Goal: Task Accomplishment & Management: Manage account settings

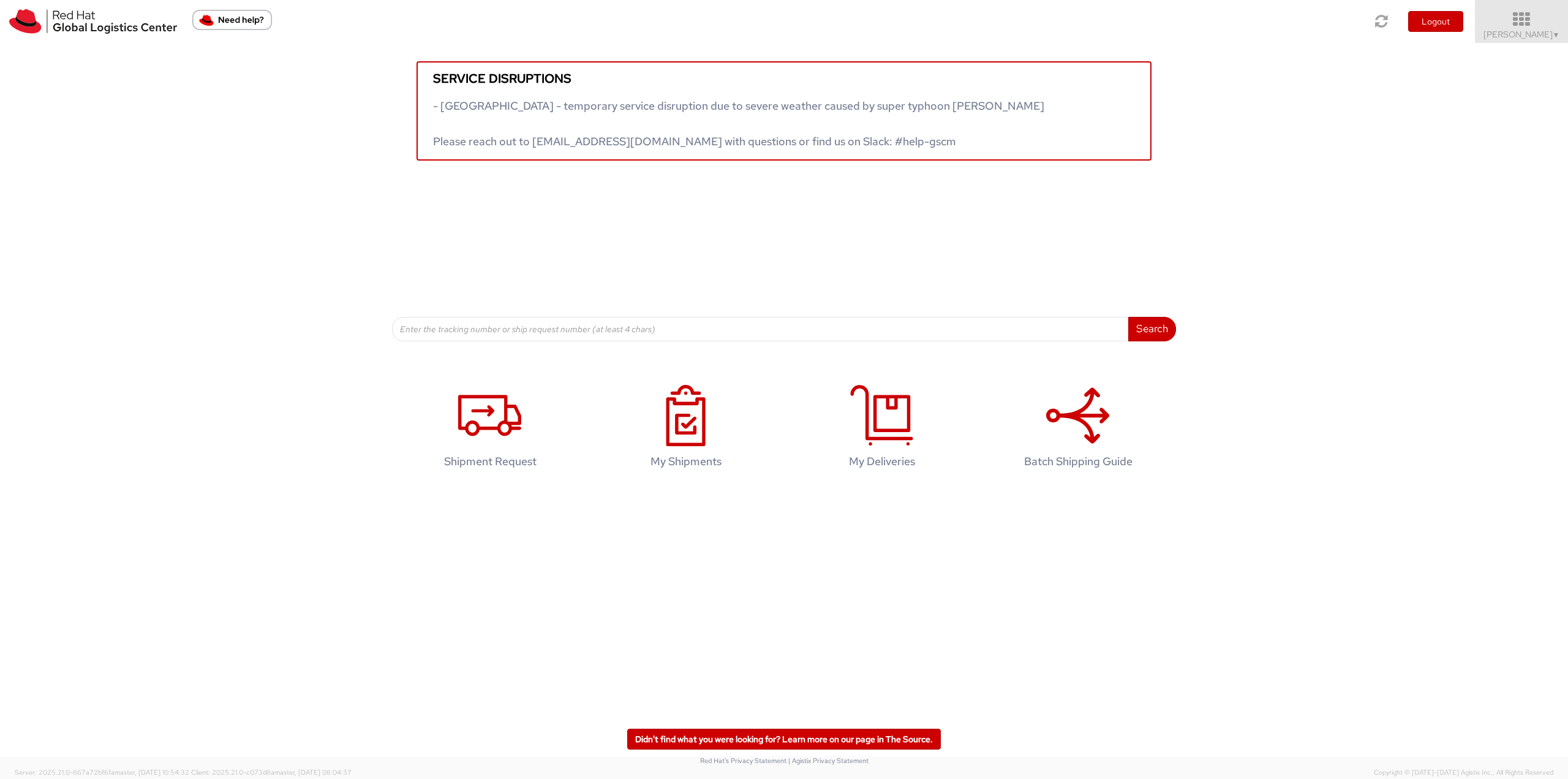
click at [1539, 24] on icon at bounding box center [1522, 19] width 107 height 17
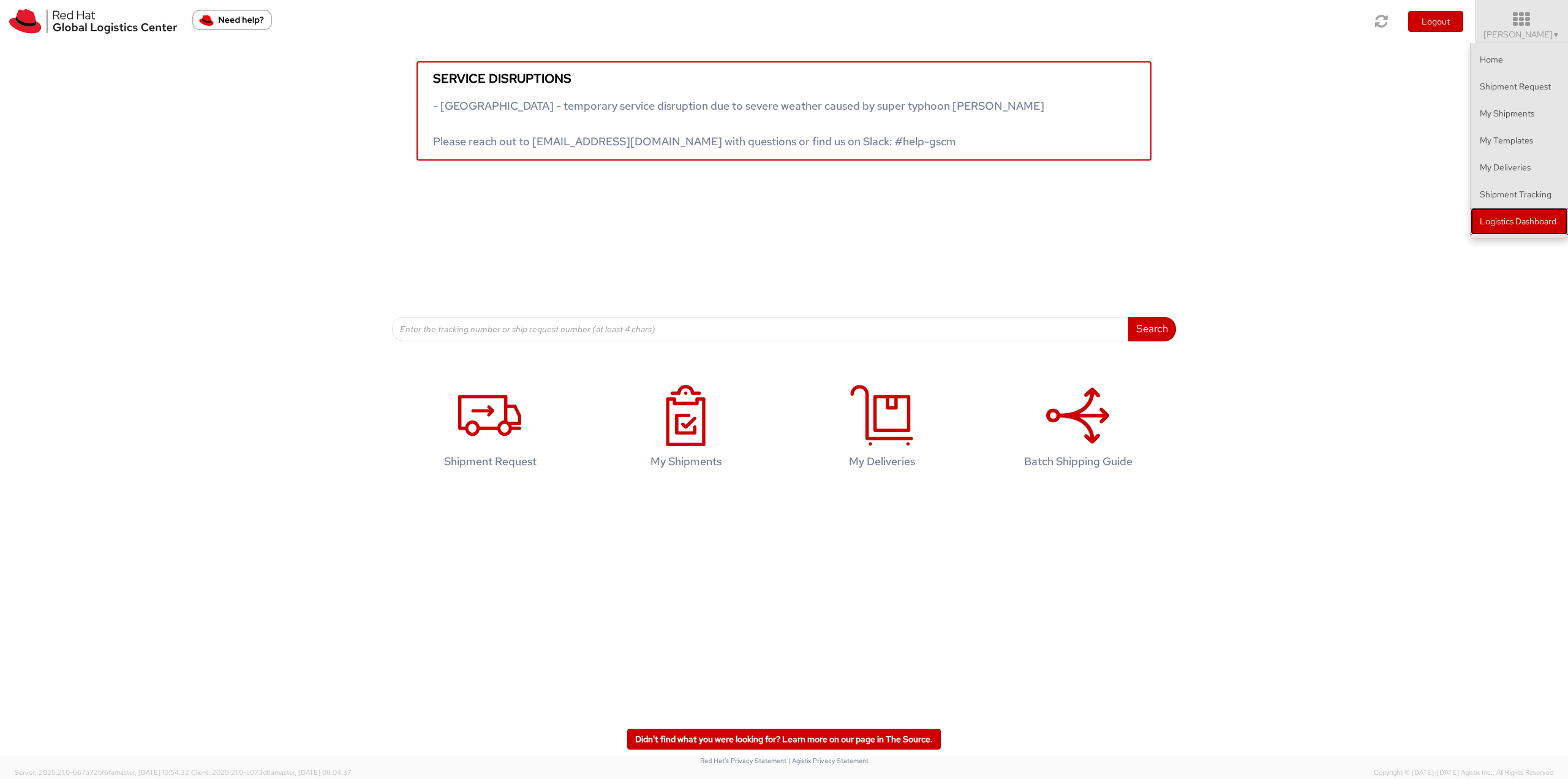
click at [1521, 218] on link "Logistics Dashboard" at bounding box center [1520, 221] width 98 height 27
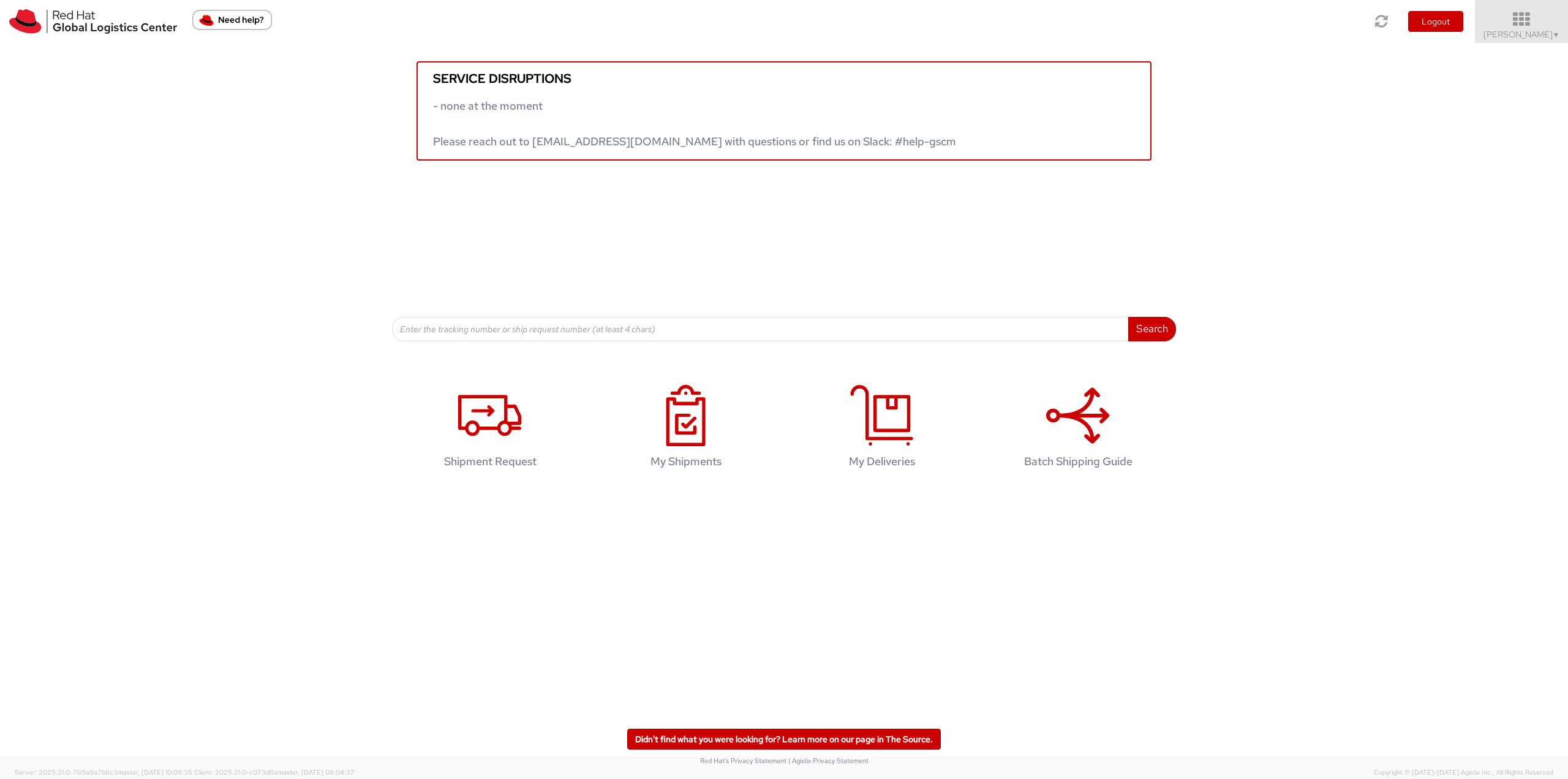
click at [1540, 22] on icon at bounding box center [1522, 19] width 107 height 17
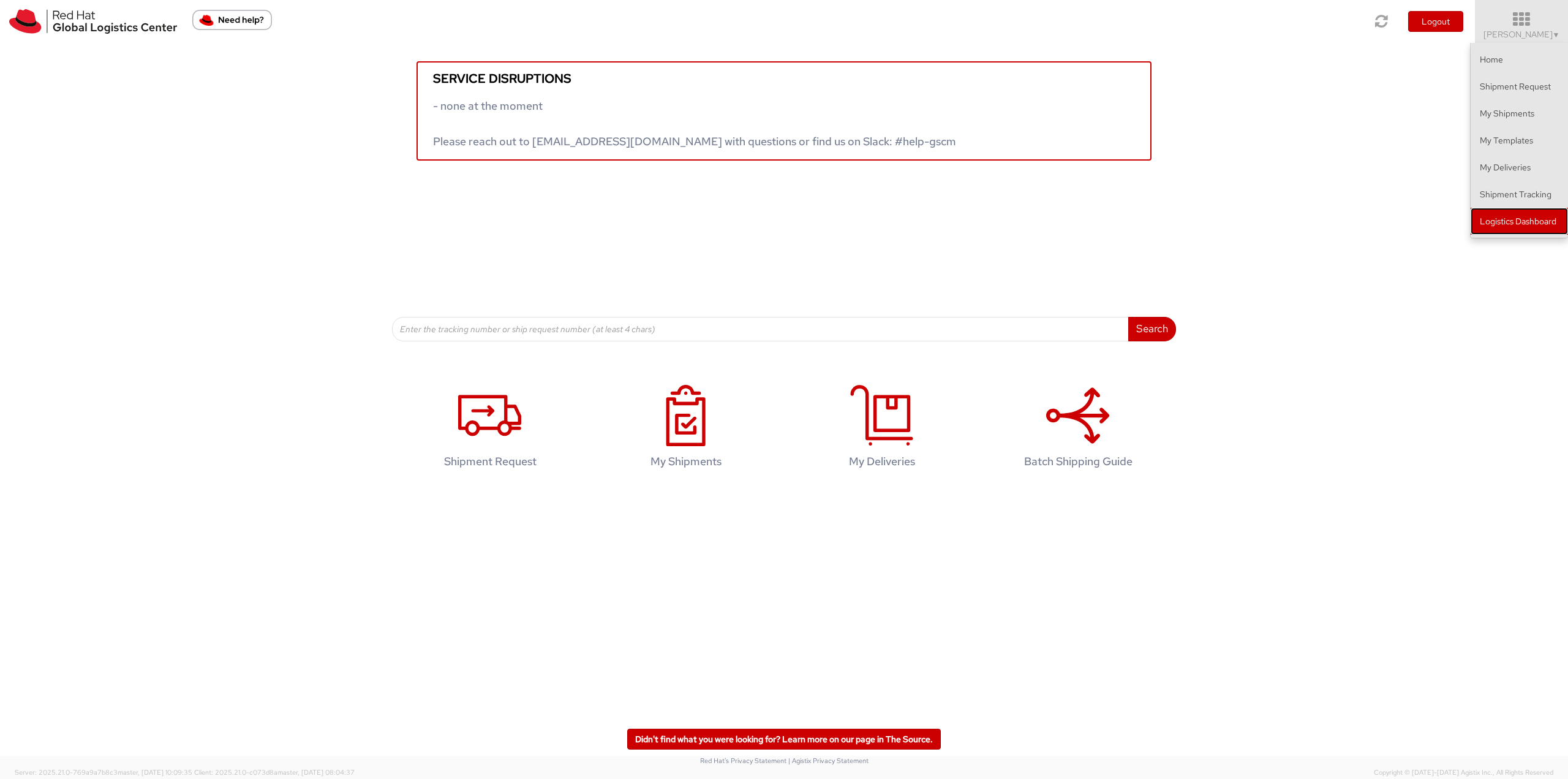
click at [1513, 230] on link "Logistics Dashboard" at bounding box center [1520, 221] width 98 height 27
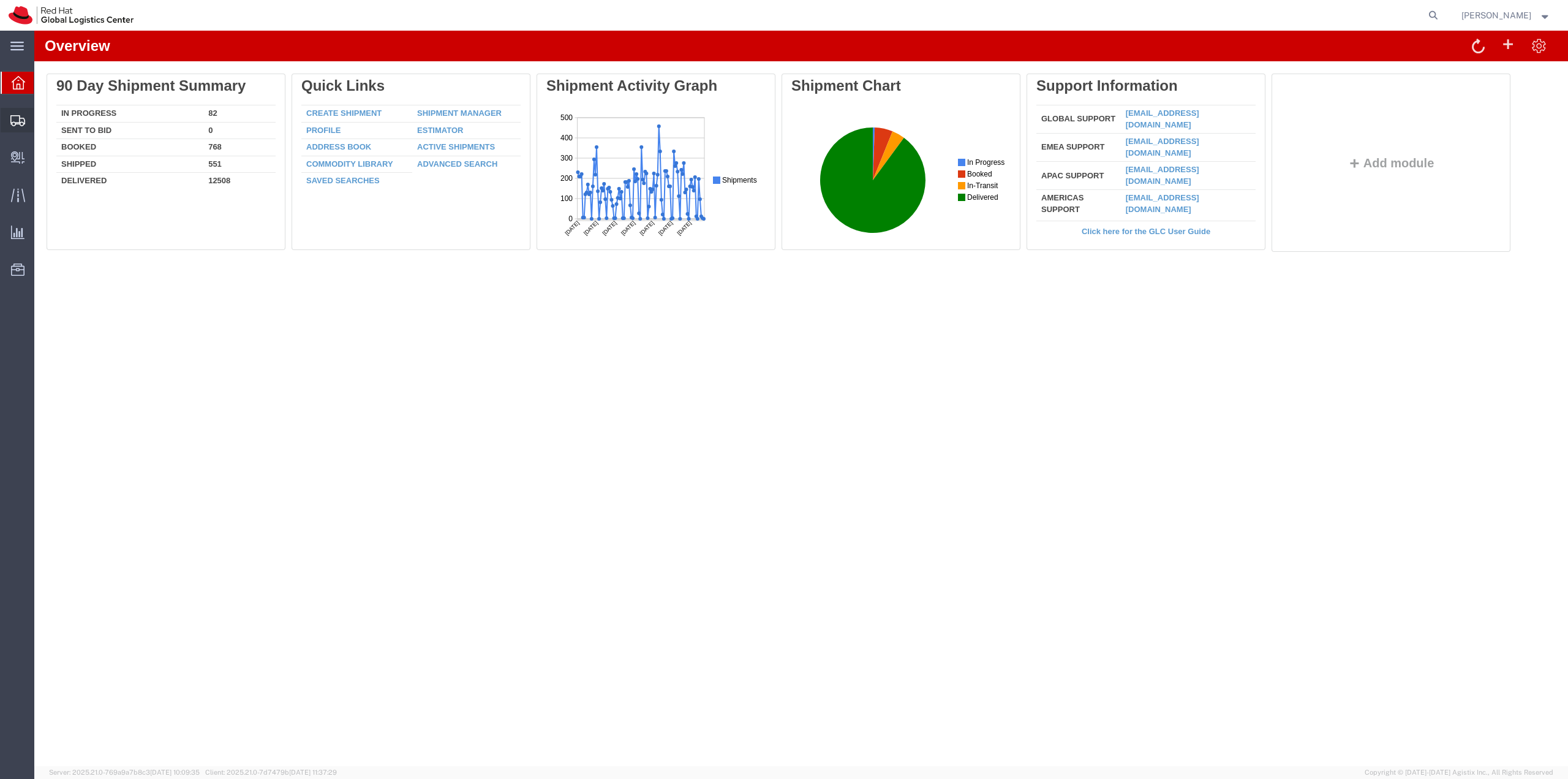
click at [0, 0] on span "Shipment Manager" at bounding box center [0, 0] width 0 height 0
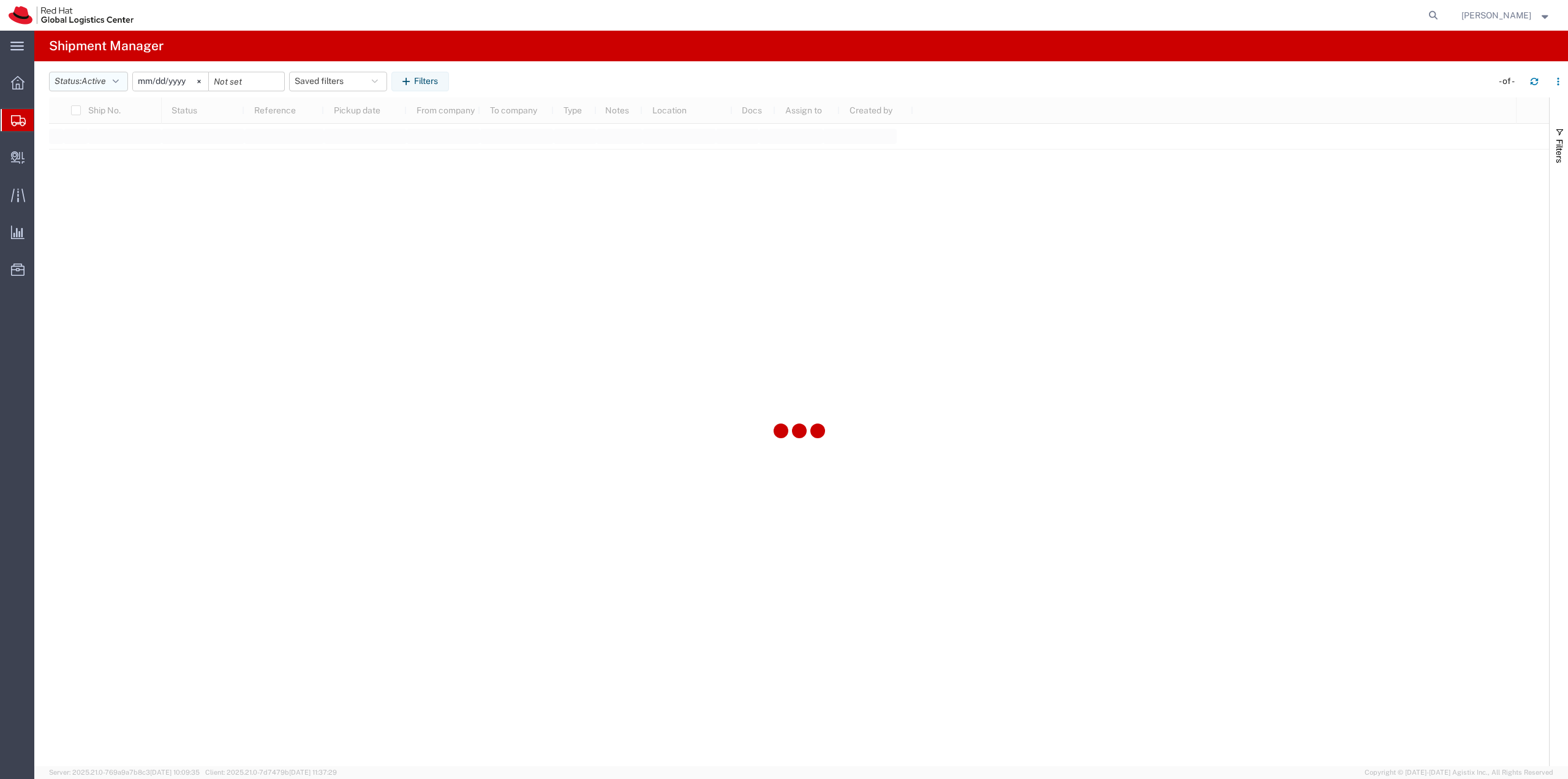
click at [116, 81] on icon "button" at bounding box center [115, 81] width 6 height 8
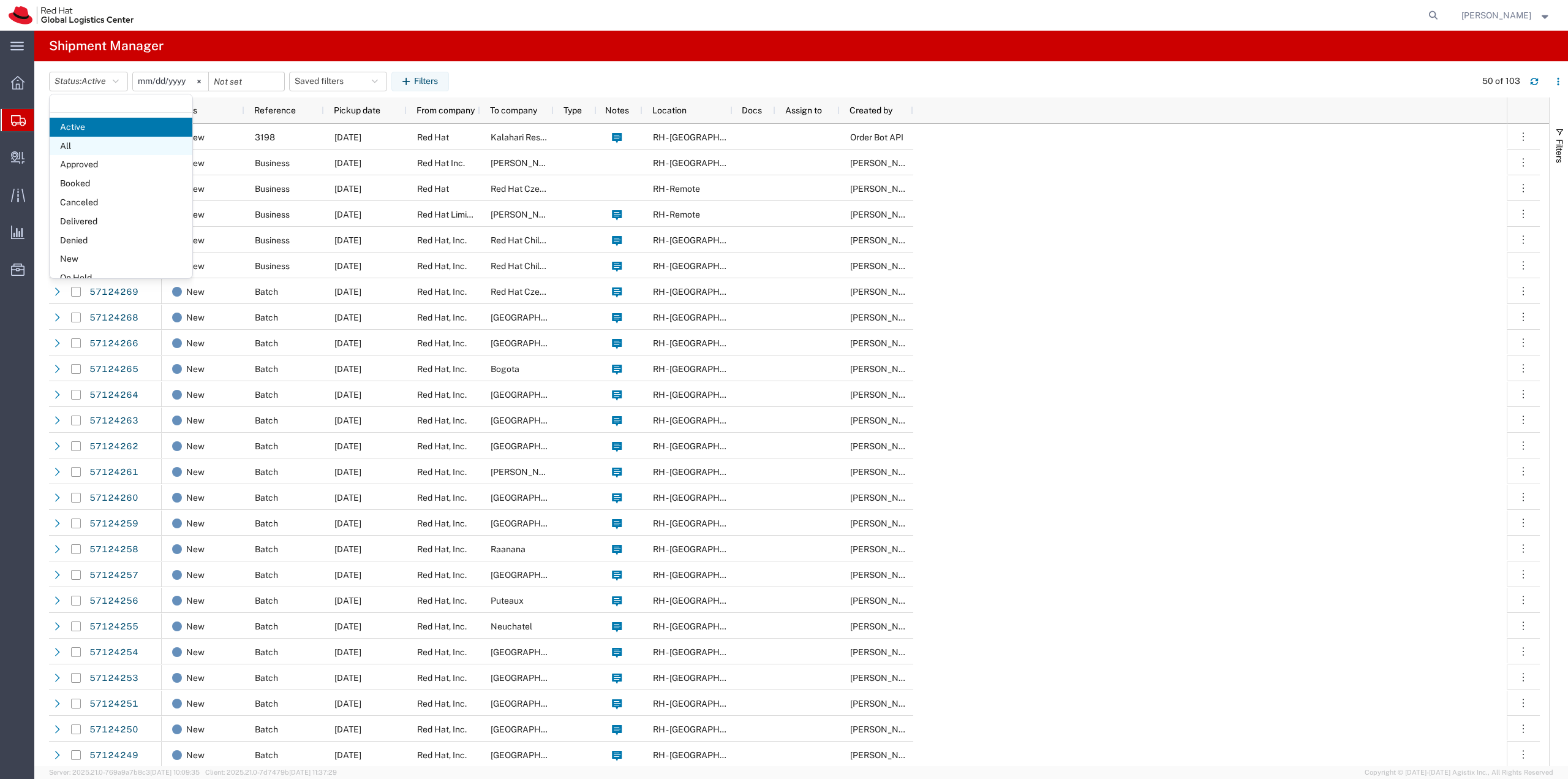
click at [91, 145] on span "All" at bounding box center [121, 146] width 143 height 19
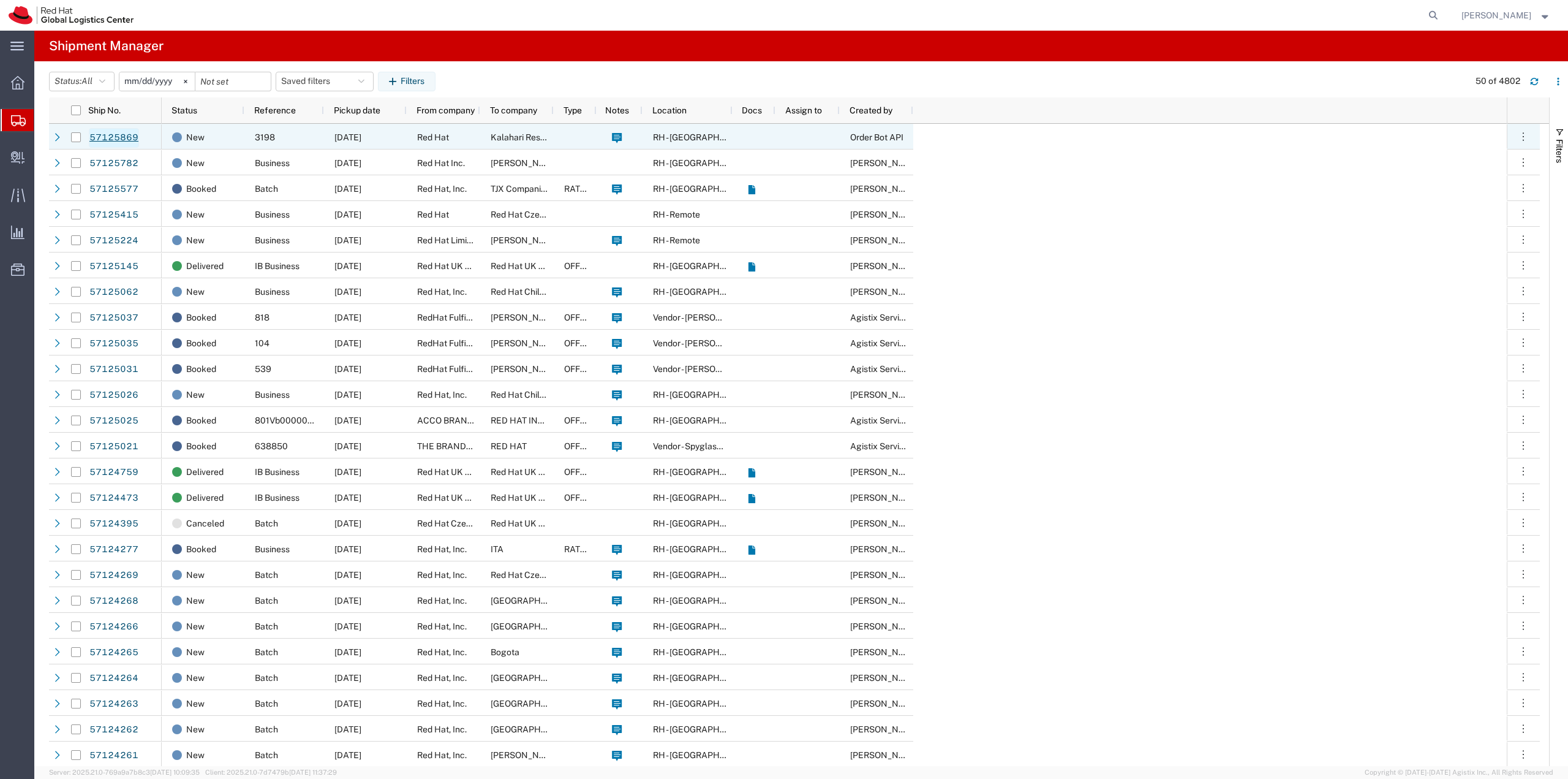
click at [113, 139] on link "57125869" at bounding box center [113, 138] width 50 height 20
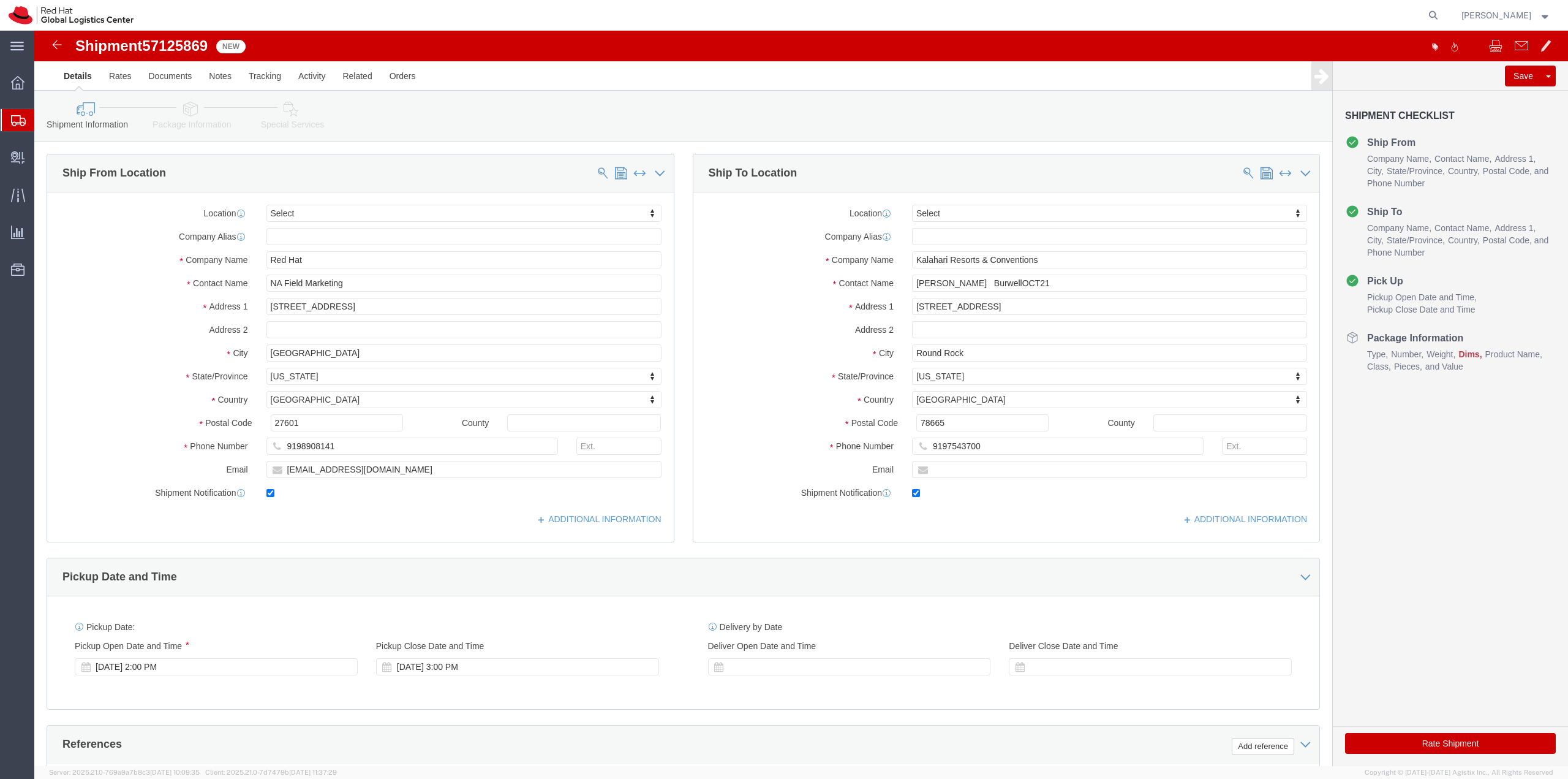
select select
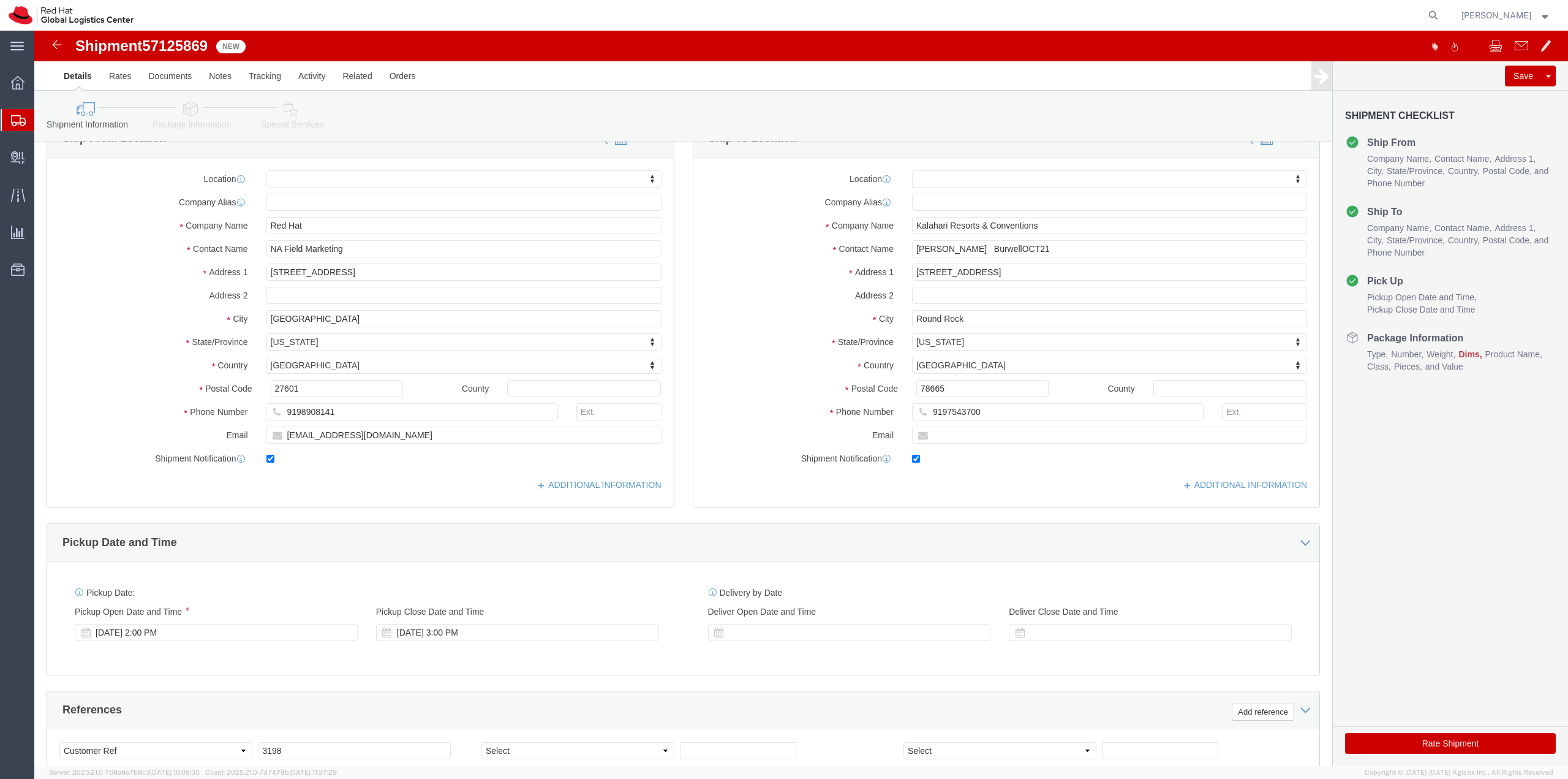
scroll to position [62, 0]
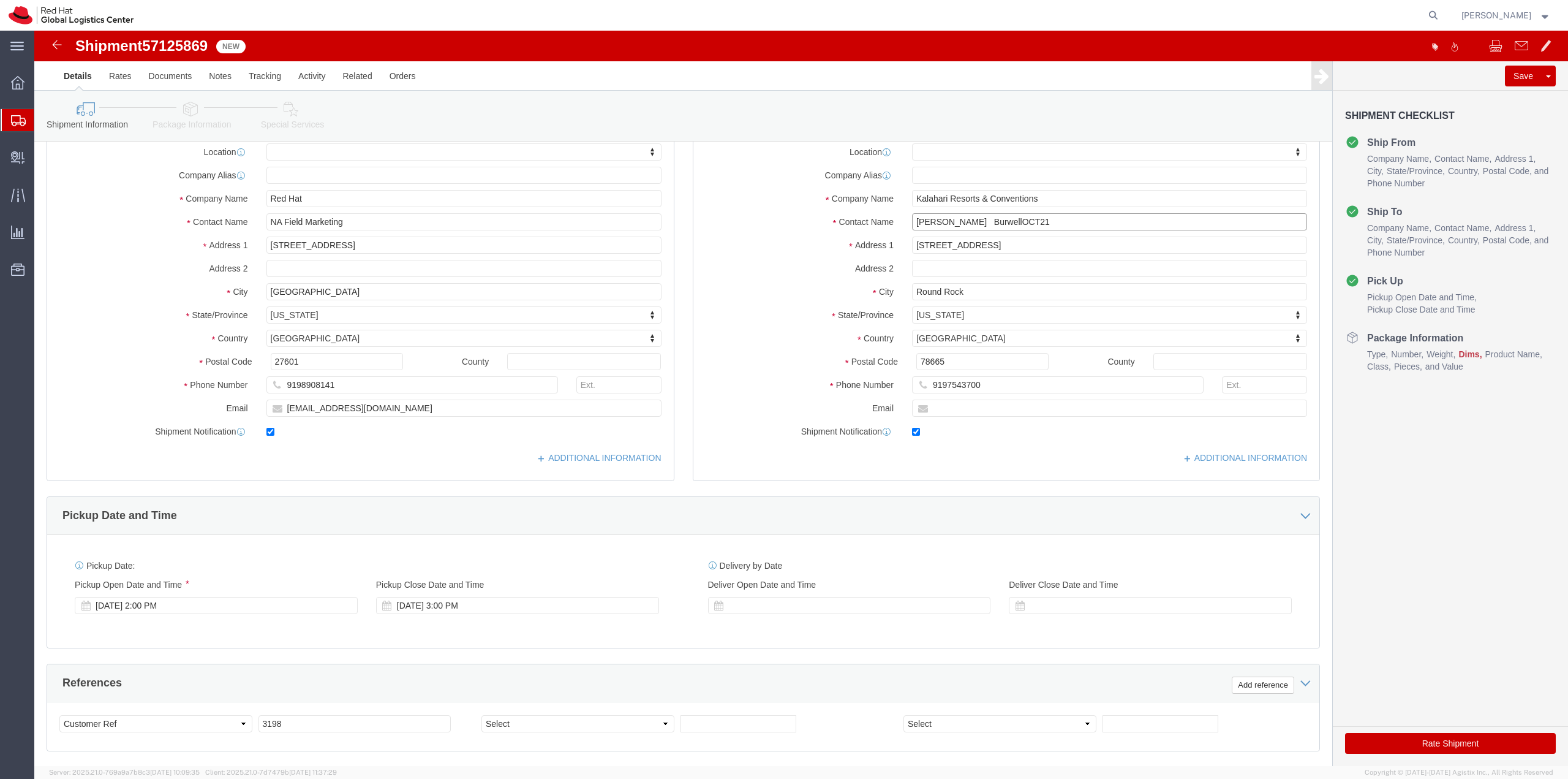
click input "Linda BurwellOCT21"
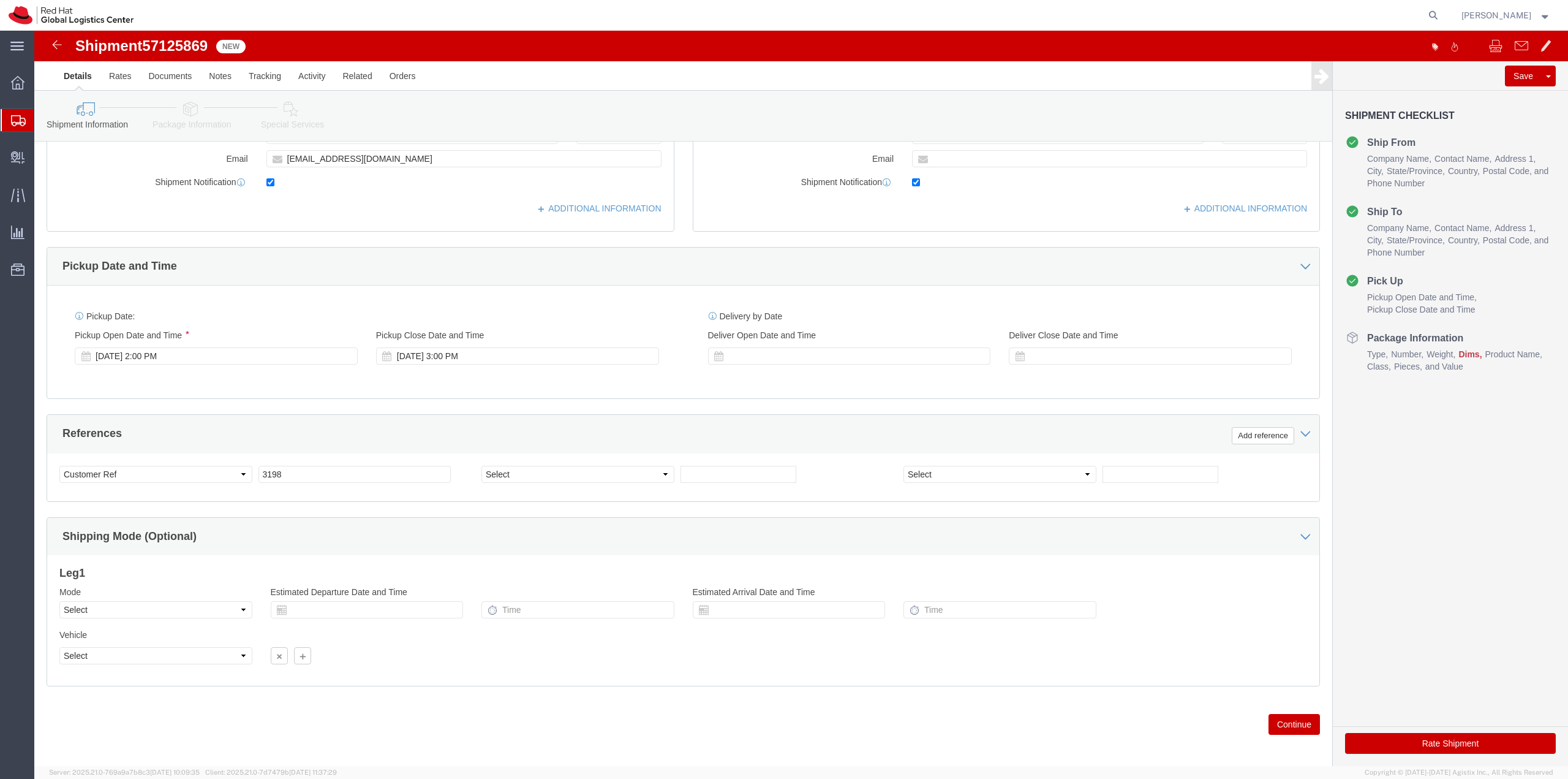
scroll to position [317, 0]
type input "Linda Burwell OCT21"
click button "Continue"
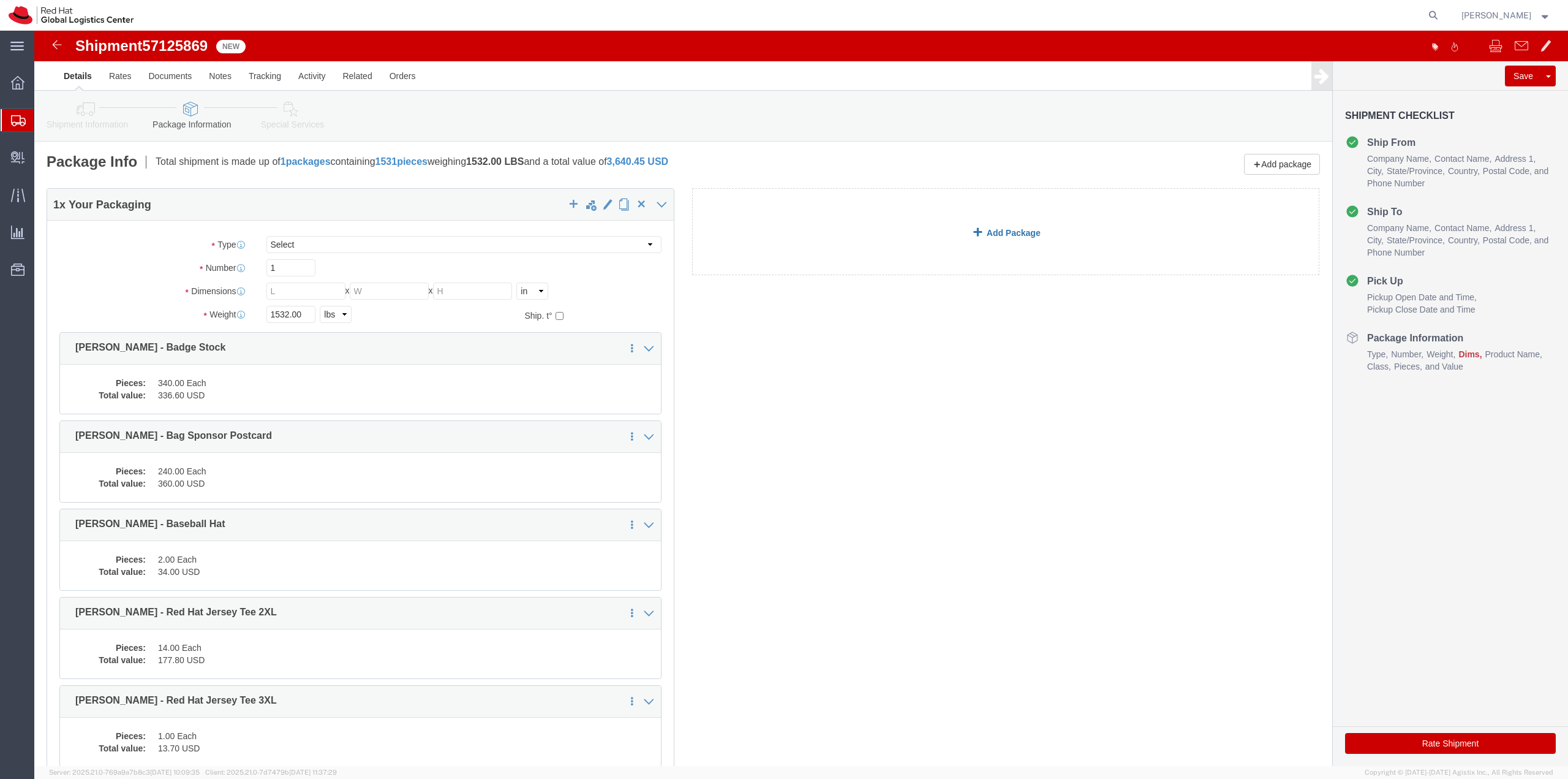
click link "Add Package"
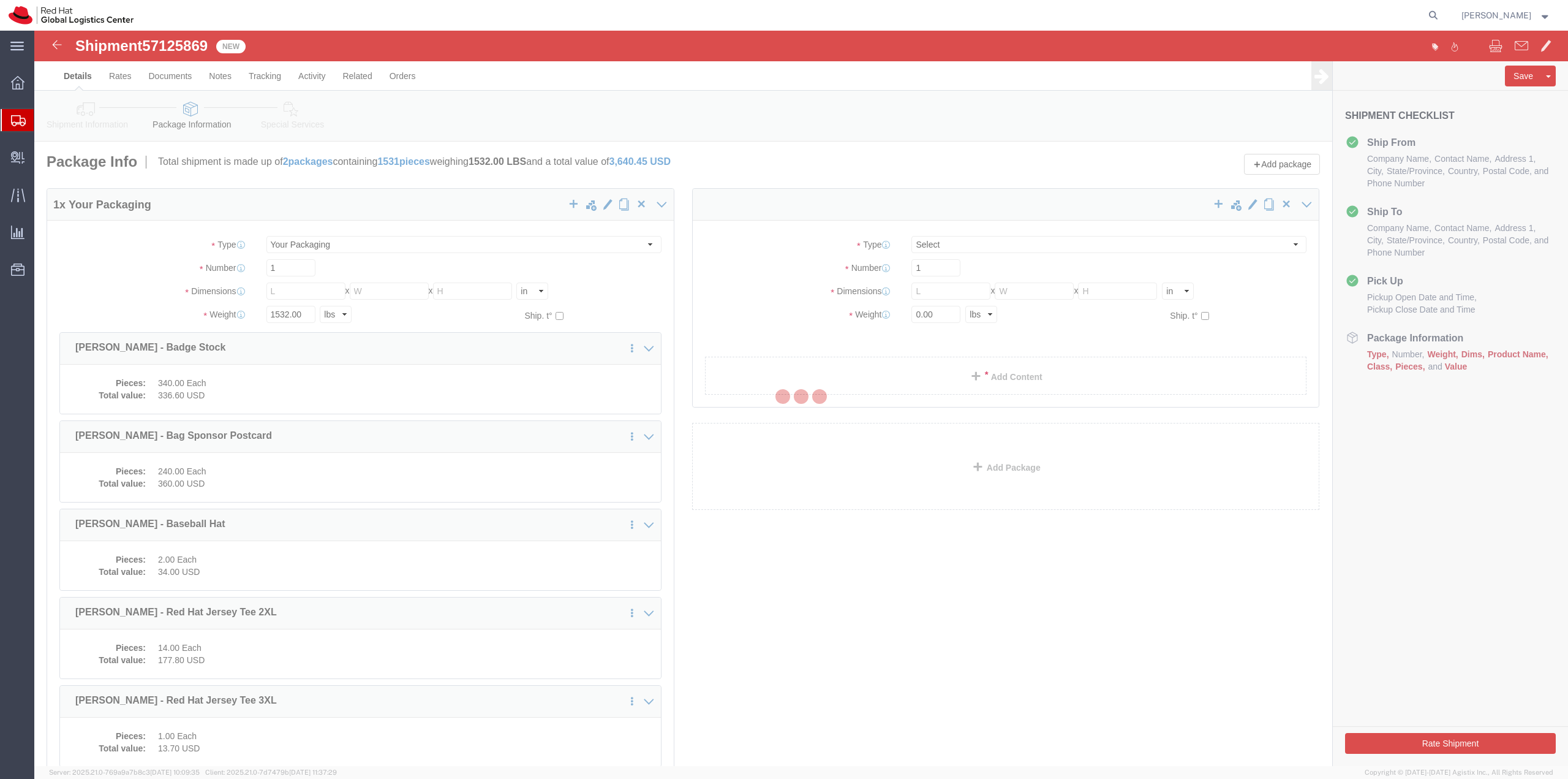
select select
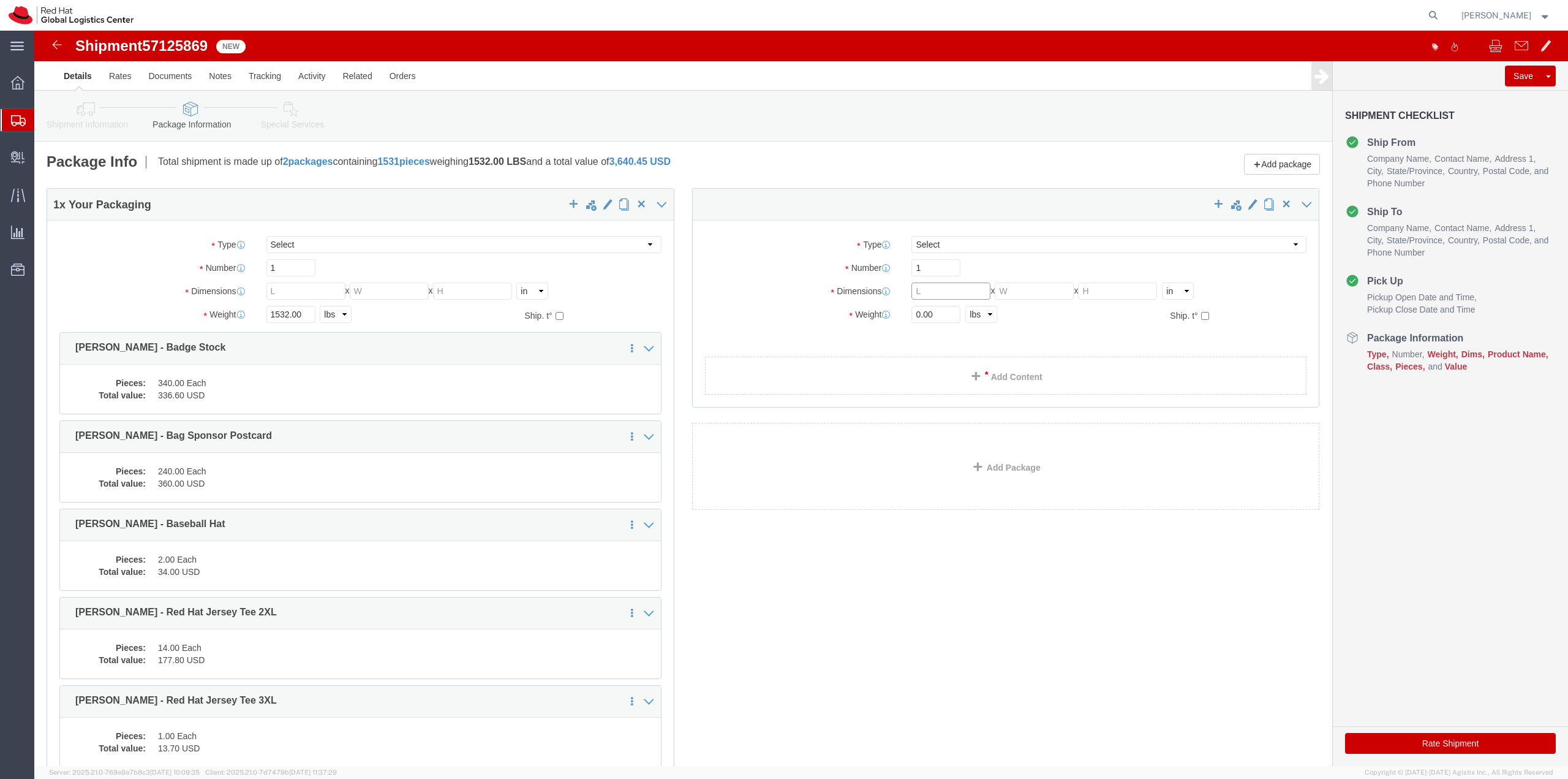
click input "text"
type input "15"
type input "14"
type input "24"
type input "25"
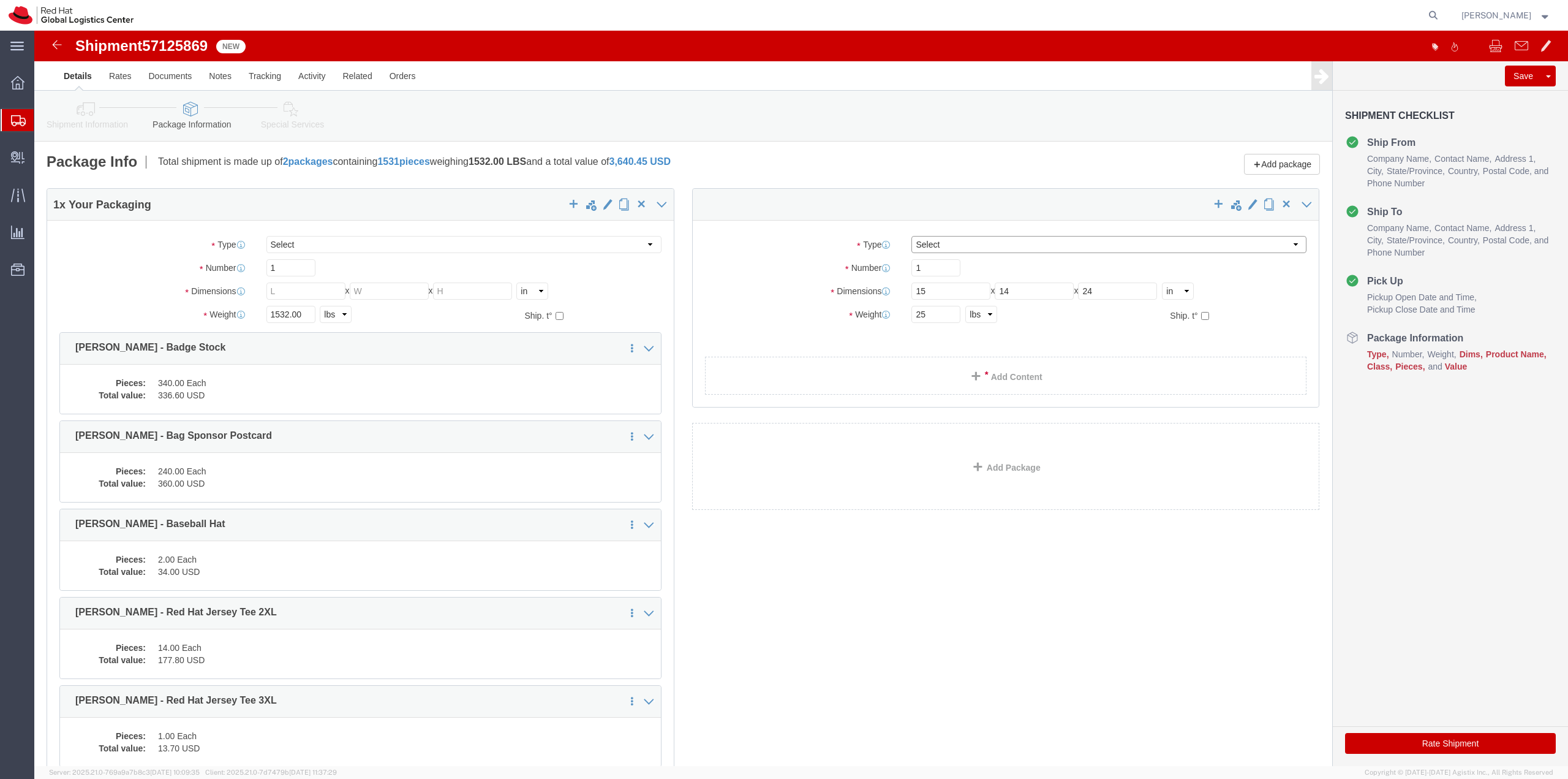
click select "Select Case(s) Crate(s) Envelope Large Box Medium Box PAK Skid(s) Small Box Sma…"
select select "YRPK"
click select "Select Case(s) Crate(s) Envelope Large Box Medium Box PAK Skid(s) Small Box Sma…"
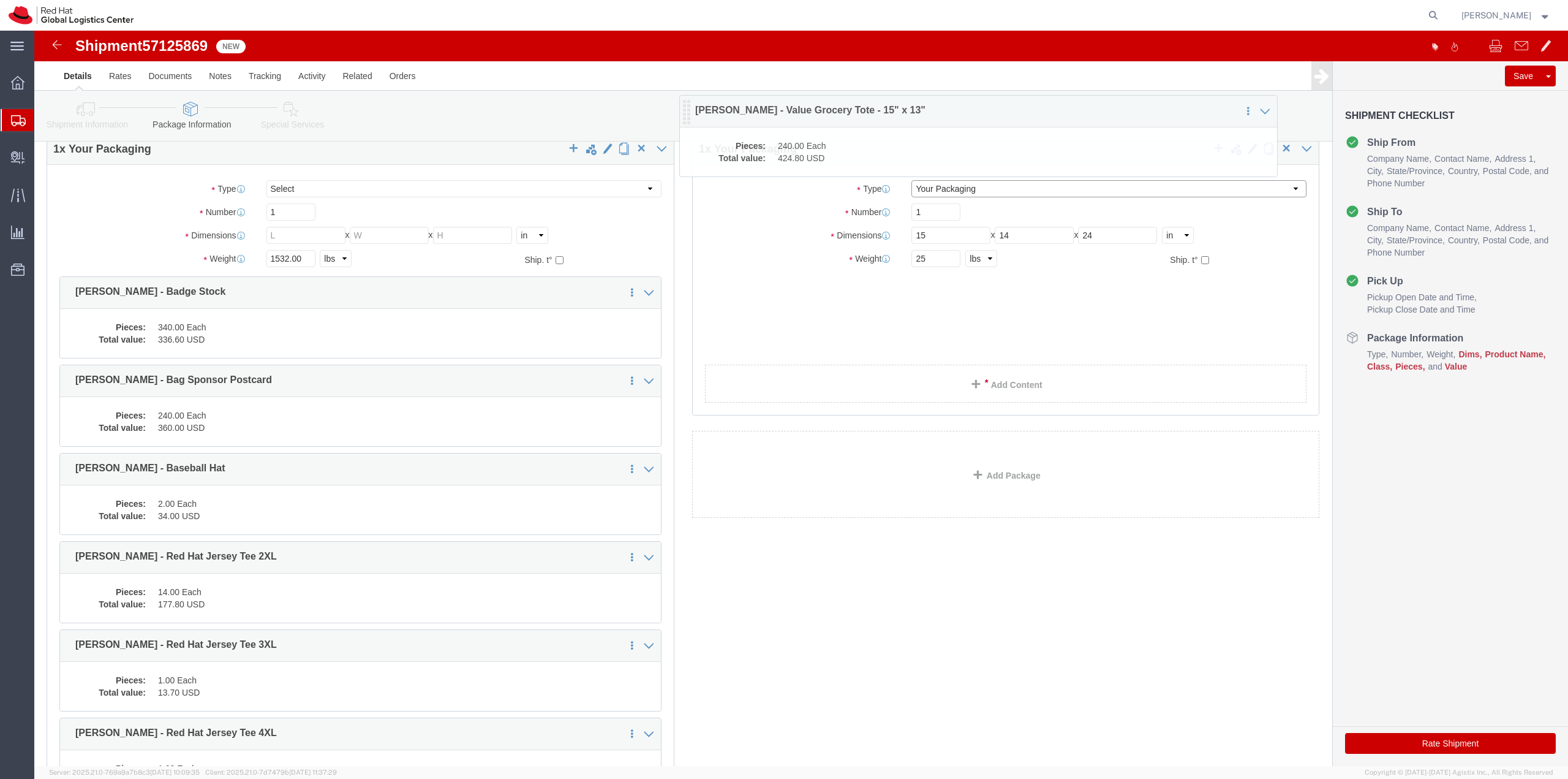
scroll to position [43, 0]
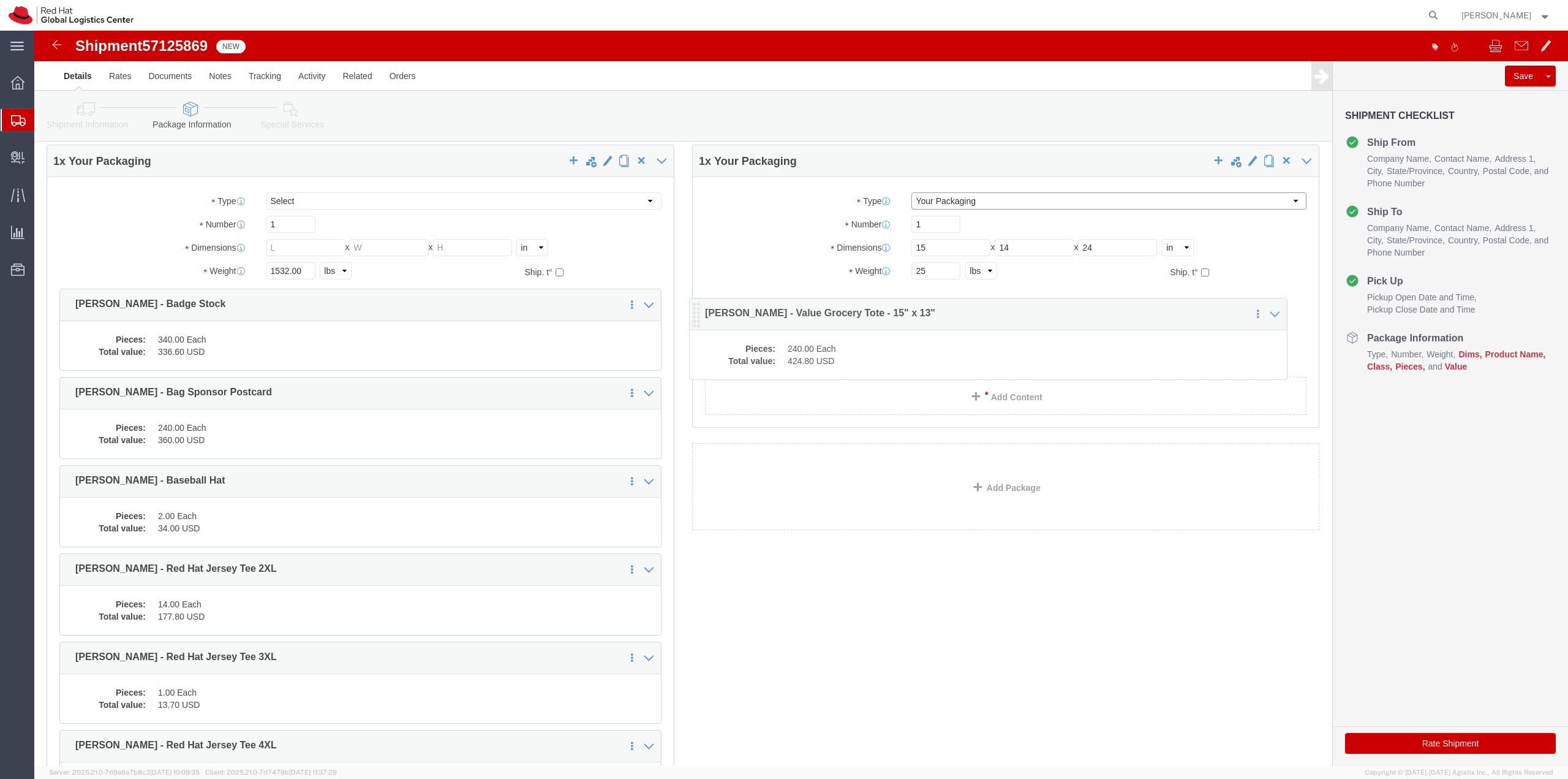
drag, startPoint x: 34, startPoint y: 640, endPoint x: 664, endPoint y: 287, distance: 722.2
click icon
click dd "424.80 USD"
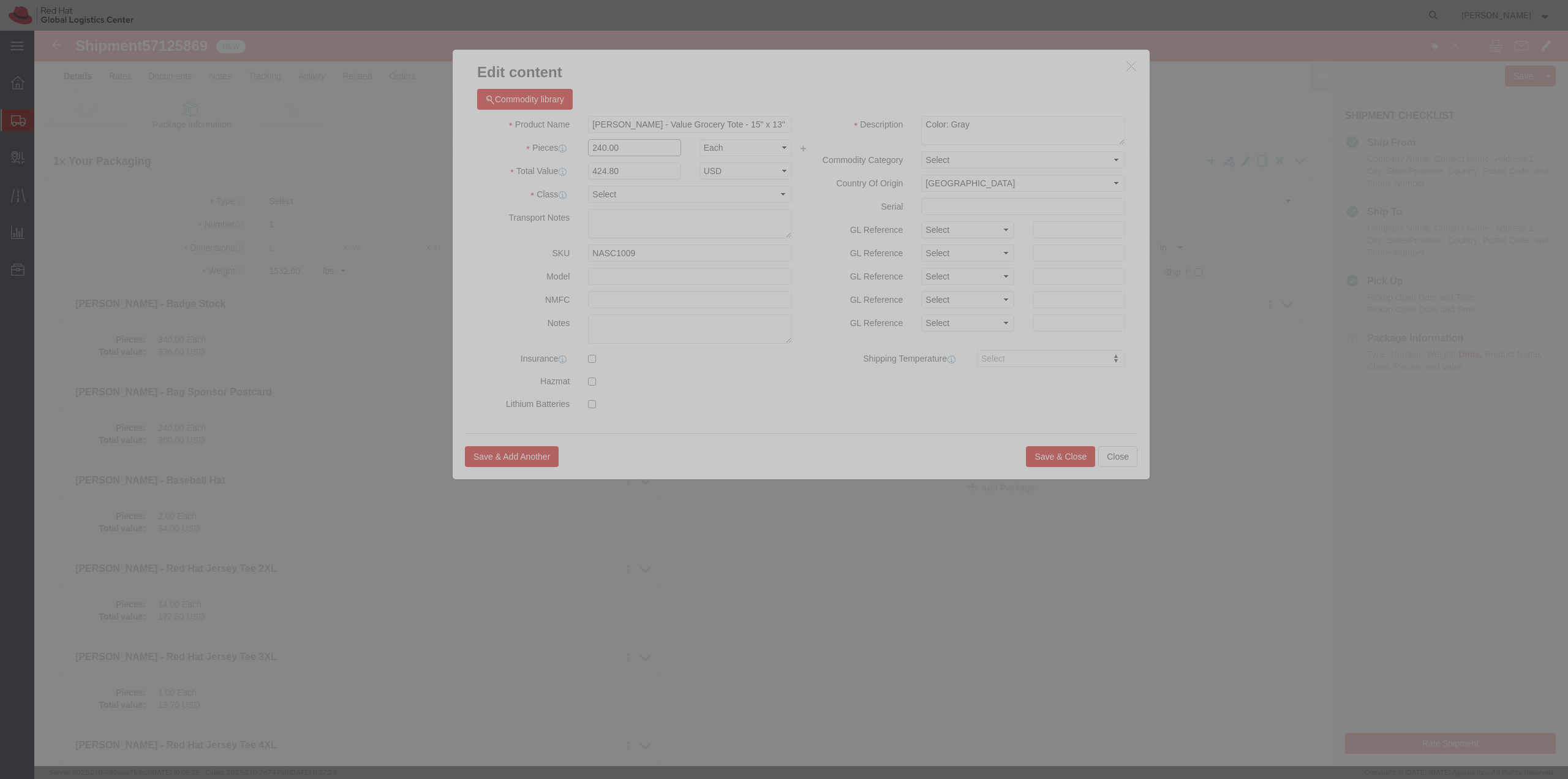
drag, startPoint x: 593, startPoint y: 120, endPoint x: 525, endPoint y: 116, distance: 68.1
click div "Pieces 240.00 Select Bag Barrels 100Board Feet Bottle Box Blister Pack Carats C…"
type input "120"
type input "212.4"
click input "212.4"
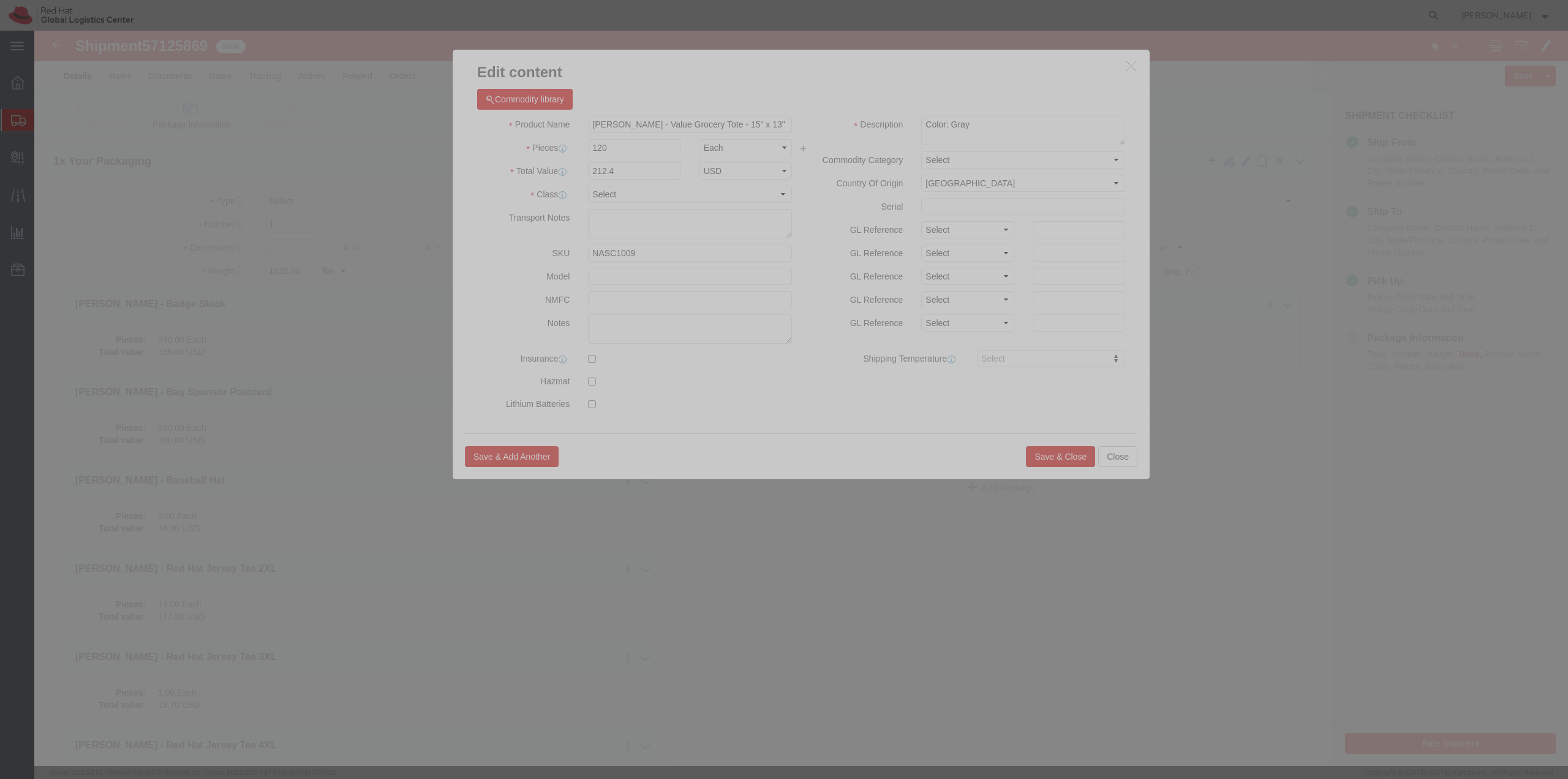
click button "Save & Close"
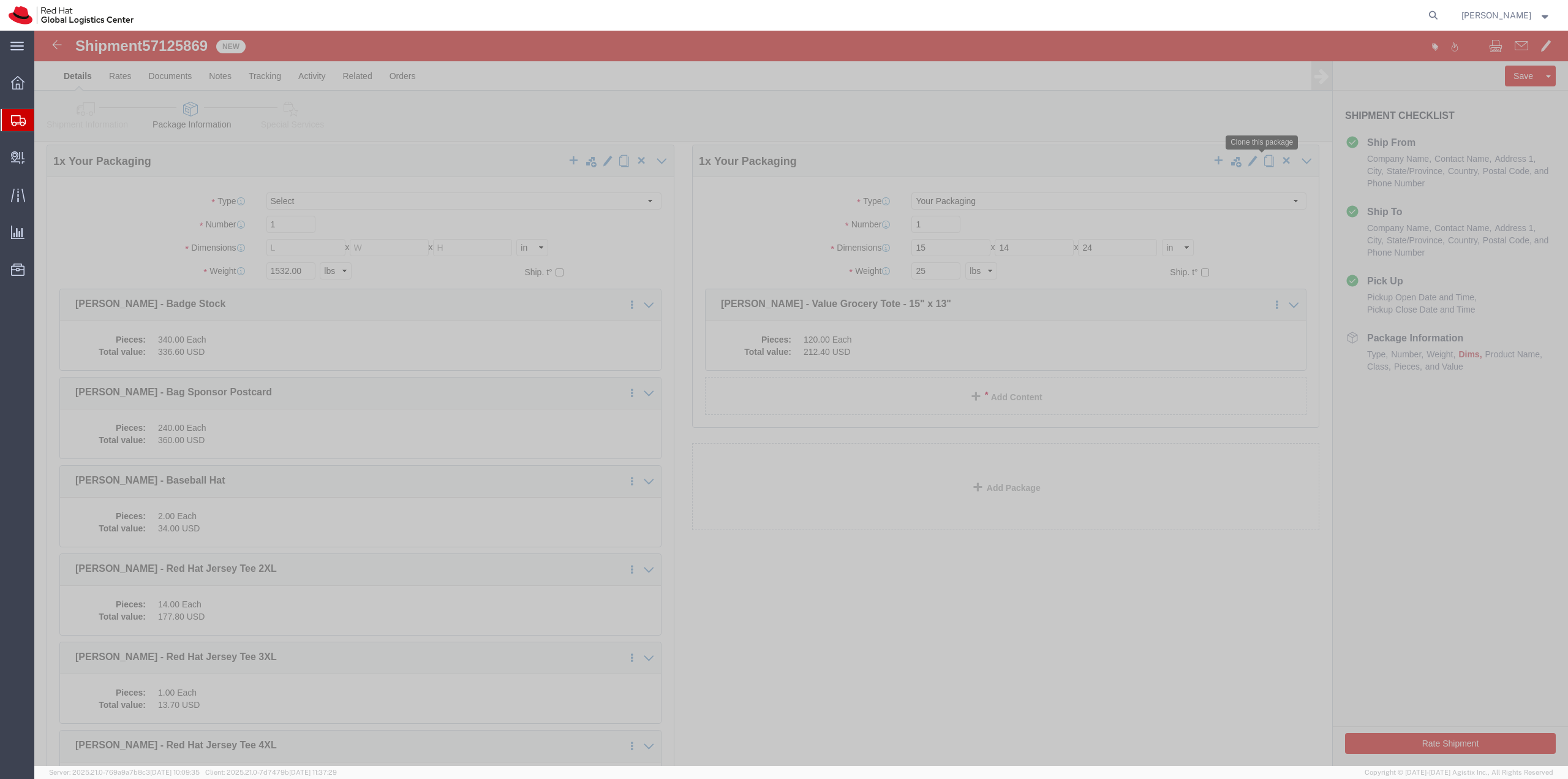
click span "button"
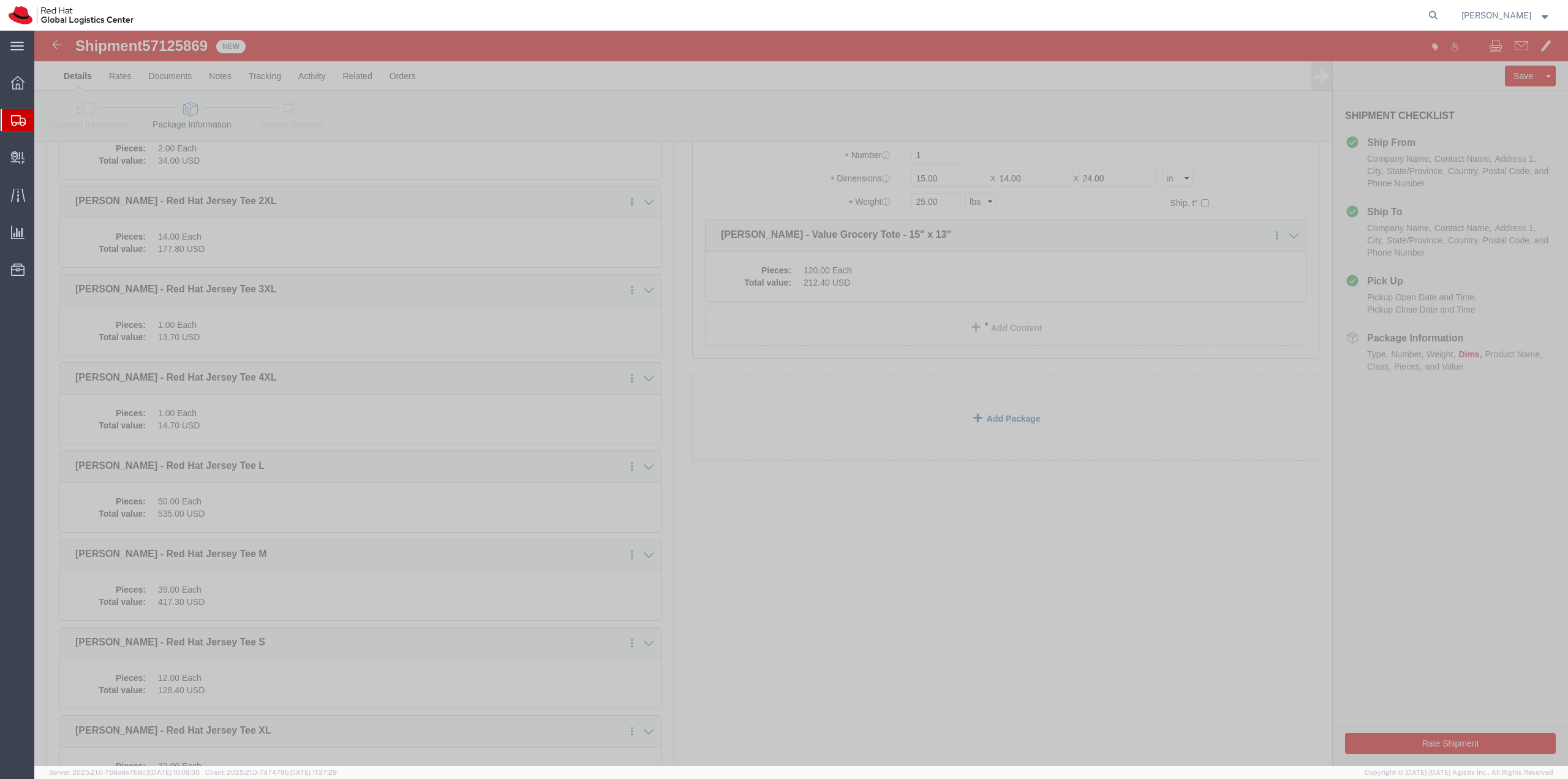
click link "Add Package"
click select "Select Case(s) Crate(s) Envelope Large Box Medium Box PAK Skid(s) Small Box Sma…"
select select "YRPK"
click select "Select Case(s) Crate(s) Envelope Large Box Medium Box PAK Skid(s) Small Box Sma…"
click input "text"
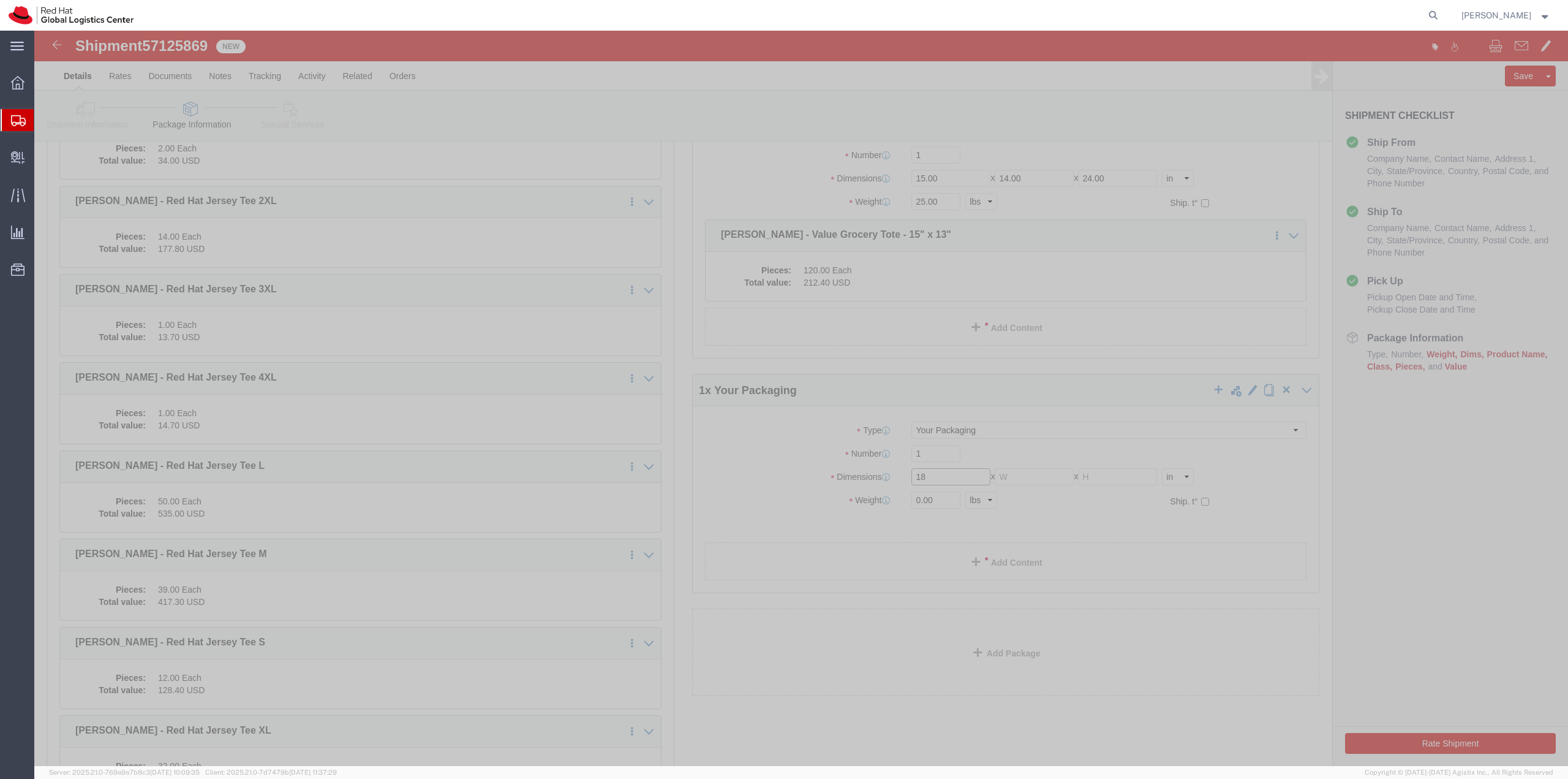
type input "18"
type input "16"
type input "12"
type input "28"
click link "Add Content"
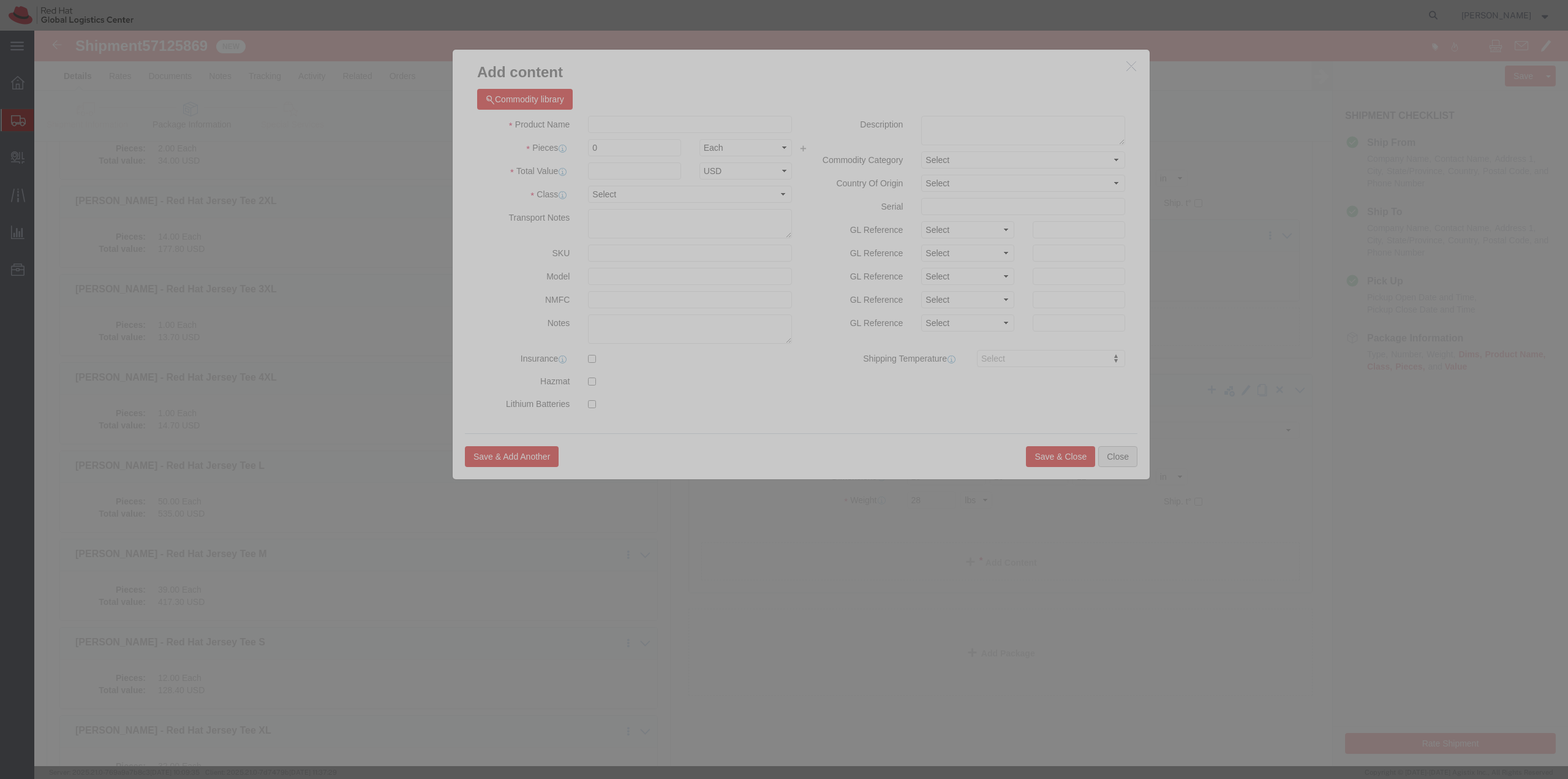
click button "Close"
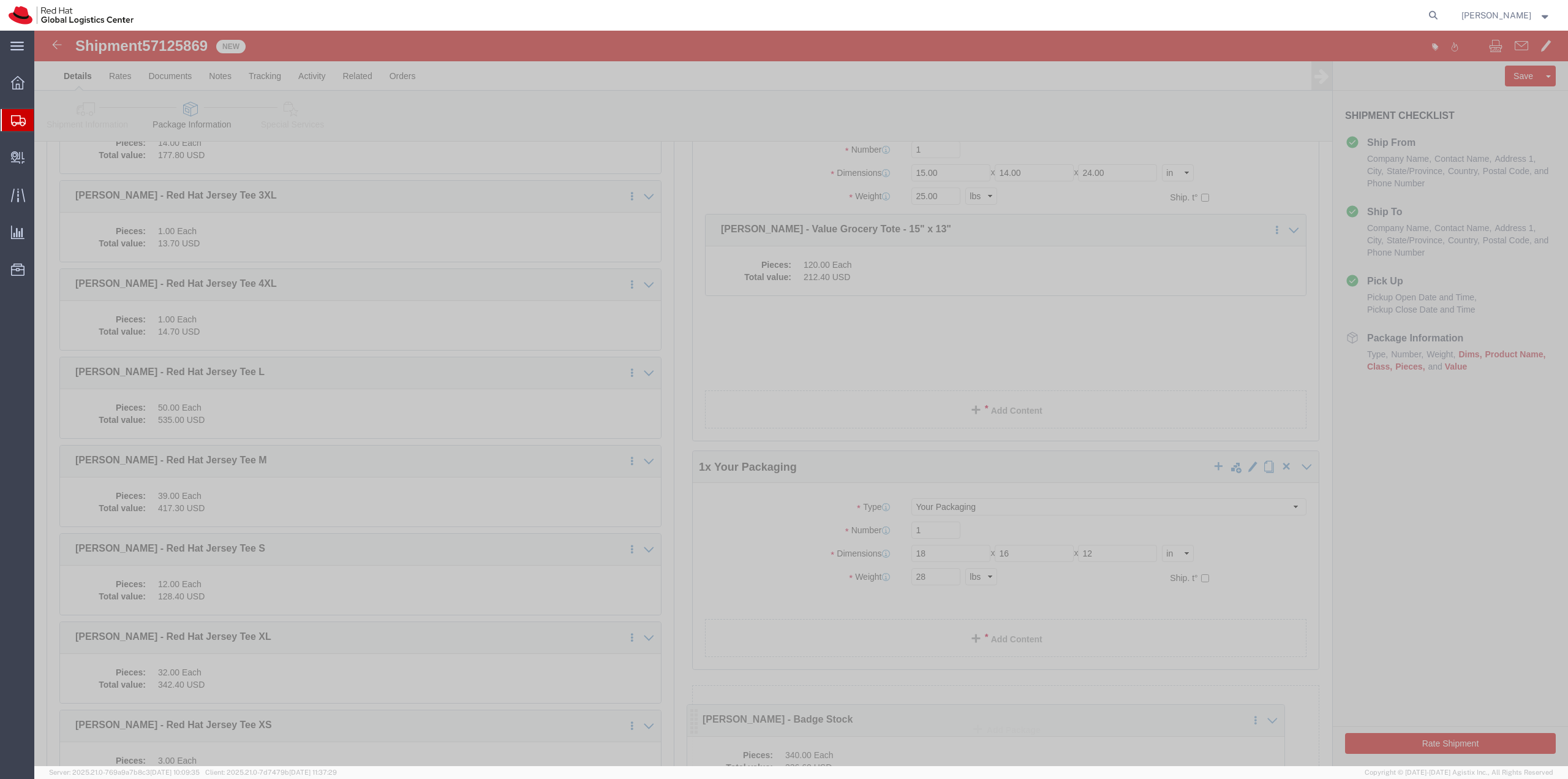
scroll to position [453, 0]
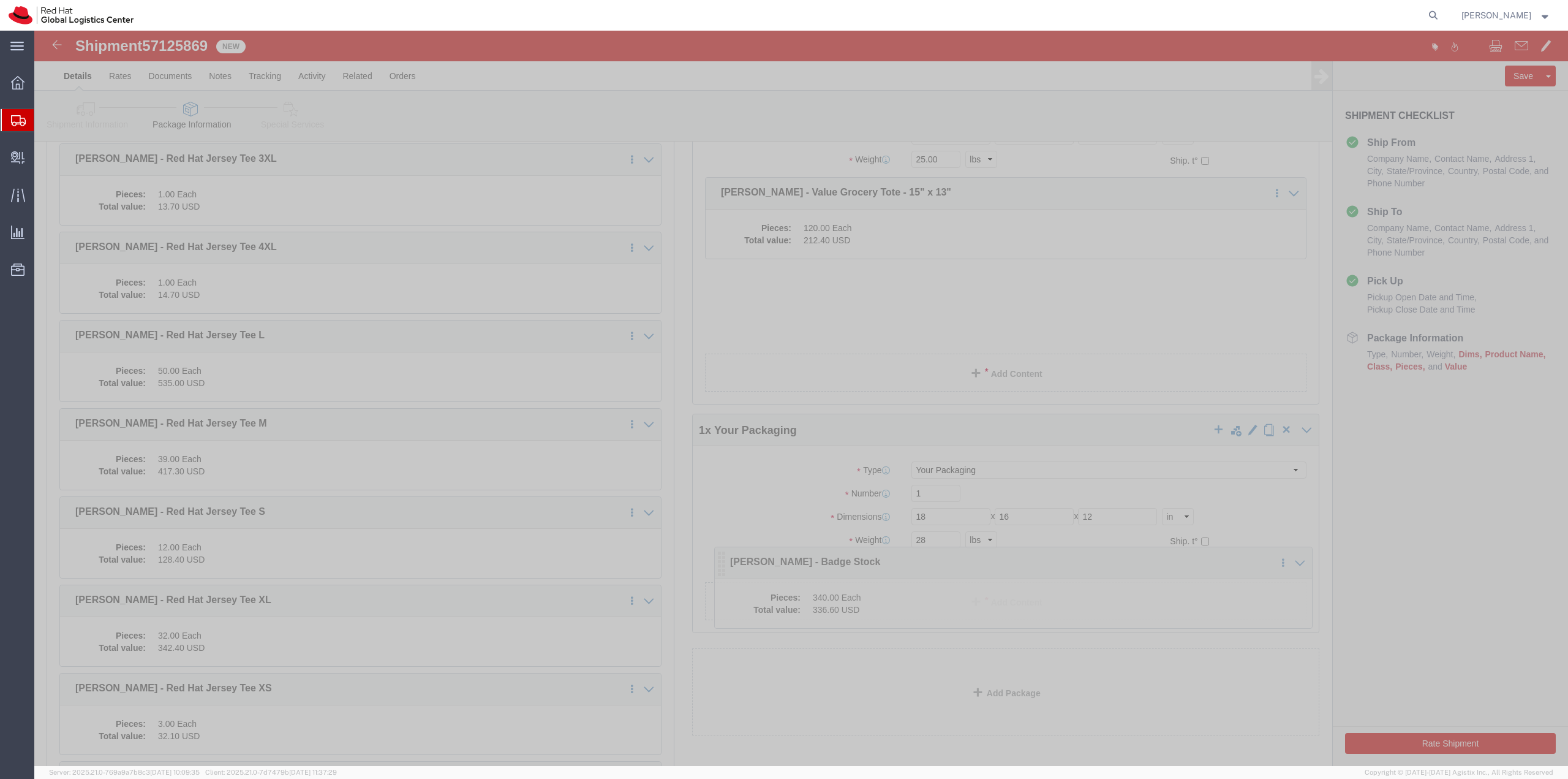
drag, startPoint x: 34, startPoint y: 319, endPoint x: 688, endPoint y: 534, distance: 688.4
click icon
drag, startPoint x: 676, startPoint y: 247, endPoint x: 691, endPoint y: 533, distance: 286.4
click icon
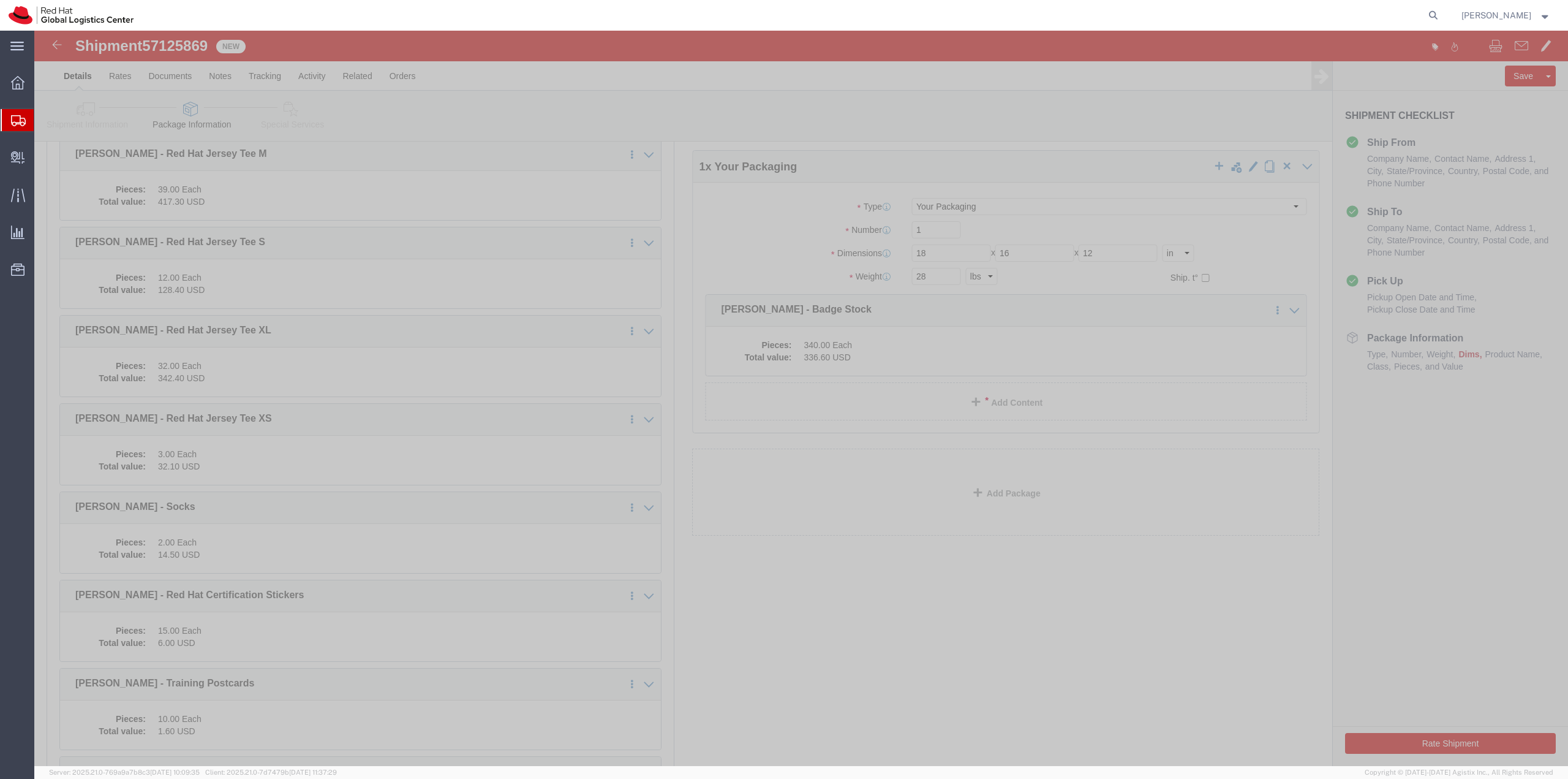
scroll to position [625, 0]
drag, startPoint x: 34, startPoint y: 341, endPoint x: 685, endPoint y: 293, distance: 652.8
click icon
drag, startPoint x: 34, startPoint y: 576, endPoint x: 677, endPoint y: 364, distance: 677.0
click icon
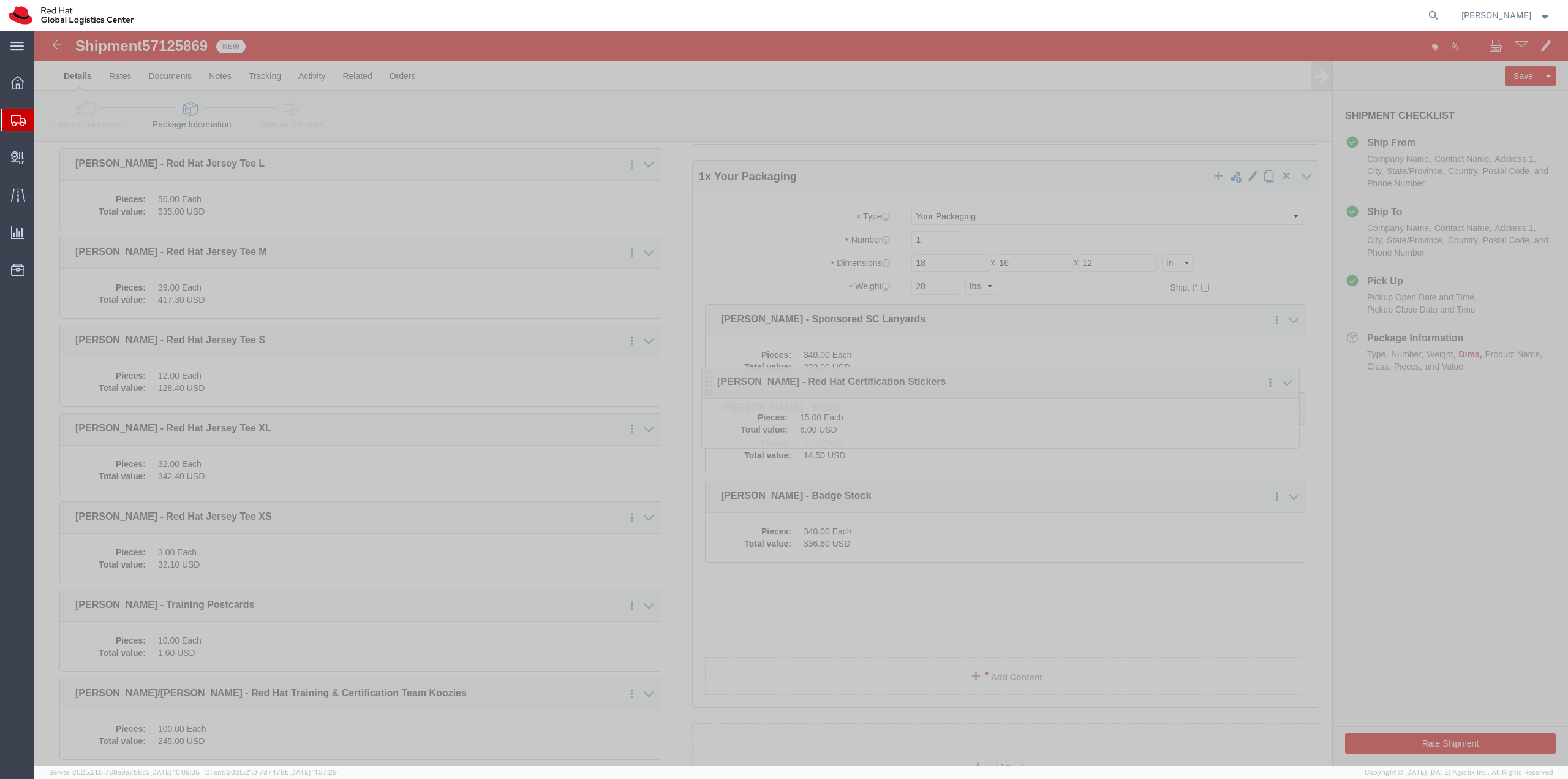
drag, startPoint x: 33, startPoint y: 576, endPoint x: 671, endPoint y: 354, distance: 675.5
click icon
drag, startPoint x: 35, startPoint y: 576, endPoint x: 671, endPoint y: 512, distance: 639.2
click icon
drag, startPoint x: 34, startPoint y: 578, endPoint x: 668, endPoint y: 496, distance: 639.3
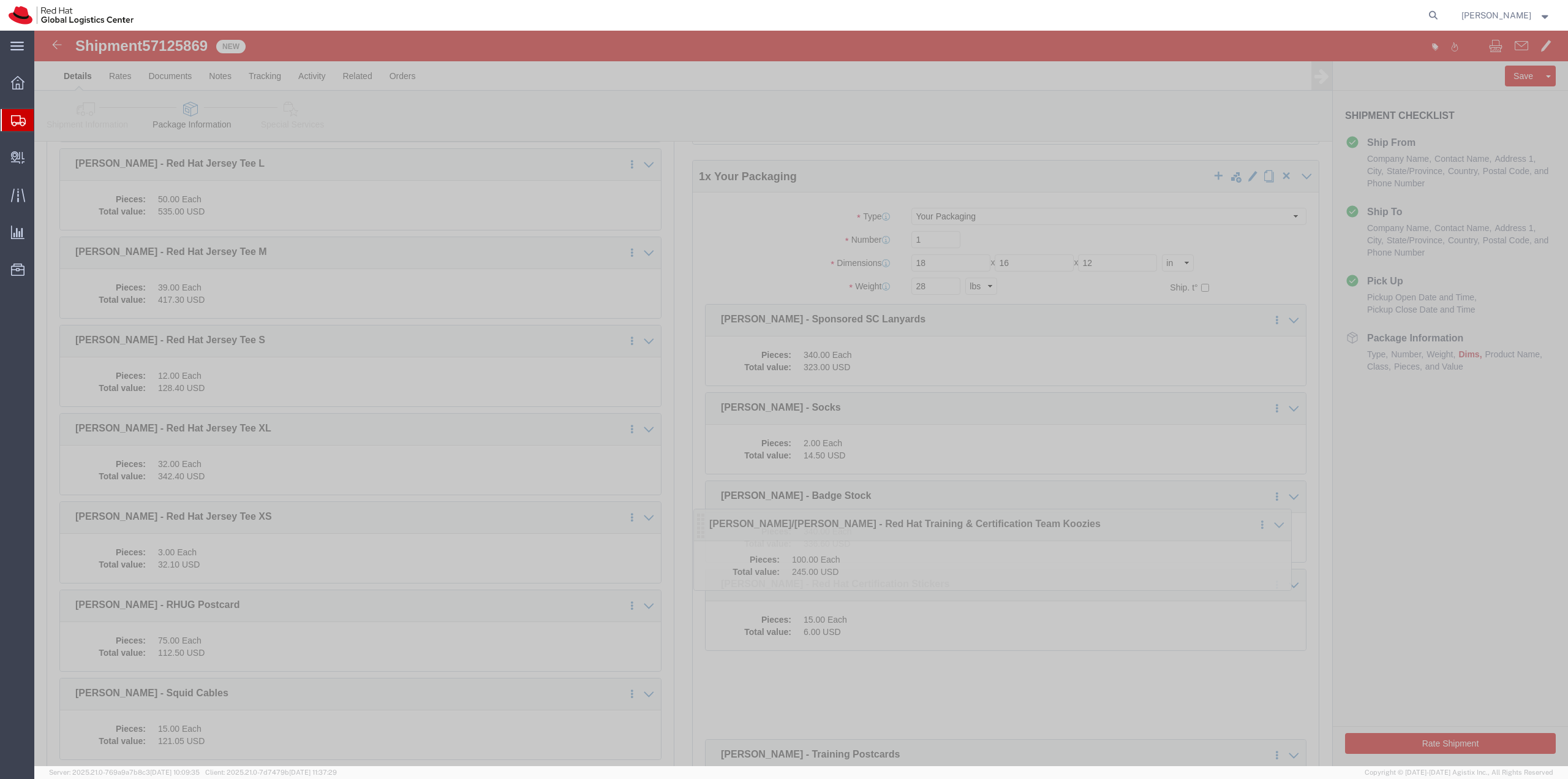
click icon
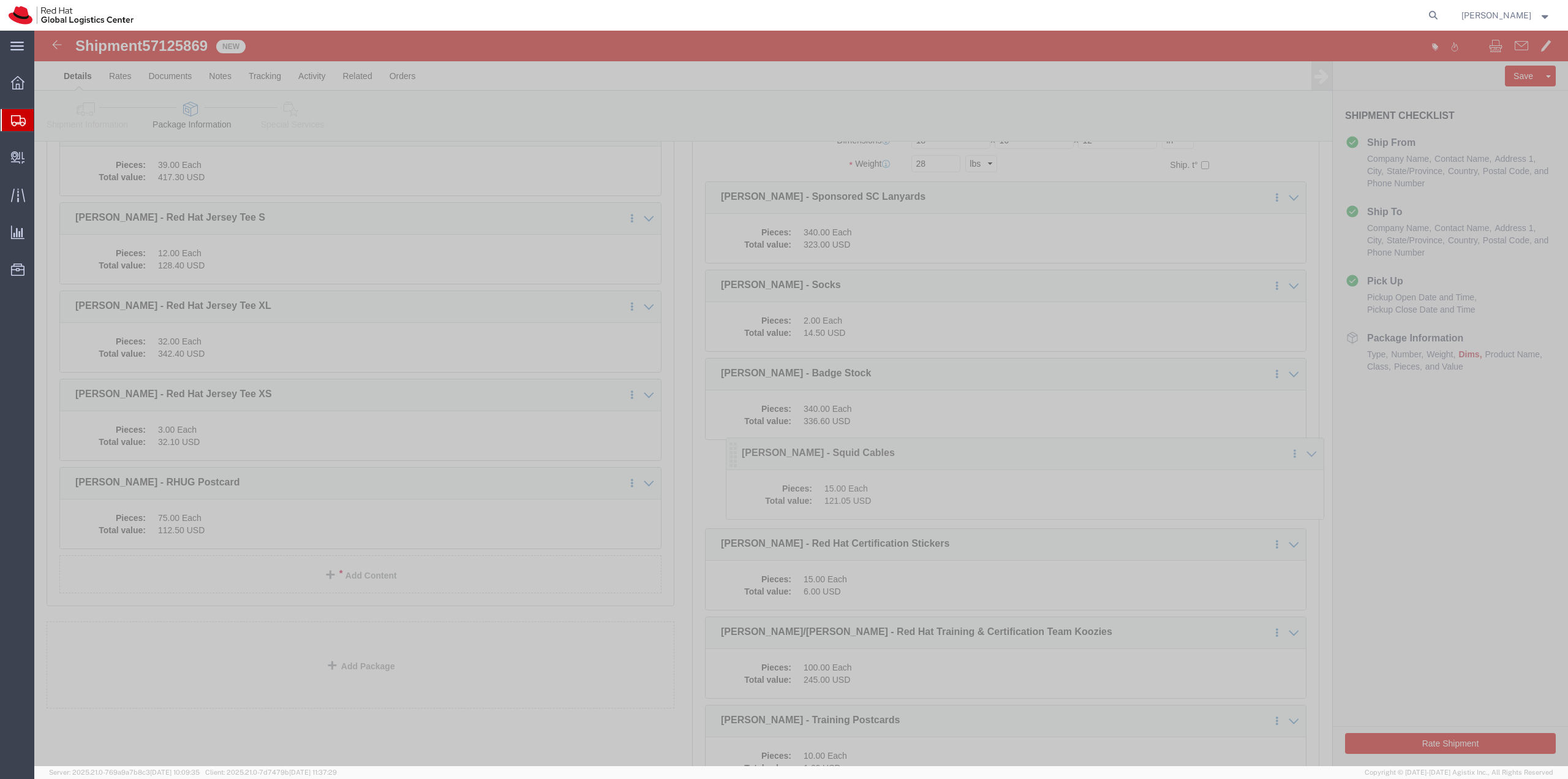
drag, startPoint x: 30, startPoint y: 544, endPoint x: 693, endPoint y: 425, distance: 673.6
click icon
drag, startPoint x: 31, startPoint y: 457, endPoint x: 659, endPoint y: 409, distance: 629.8
click icon
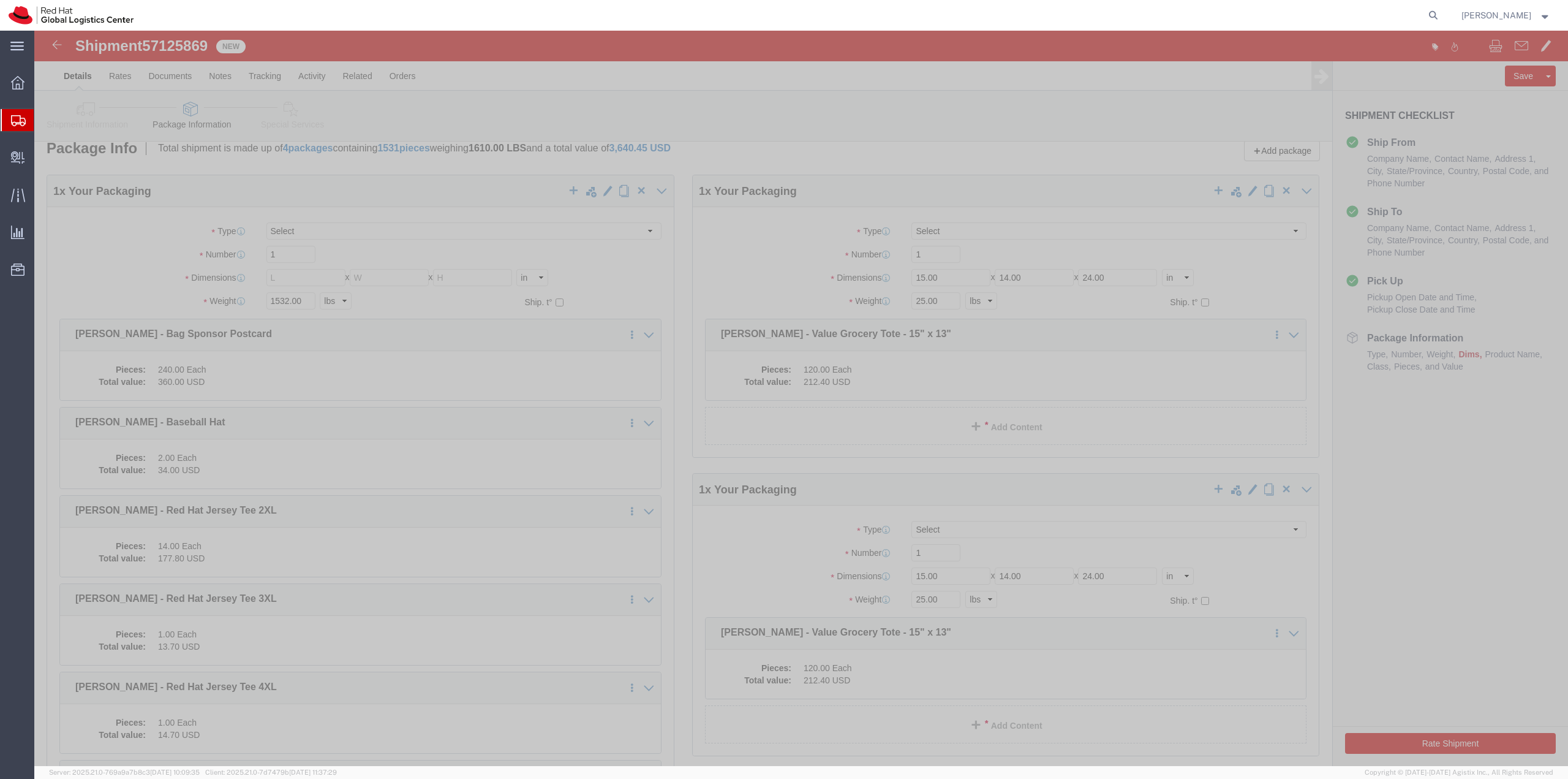
scroll to position [0, 0]
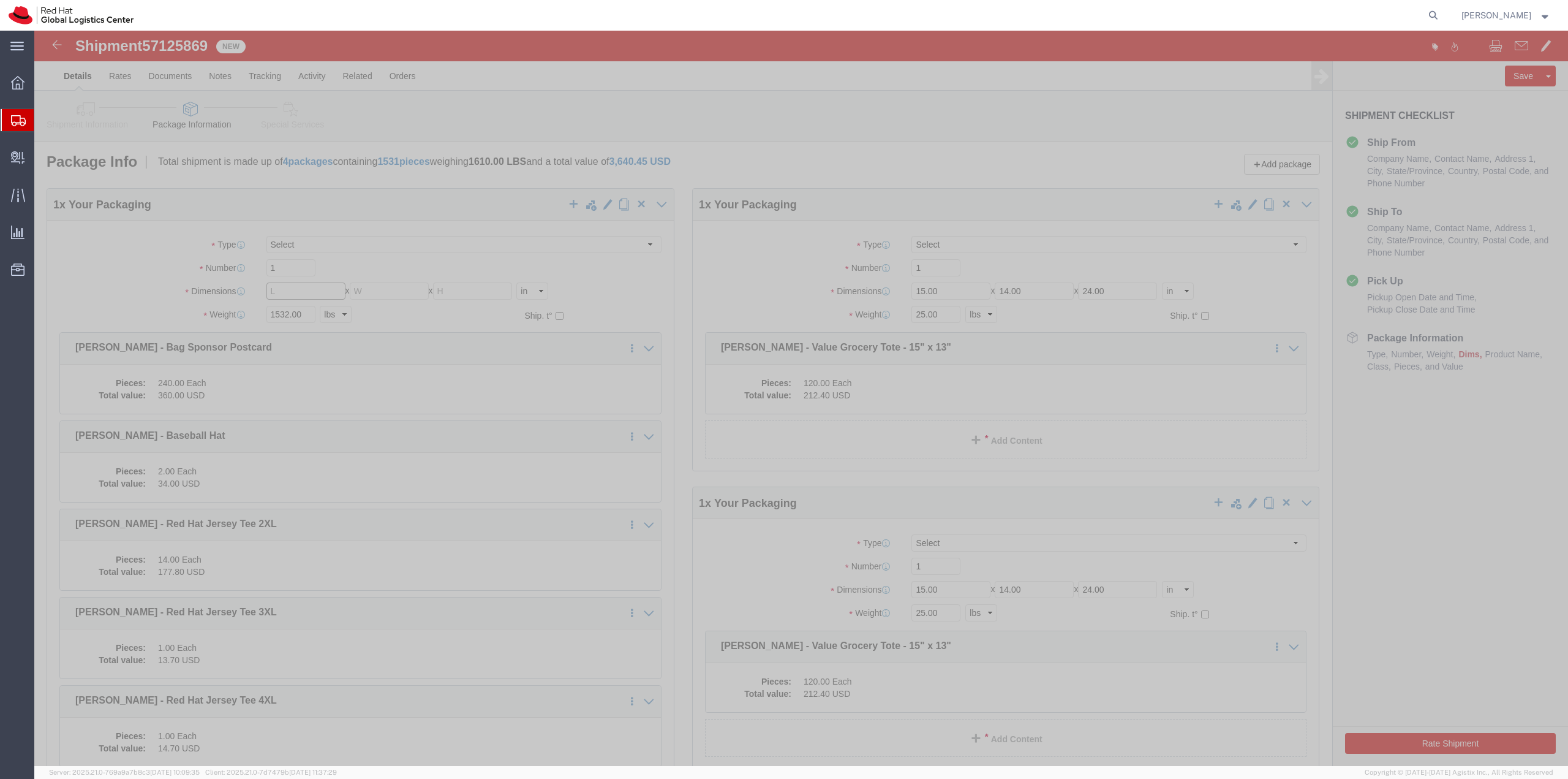
click input "text"
type input "21"
type input "16"
type input "10"
type input "38"
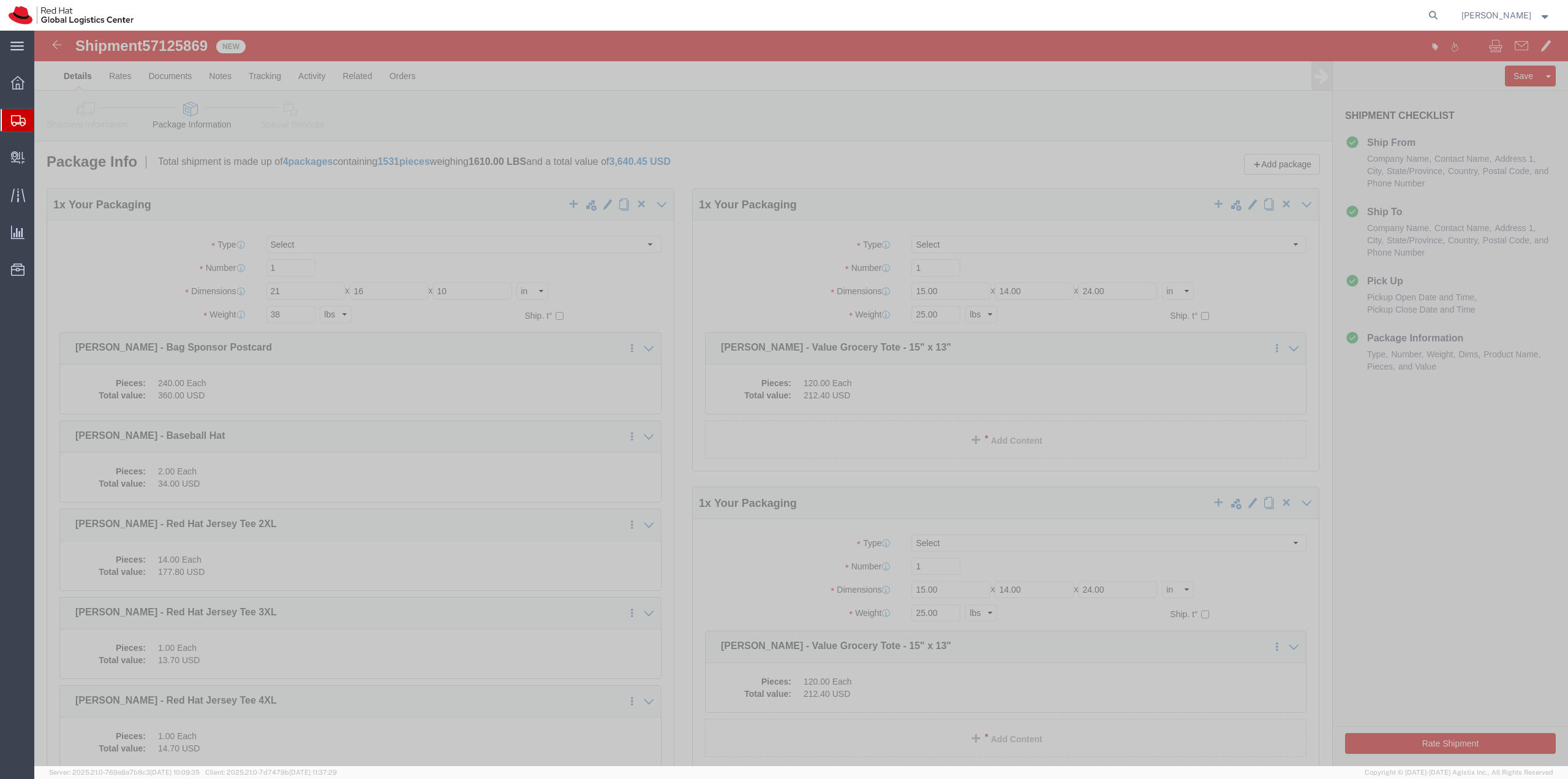
click div "1"
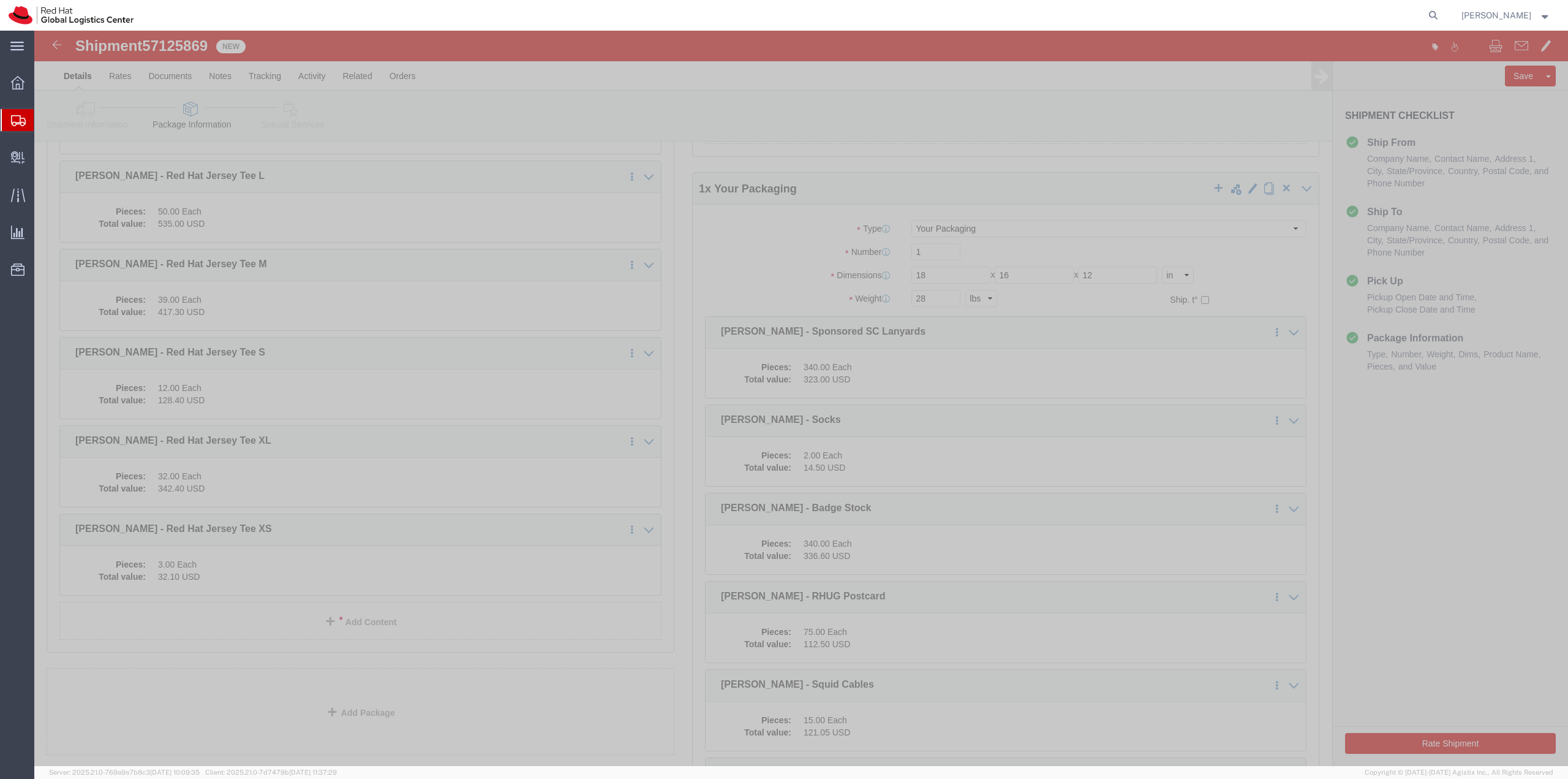
scroll to position [918, 0]
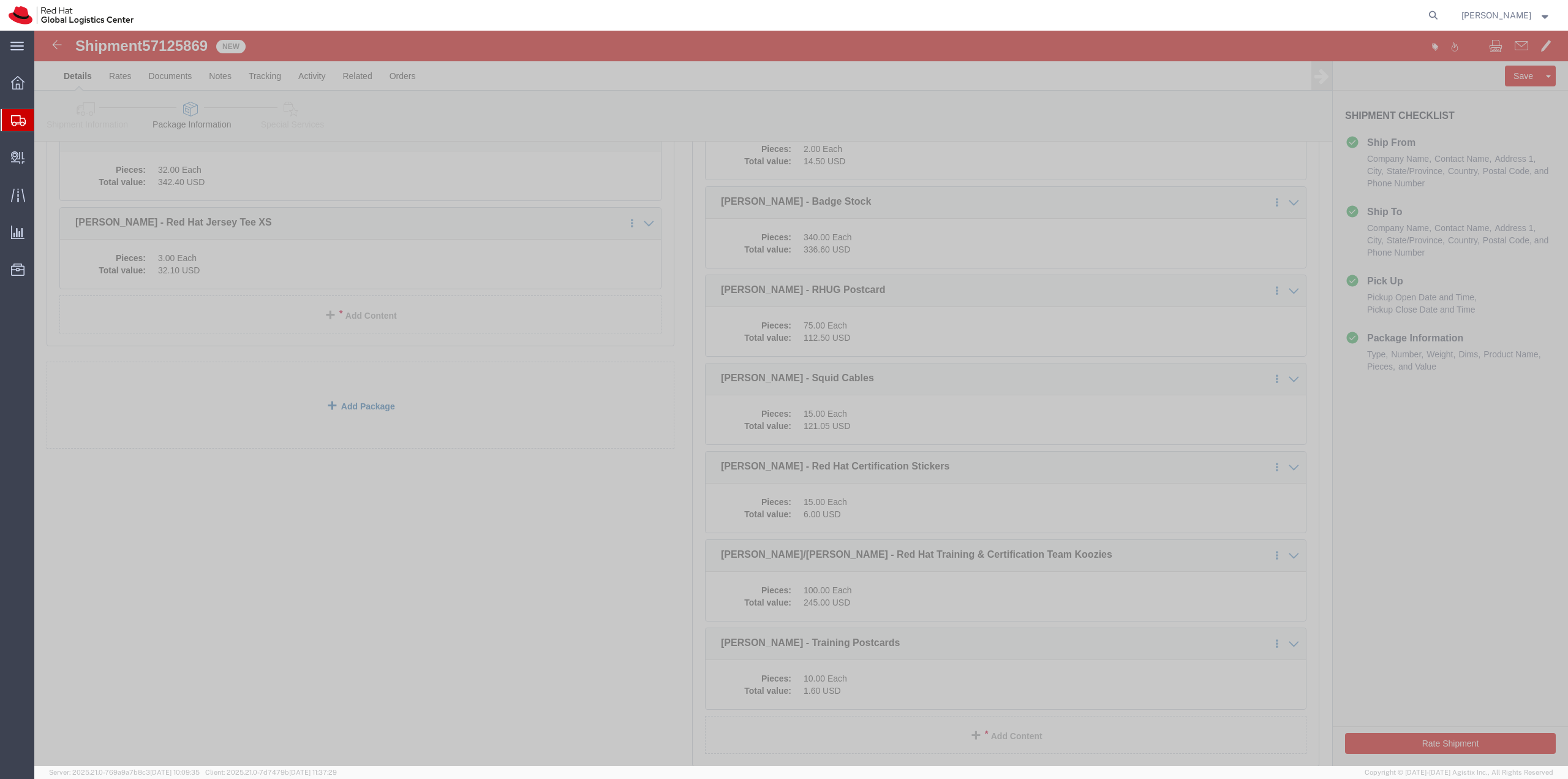
click link "Add Package"
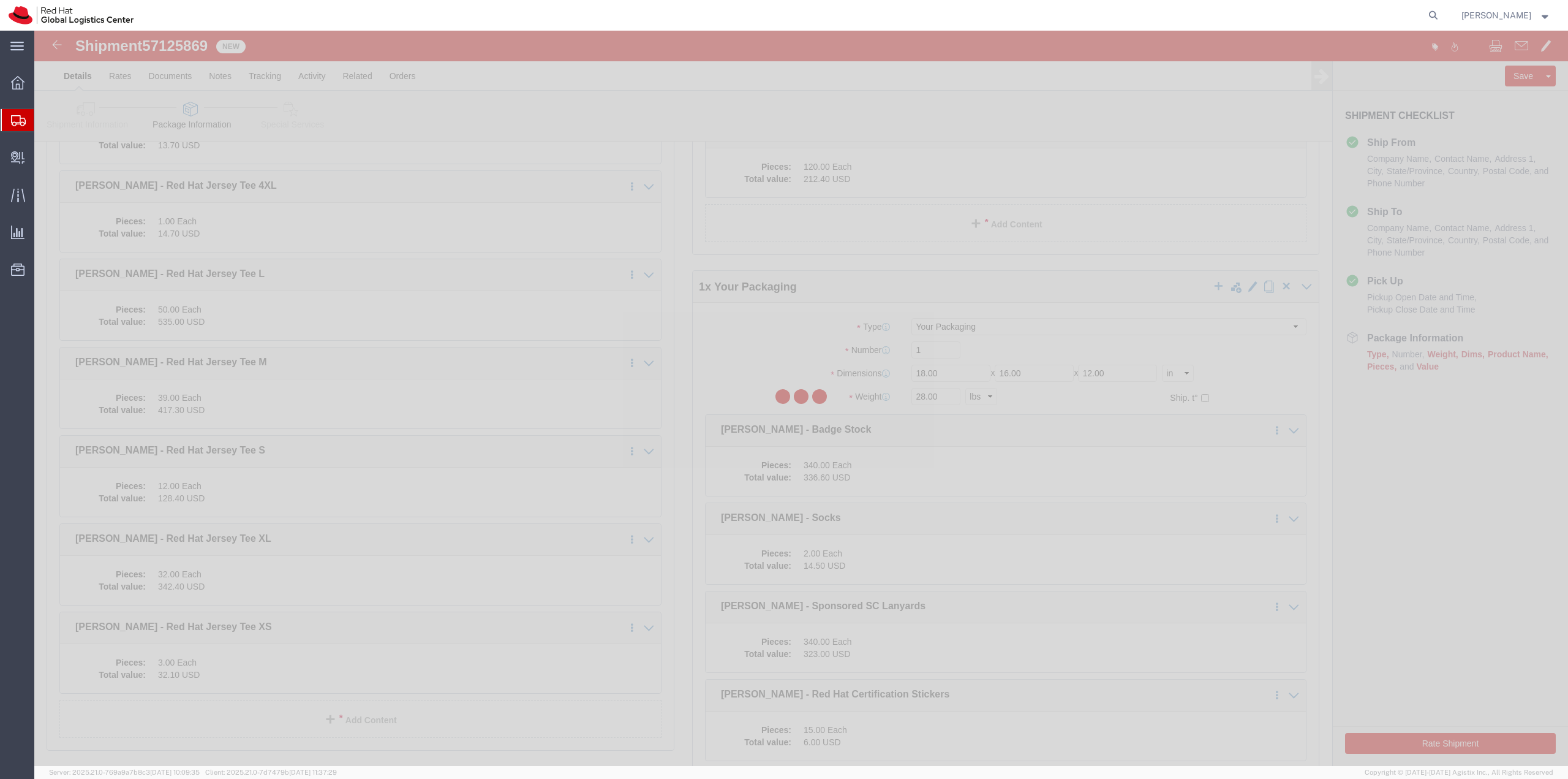
select select
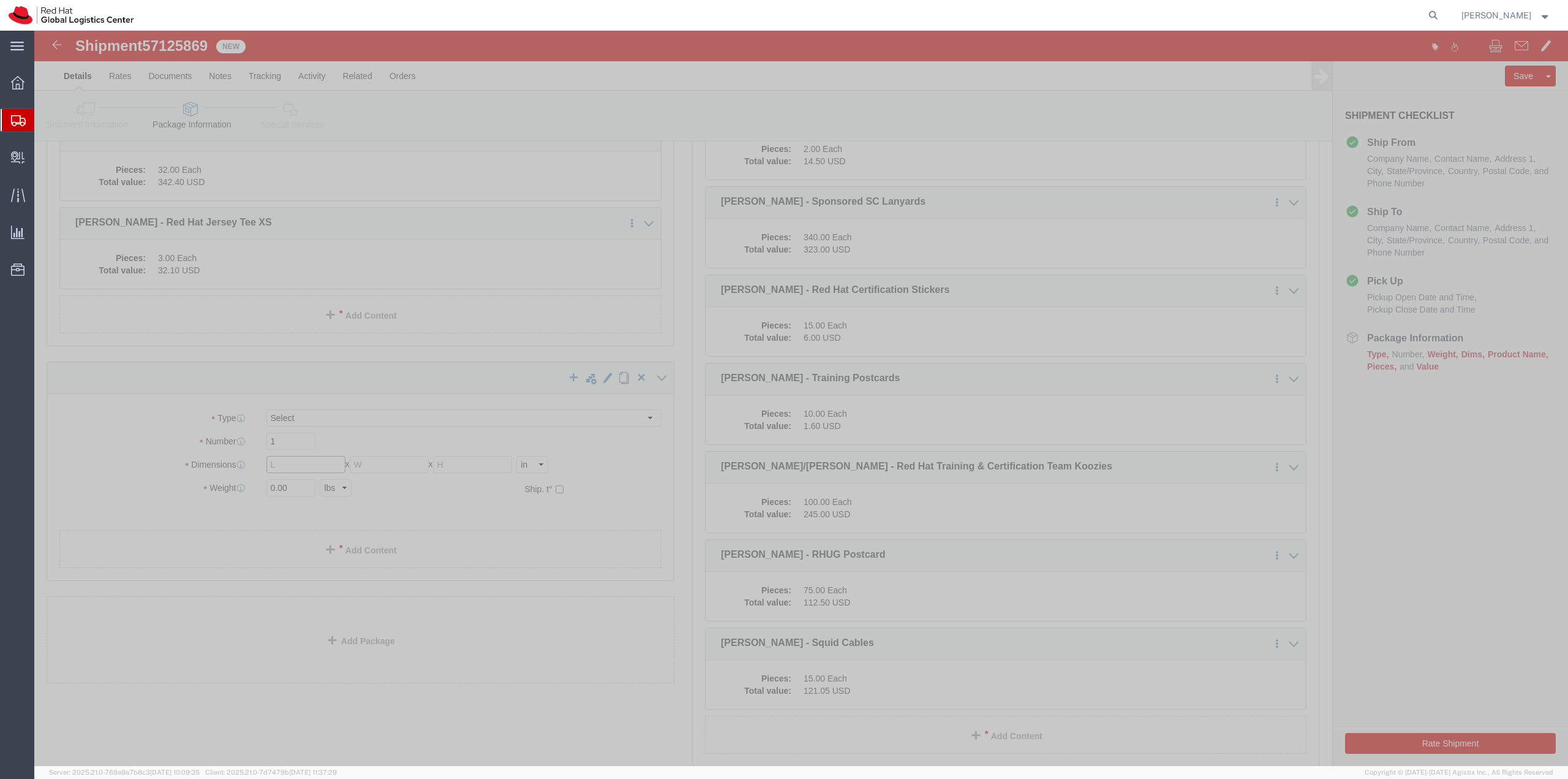
click input "text"
type input "21"
type input "16"
type input "10"
type input "28"
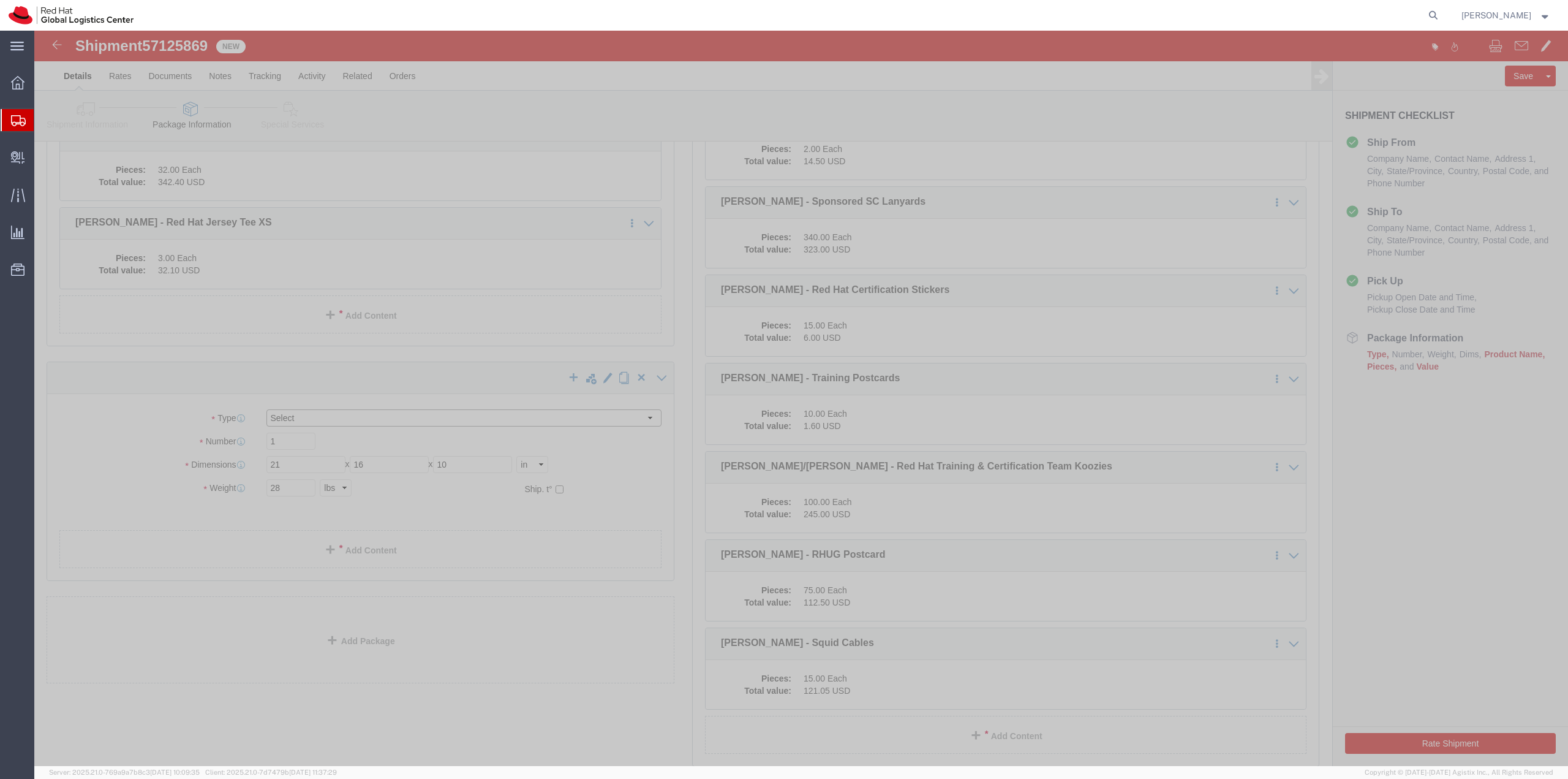
click select "Select Case(s) Crate(s) Envelope Large Box Medium Box PAK Skid(s) Small Box Sma…"
select select "YRPK"
click select "Select Case(s) Crate(s) Envelope Large Box Medium Box PAK Skid(s) Small Box Sma…"
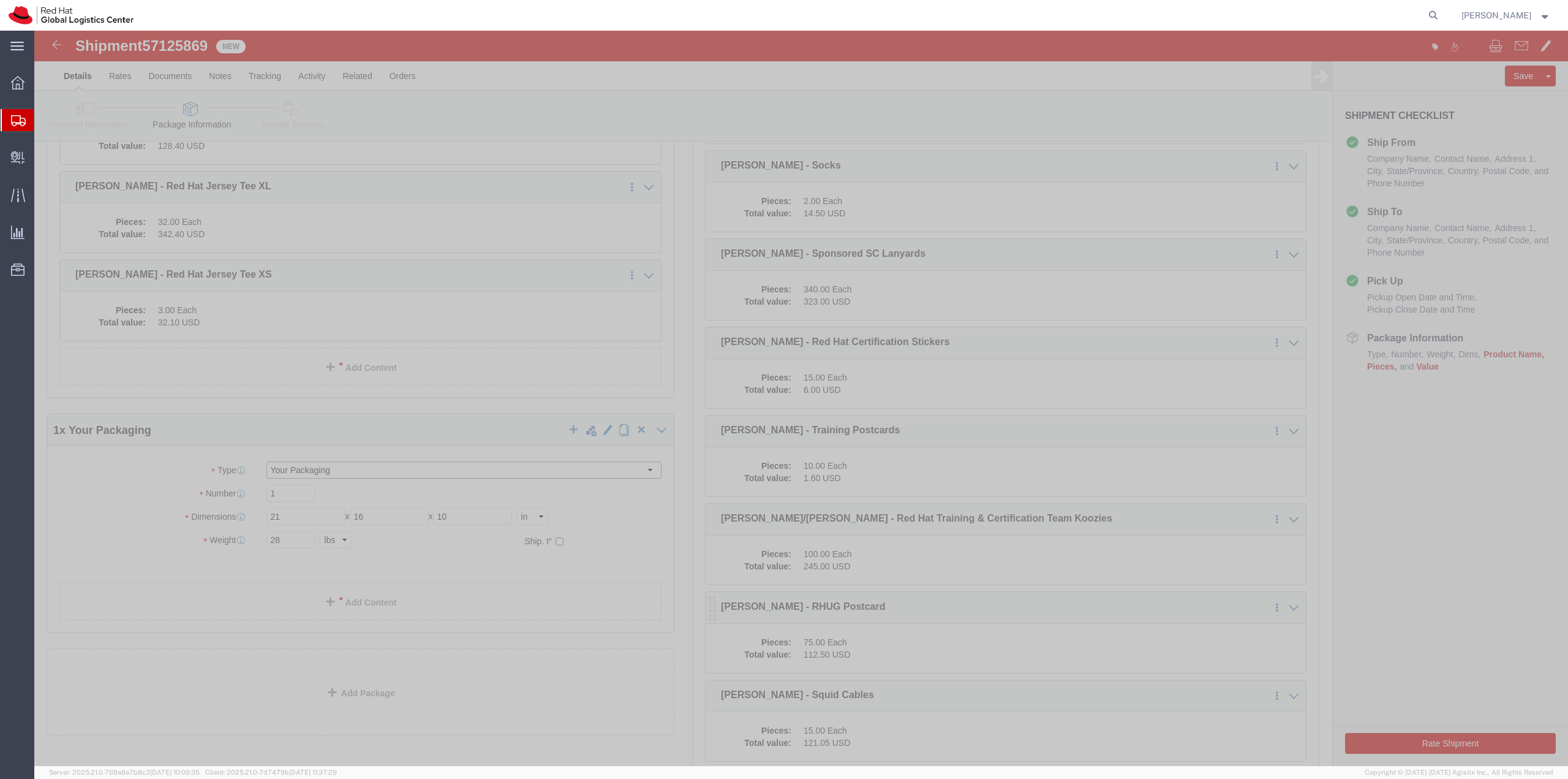
scroll to position [736, 0]
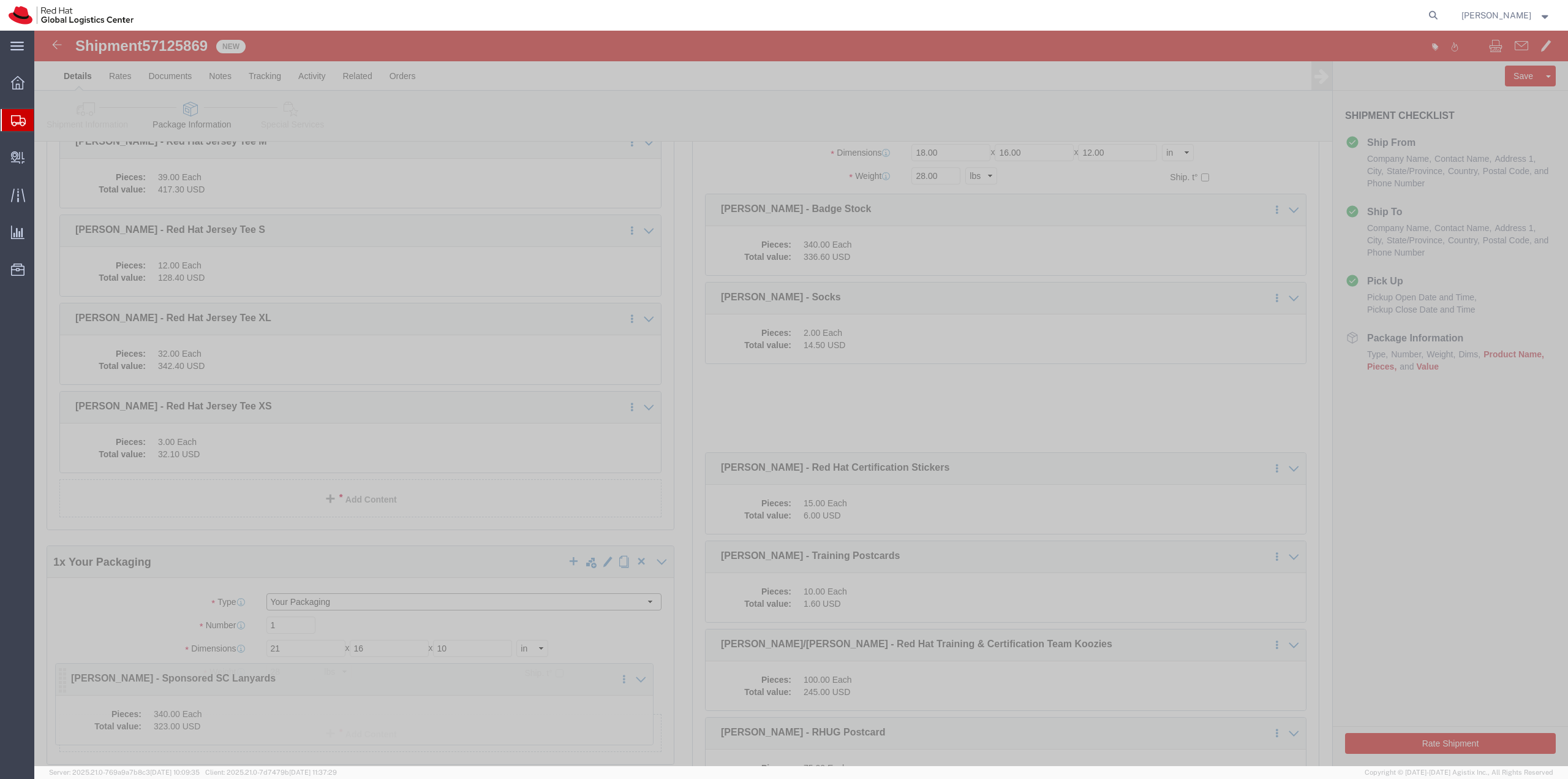
drag, startPoint x: 671, startPoint y: 355, endPoint x: 22, endPoint y: 649, distance: 712.5
click icon
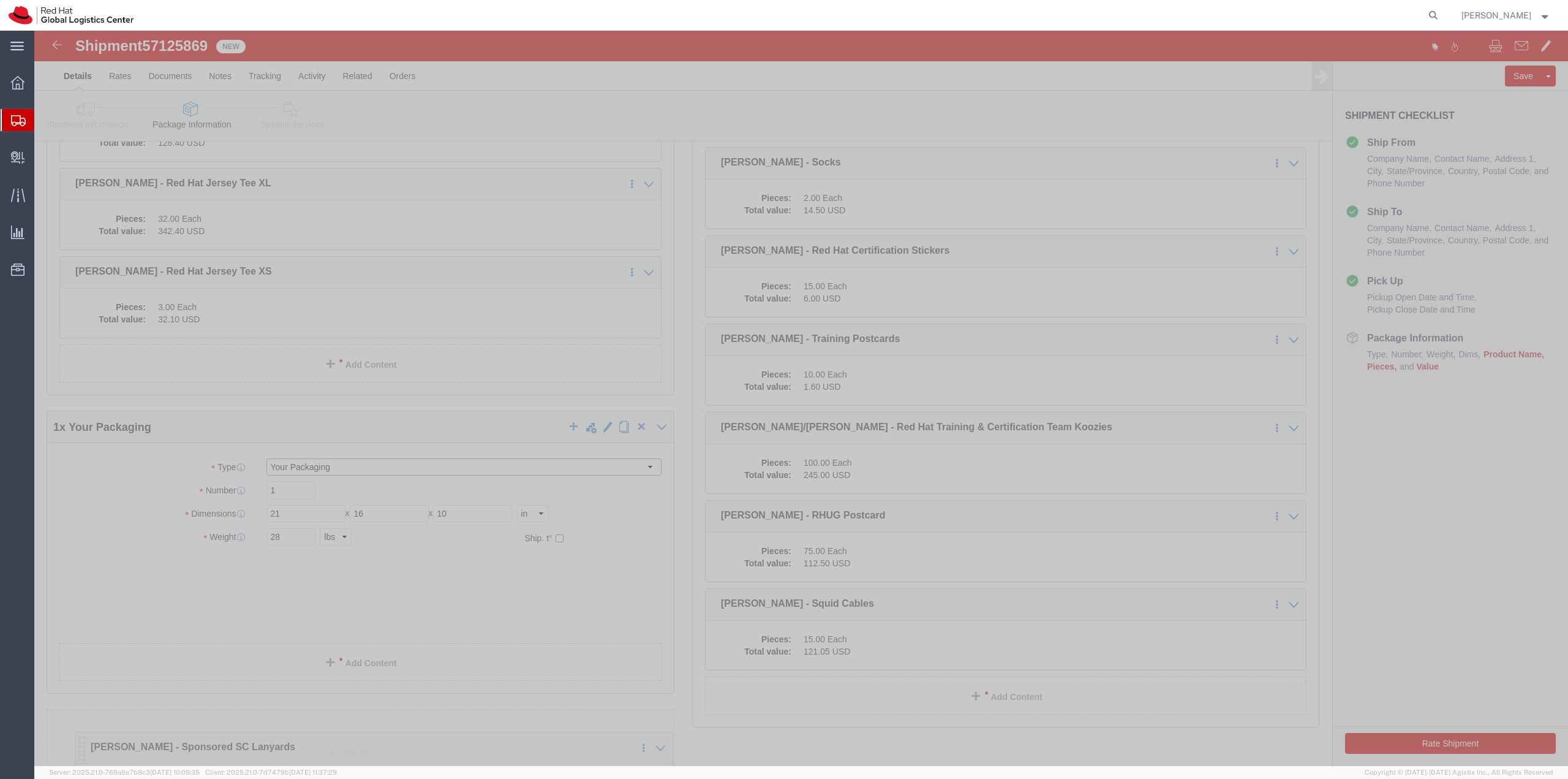
scroll to position [882, 0]
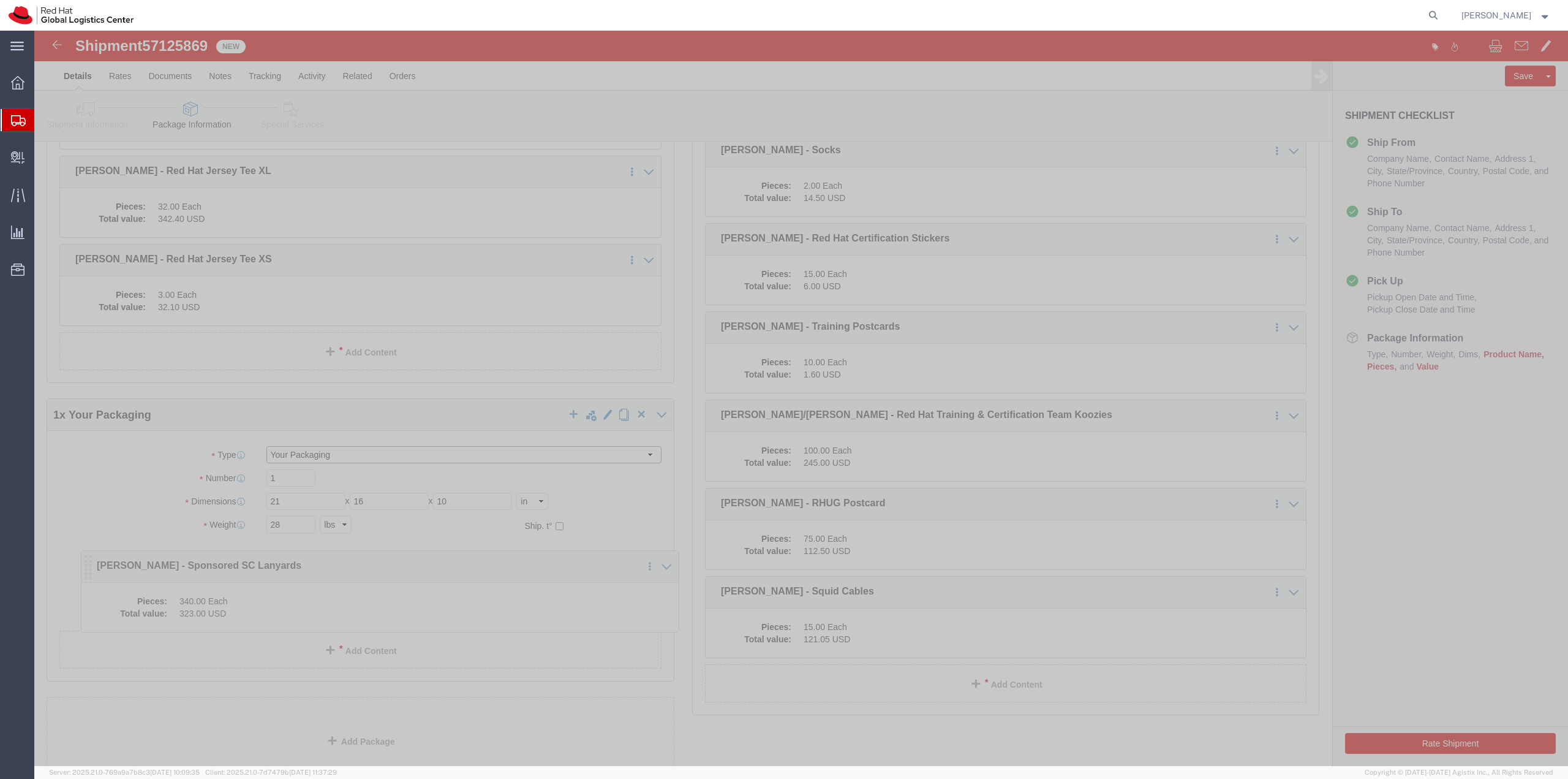
drag, startPoint x: 677, startPoint y: 359, endPoint x: 50, endPoint y: 536, distance: 651.5
click icon
click div
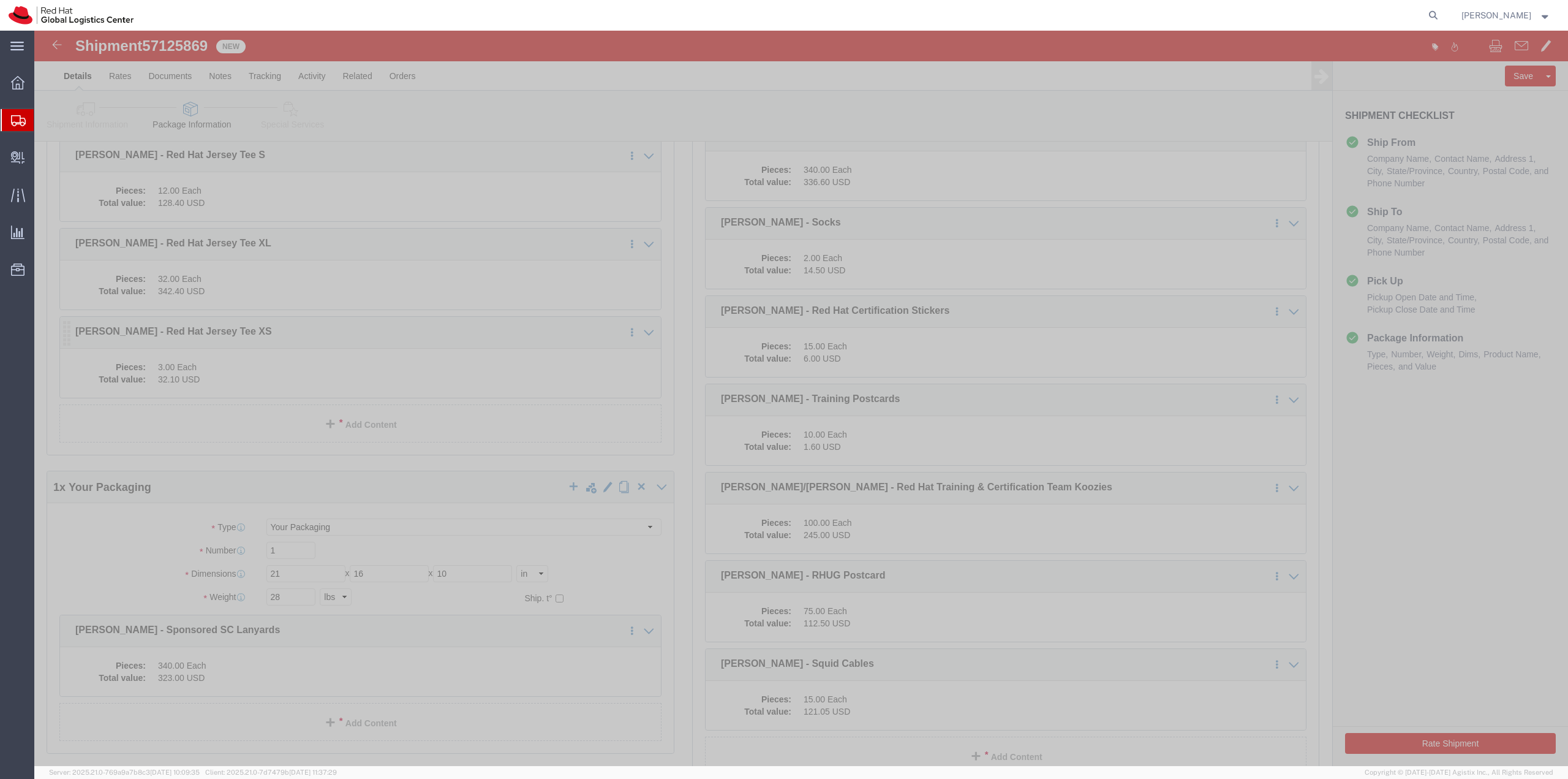
scroll to position [698, 0]
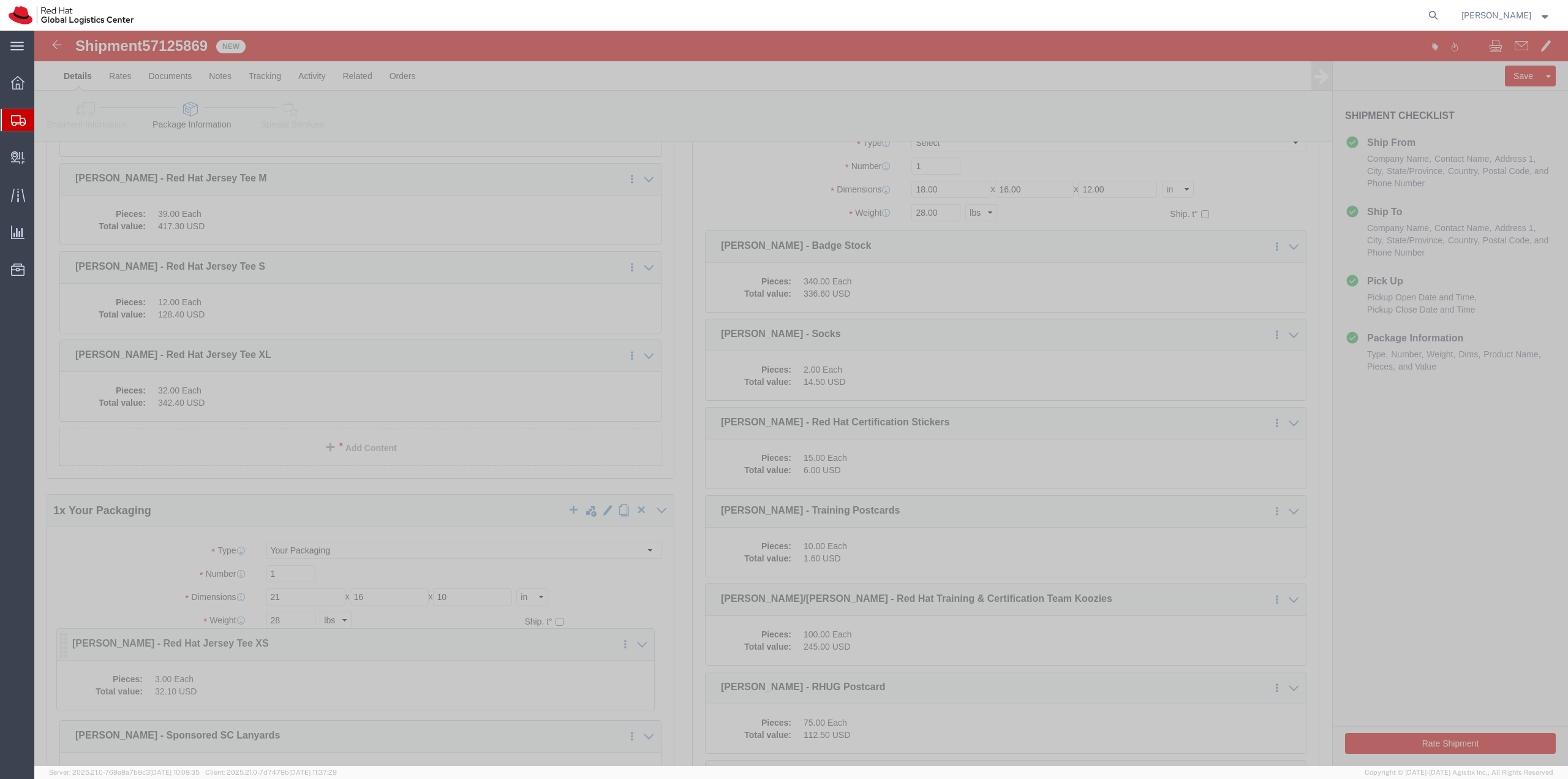
drag, startPoint x: 34, startPoint y: 411, endPoint x: 30, endPoint y: 612, distance: 201.0
click icon
drag, startPoint x: 33, startPoint y: 330, endPoint x: 18, endPoint y: 552, distance: 222.5
click icon
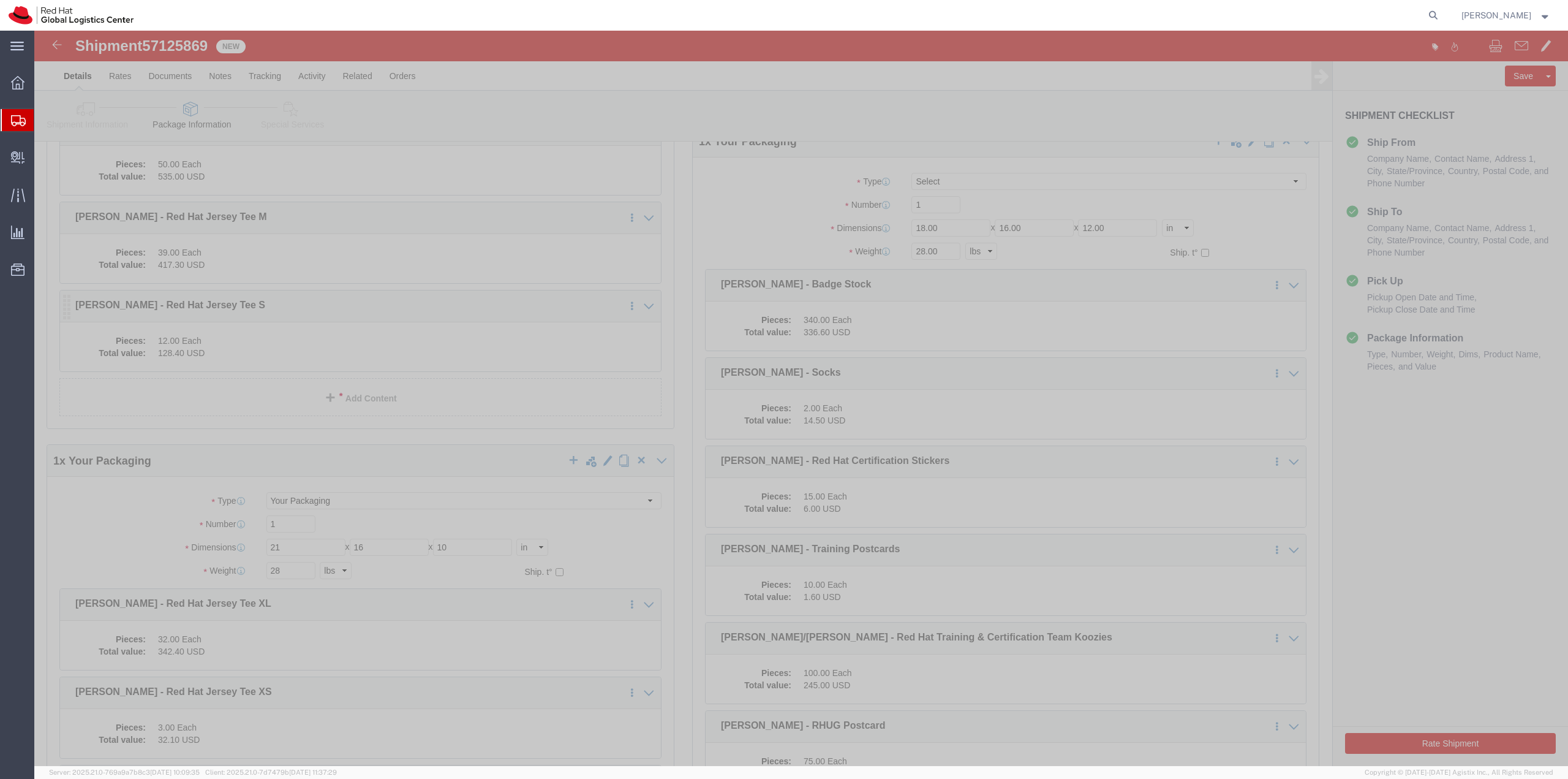
scroll to position [674, 0]
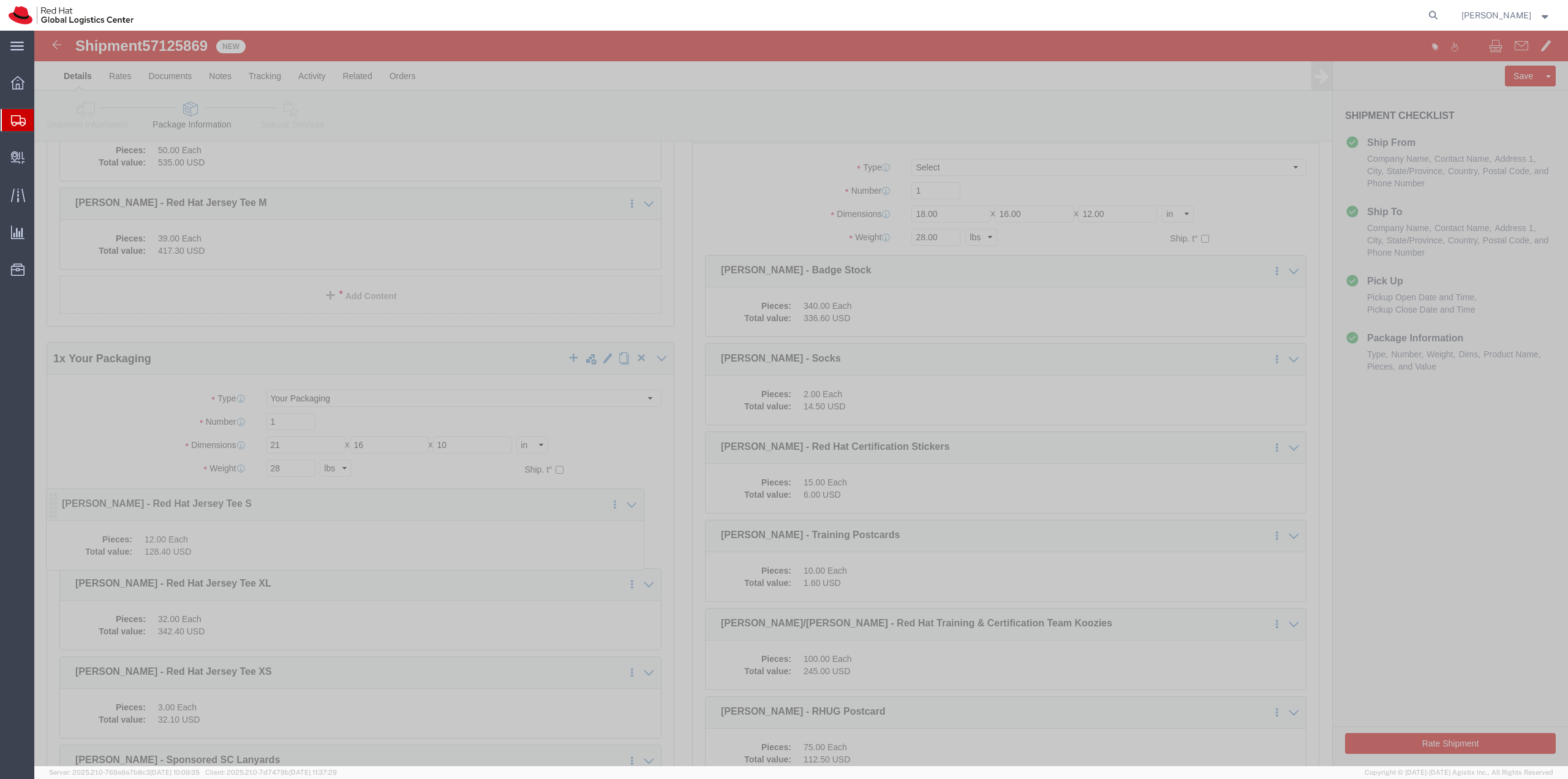
drag, startPoint x: 32, startPoint y: 261, endPoint x: 18, endPoint y: 474, distance: 213.5
click icon
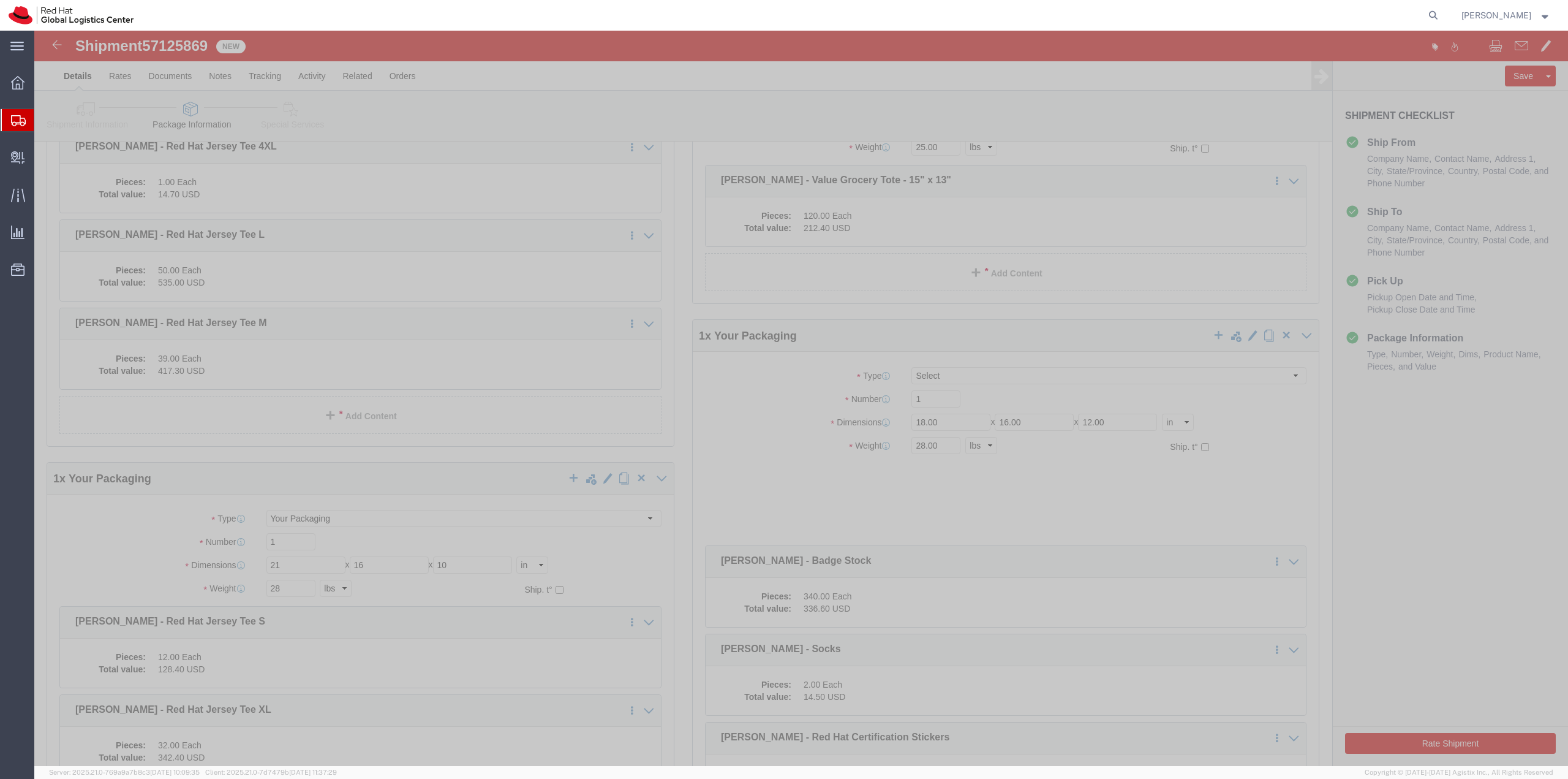
scroll to position [503, 0]
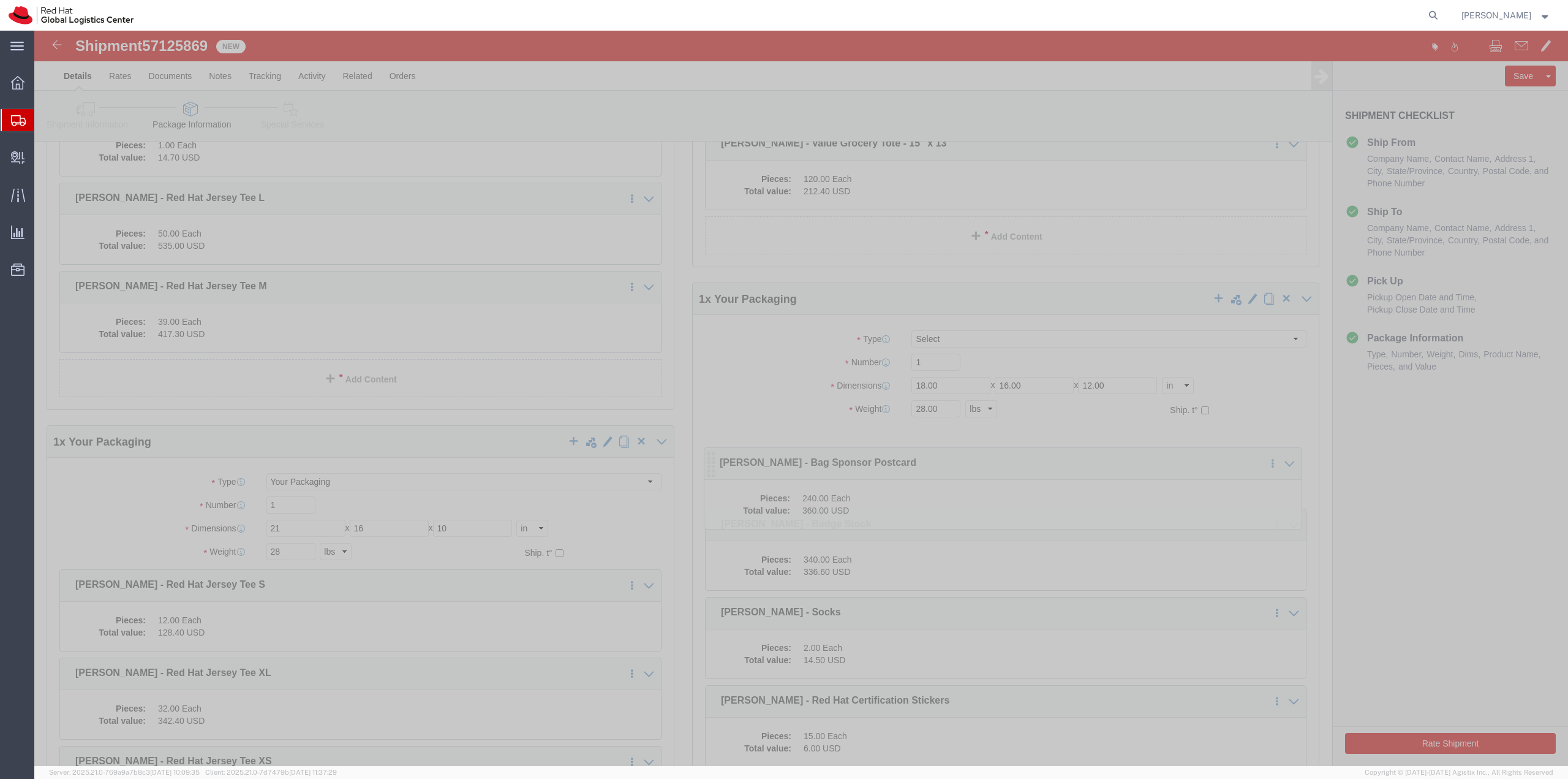
drag, startPoint x: 31, startPoint y: 321, endPoint x: 676, endPoint y: 436, distance: 655.2
click icon
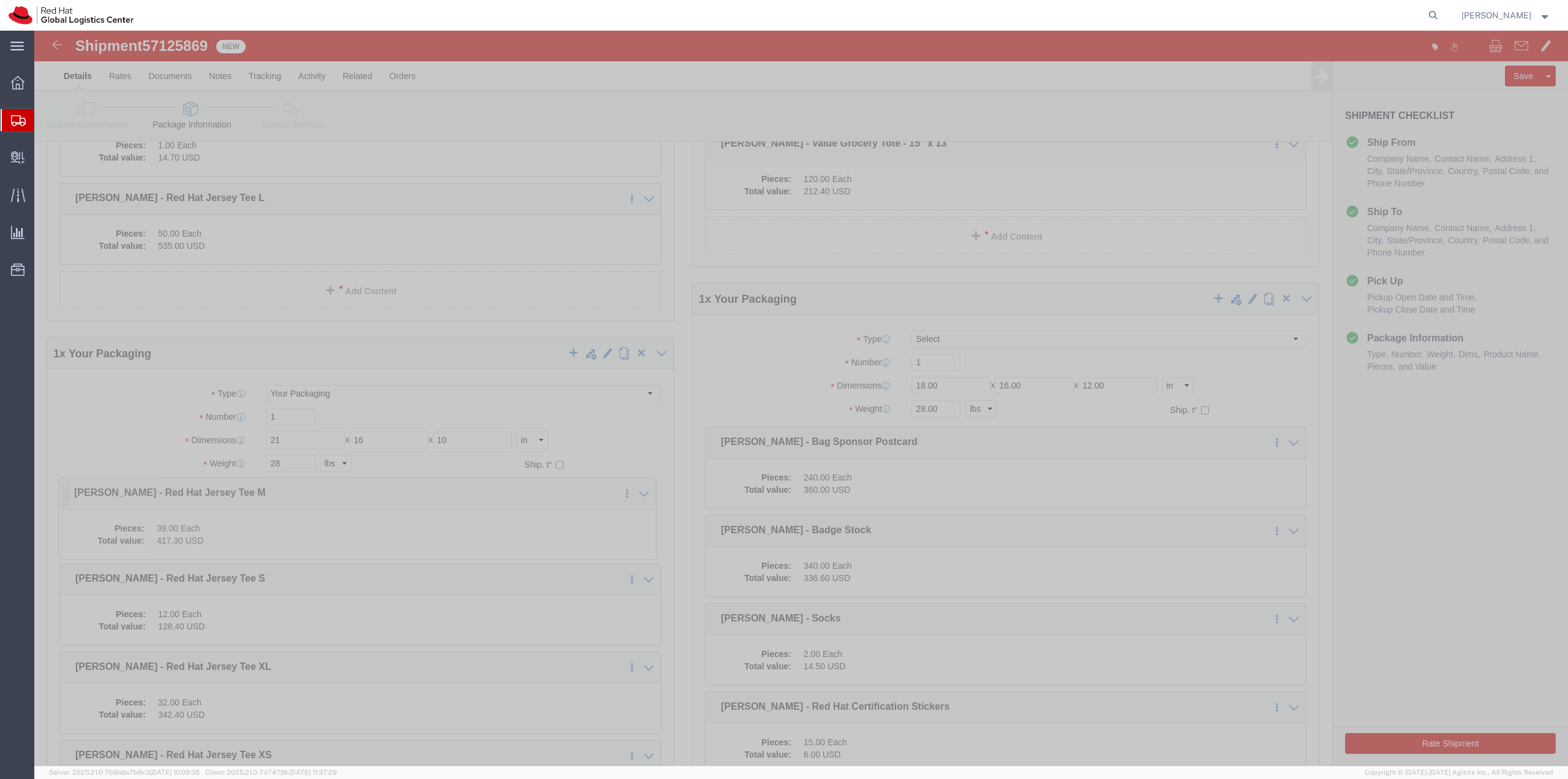
drag, startPoint x: 34, startPoint y: 252, endPoint x: 33, endPoint y: 458, distance: 206.0
click icon
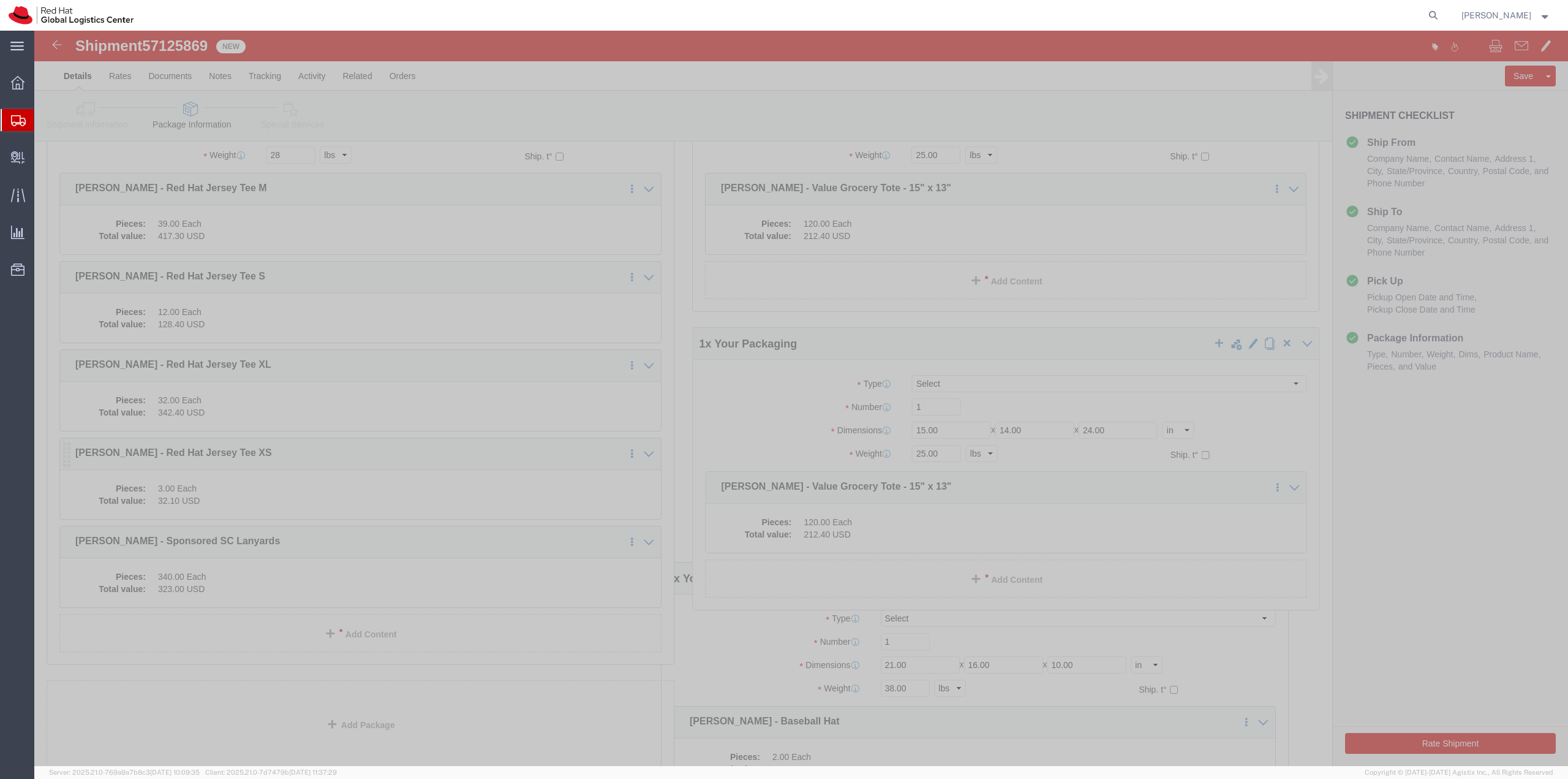
scroll to position [184, 0]
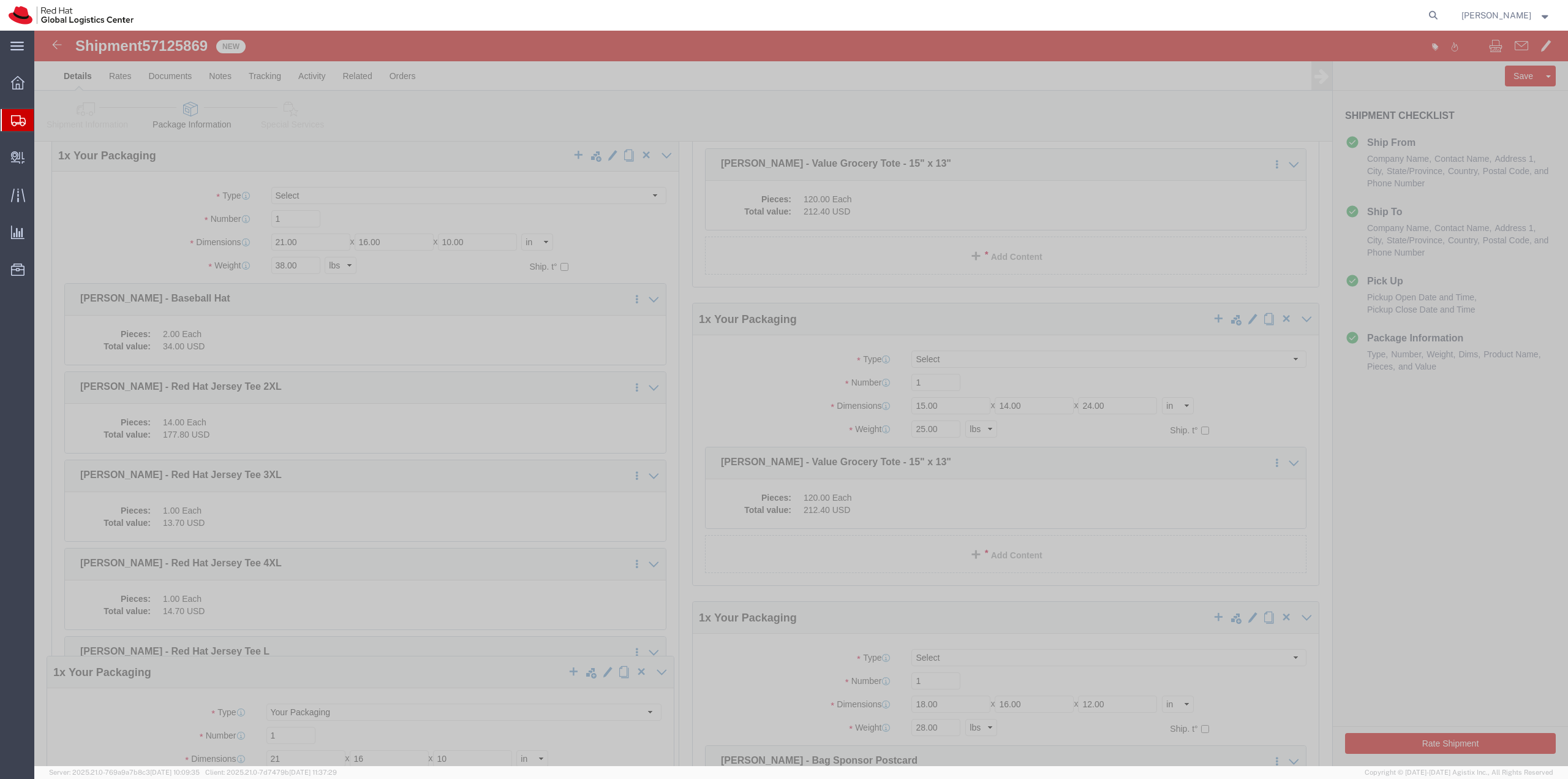
drag, startPoint x: 27, startPoint y: 196, endPoint x: 33, endPoint y: 269, distance: 73.2
click div "1 x Your Packaging Package Type Select Case(s) Crate(s) Envelope Large Box Medi…"
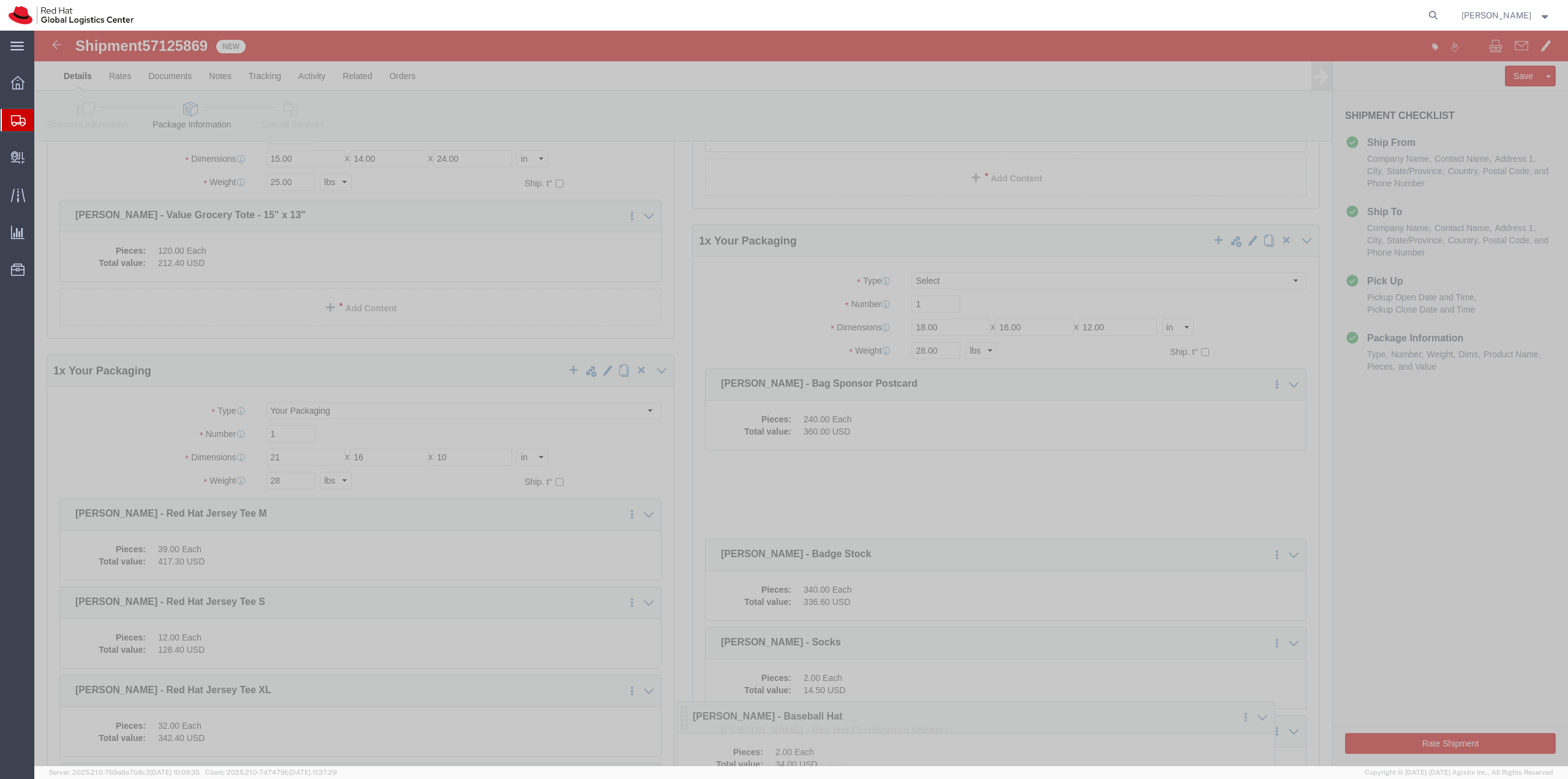
scroll to position [552, 0]
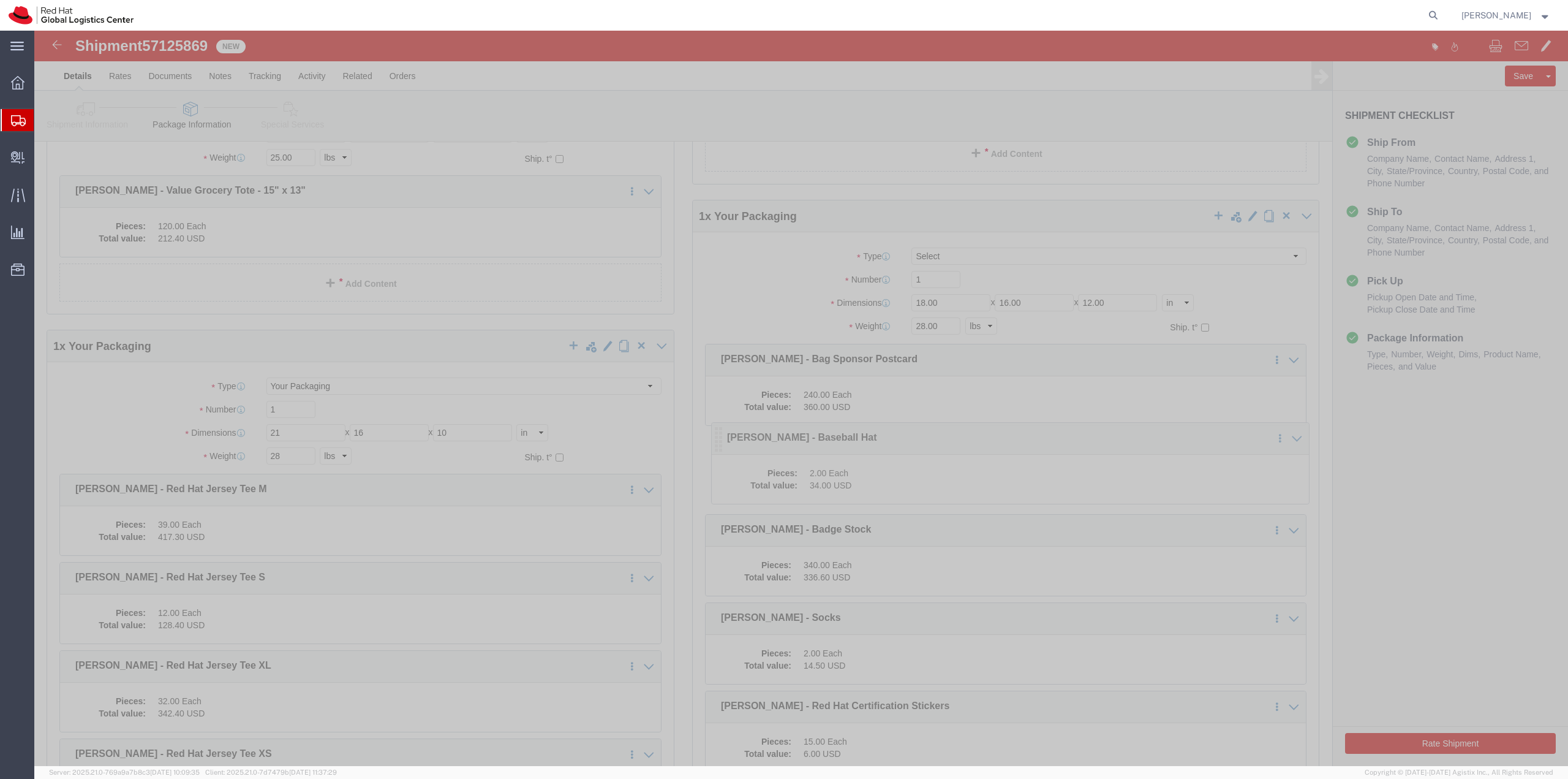
drag, startPoint x: 675, startPoint y: 322, endPoint x: 681, endPoint y: 412, distance: 90.2
click icon
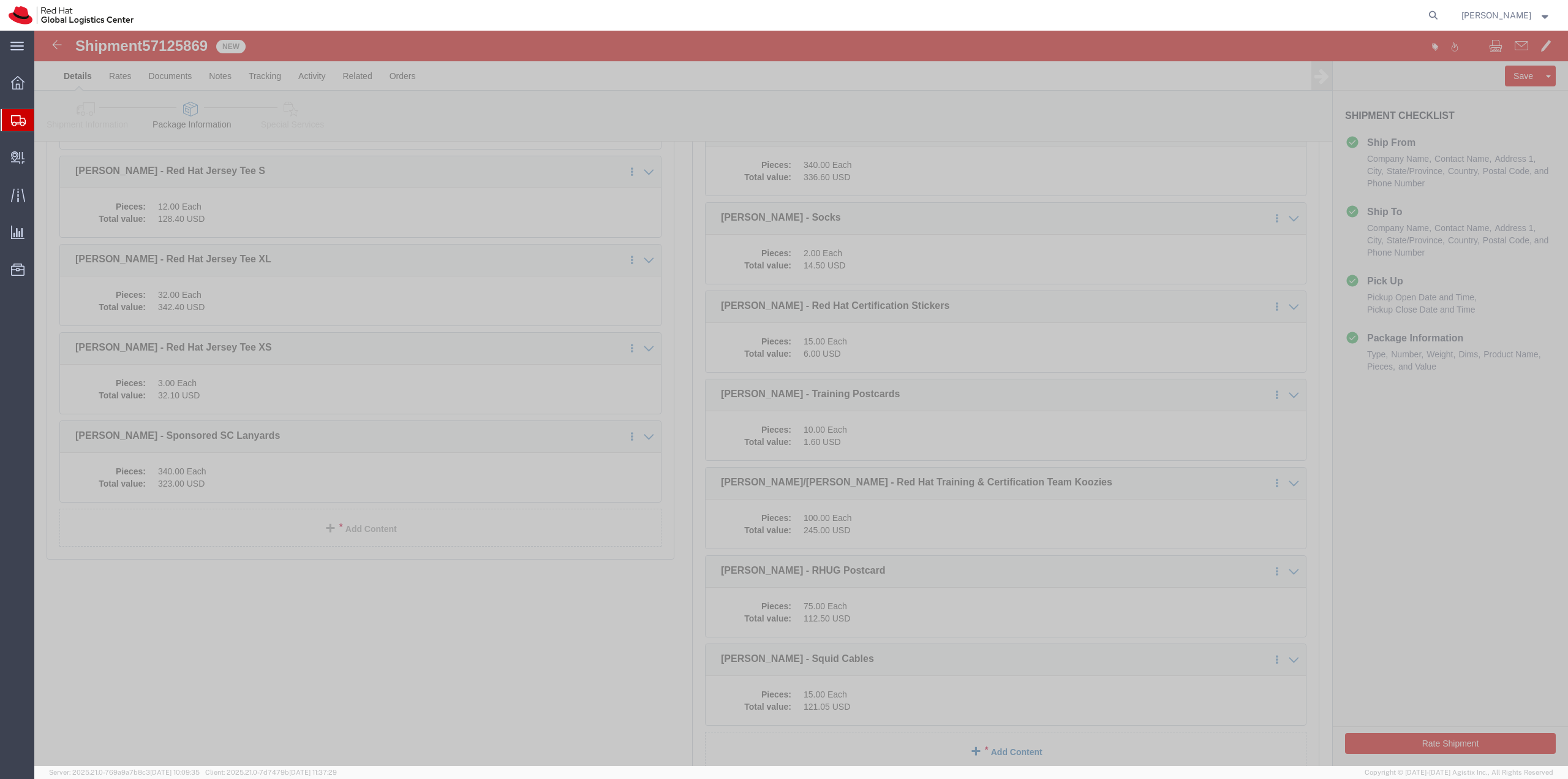
scroll to position [1053, 0]
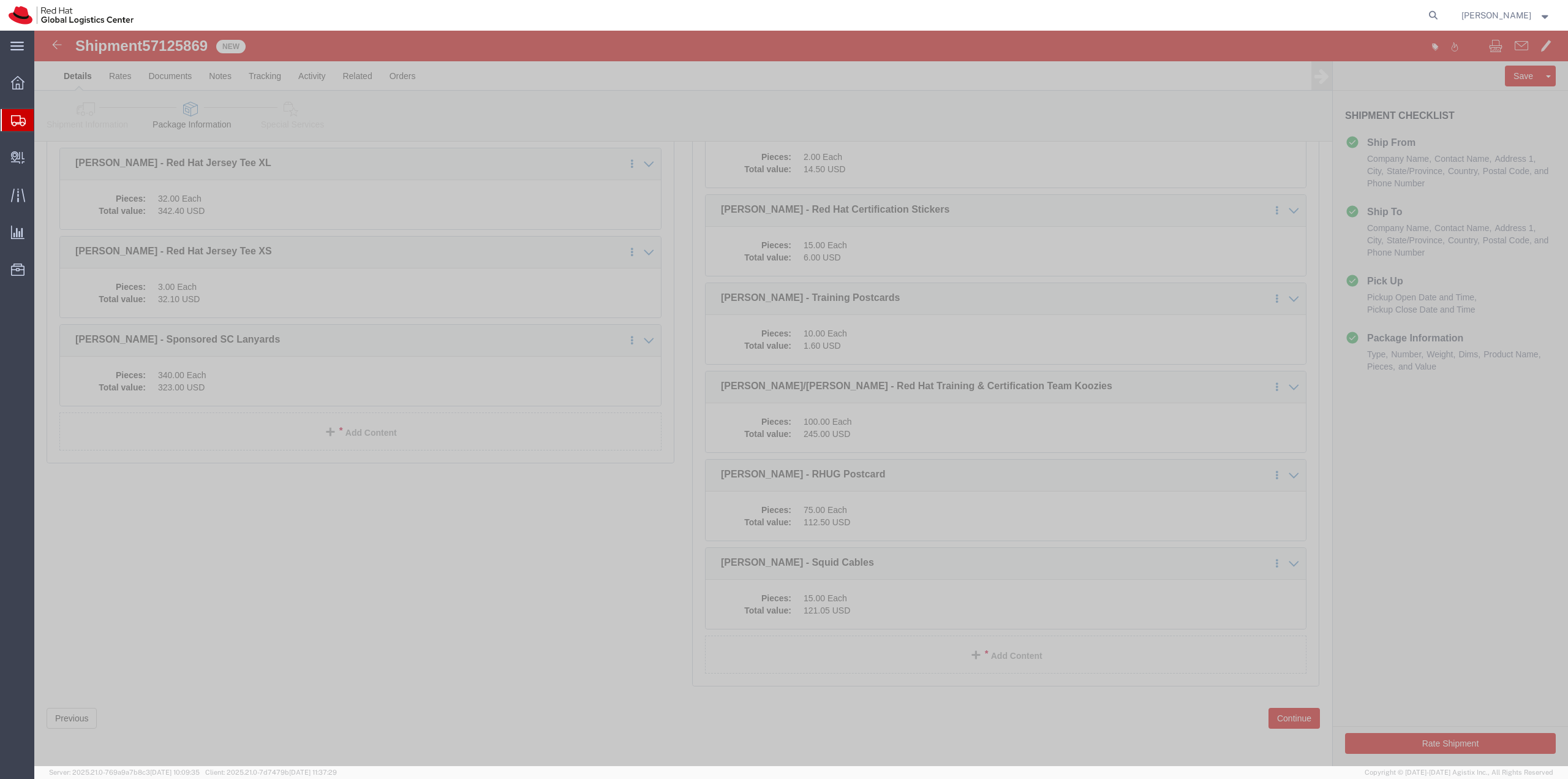
click button "Continue"
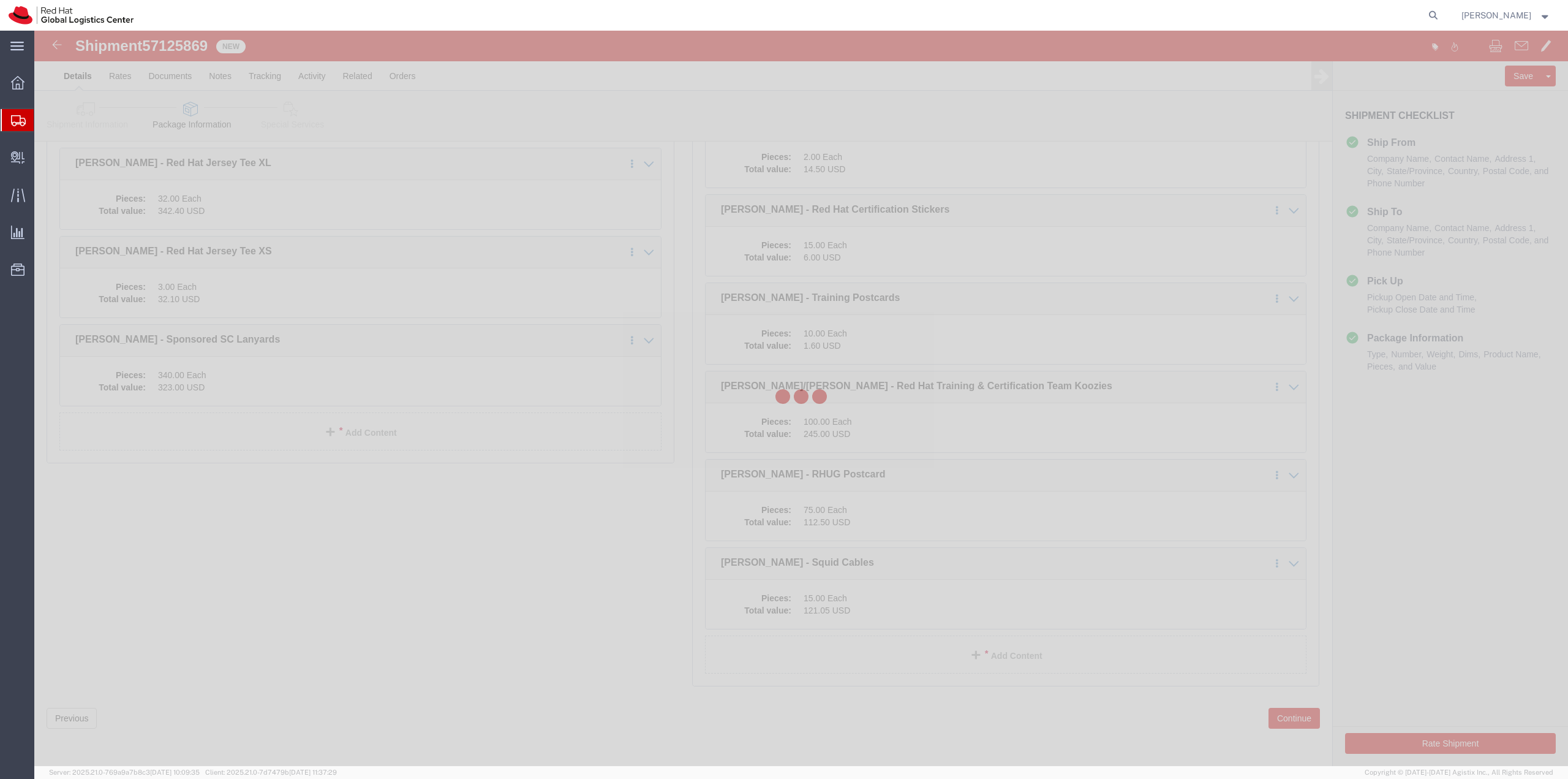
select select
select select "COSTCENTER"
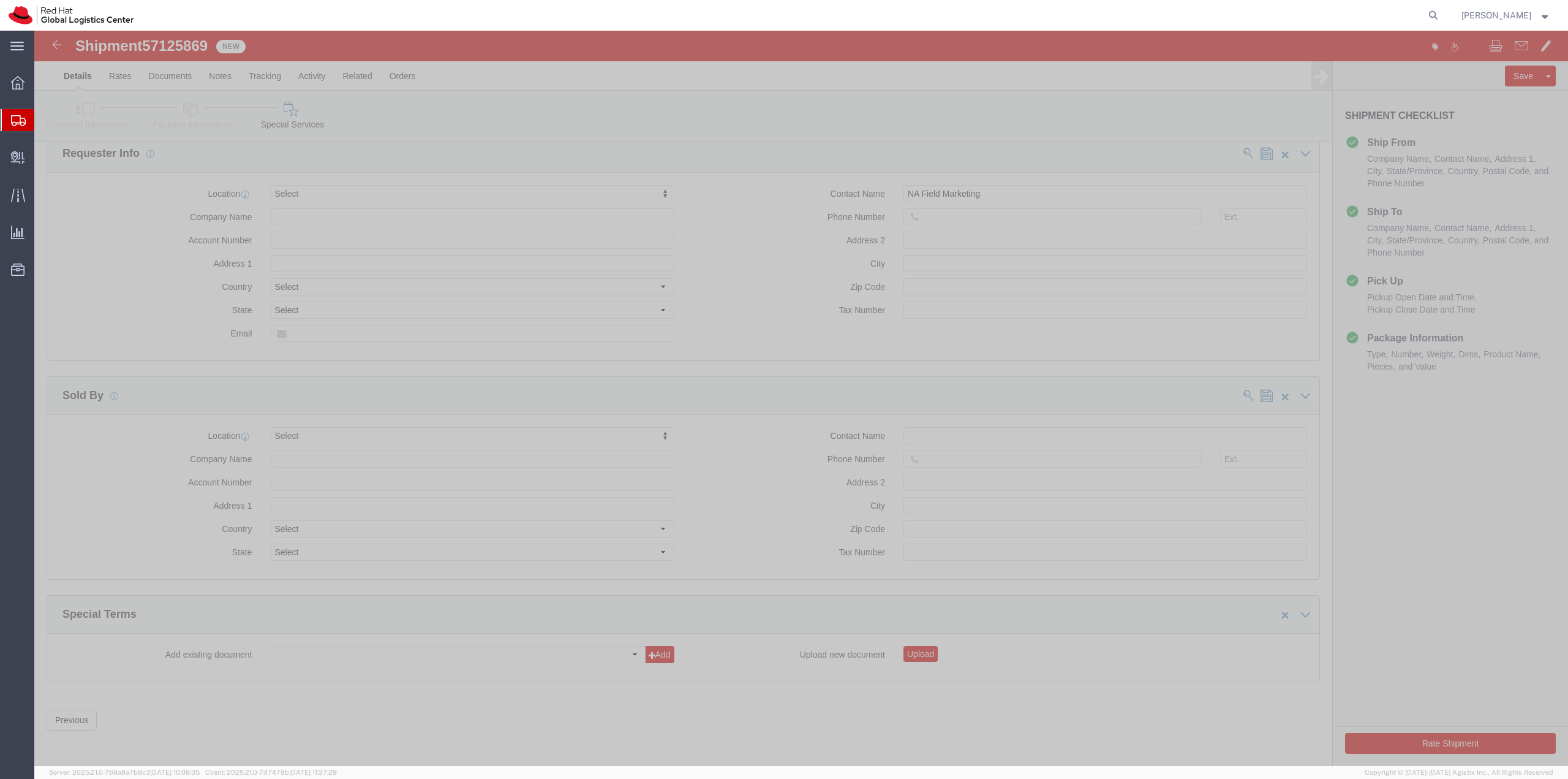
scroll to position [1009, 0]
click icon
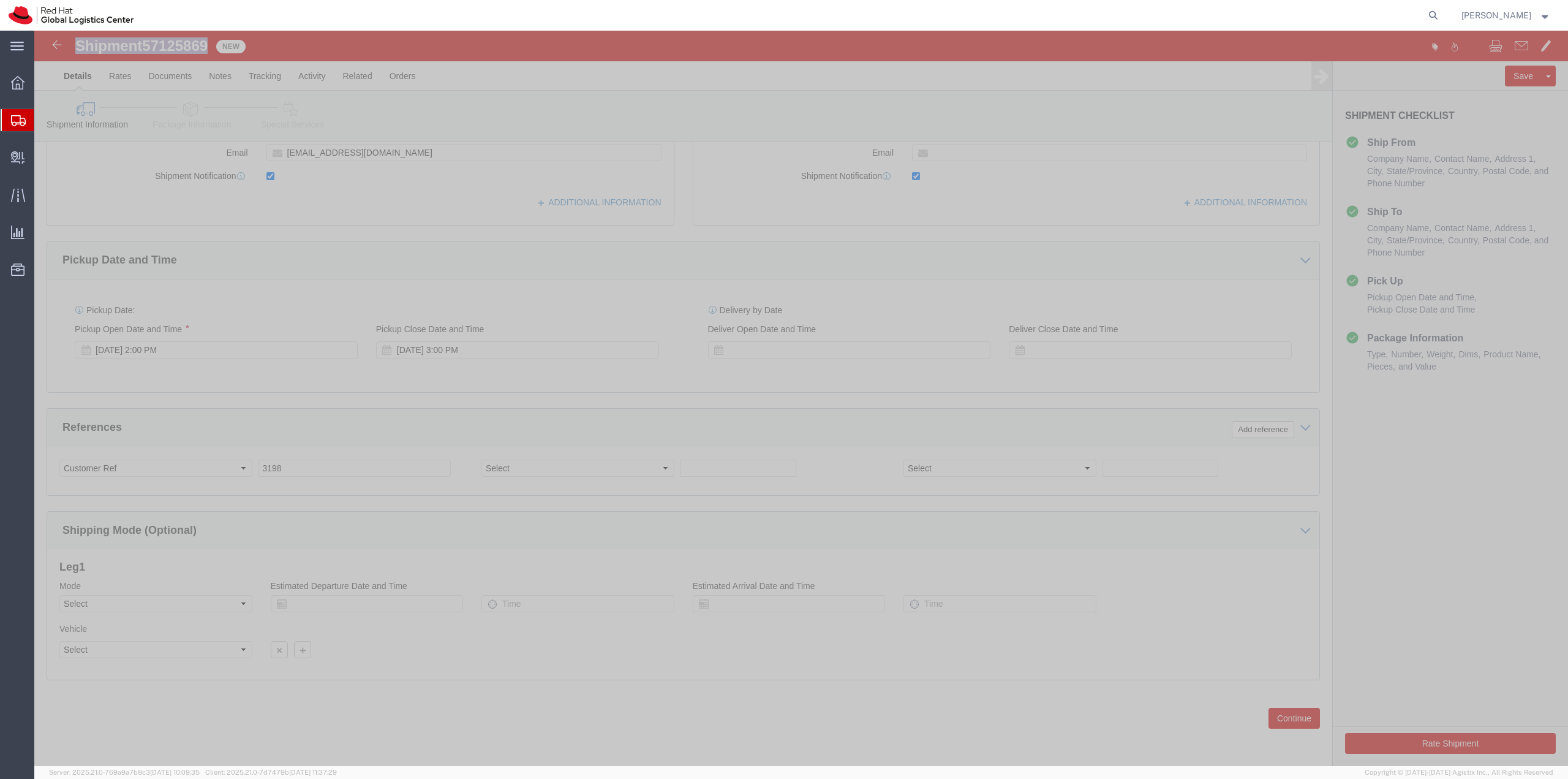
drag, startPoint x: 177, startPoint y: 13, endPoint x: 45, endPoint y: 10, distance: 132.0
click h1 "Shipment 57125869"
copy h1 "Shipment 57125869"
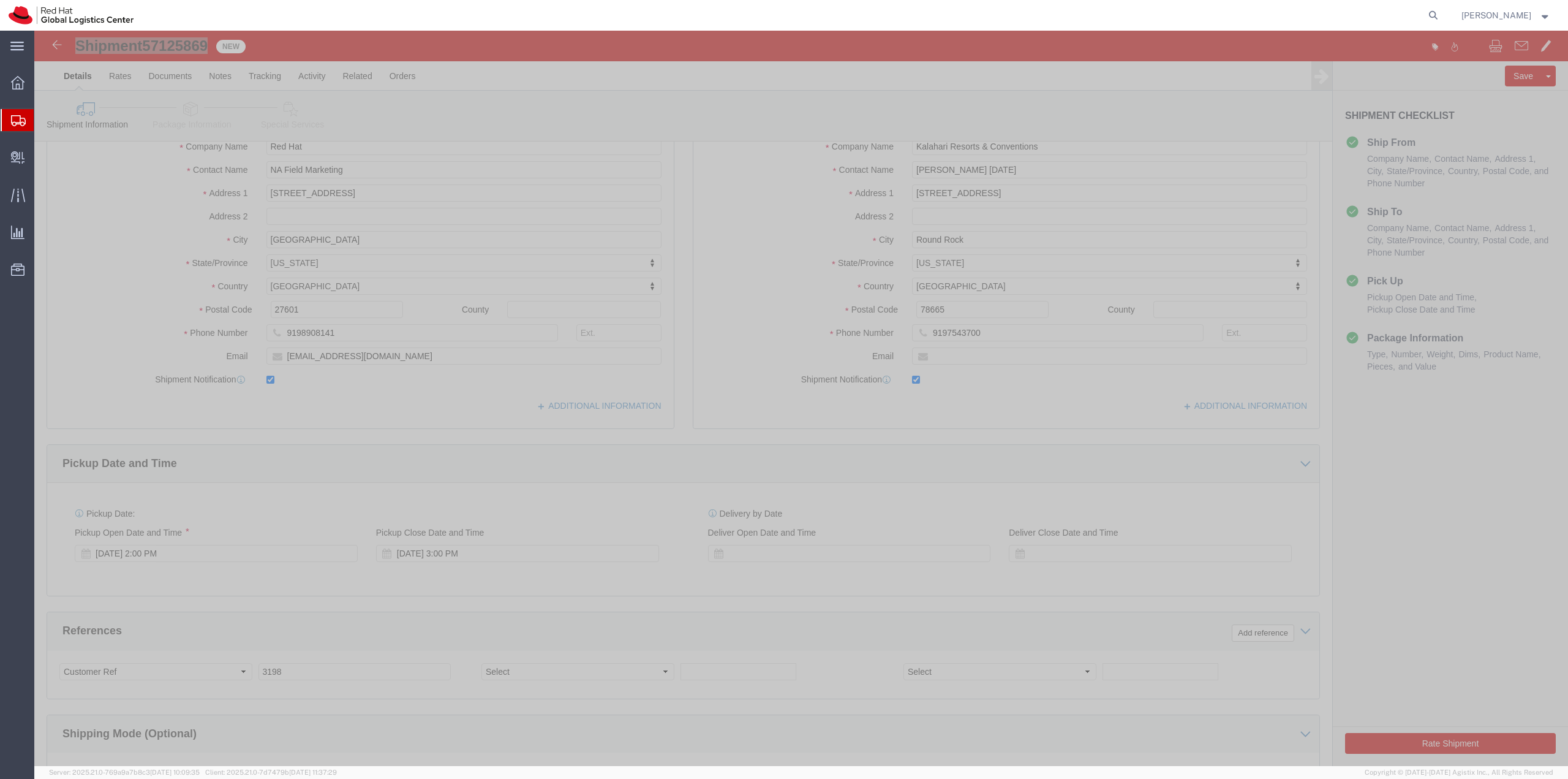
scroll to position [10, 0]
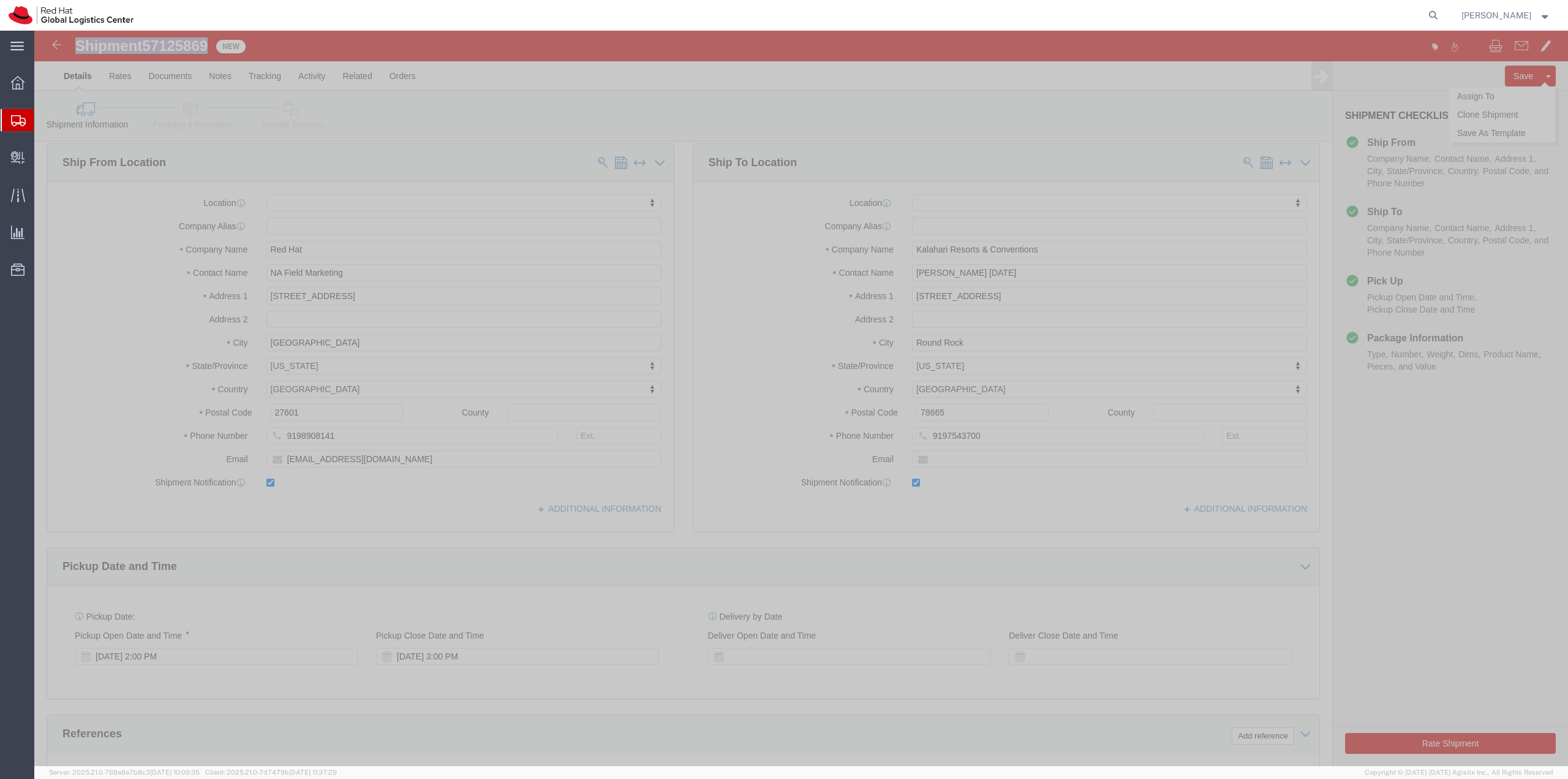
click button "Save"
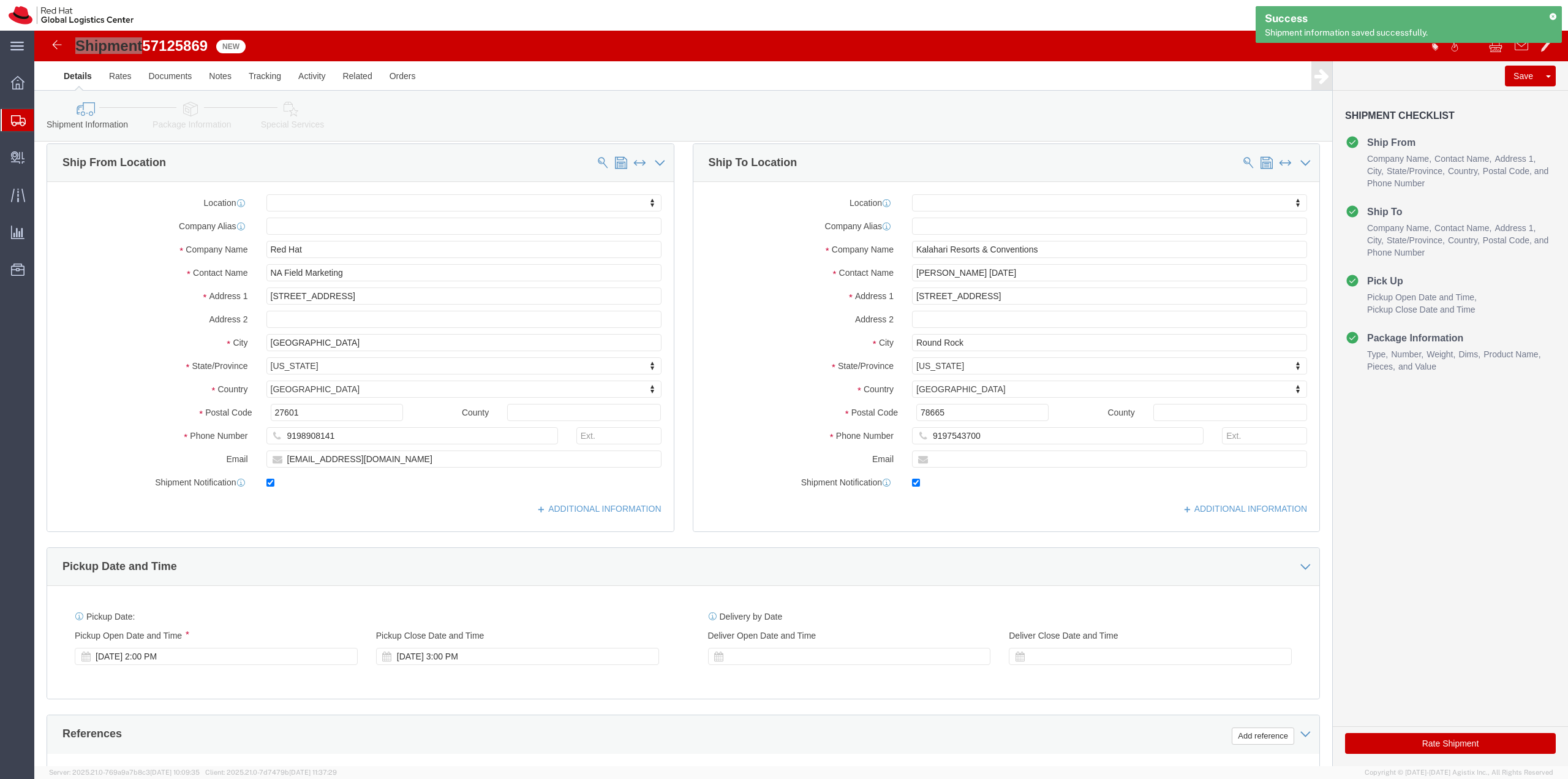
click at [1555, 19] on icon at bounding box center [1553, 15] width 8 height 6
drag, startPoint x: 53, startPoint y: 143, endPoint x: 118, endPoint y: 5, distance: 152.5
click at [0, 0] on span "Shipment Manager" at bounding box center [0, 0] width 0 height 0
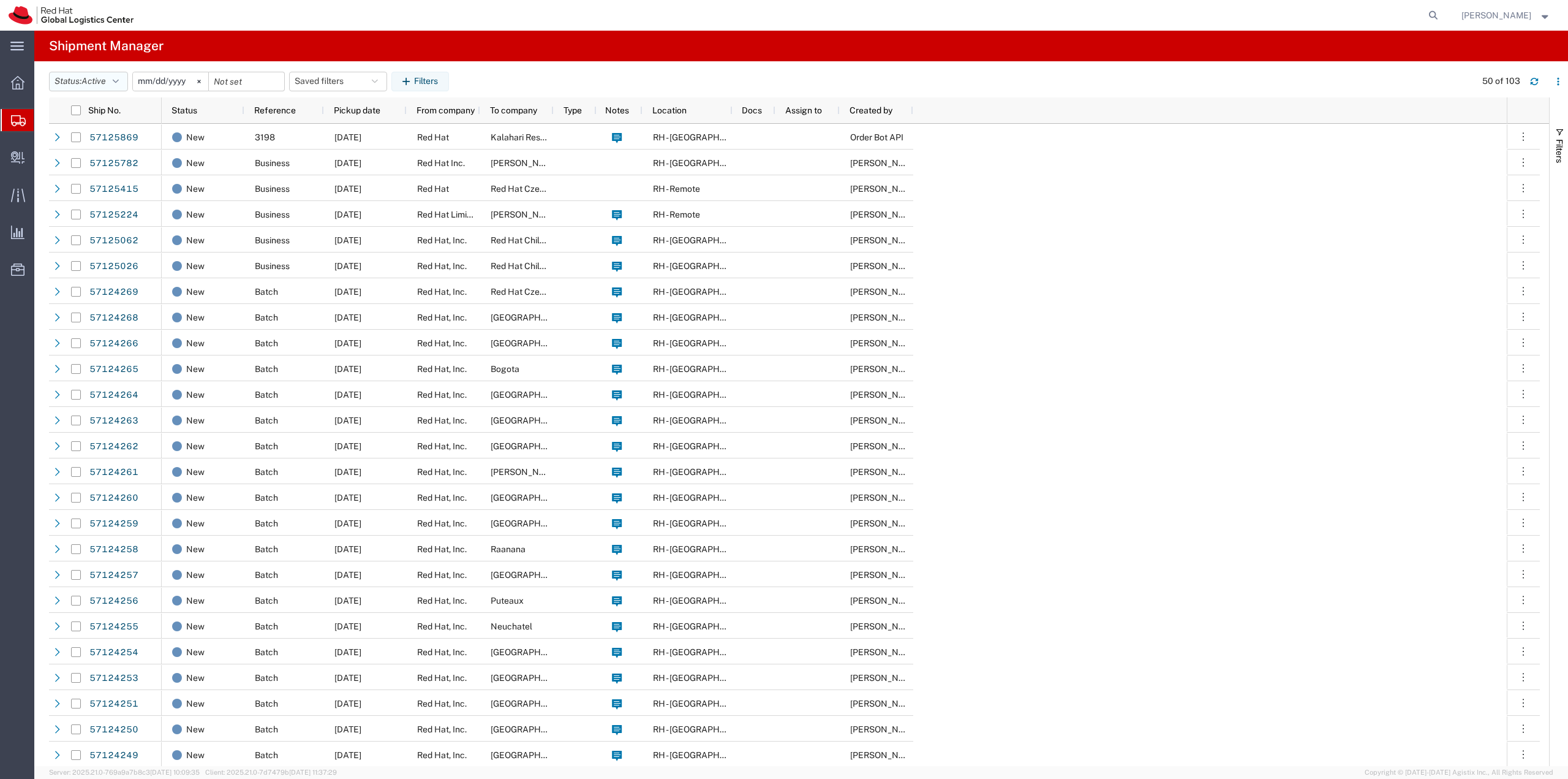
click at [119, 83] on icon "button" at bounding box center [115, 81] width 6 height 8
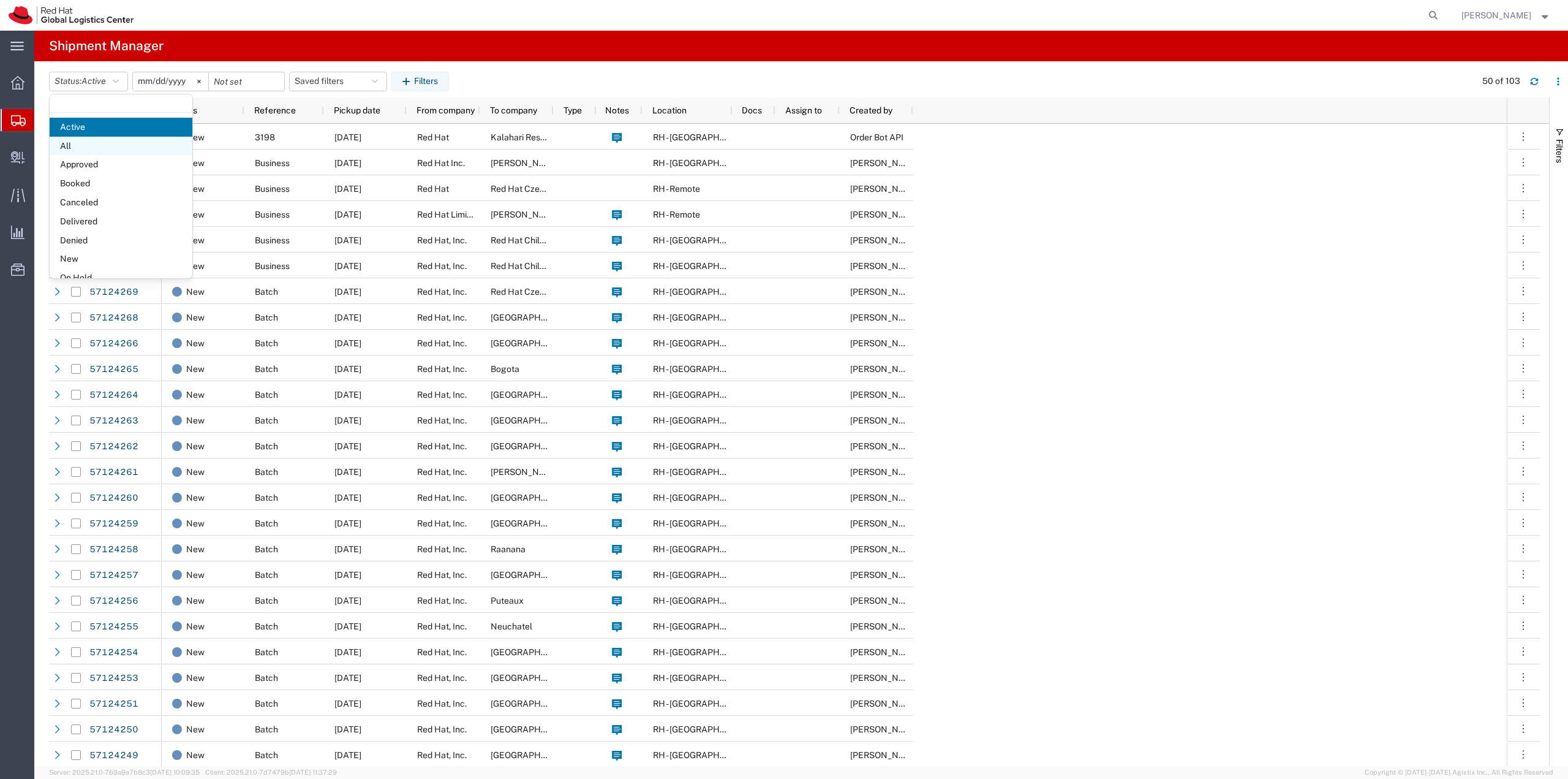
click at [93, 141] on span "All" at bounding box center [121, 146] width 143 height 19
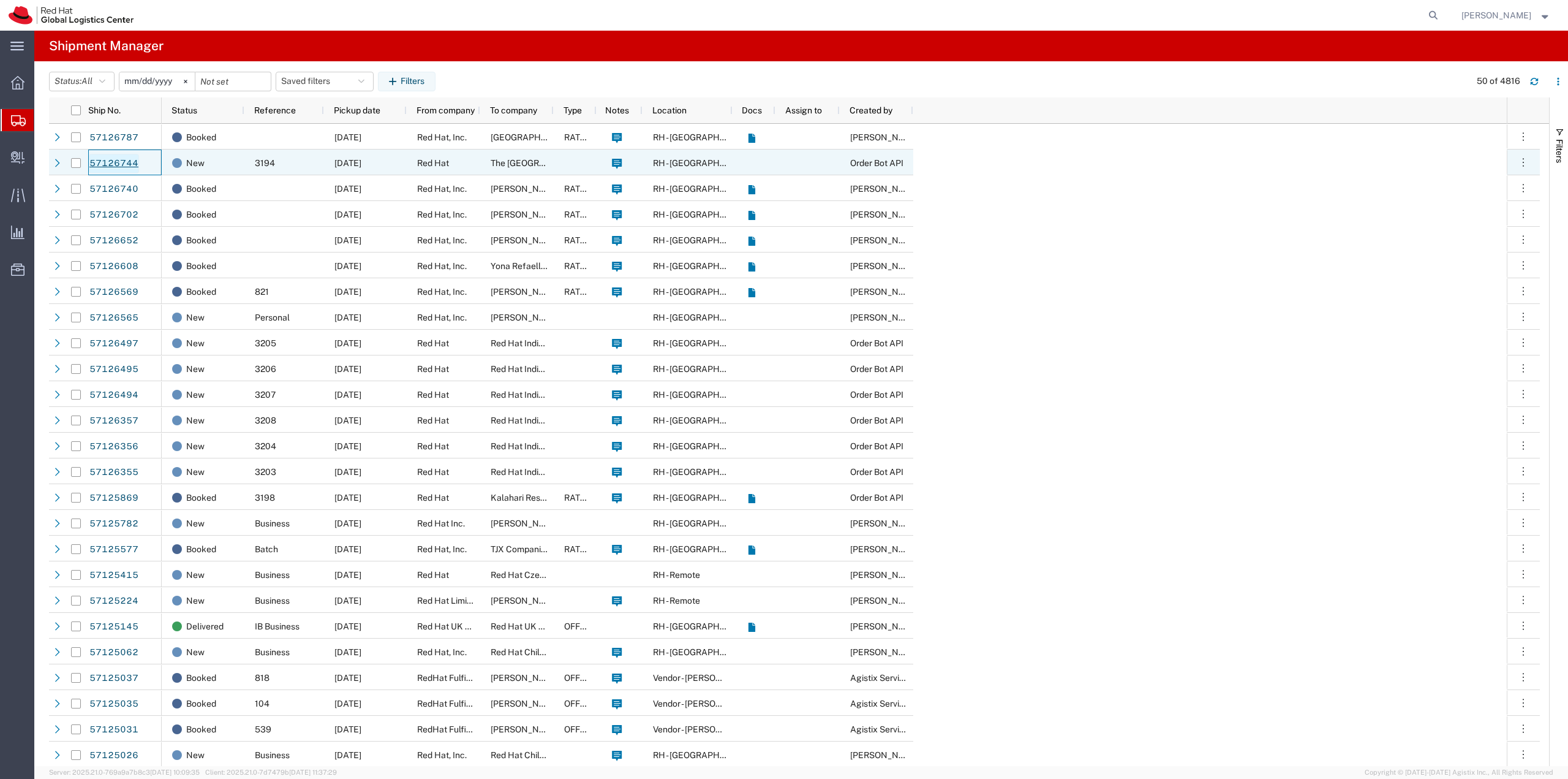
click at [110, 159] on link "57126744" at bounding box center [113, 164] width 50 height 20
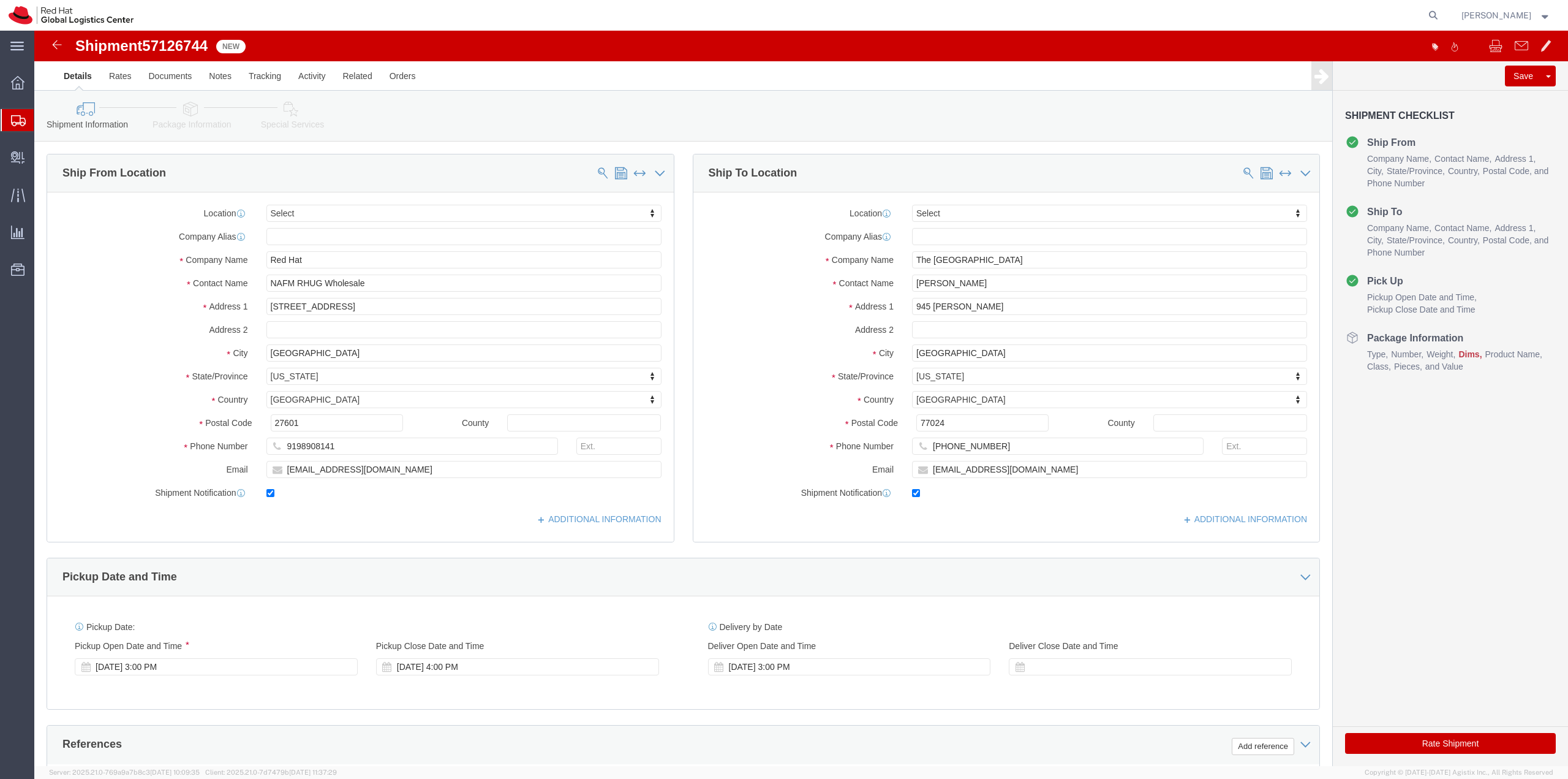
select select
click div "Oct 21 2025 3:00 PM"
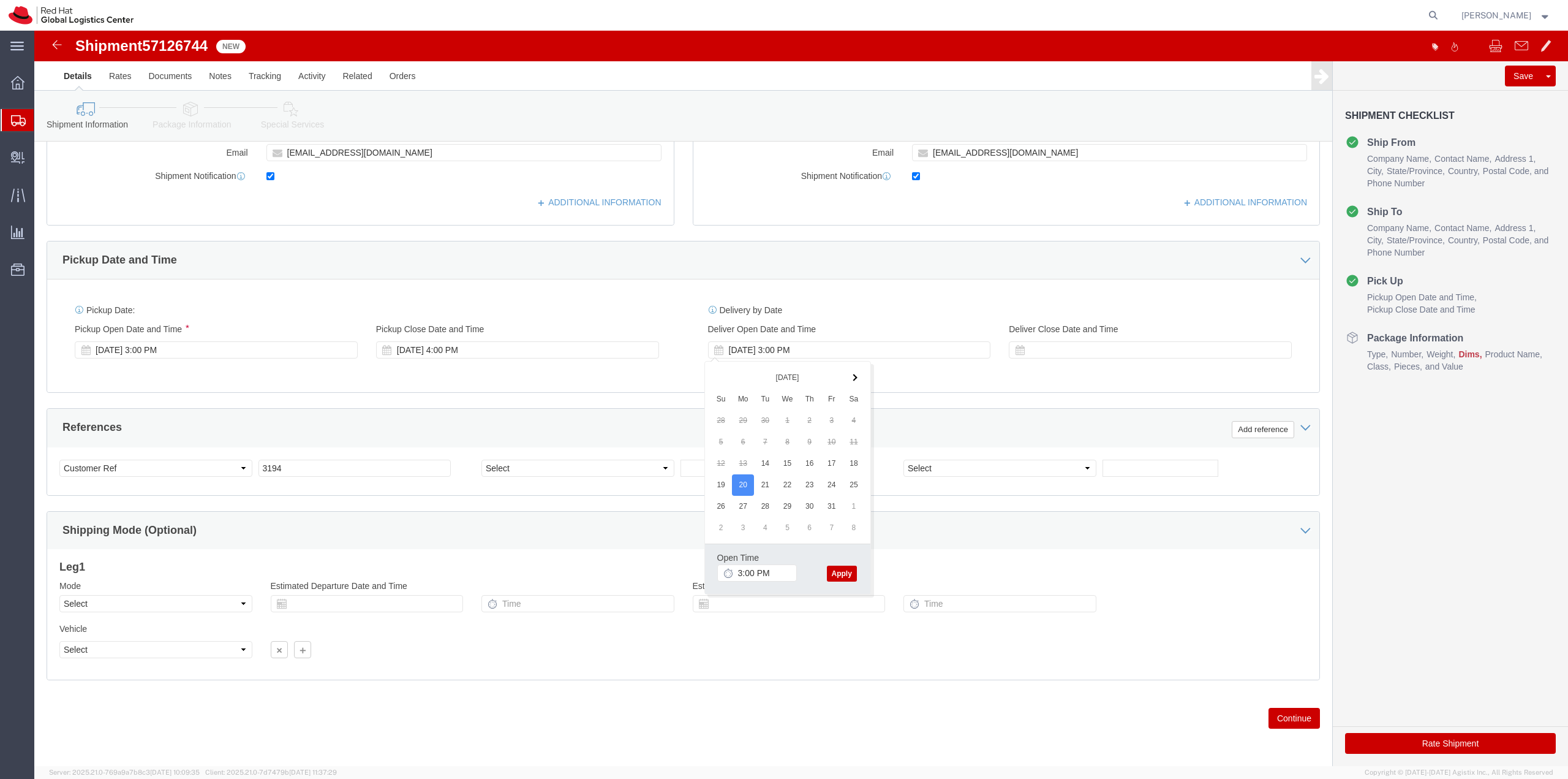
click button "Apply"
click input "text"
click td "20"
type input "10/20/2025"
click input "10/20/2025"
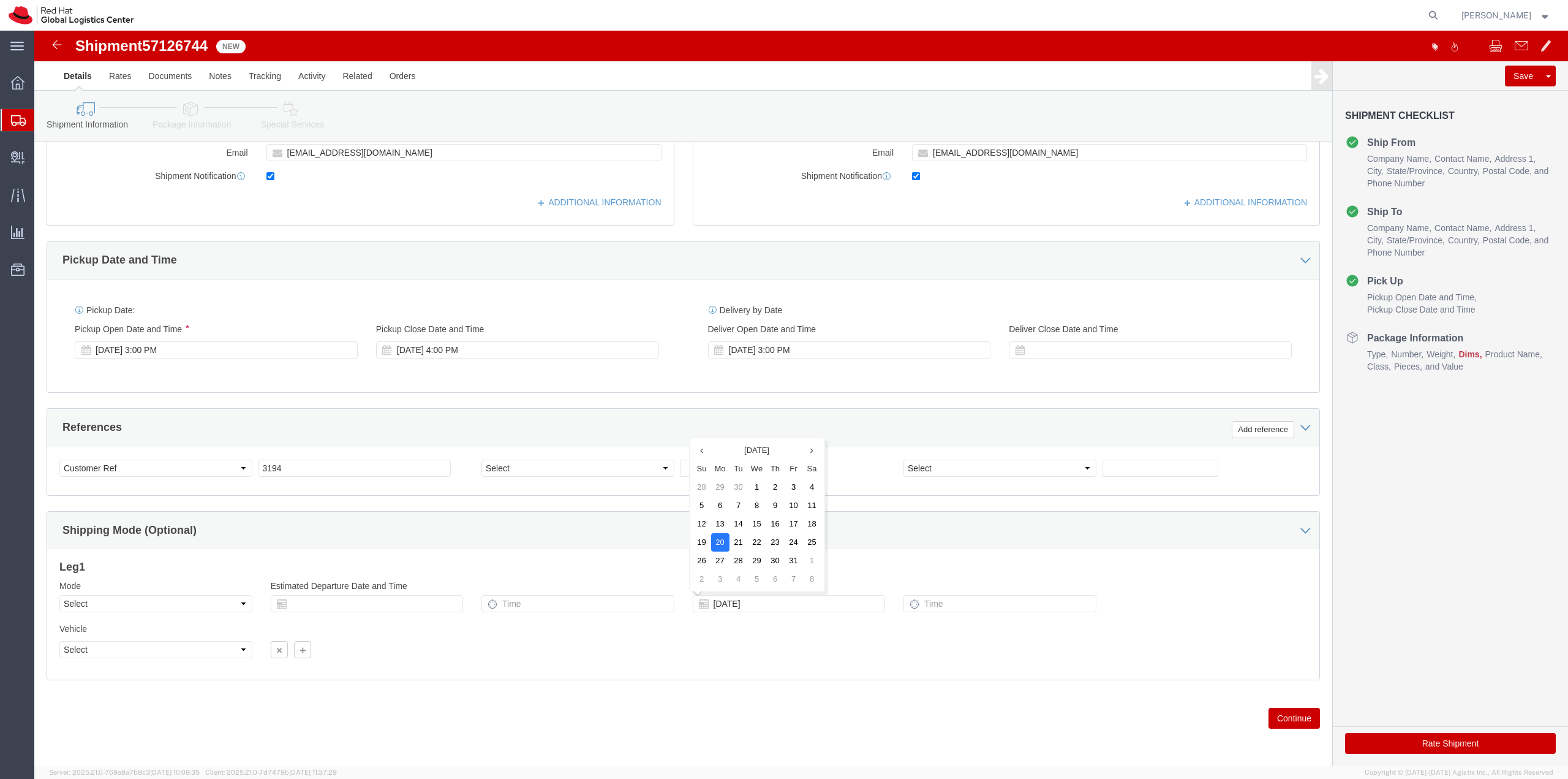
click td "20"
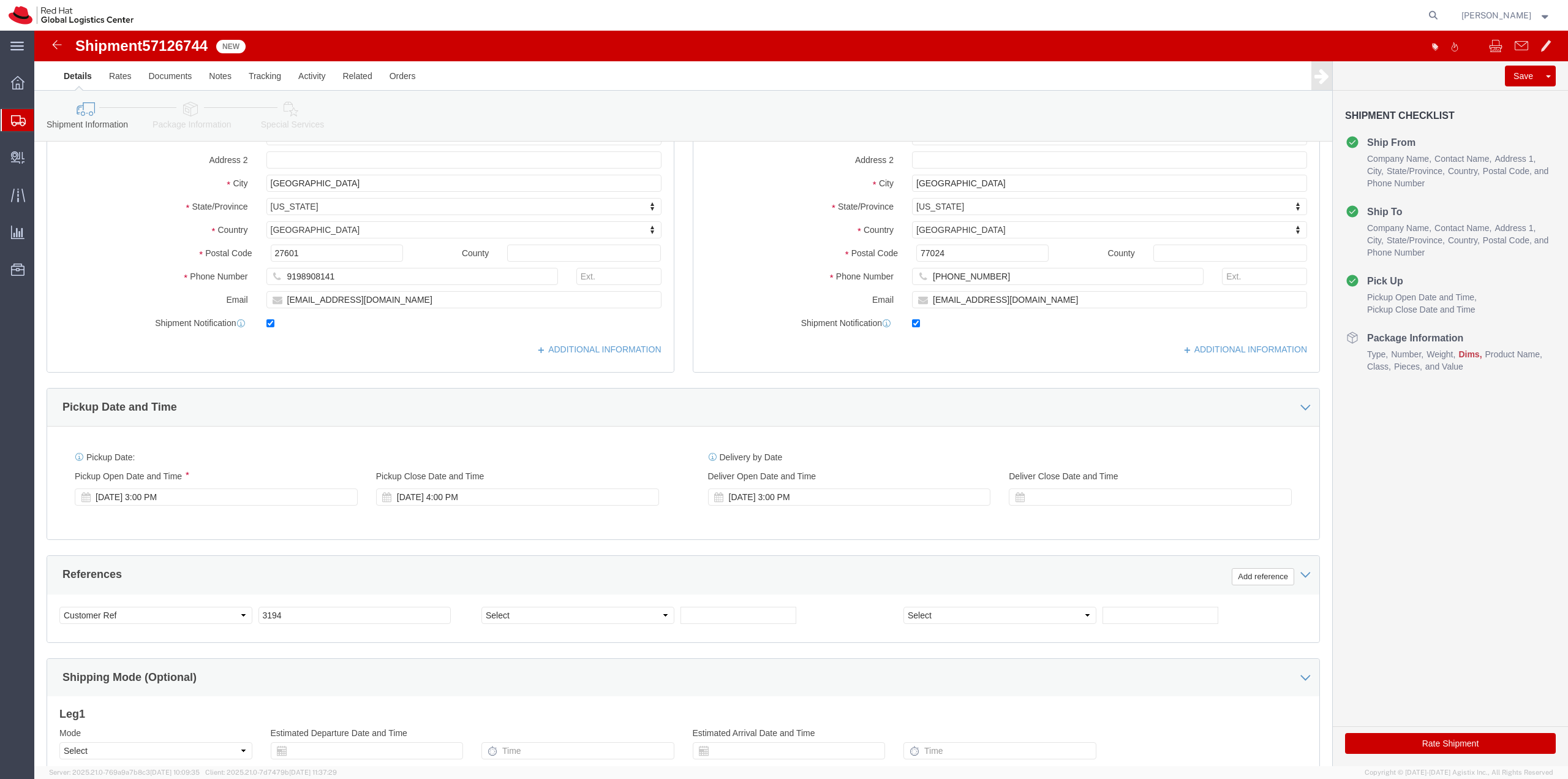
scroll to position [133, 0]
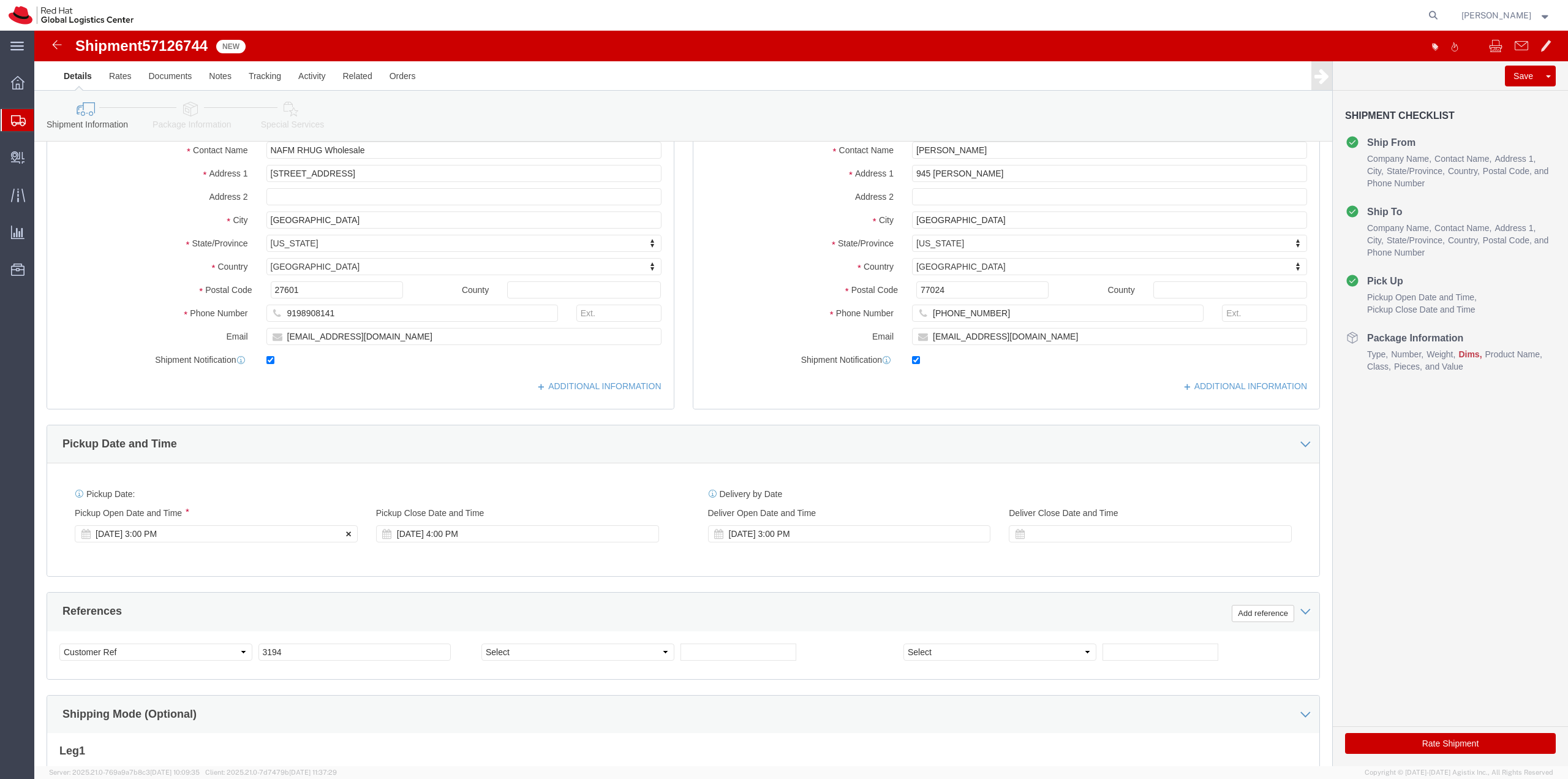
click icon
click div
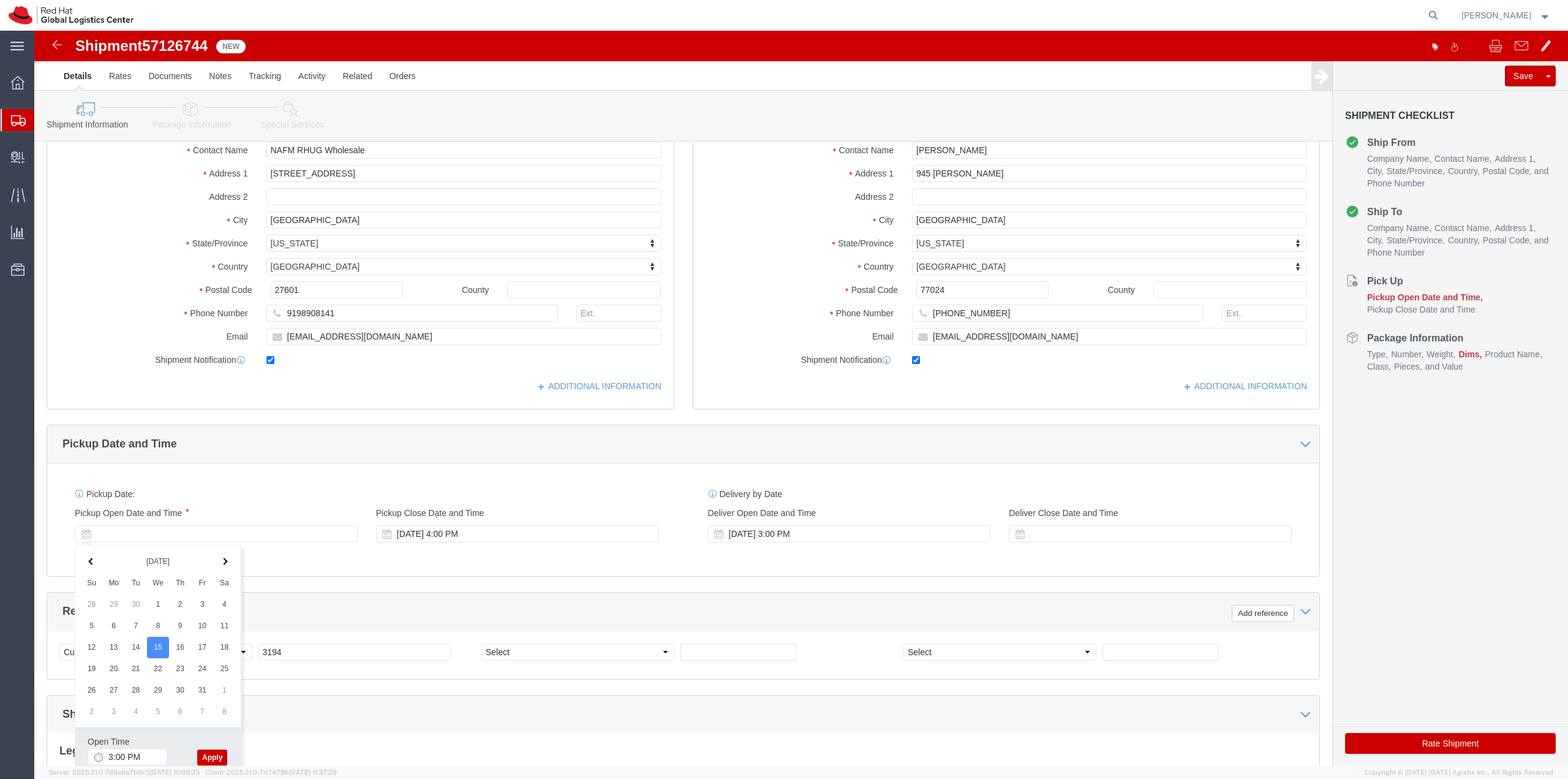
click button "Apply"
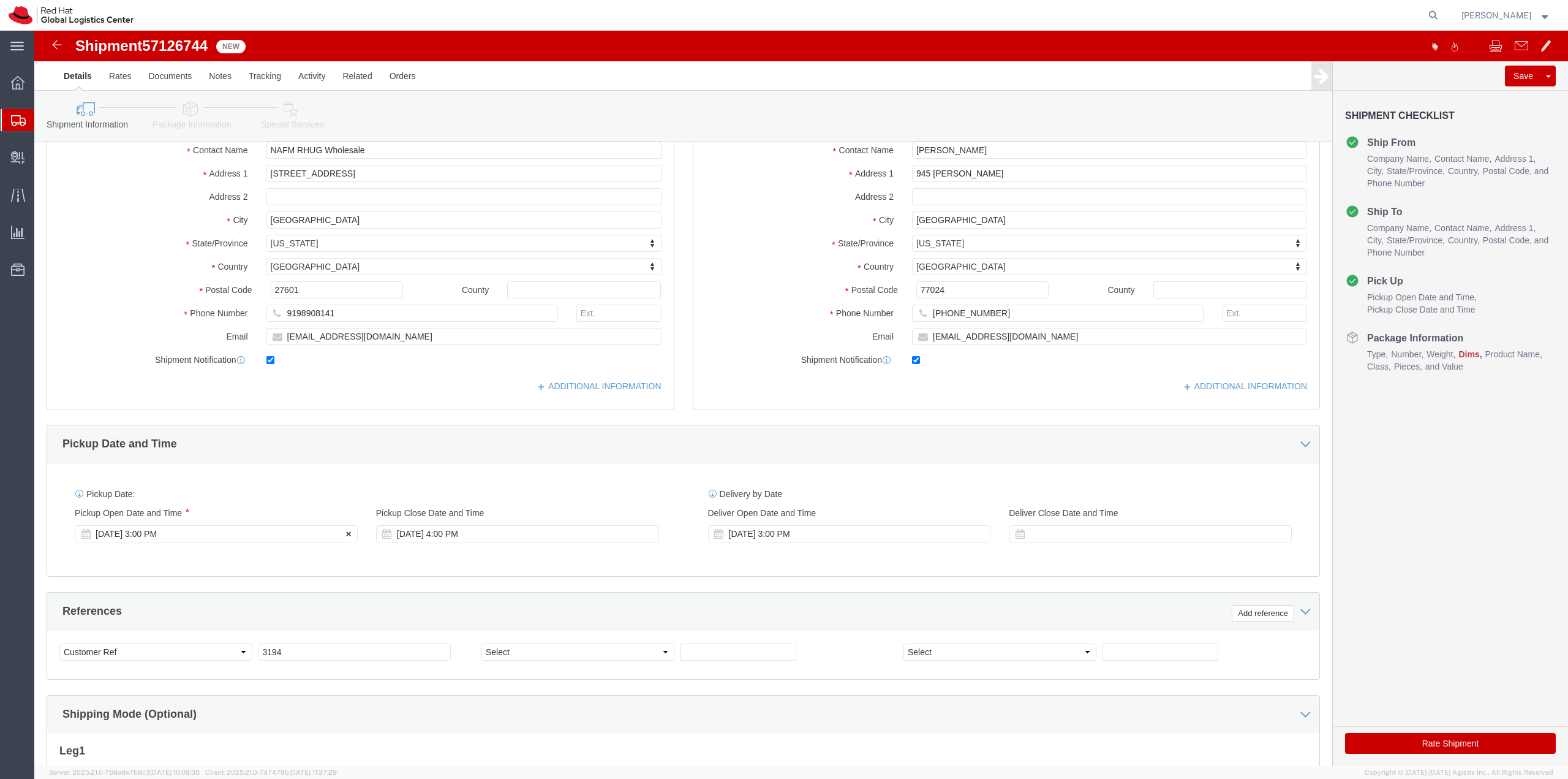
click div "Oct 15 2025 3:00 PM"
type input "12:00 PM"
click button "Apply"
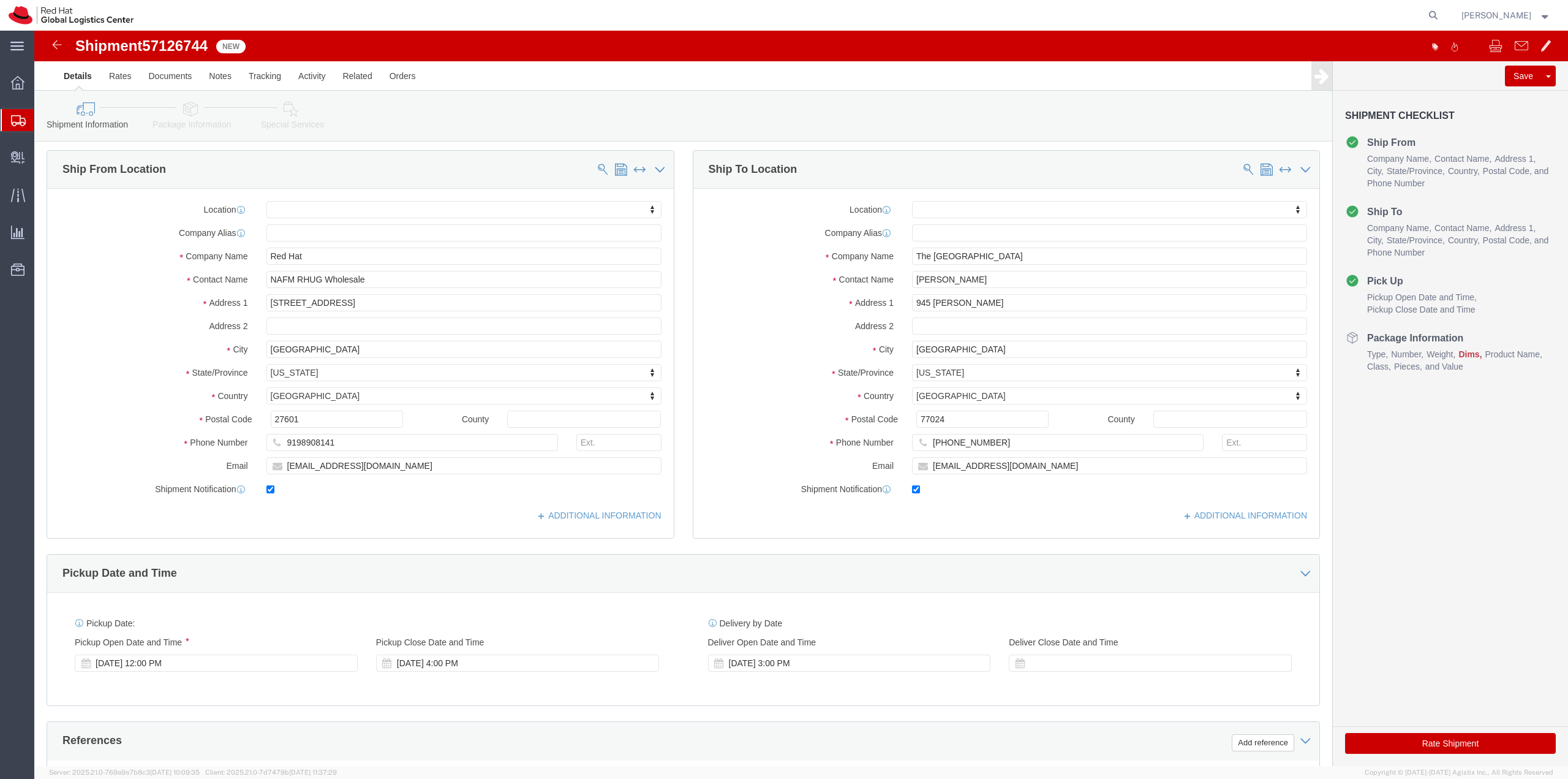
scroll to position [0, 0]
click input "Lisa Harmes"
click input "945 Gessner"
type input "945 Gessner Rd"
select select
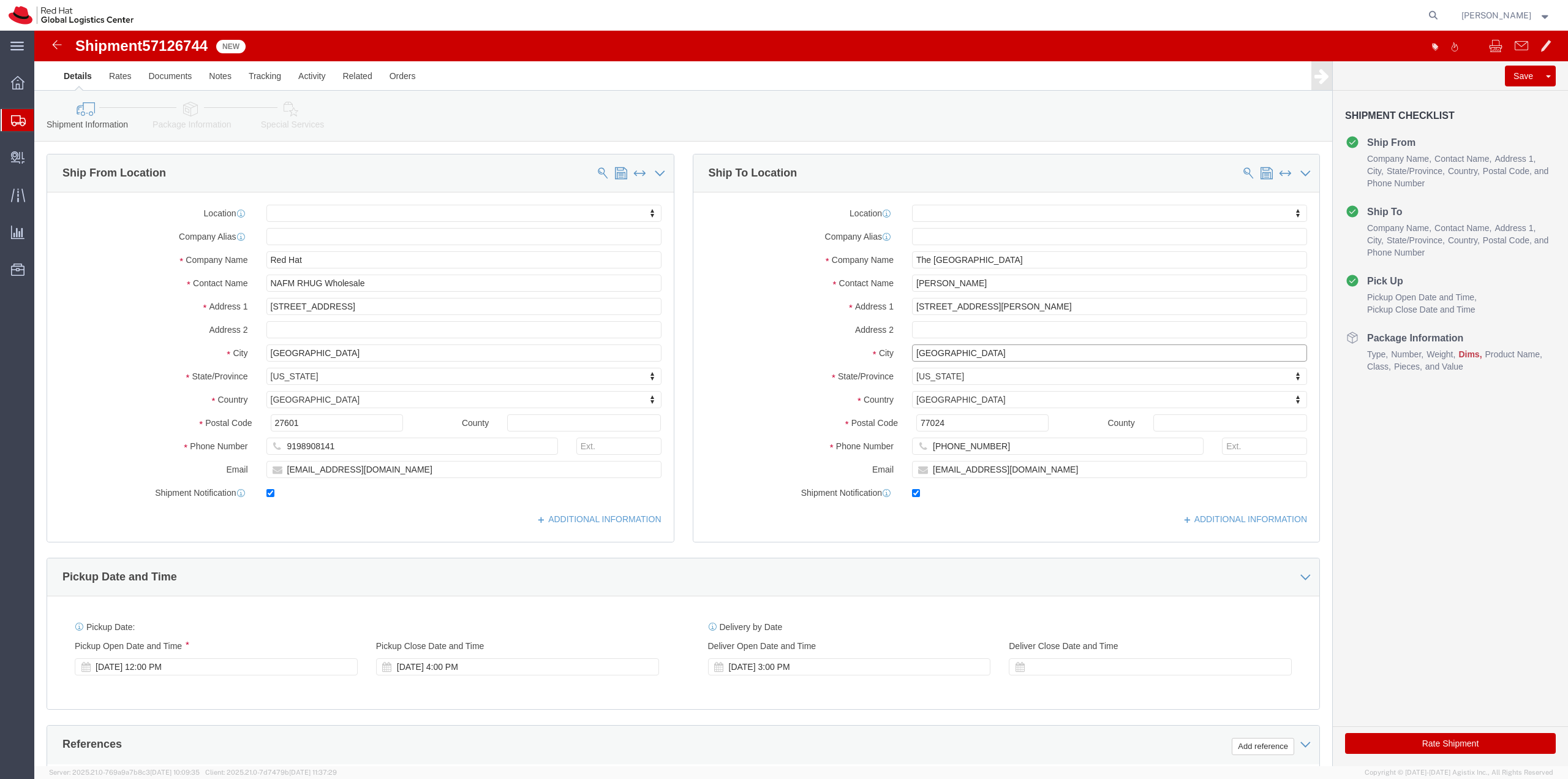
click input "Houston"
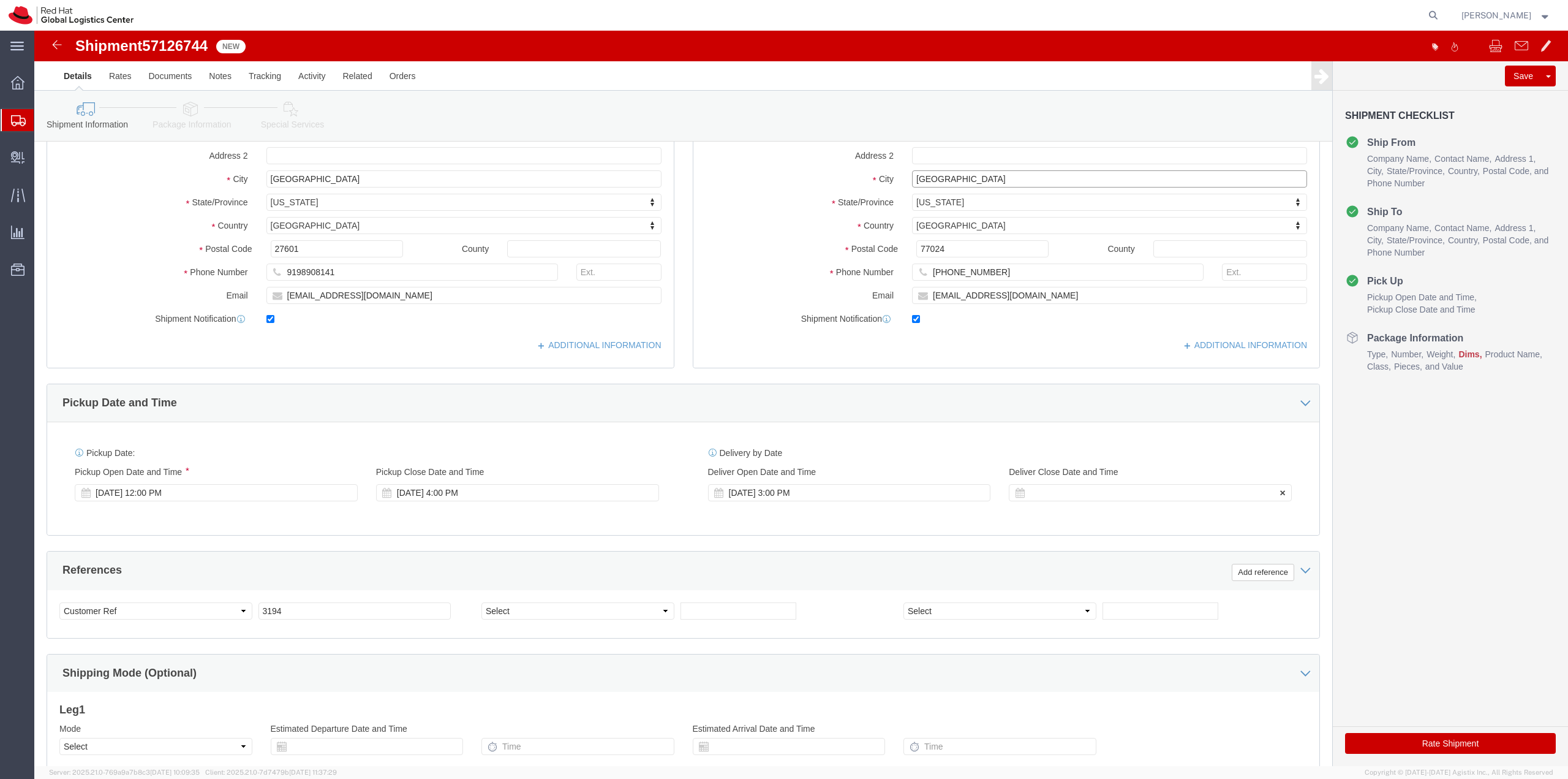
scroll to position [317, 0]
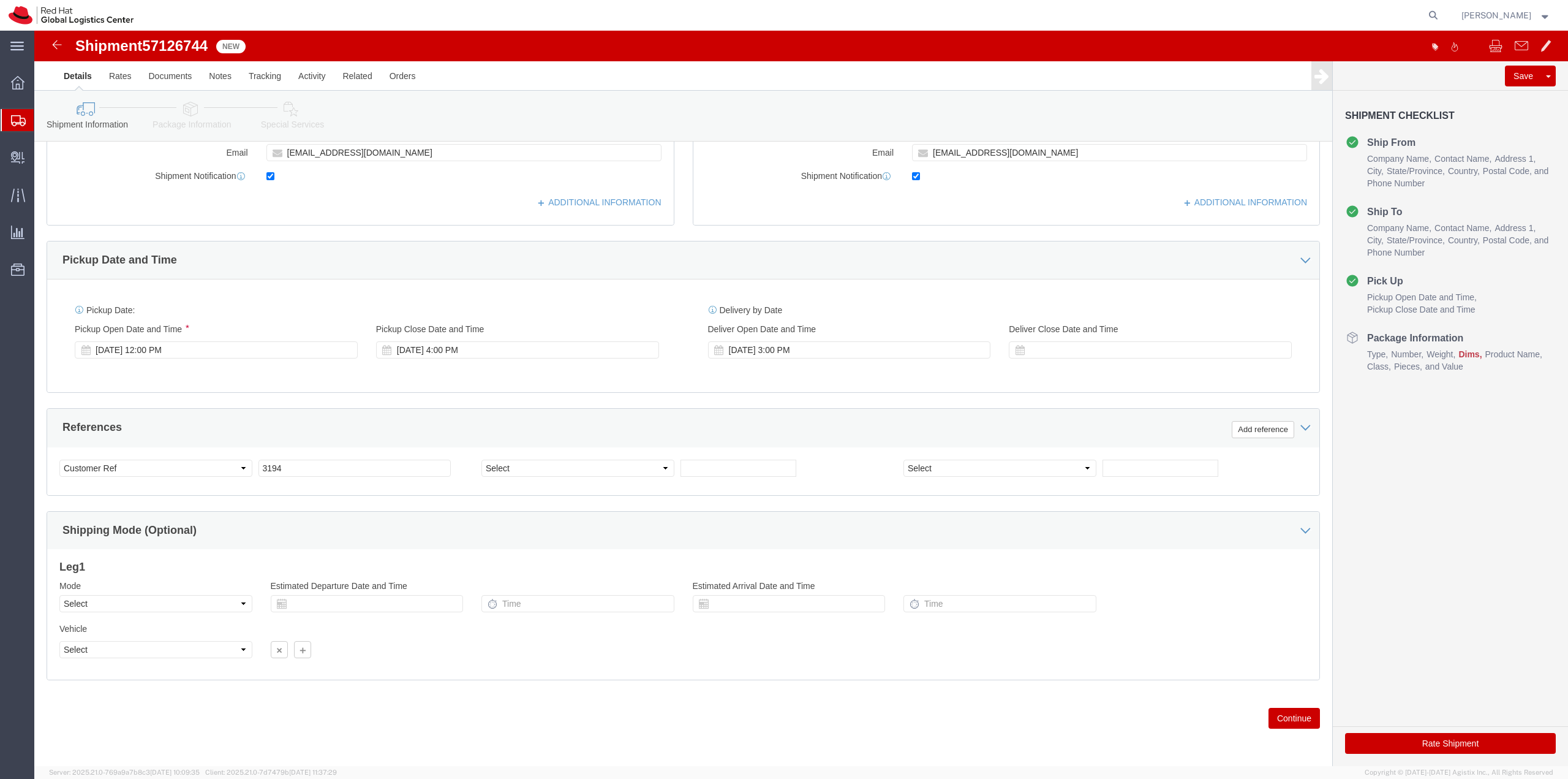
click button "Continue"
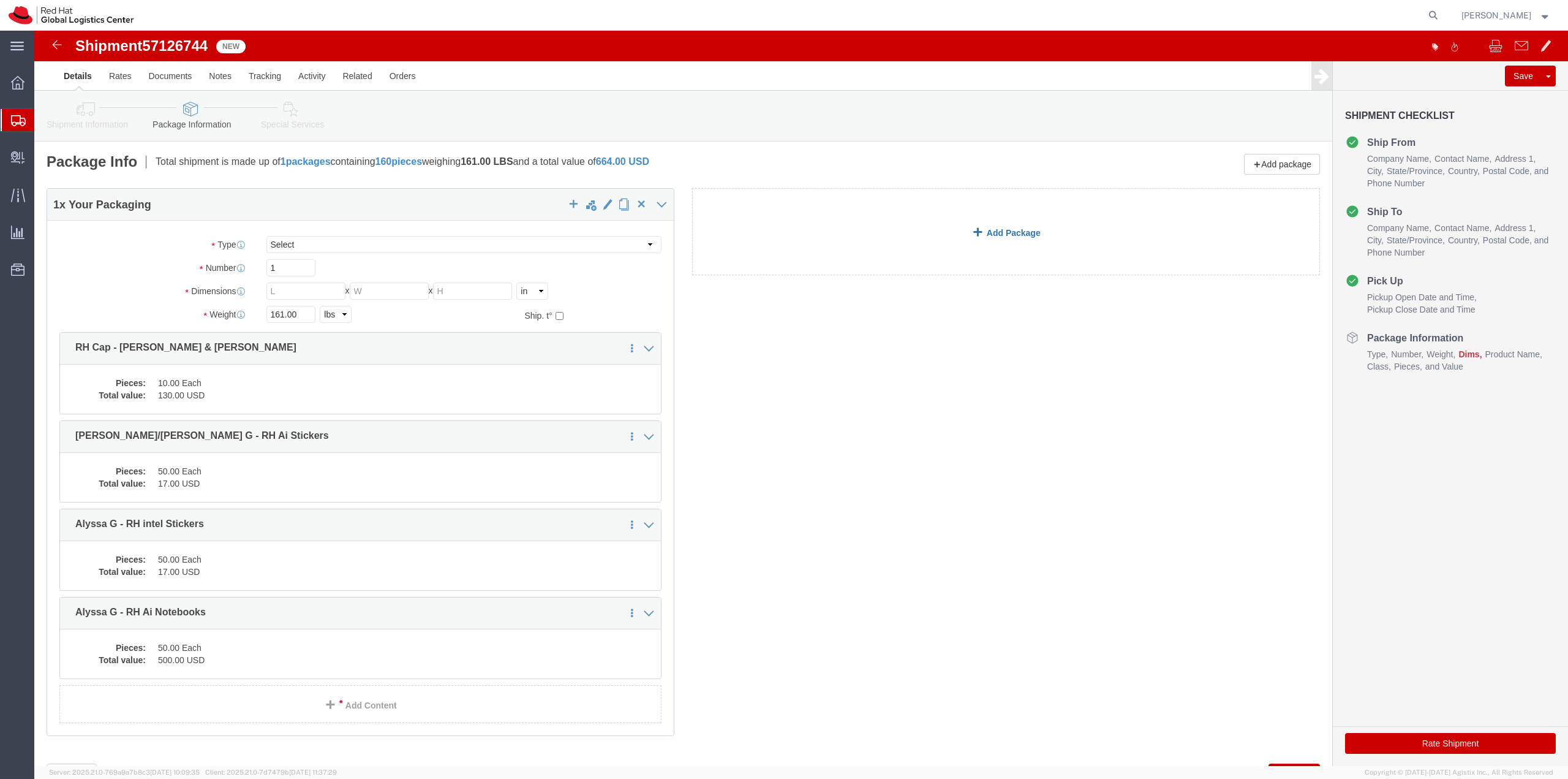
click link "Add Package"
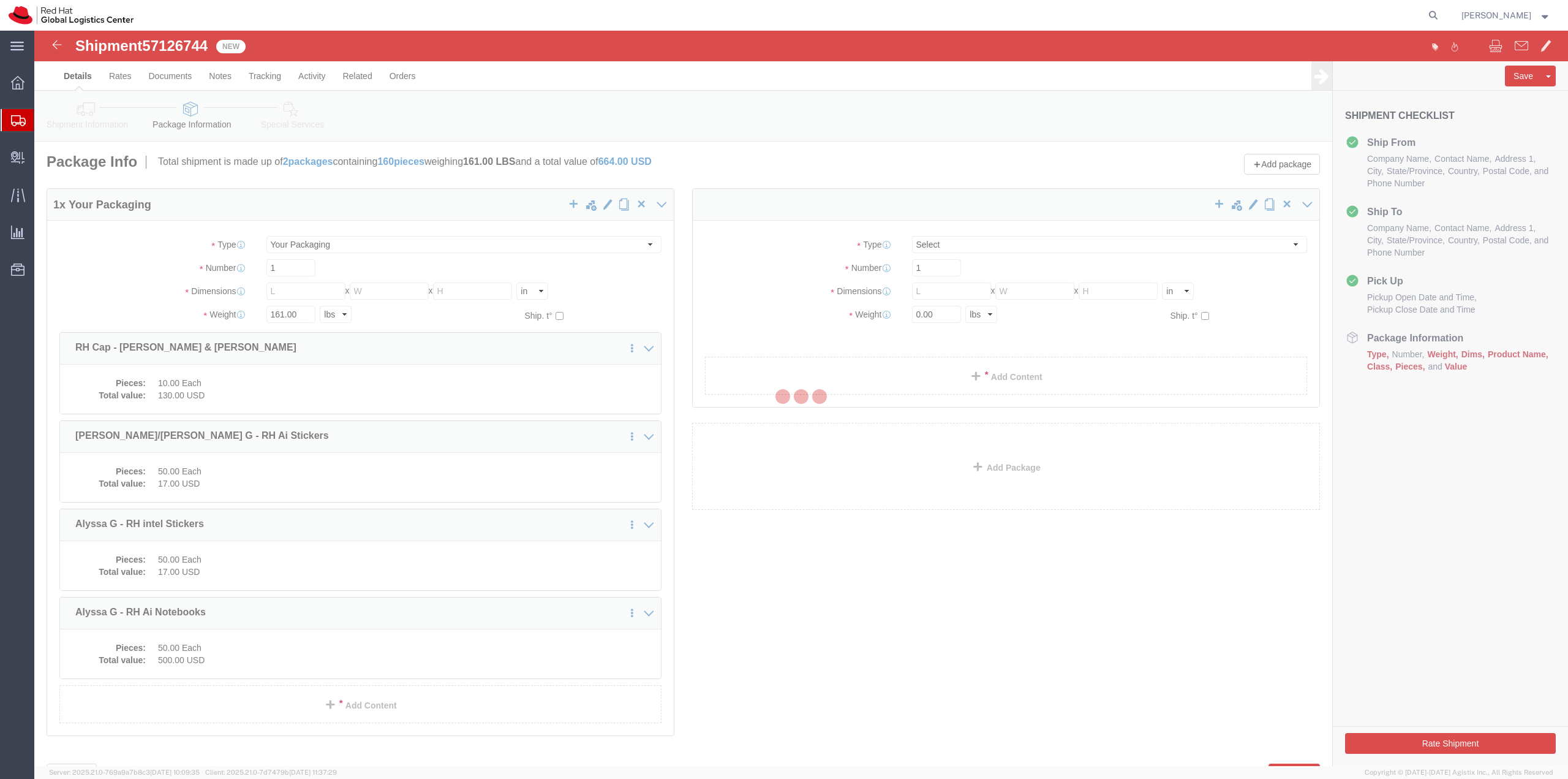
select select
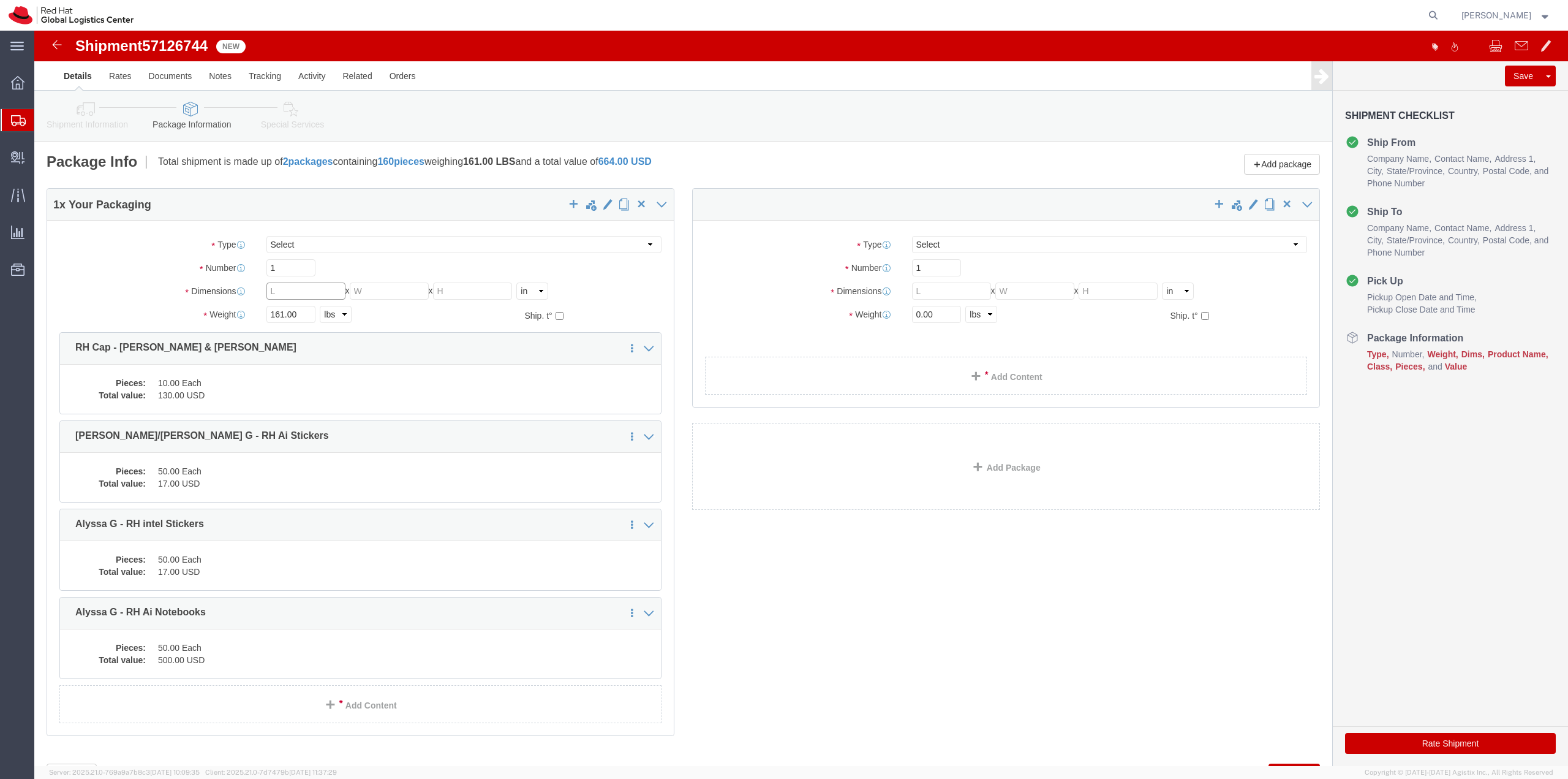
click input "text"
type input "16"
type input "13"
type input "10"
type input "26"
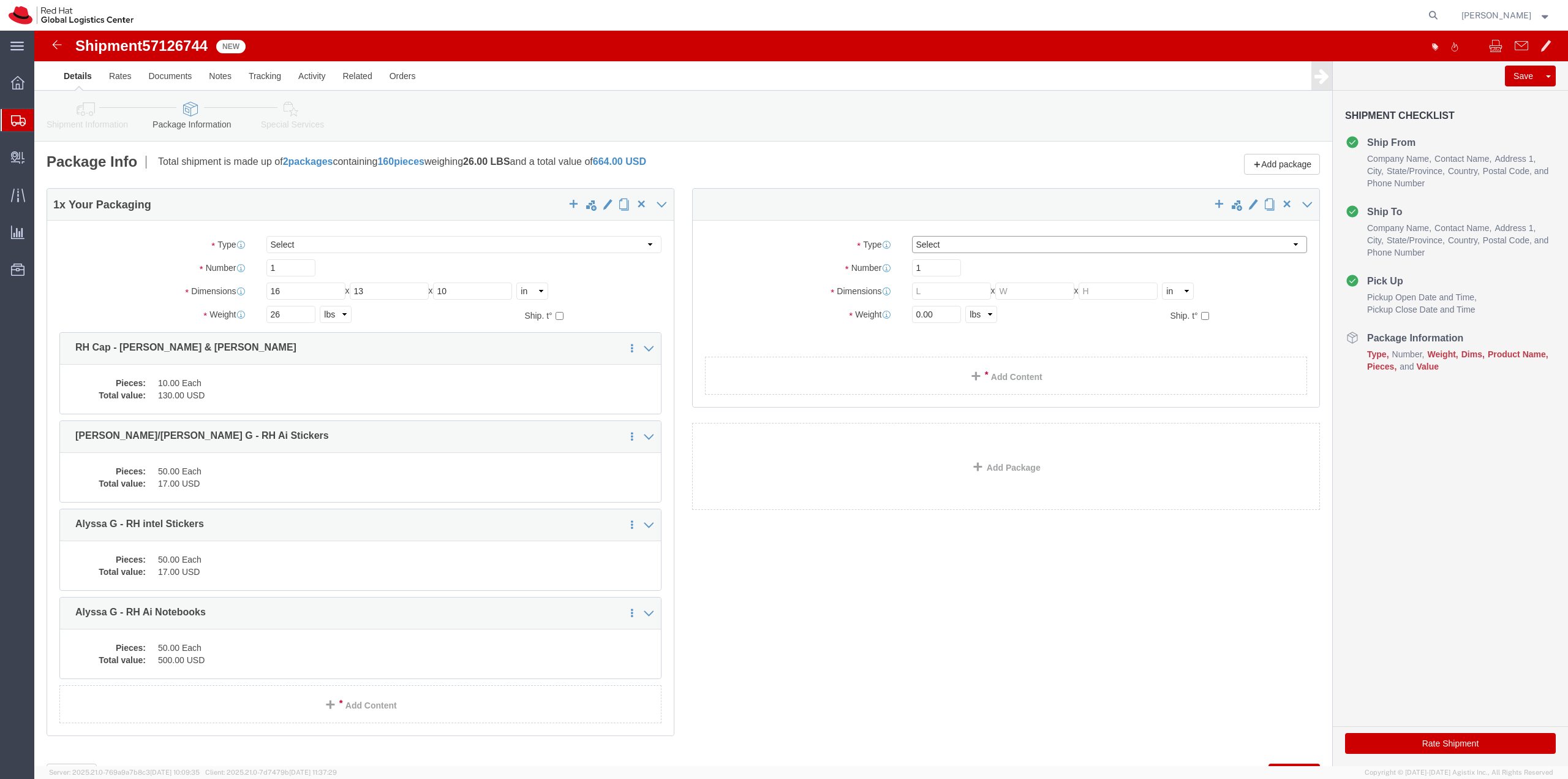
click select "Select Case(s) Crate(s) Envelope Large Box Medium Box PAK Skid(s) Small Box Sma…"
select select "YRPK"
click select "Select Case(s) Crate(s) Envelope Large Box Medium Box PAK Skid(s) Small Box Sma…"
click input "text"
type input "14"
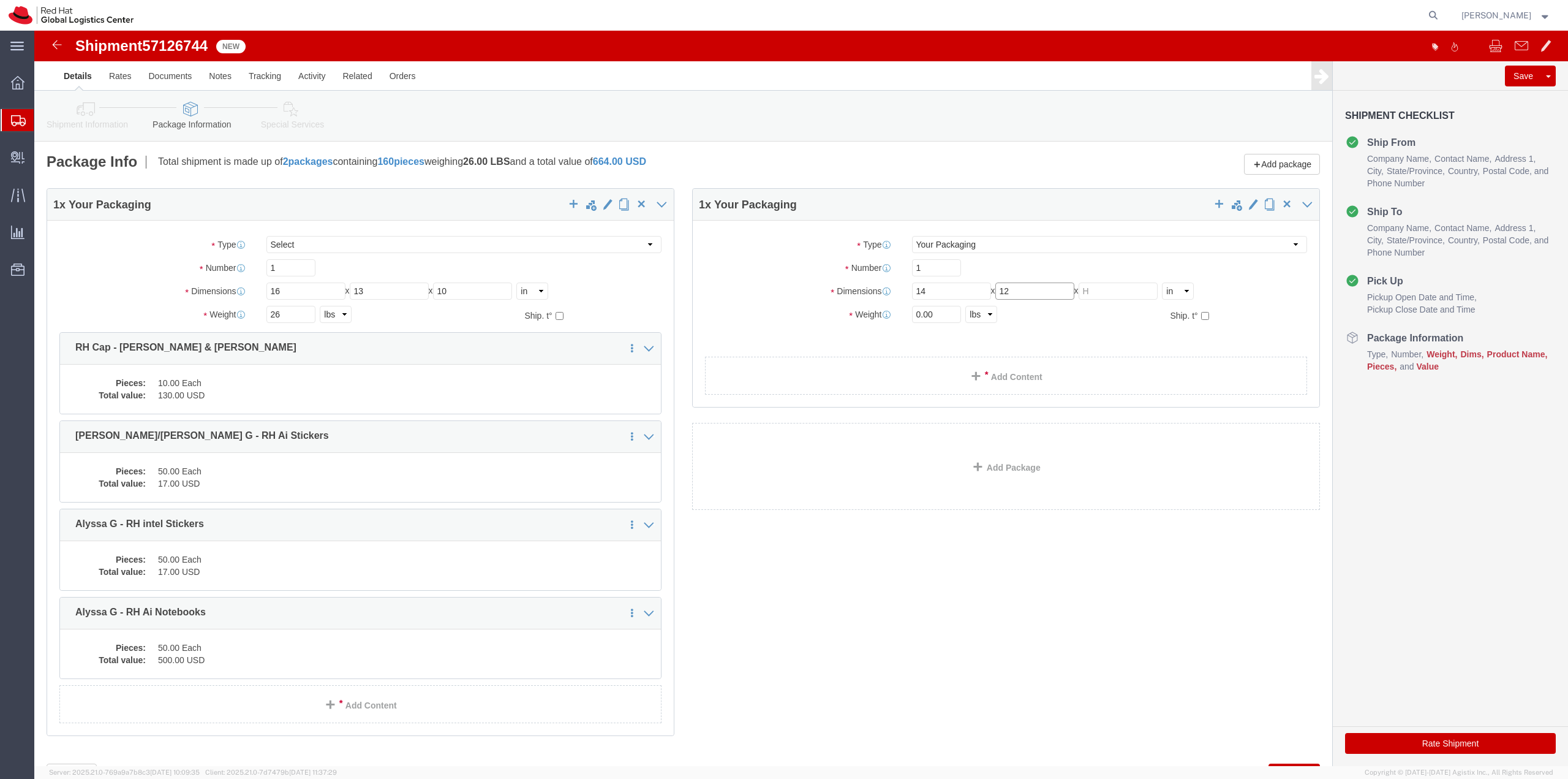
type input "12"
type input "4"
drag, startPoint x: 902, startPoint y: 287, endPoint x: 824, endPoint y: 270, distance: 79.8
click div "Package Type Select Case(s) Crate(s) Envelope Large Box Medium Box PAK Skid(s) …"
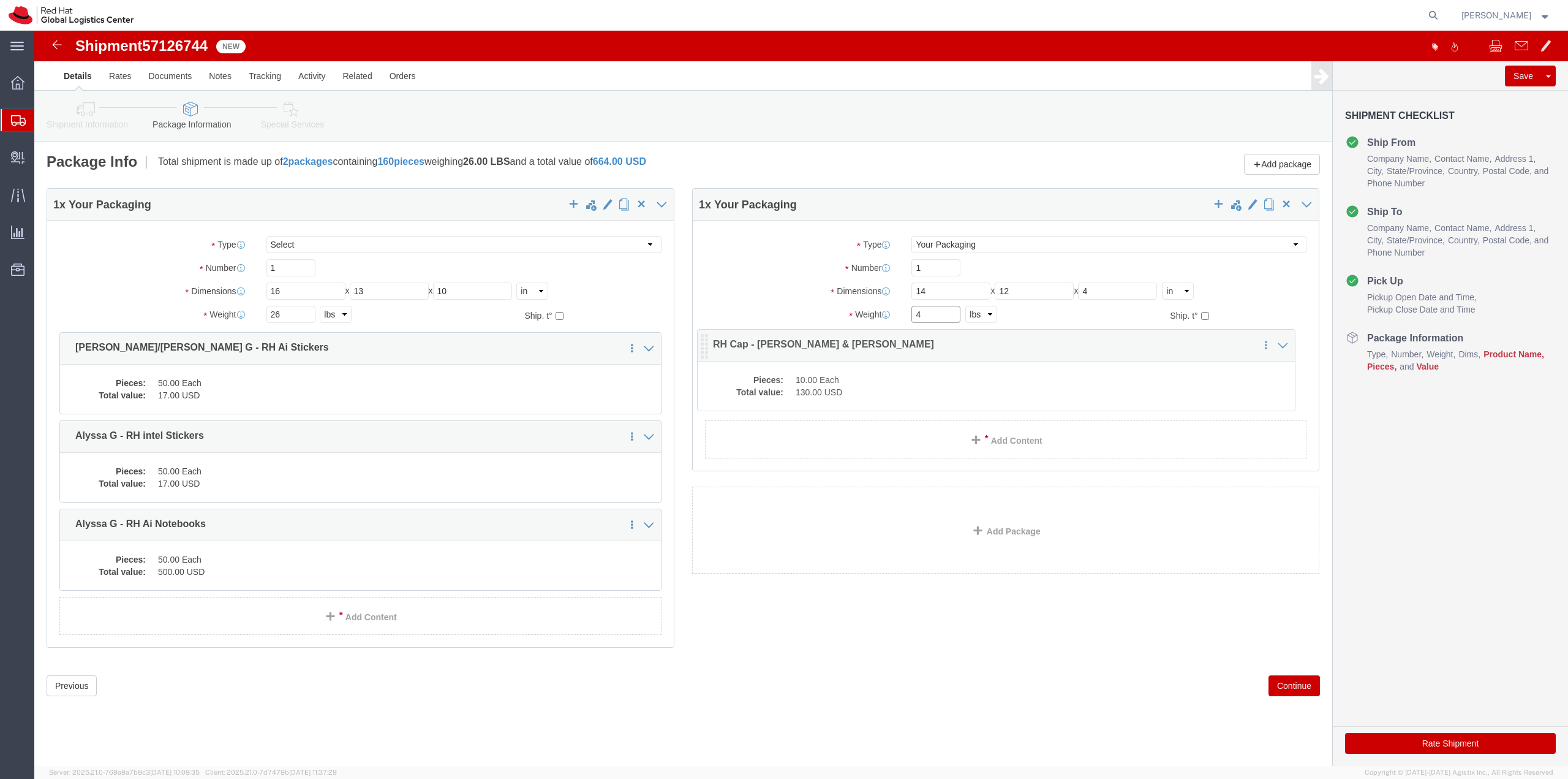
drag, startPoint x: 34, startPoint y: 322, endPoint x: 671, endPoint y: 319, distance: 637.0
click icon
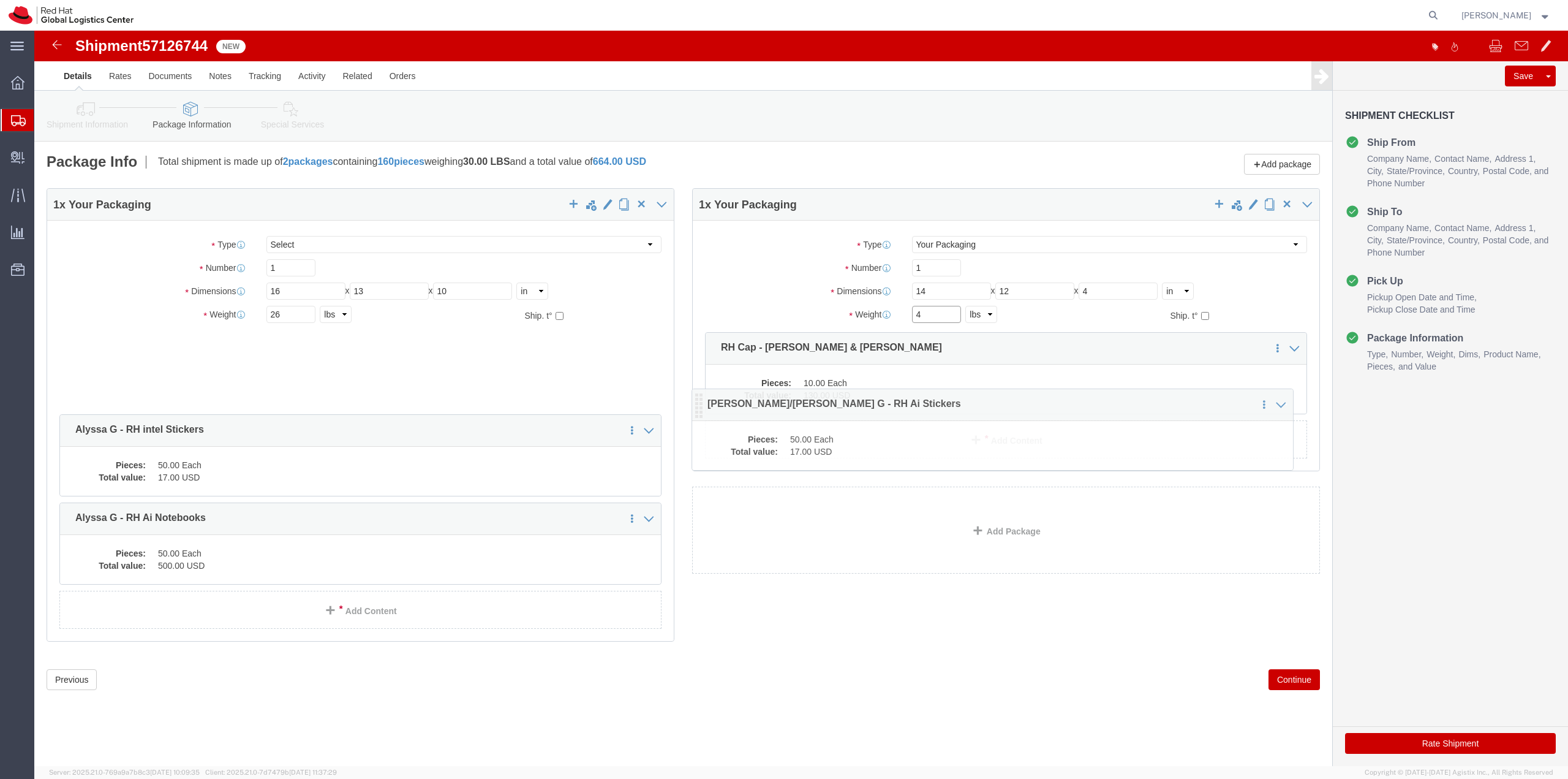
drag, startPoint x: 31, startPoint y: 322, endPoint x: 663, endPoint y: 380, distance: 634.7
click icon
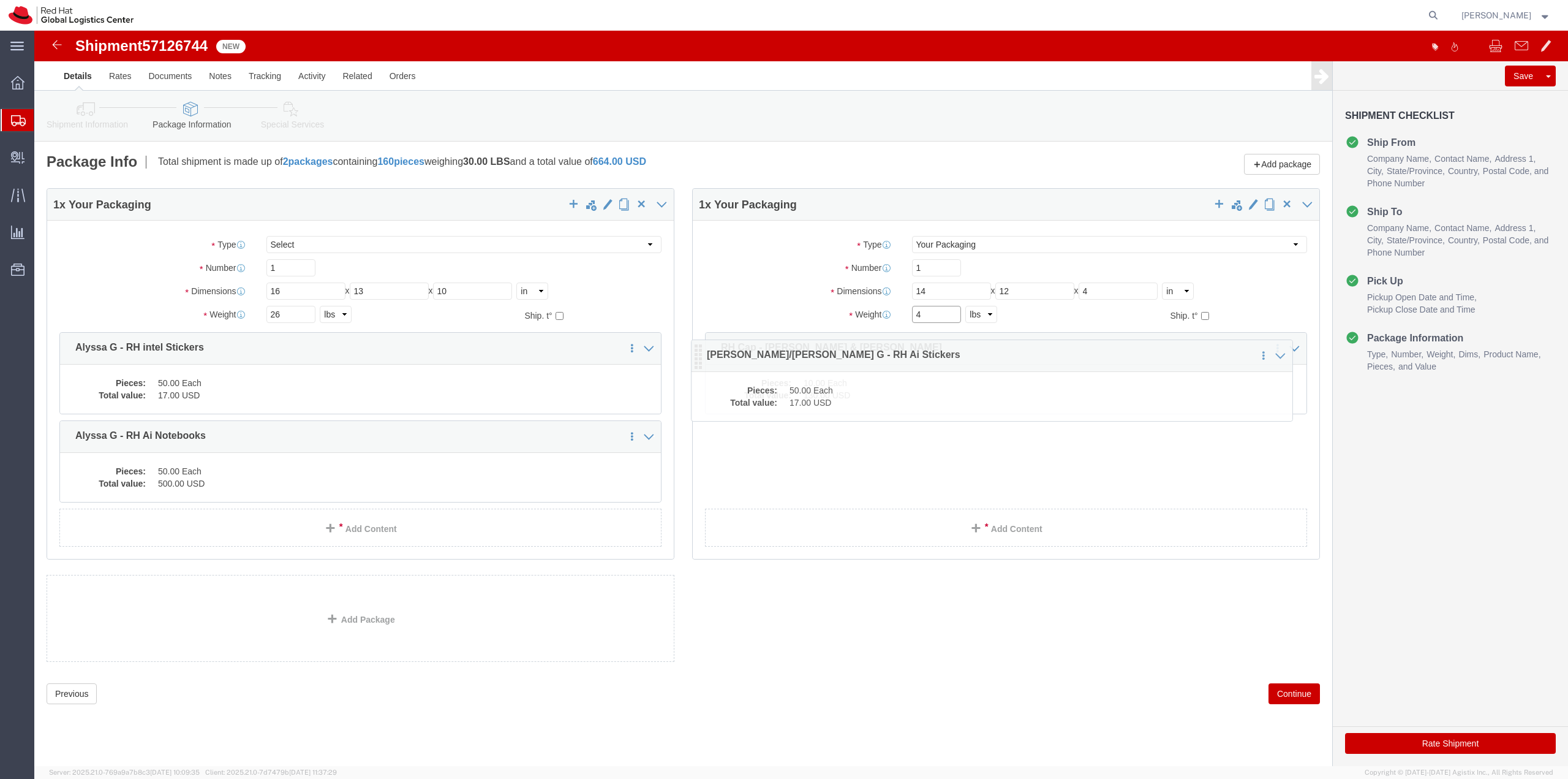
drag, startPoint x: 31, startPoint y: 319, endPoint x: 662, endPoint y: 326, distance: 631.0
click icon
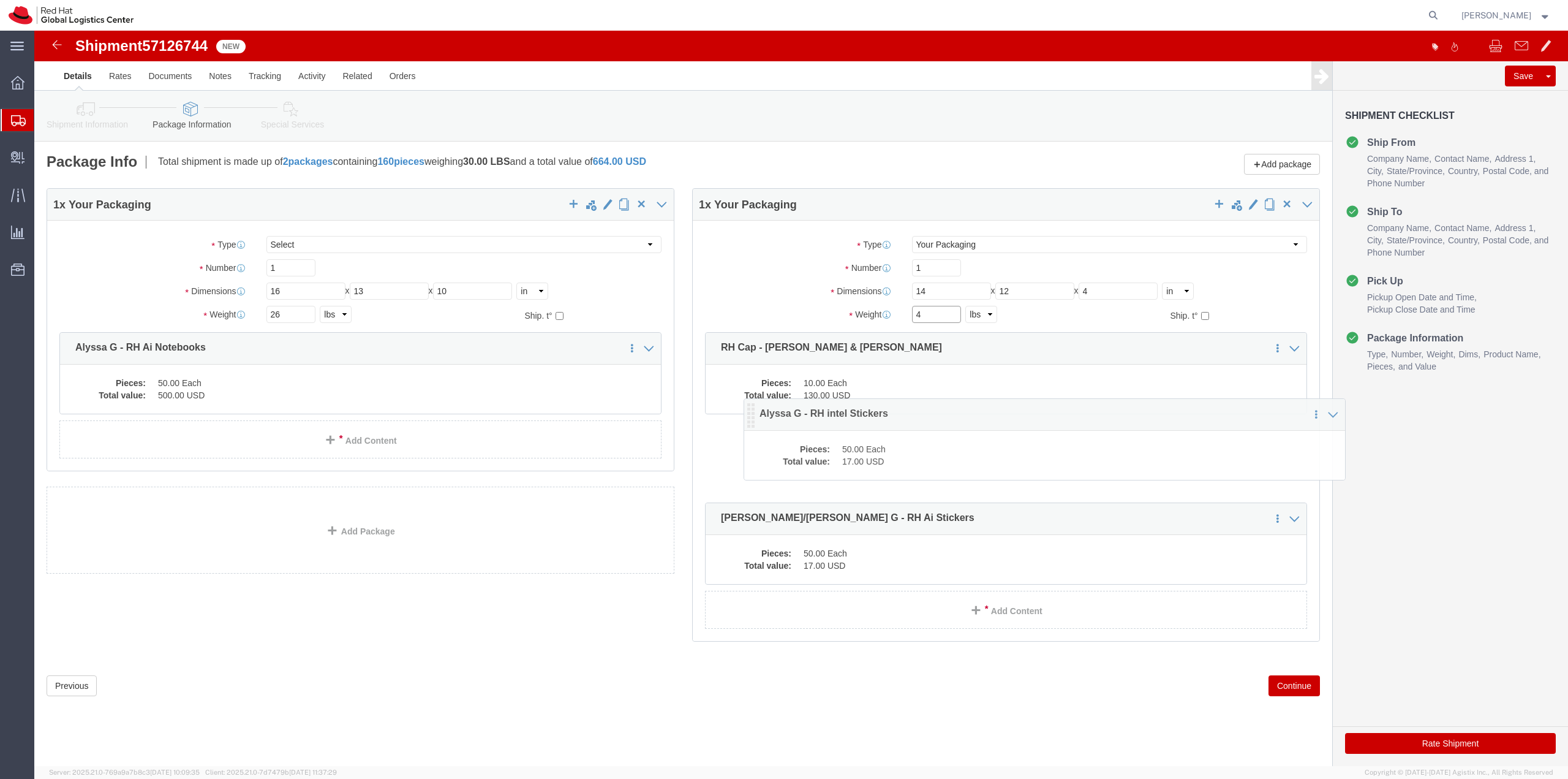
drag, startPoint x: 34, startPoint y: 322, endPoint x: 718, endPoint y: 388, distance: 687.2
click icon
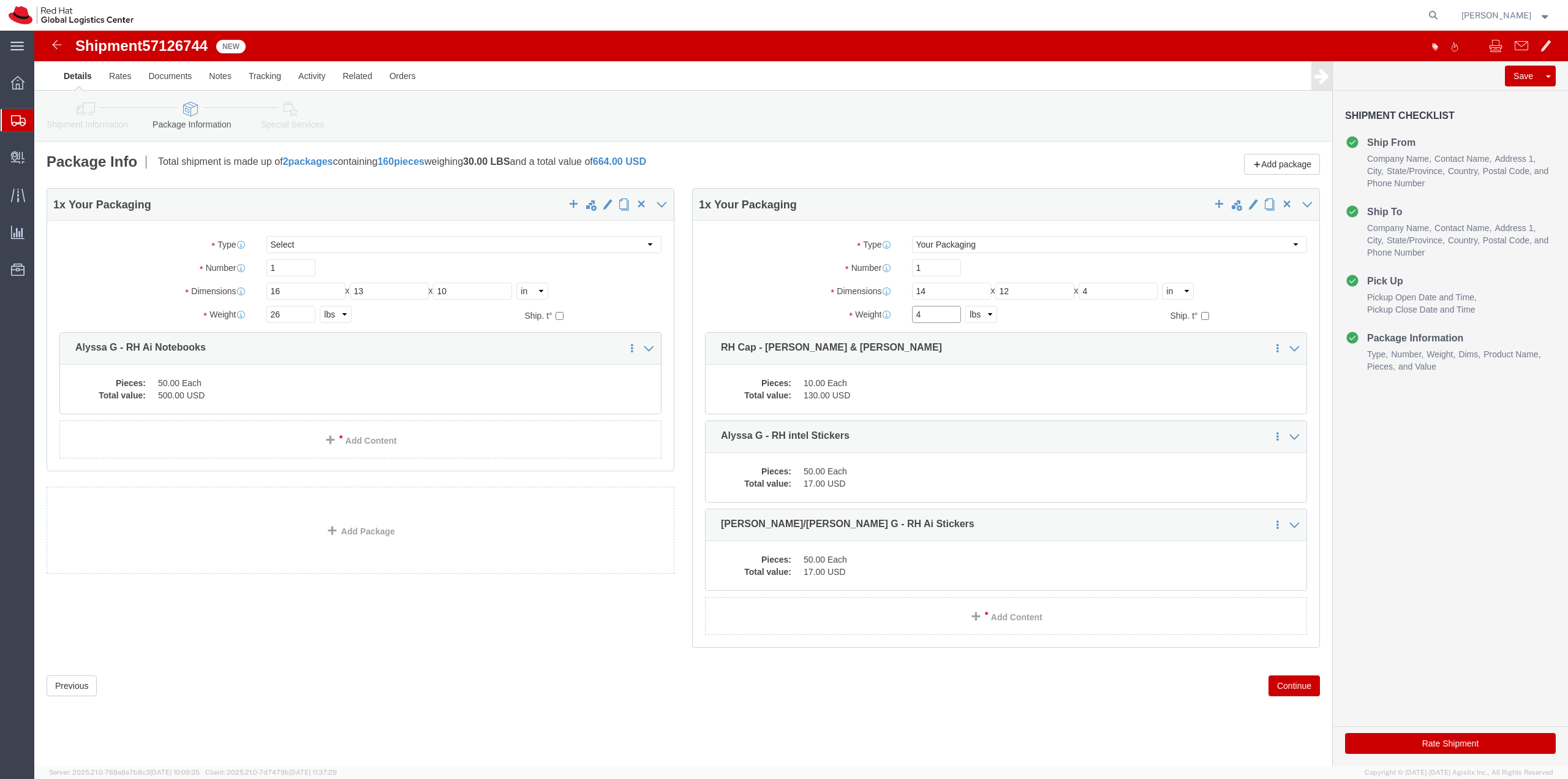
type input "4"
click button "Continue"
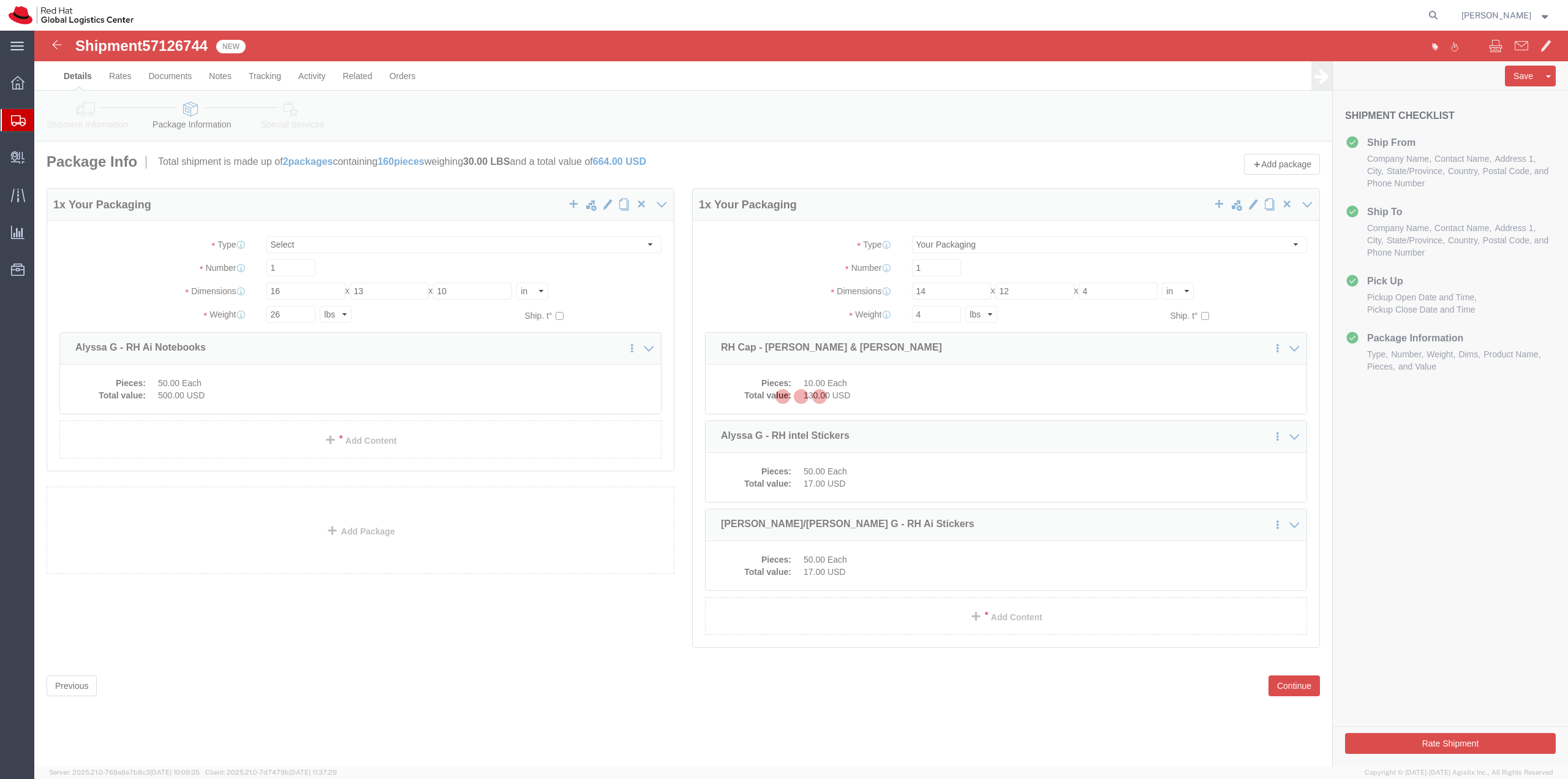
select select
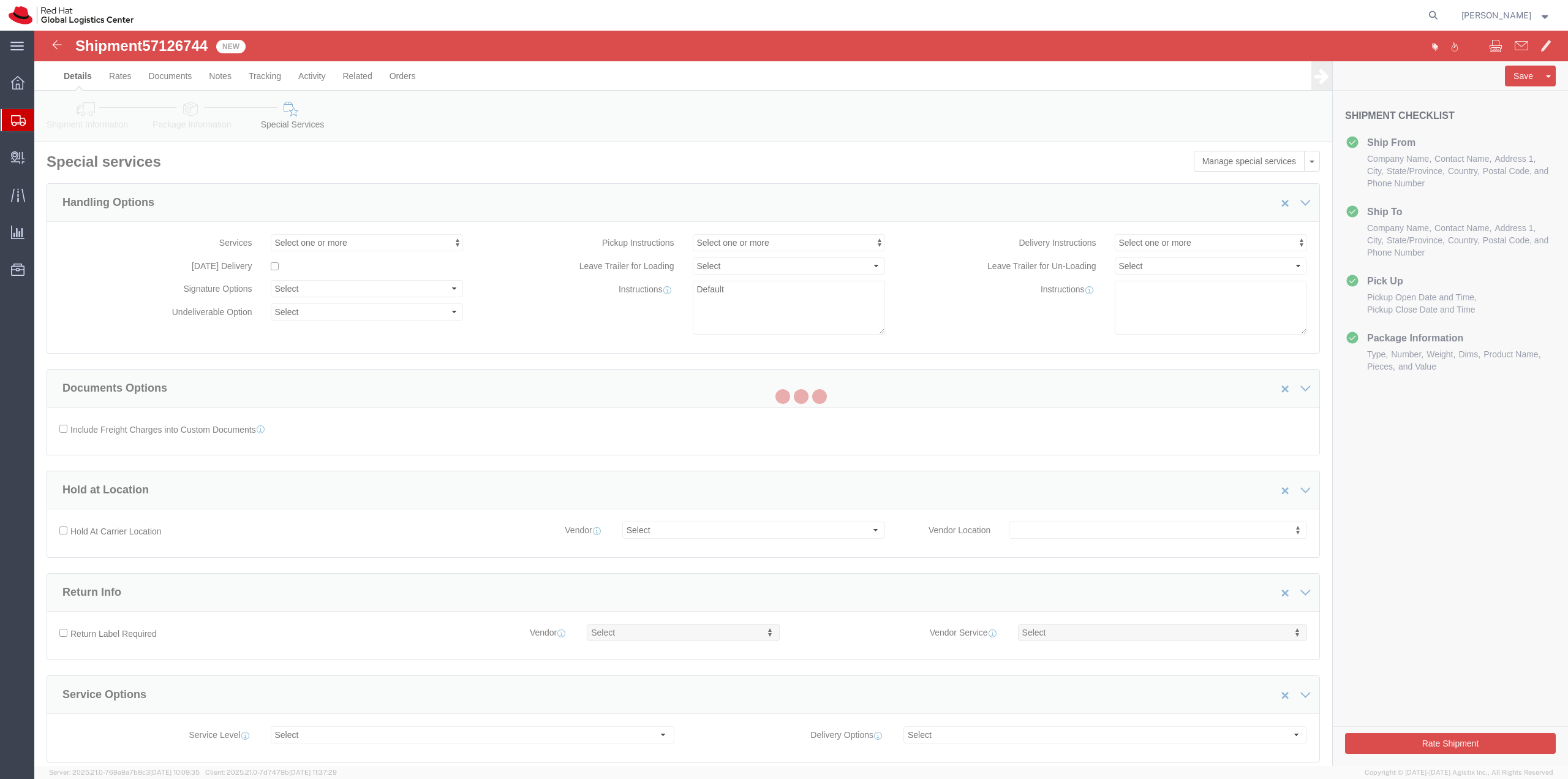
select select "COSTCENTER"
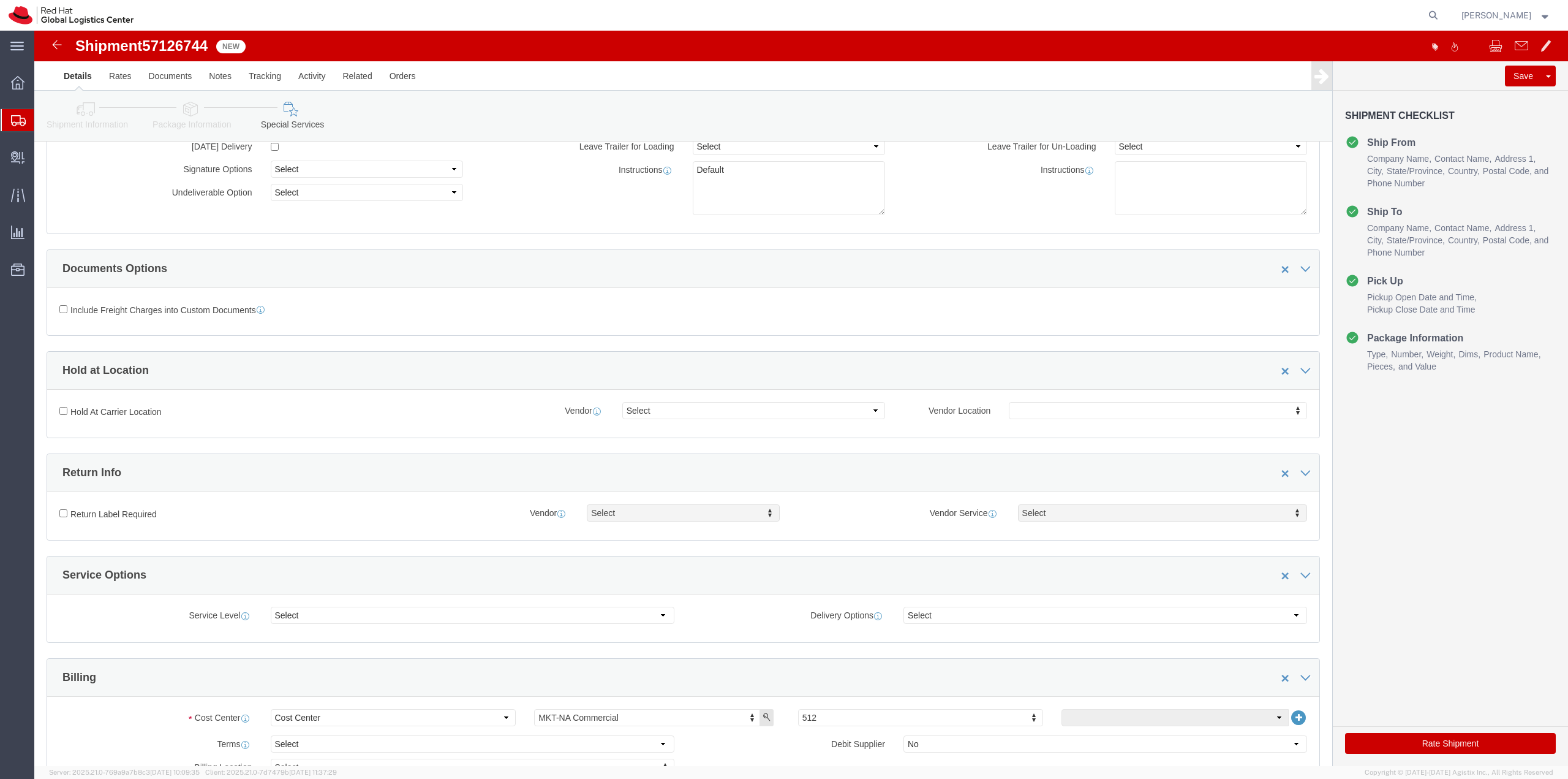
scroll to position [306, 0]
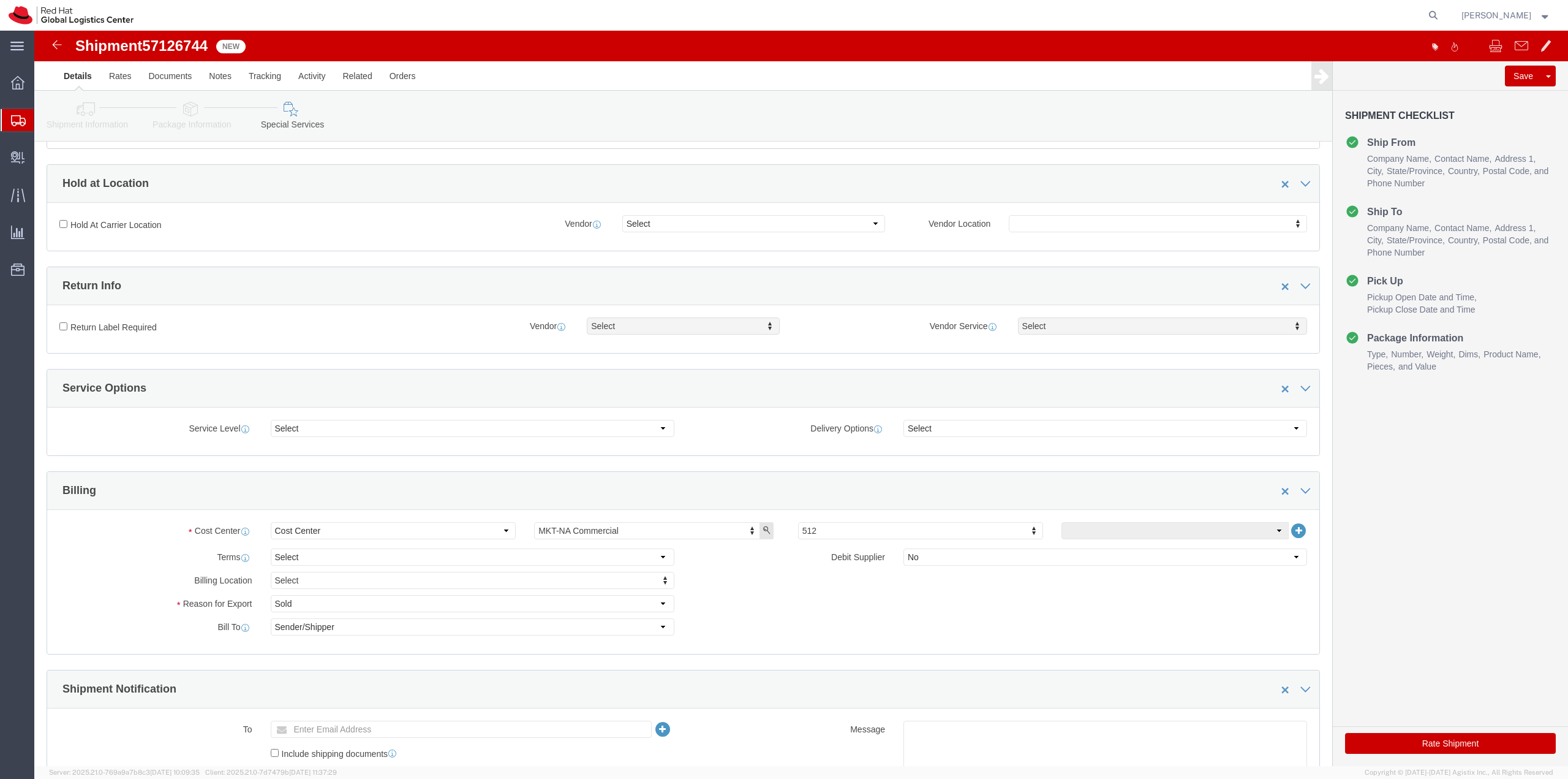
click button "Rate Shipment"
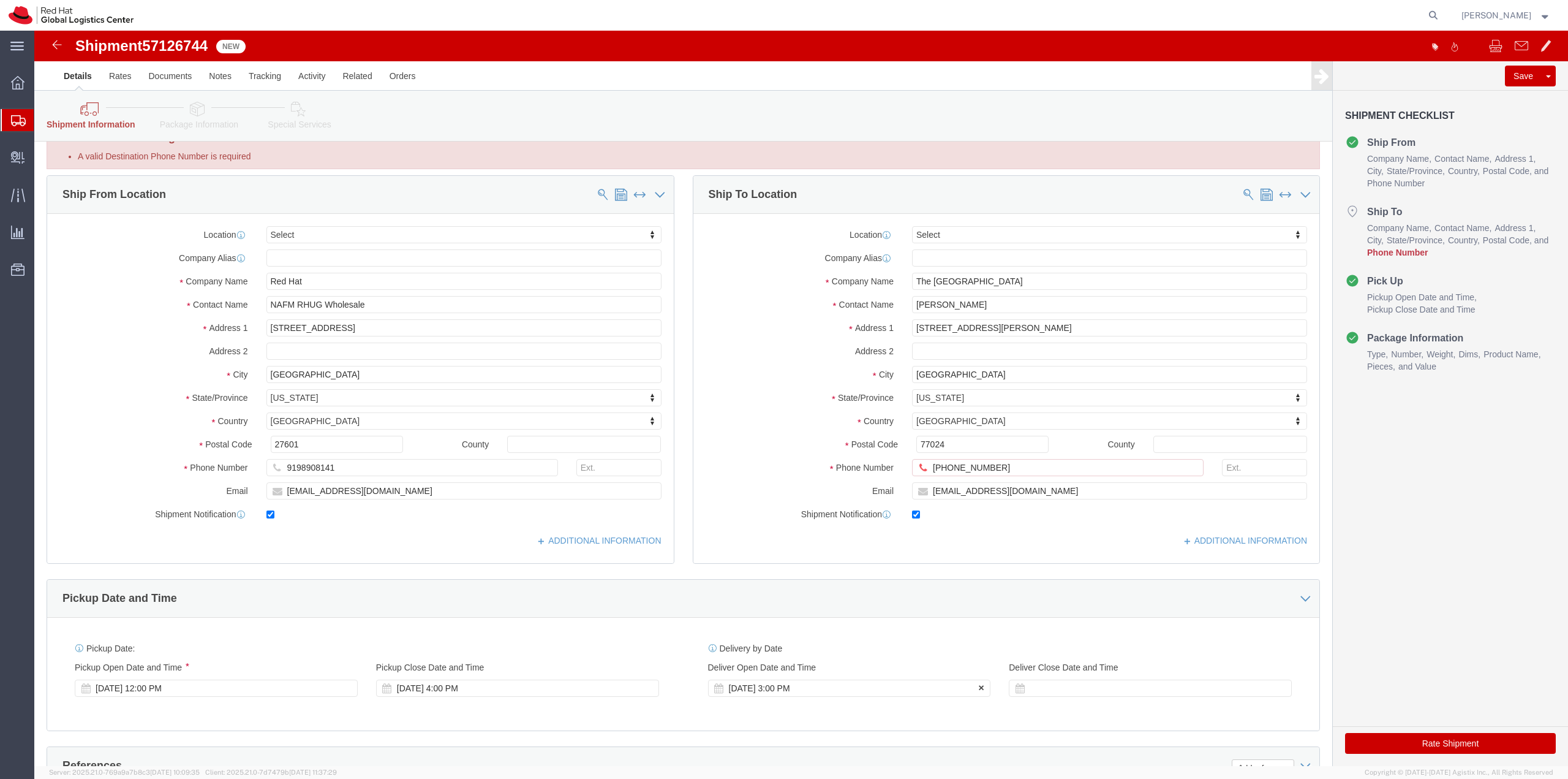
scroll to position [0, 0]
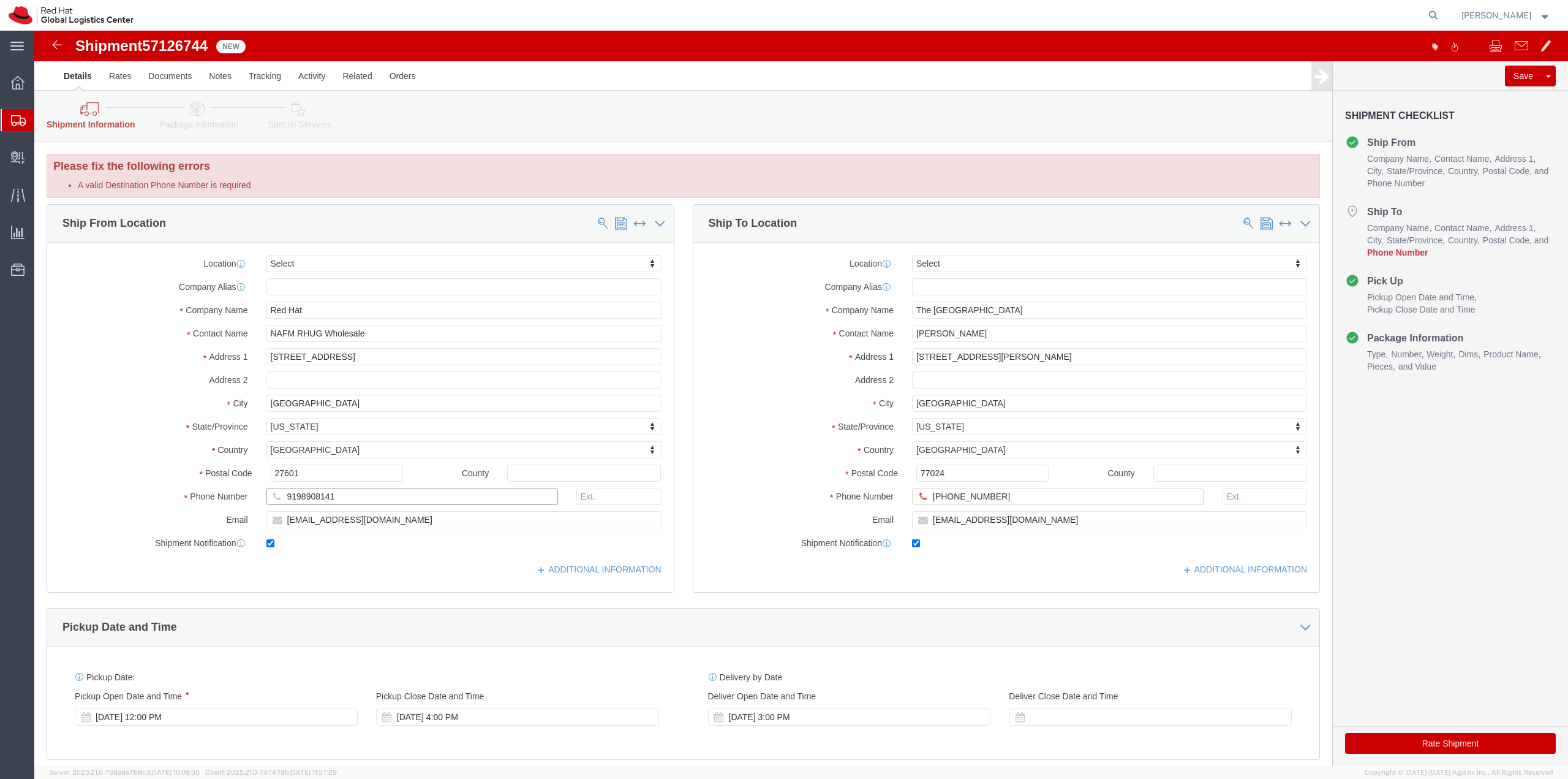
drag, startPoint x: 284, startPoint y: 465, endPoint x: 246, endPoint y: 460, distance: 38.3
click div "9198908141"
drag, startPoint x: 970, startPoint y: 462, endPoint x: 774, endPoint y: 453, distance: 196.2
click div "Location Select Select My Profile Location RH - Amsterdam - MSO RH - Amsterdam …"
drag, startPoint x: 320, startPoint y: 463, endPoint x: 239, endPoint y: 462, distance: 81.0
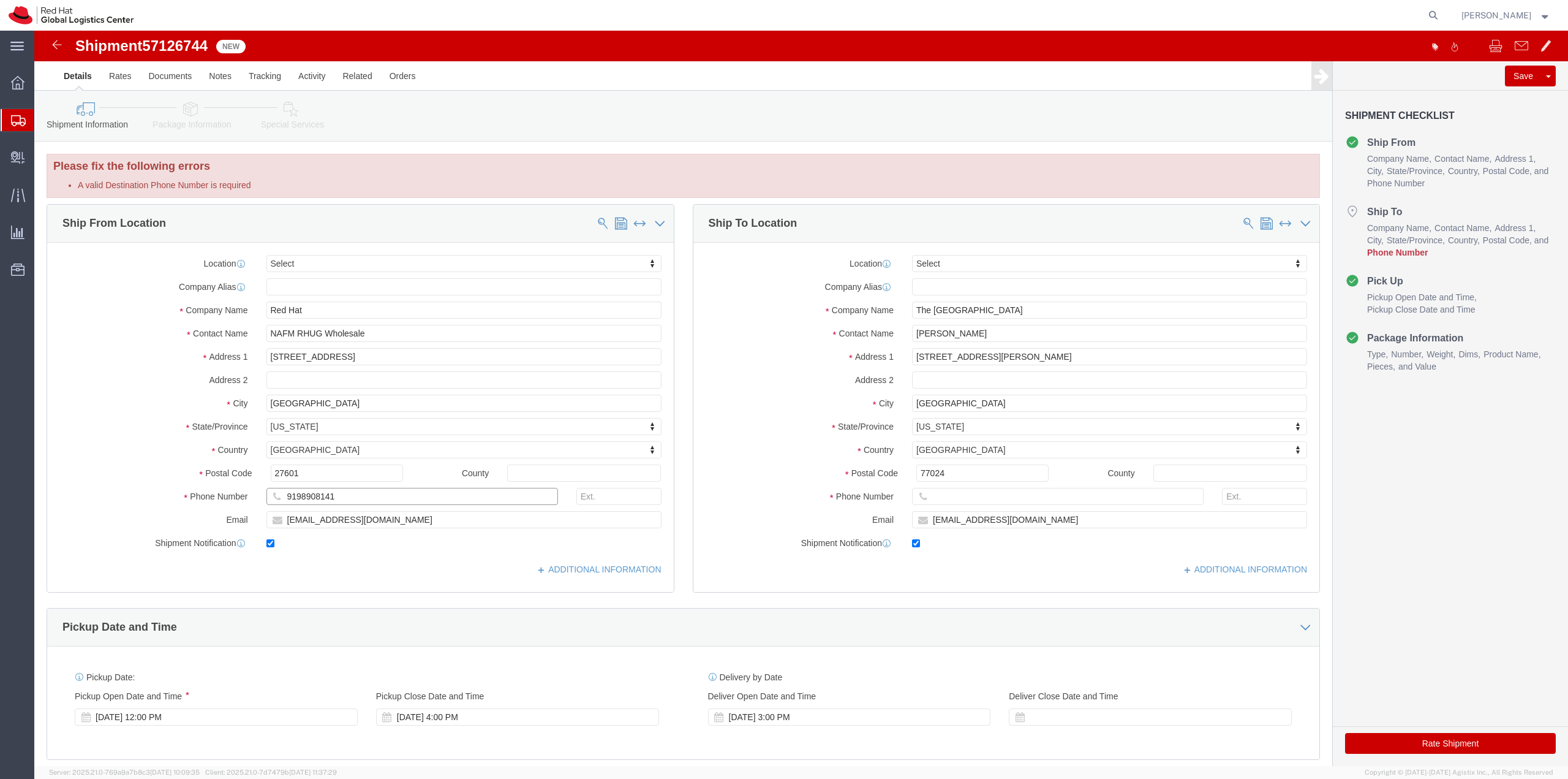
click div "9198908141"
paste input "9198908141"
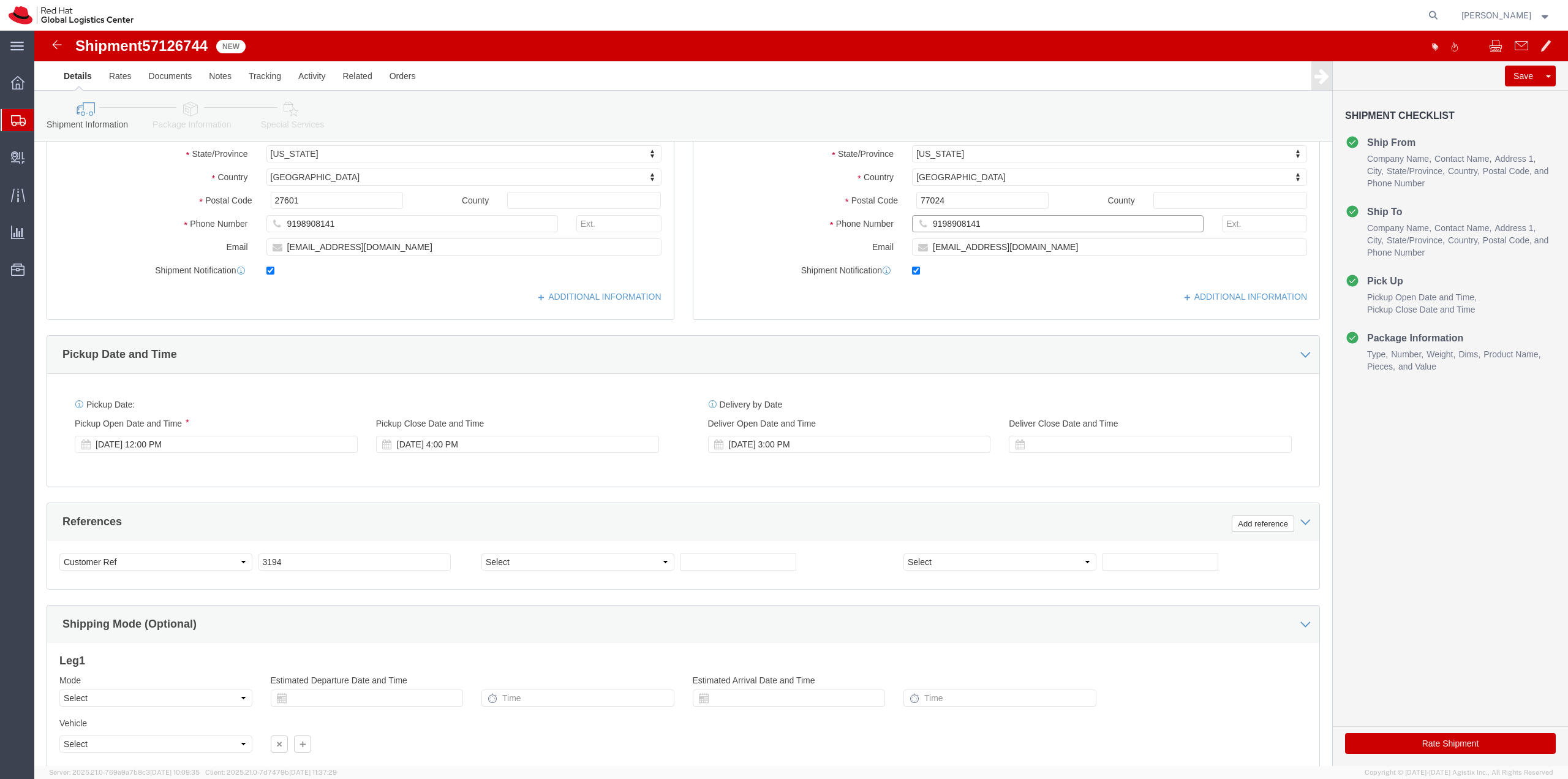
scroll to position [367, 0]
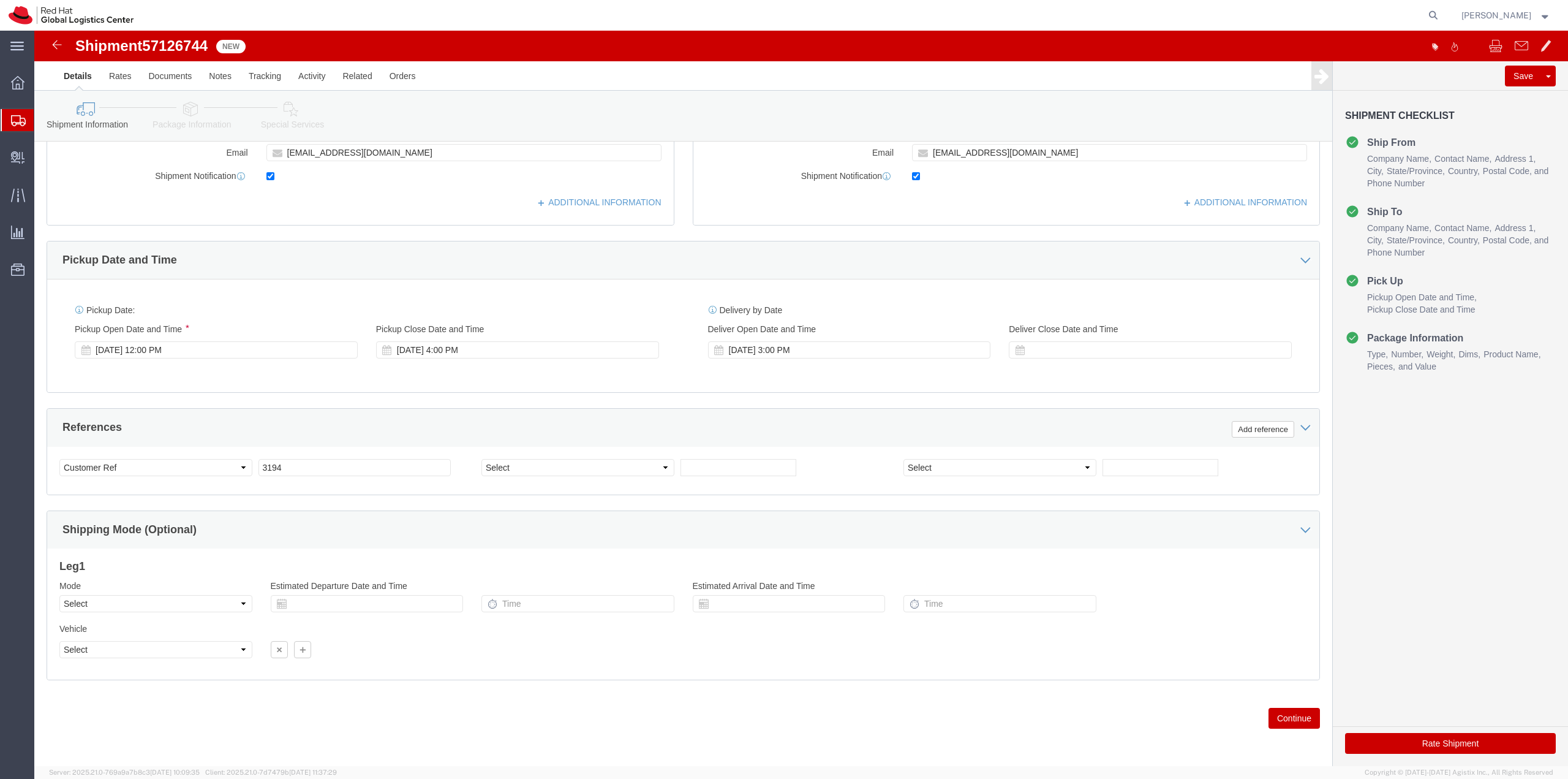
type input "9198908141"
click button "Continue"
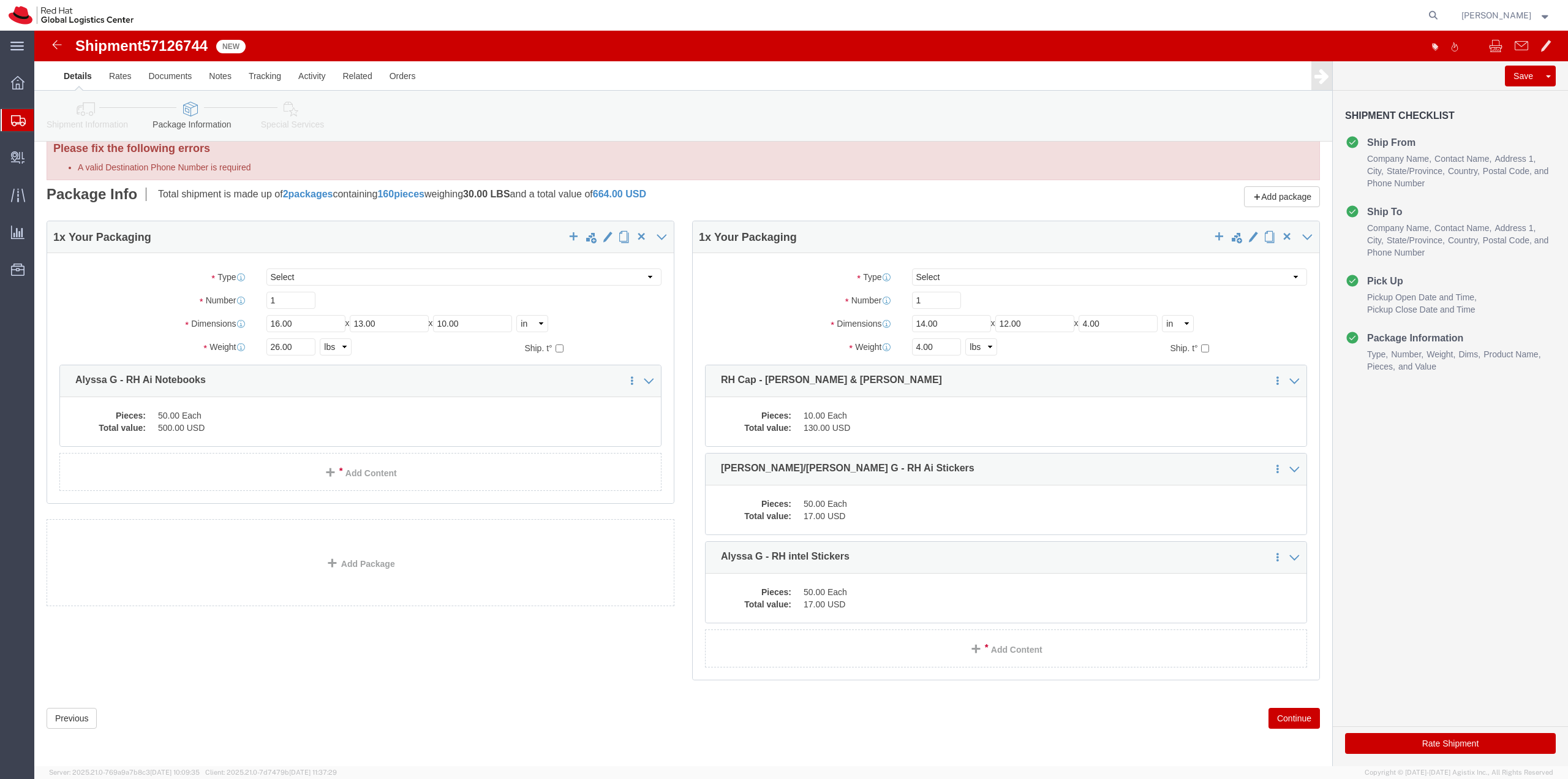
scroll to position [0, 0]
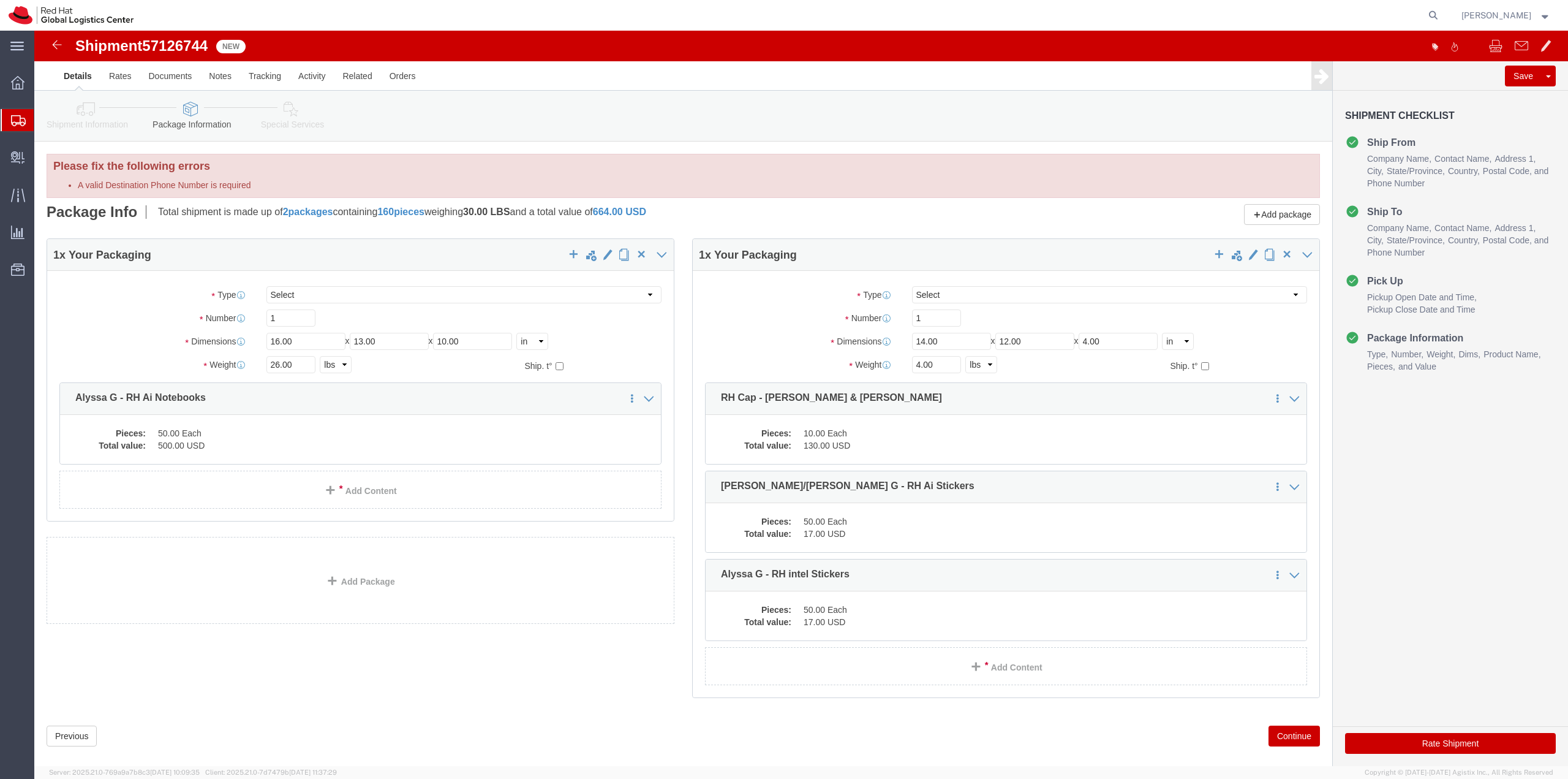
click button "Rate Shipment"
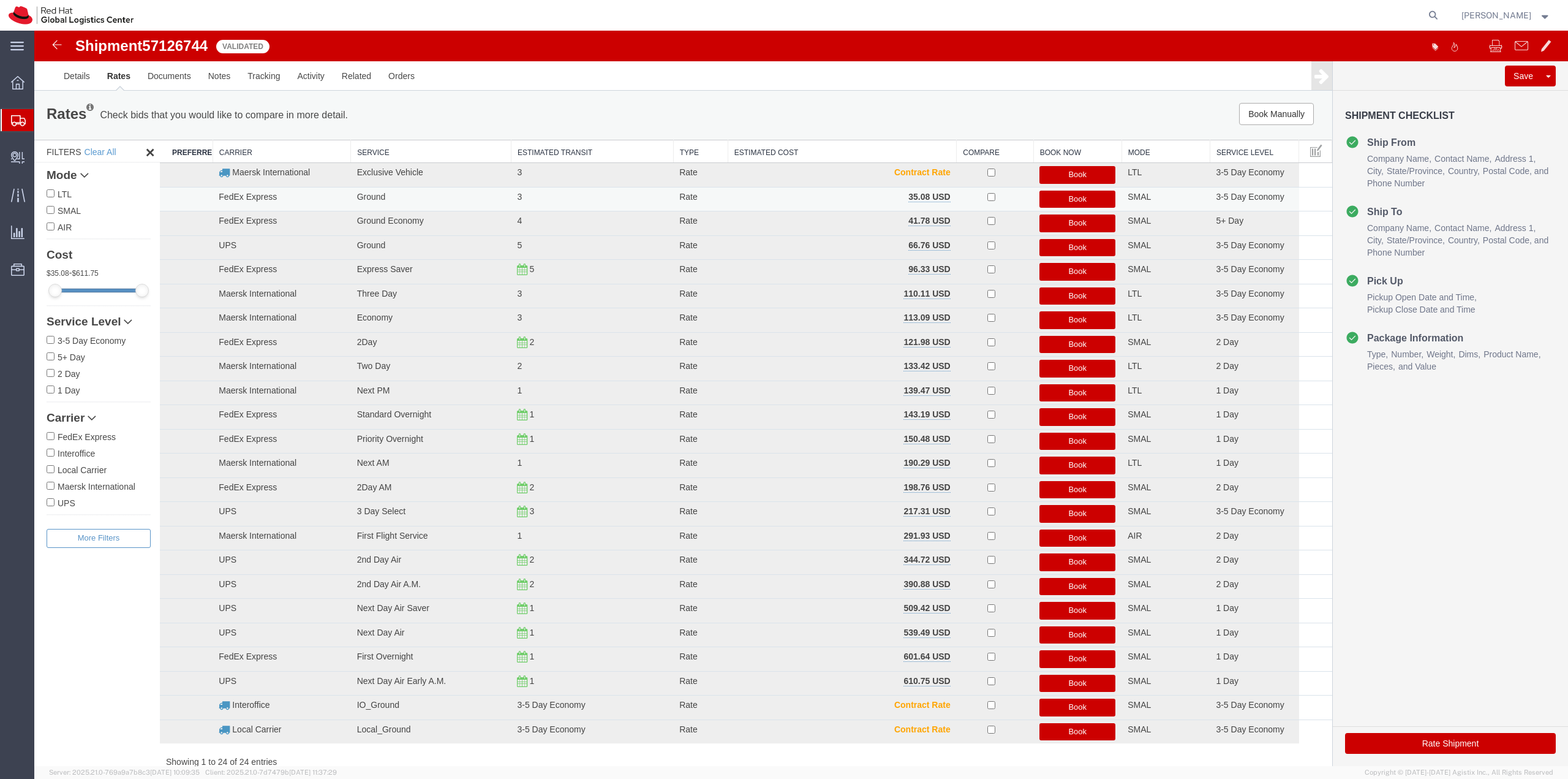
click at [1061, 195] on button "Book" at bounding box center [1078, 199] width 76 height 18
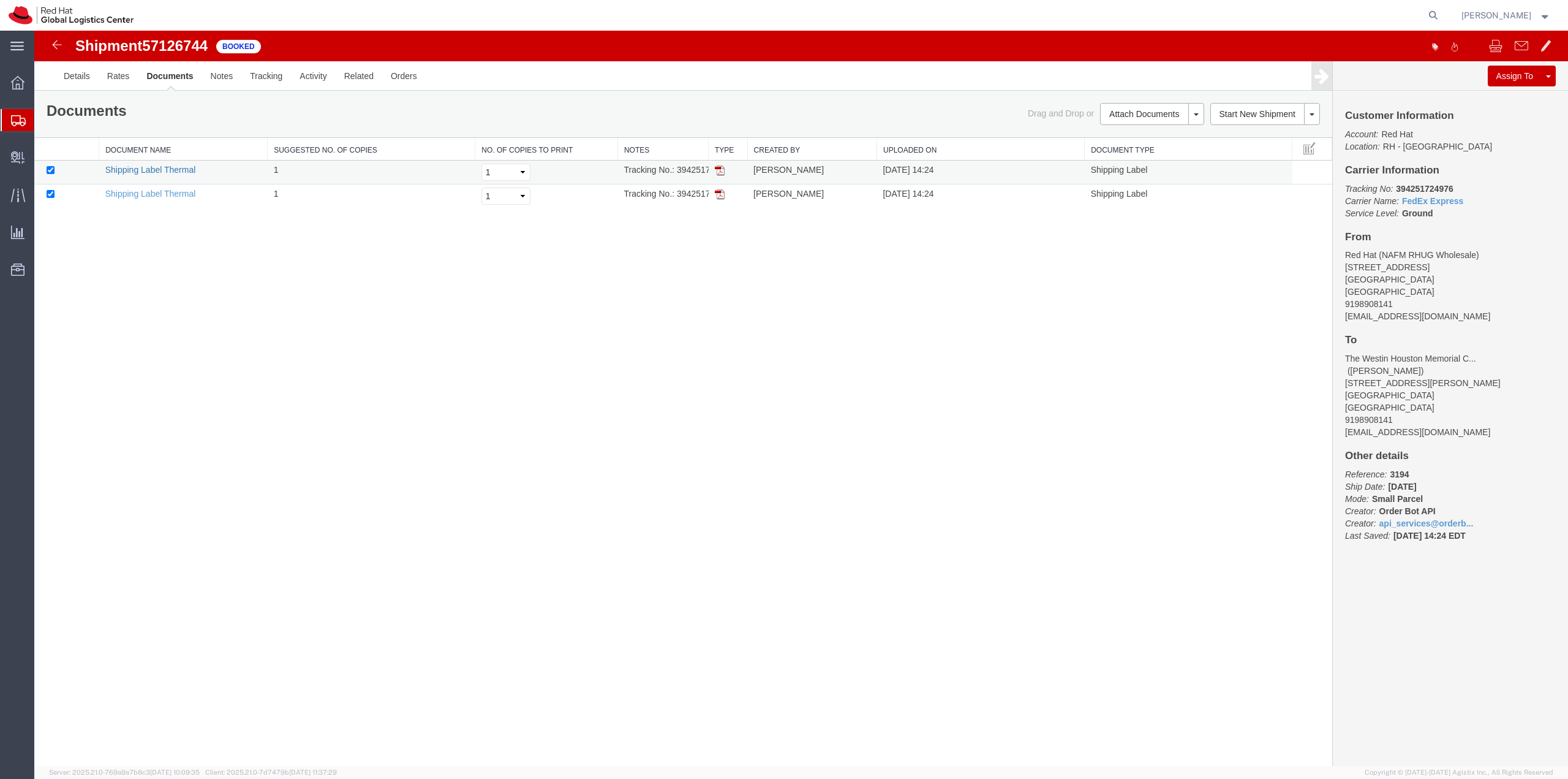
click at [183, 169] on link "Shipping Label Thermal" at bounding box center [150, 169] width 91 height 10
drag, startPoint x: 699, startPoint y: 31, endPoint x: 135, endPoint y: 190, distance: 586.0
click at [135, 190] on link "Shipping Label Thermal" at bounding box center [150, 193] width 91 height 10
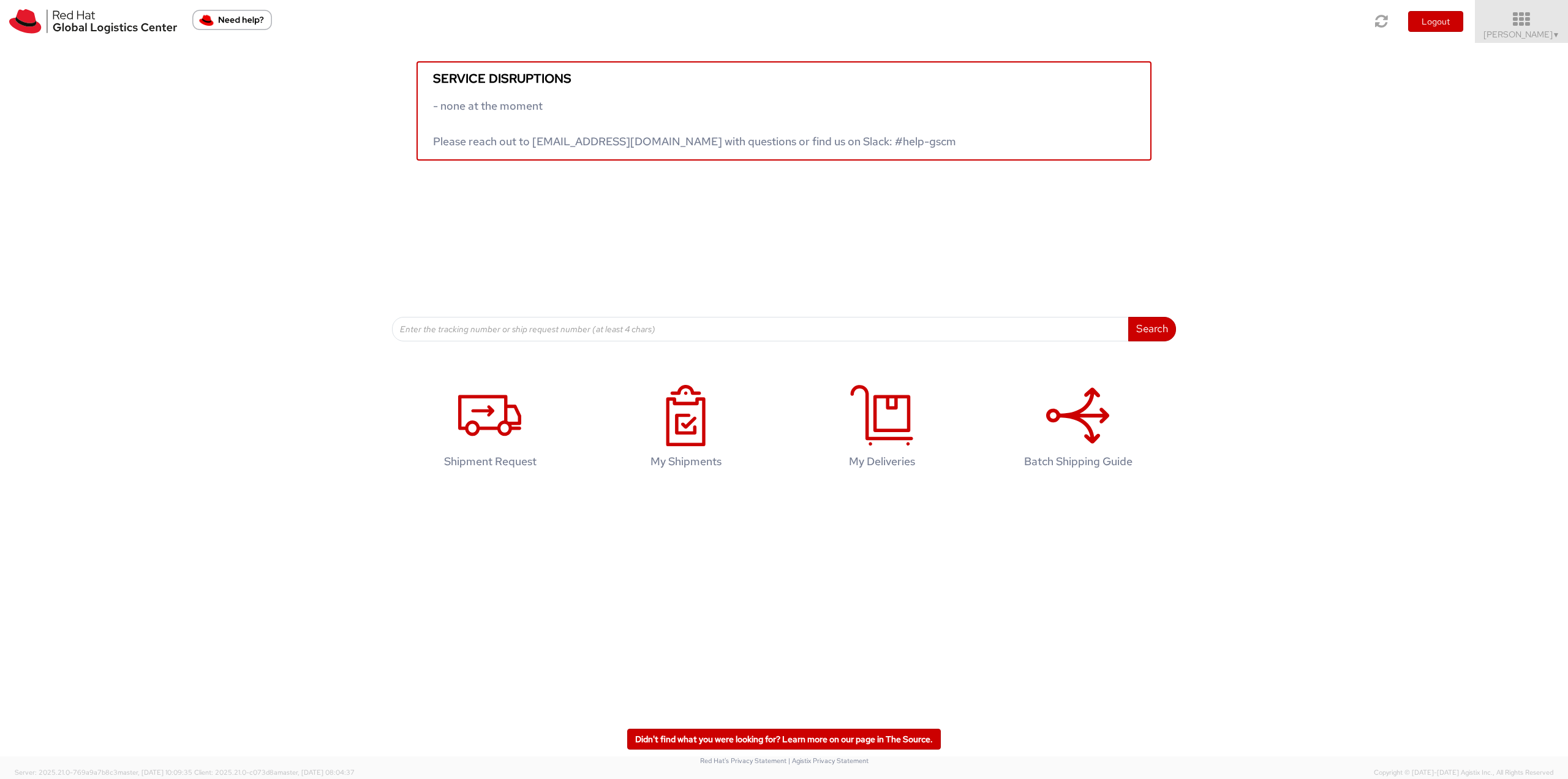
click at [1520, 22] on icon at bounding box center [1522, 19] width 107 height 17
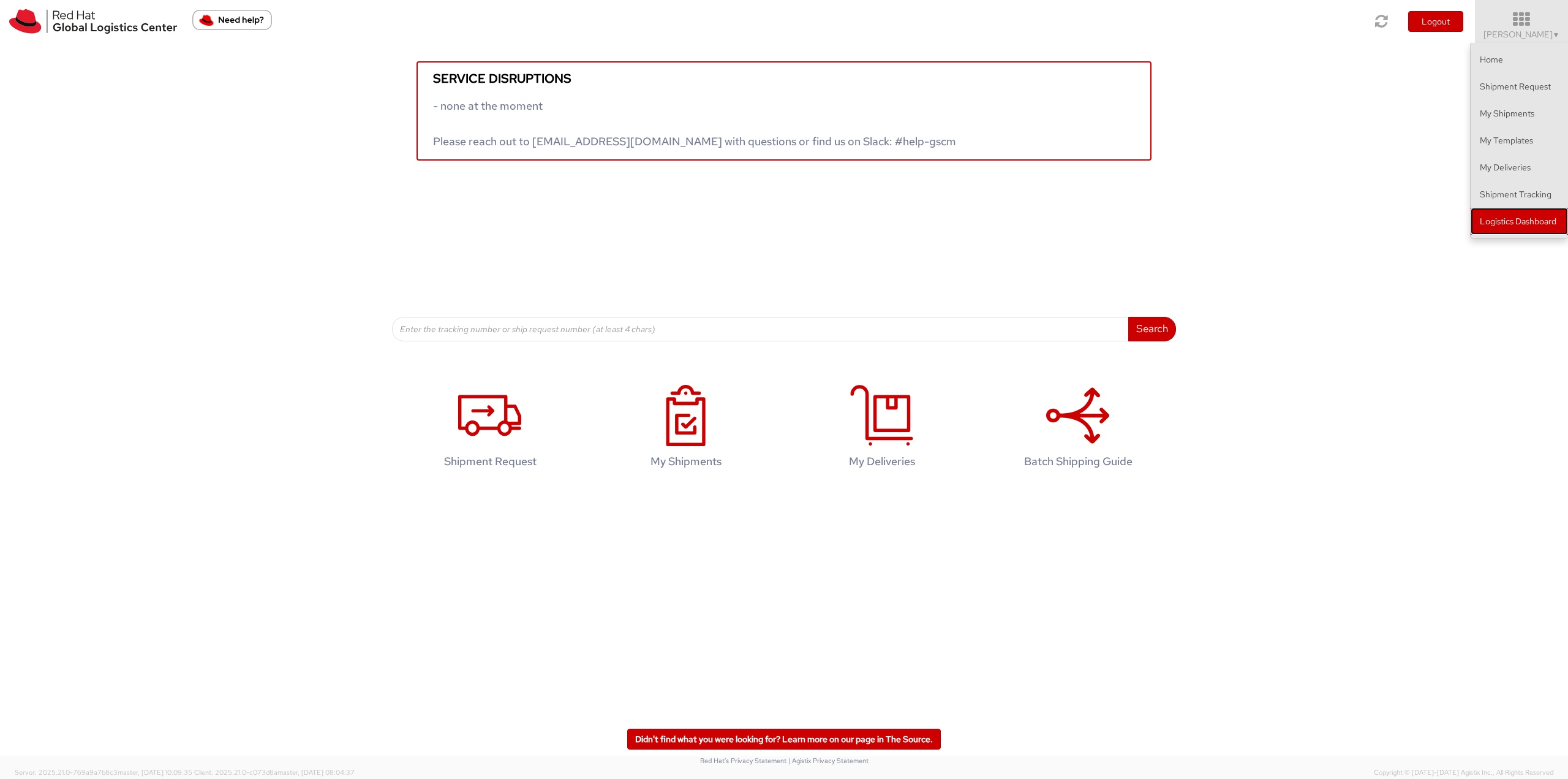
click at [1533, 220] on link "Logistics Dashboard" at bounding box center [1520, 221] width 98 height 27
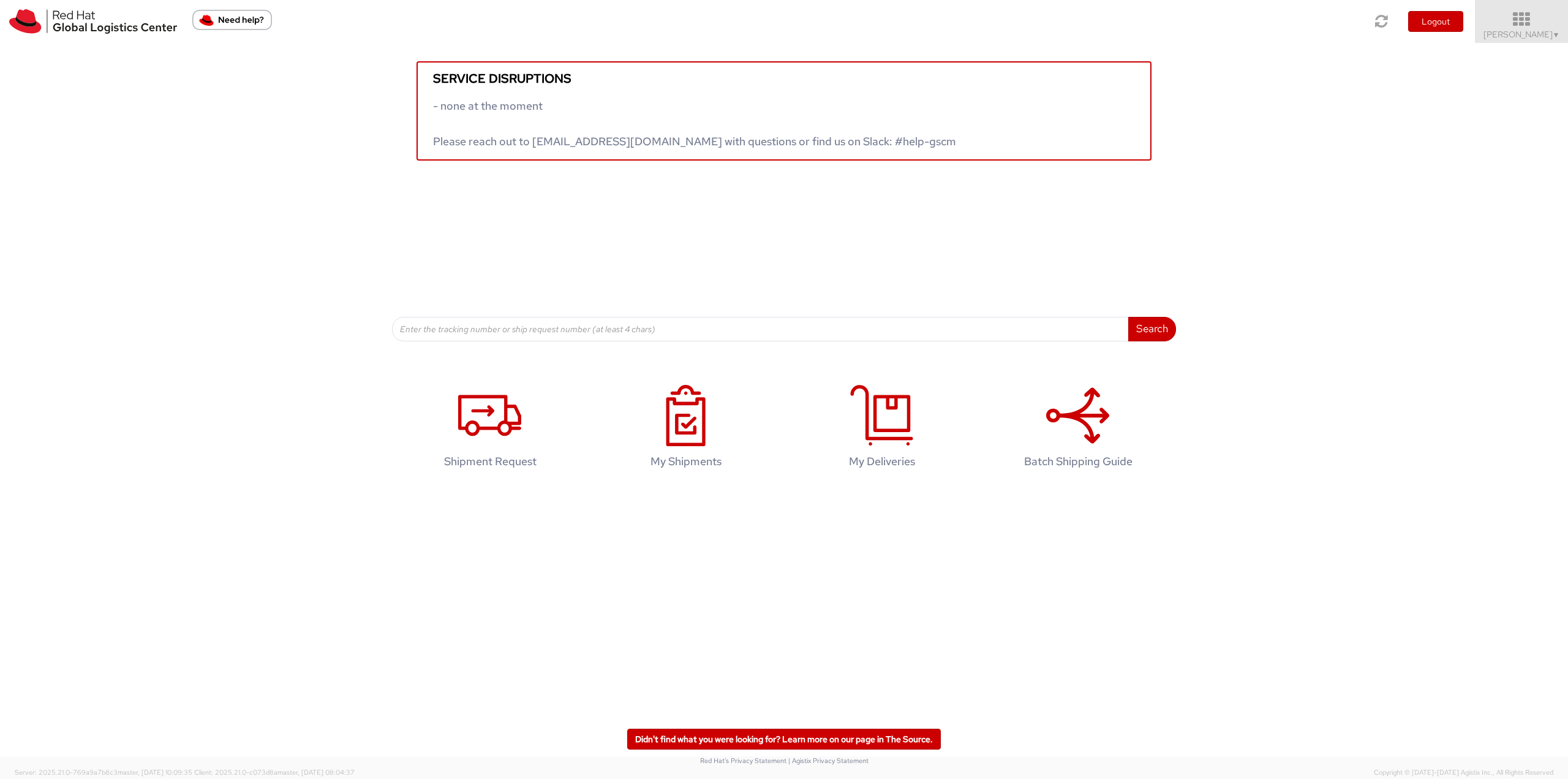
click at [1522, 39] on span "Jason Alexander ▼" at bounding box center [1522, 34] width 77 height 11
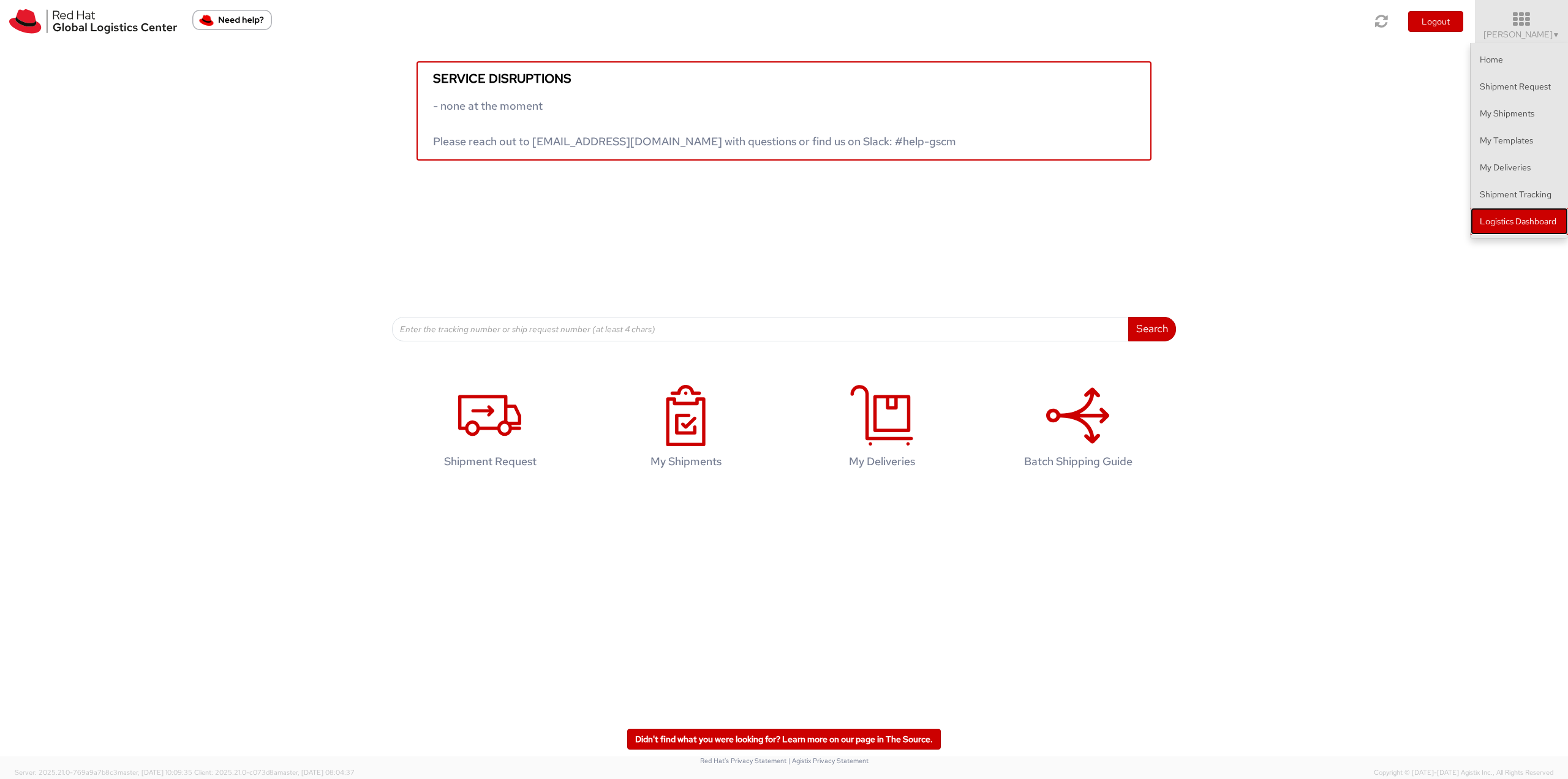
click at [1533, 215] on link "Logistics Dashboard" at bounding box center [1520, 221] width 98 height 27
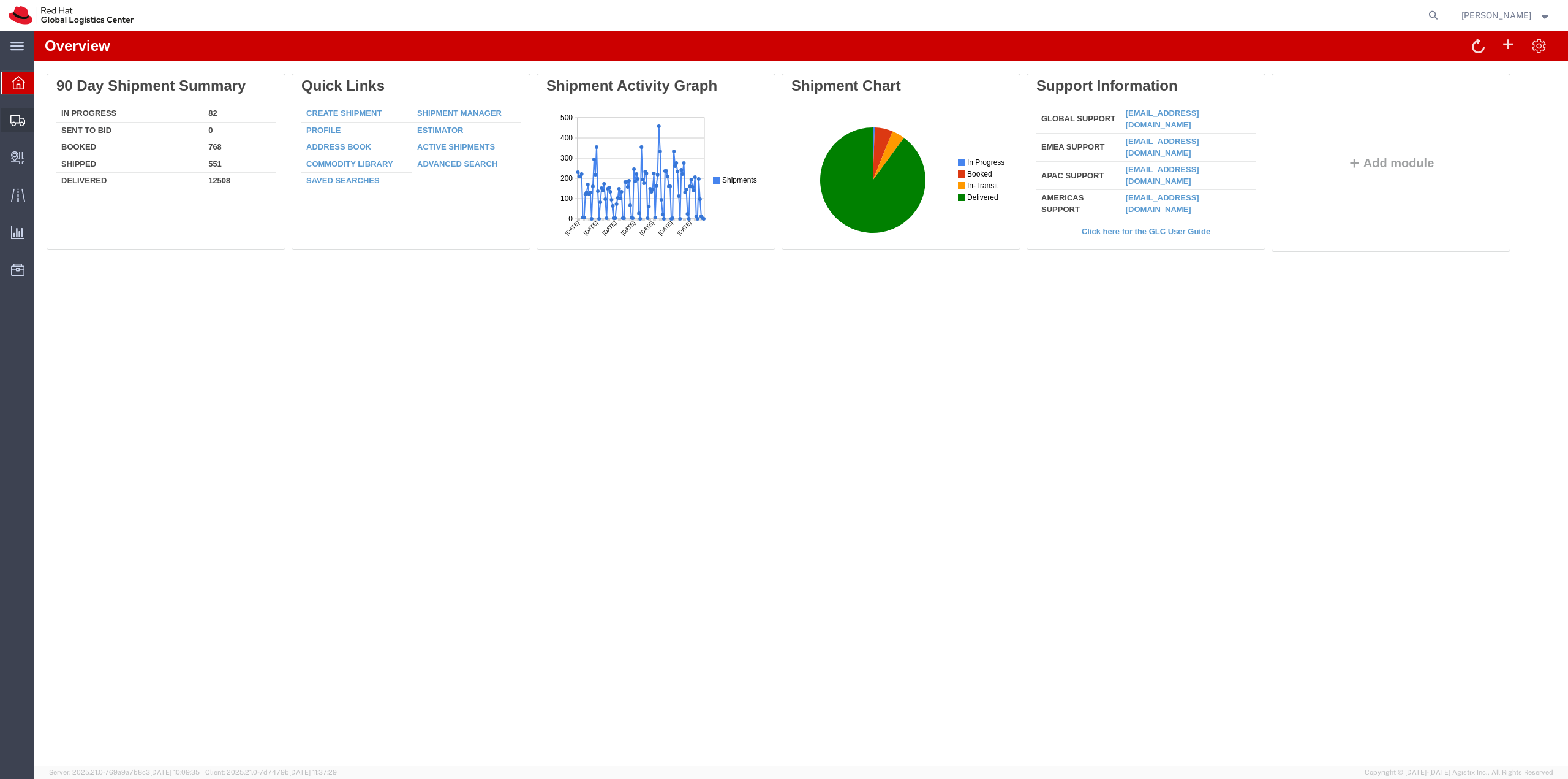
click at [0, 0] on span "Shipment Manager" at bounding box center [0, 0] width 0 height 0
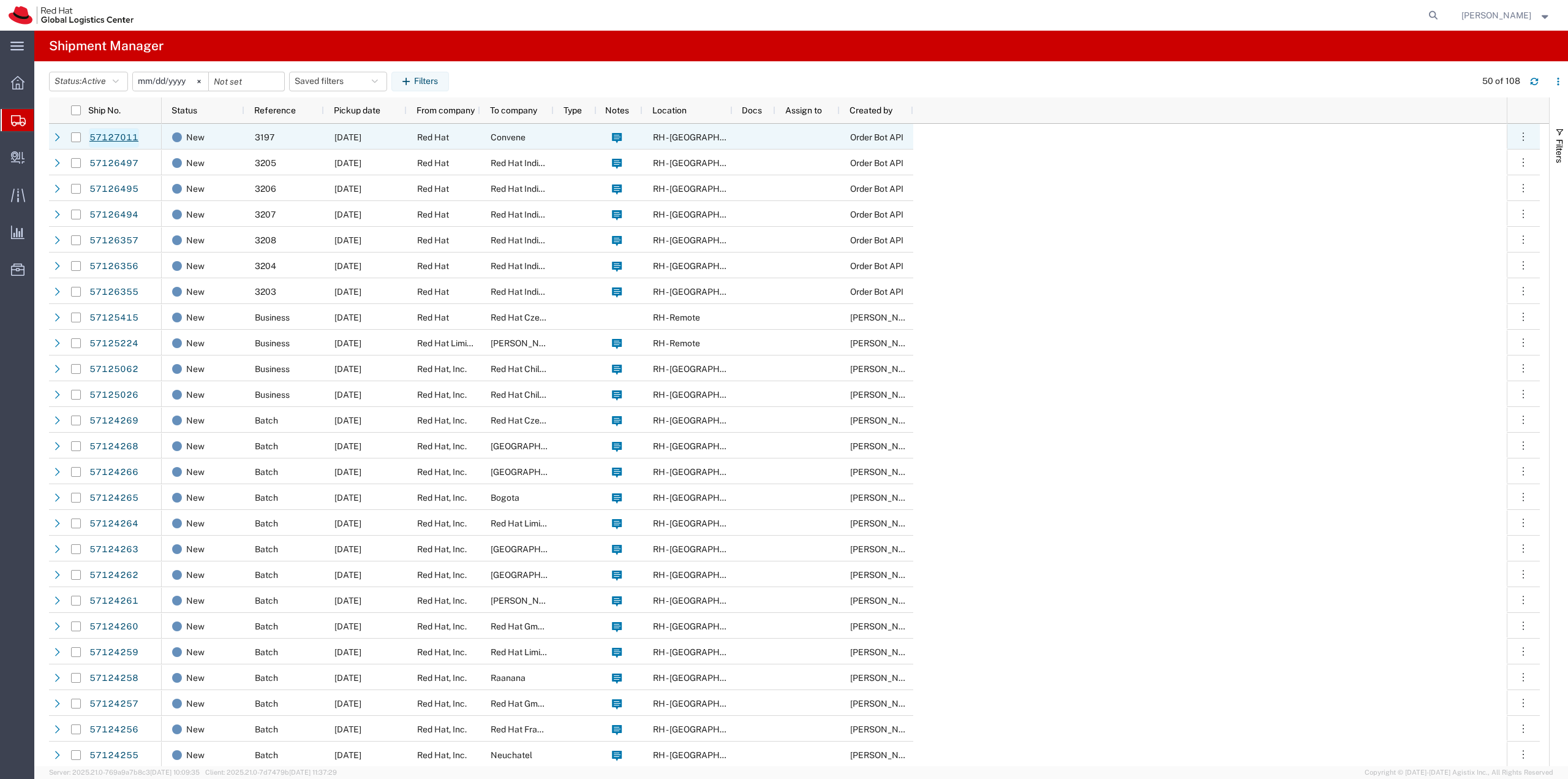
click at [117, 130] on link "57127011" at bounding box center [113, 138] width 50 height 20
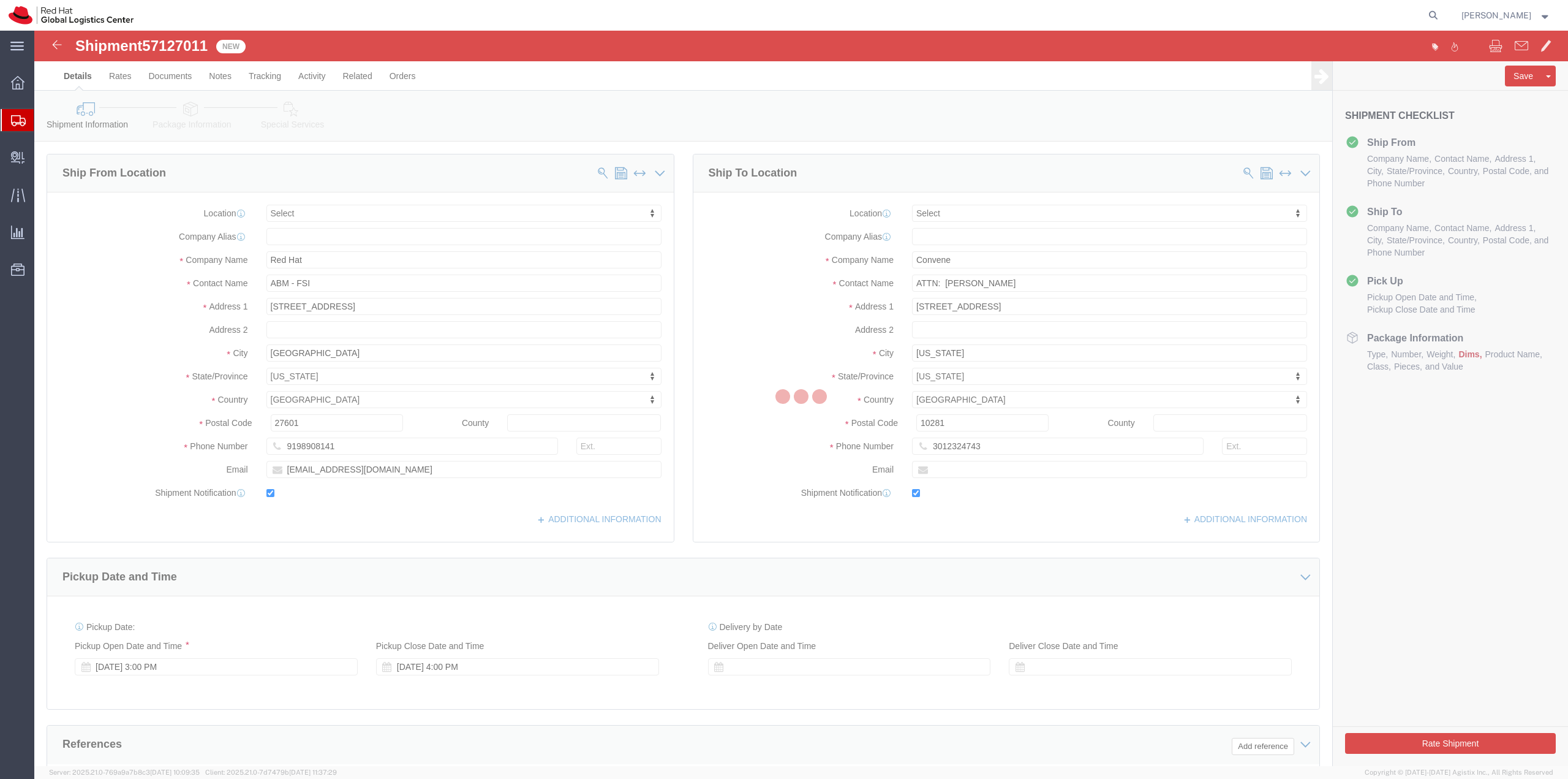
select select
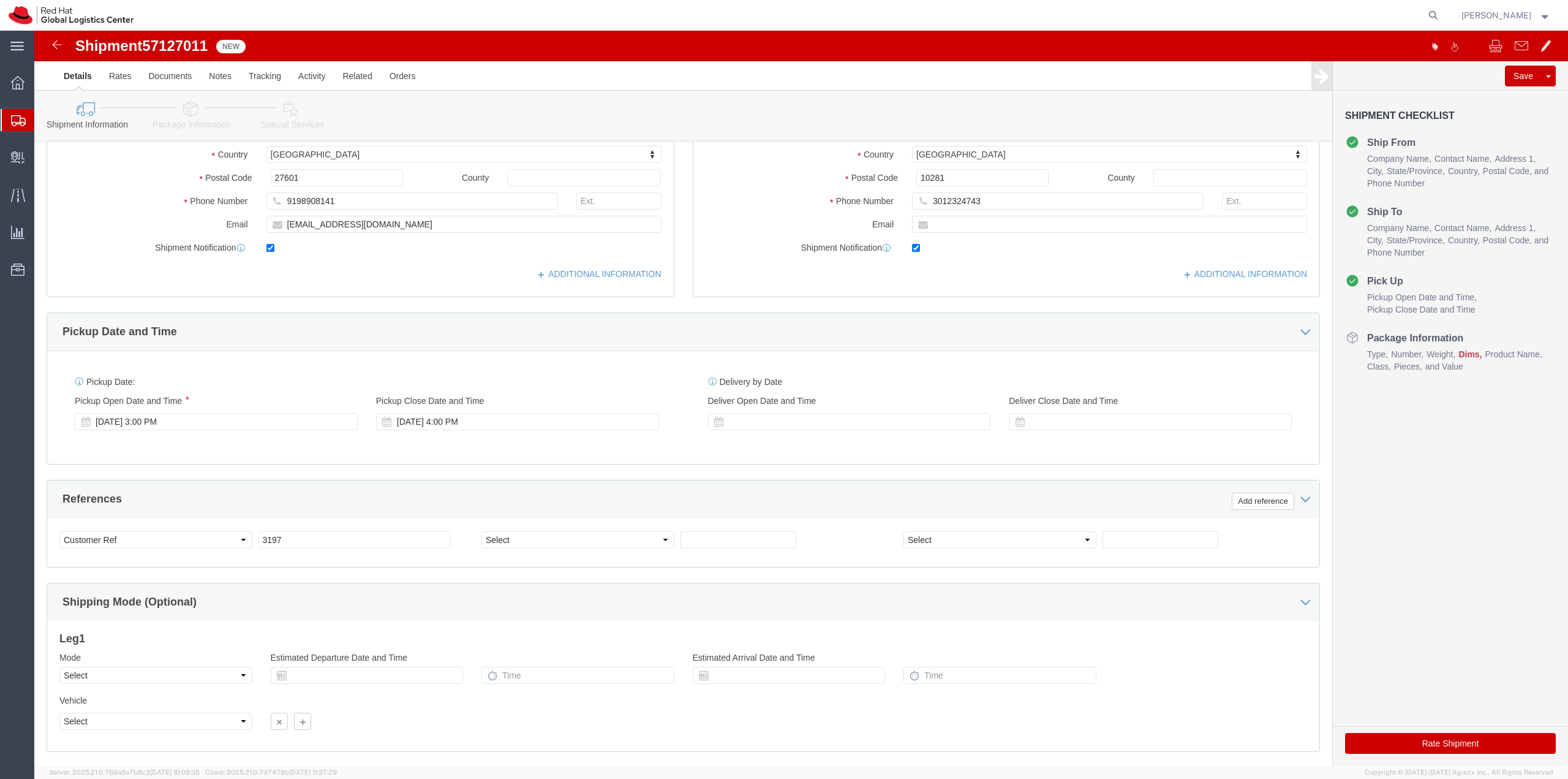
scroll to position [317, 0]
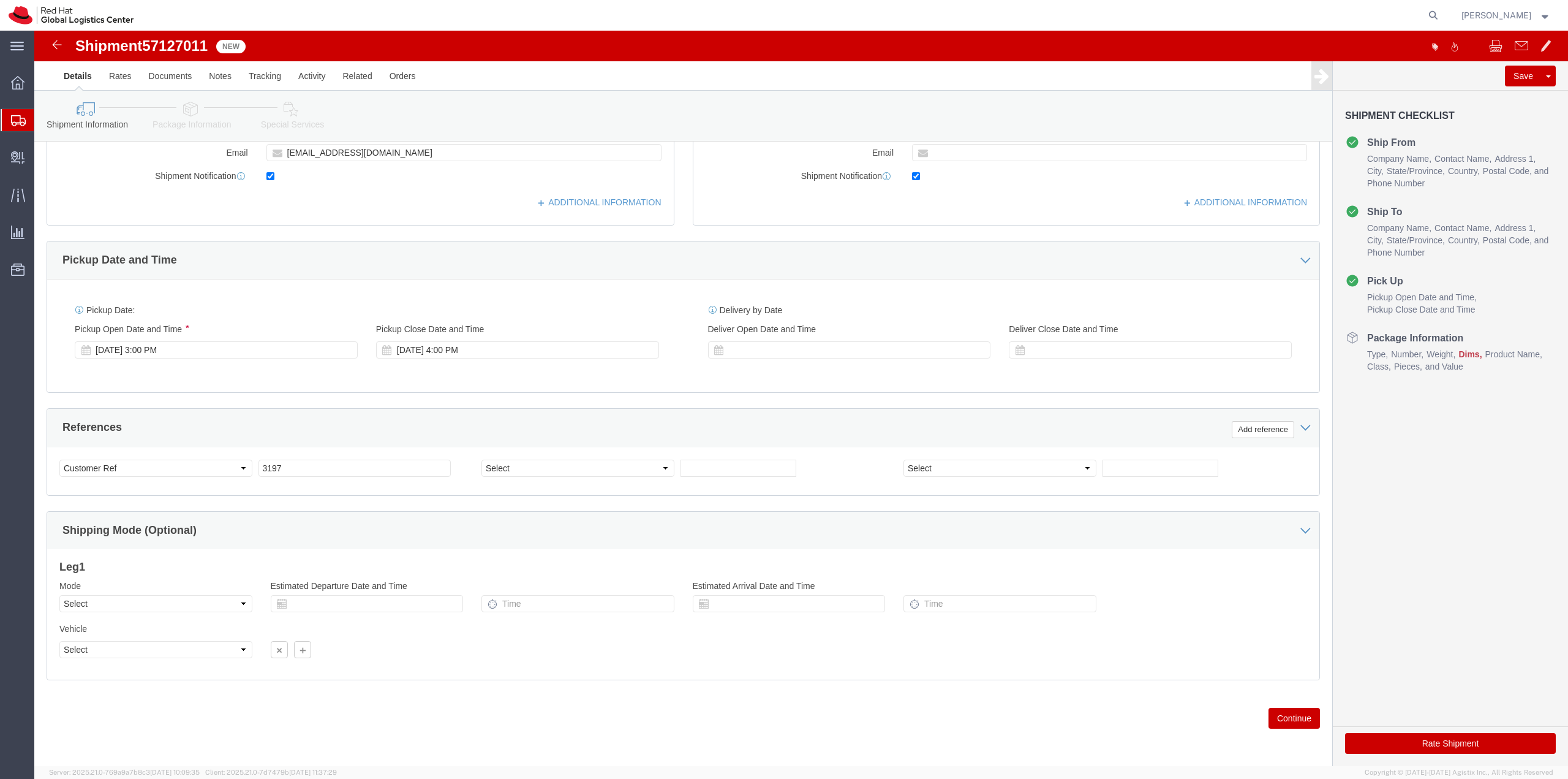
click button "Continue"
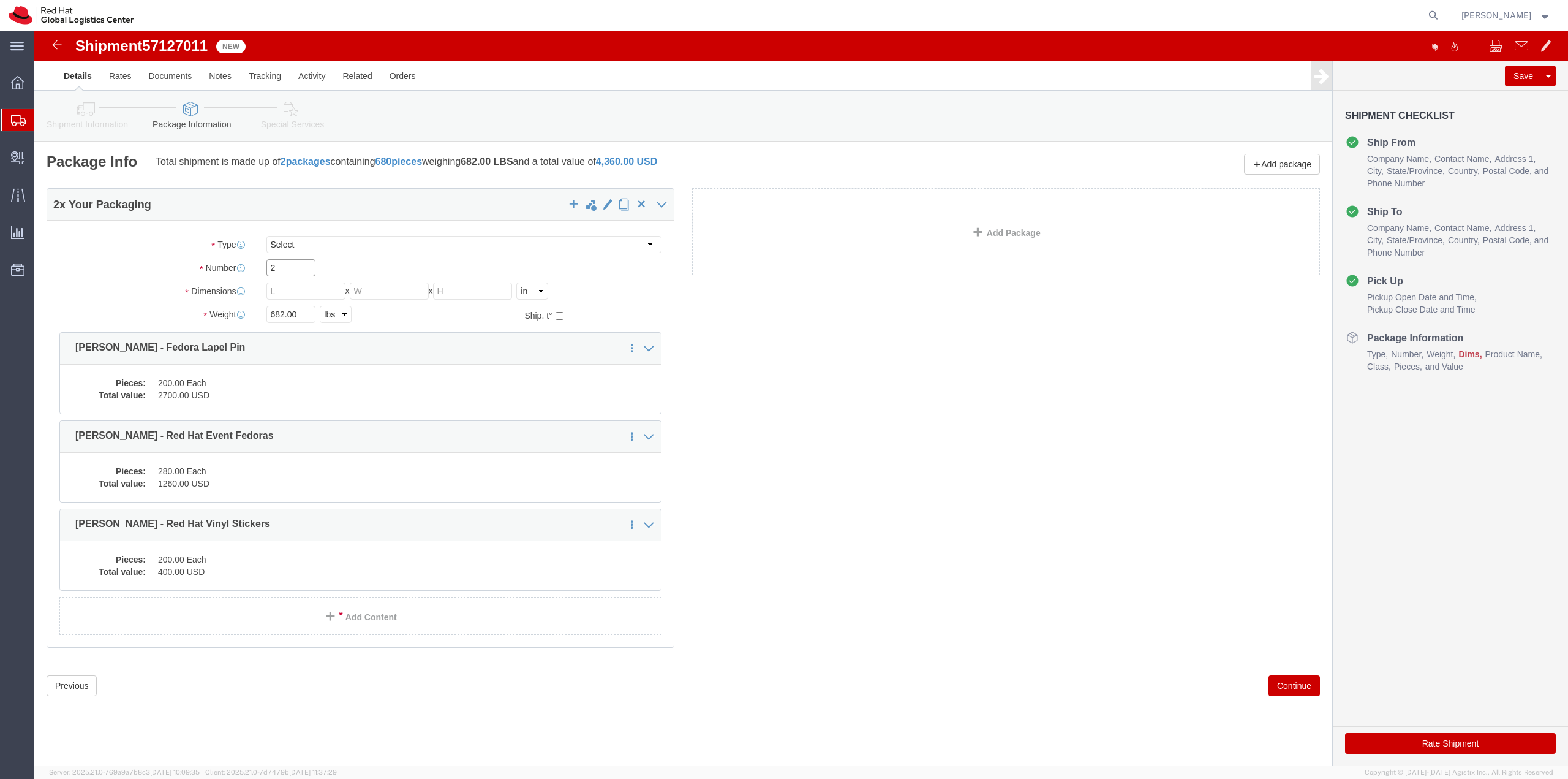
click input "2"
click link "Add Package"
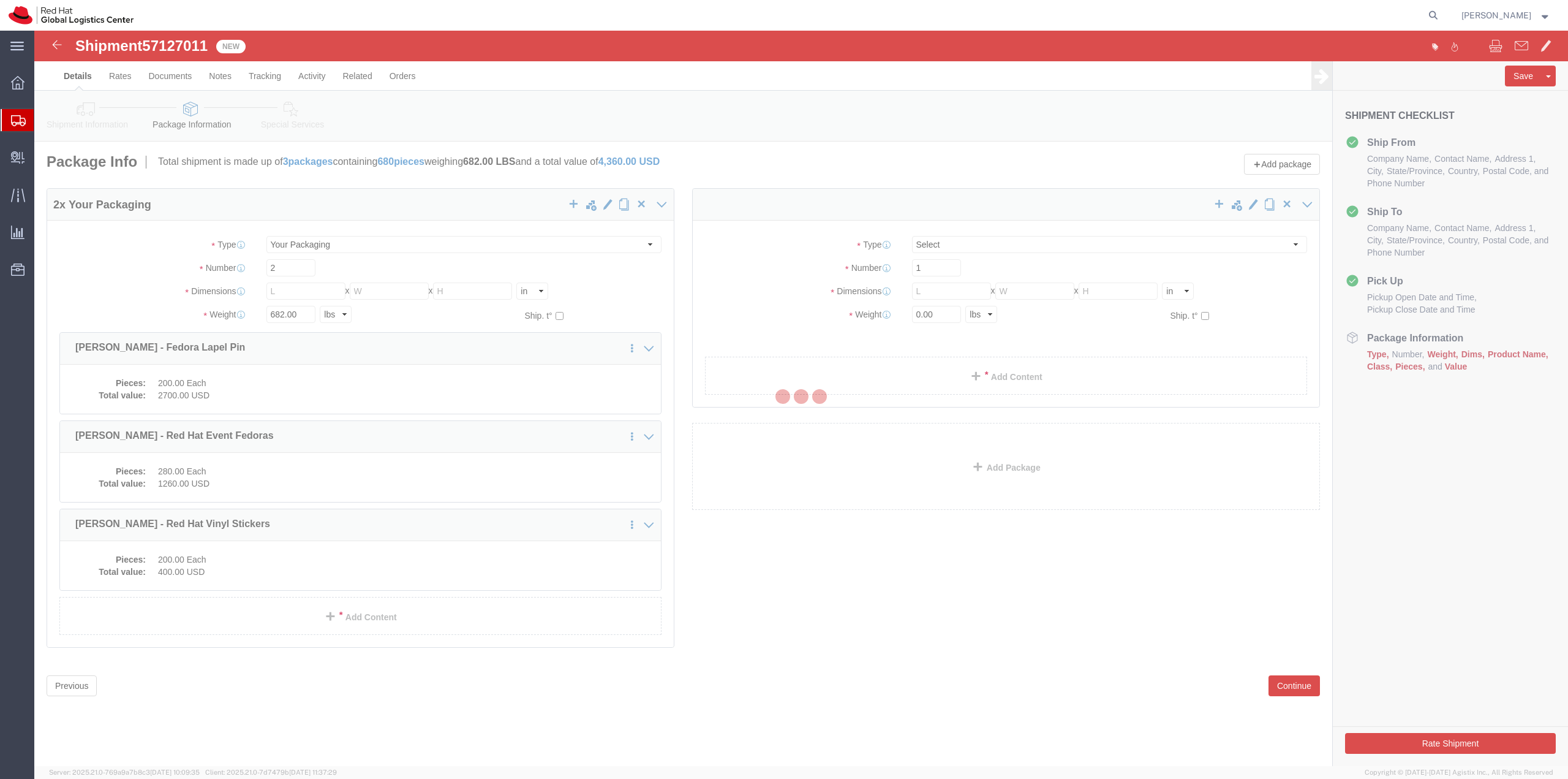
select select
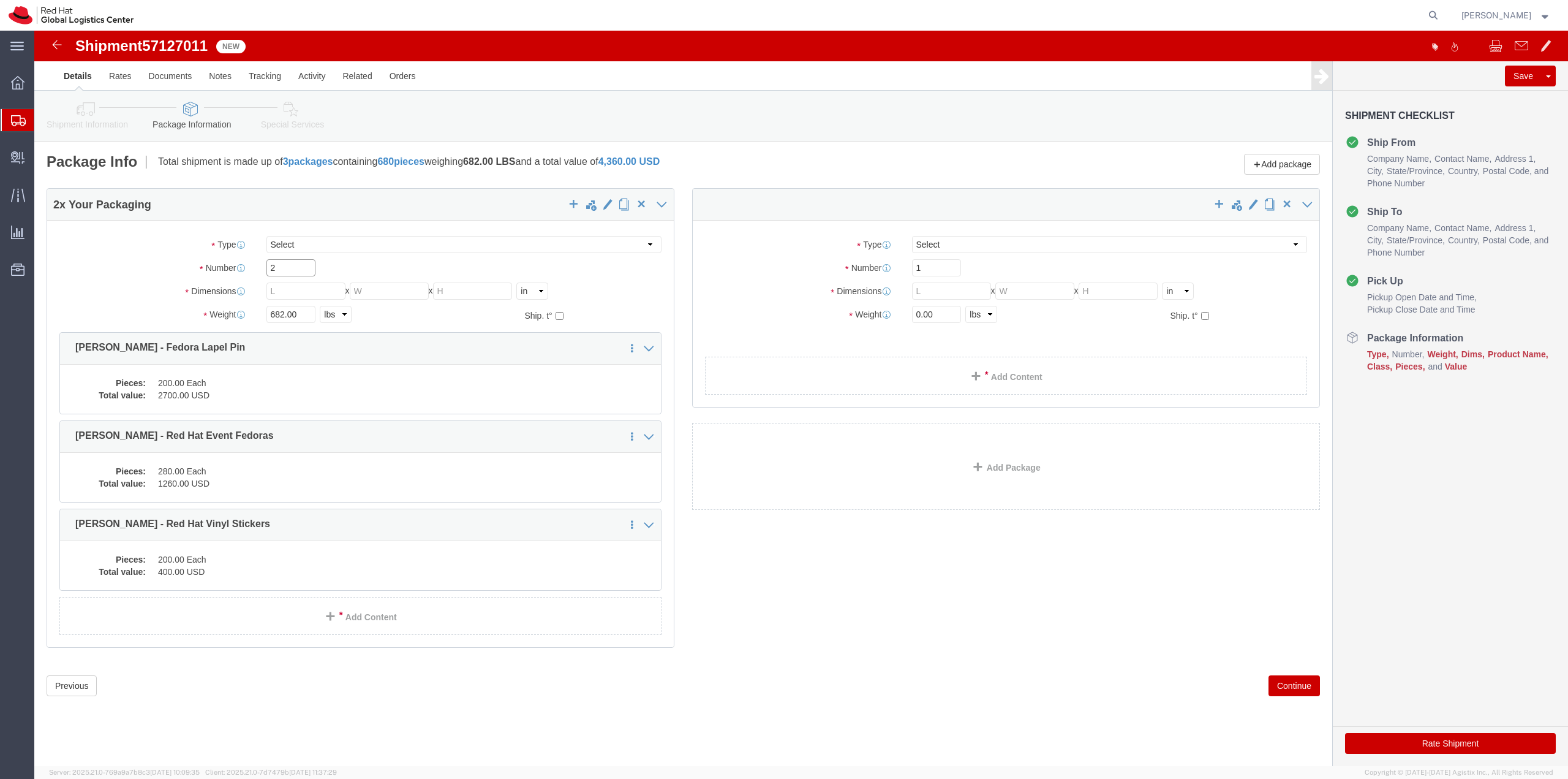
click input "2"
type input "1"
click dd "280.00 Each"
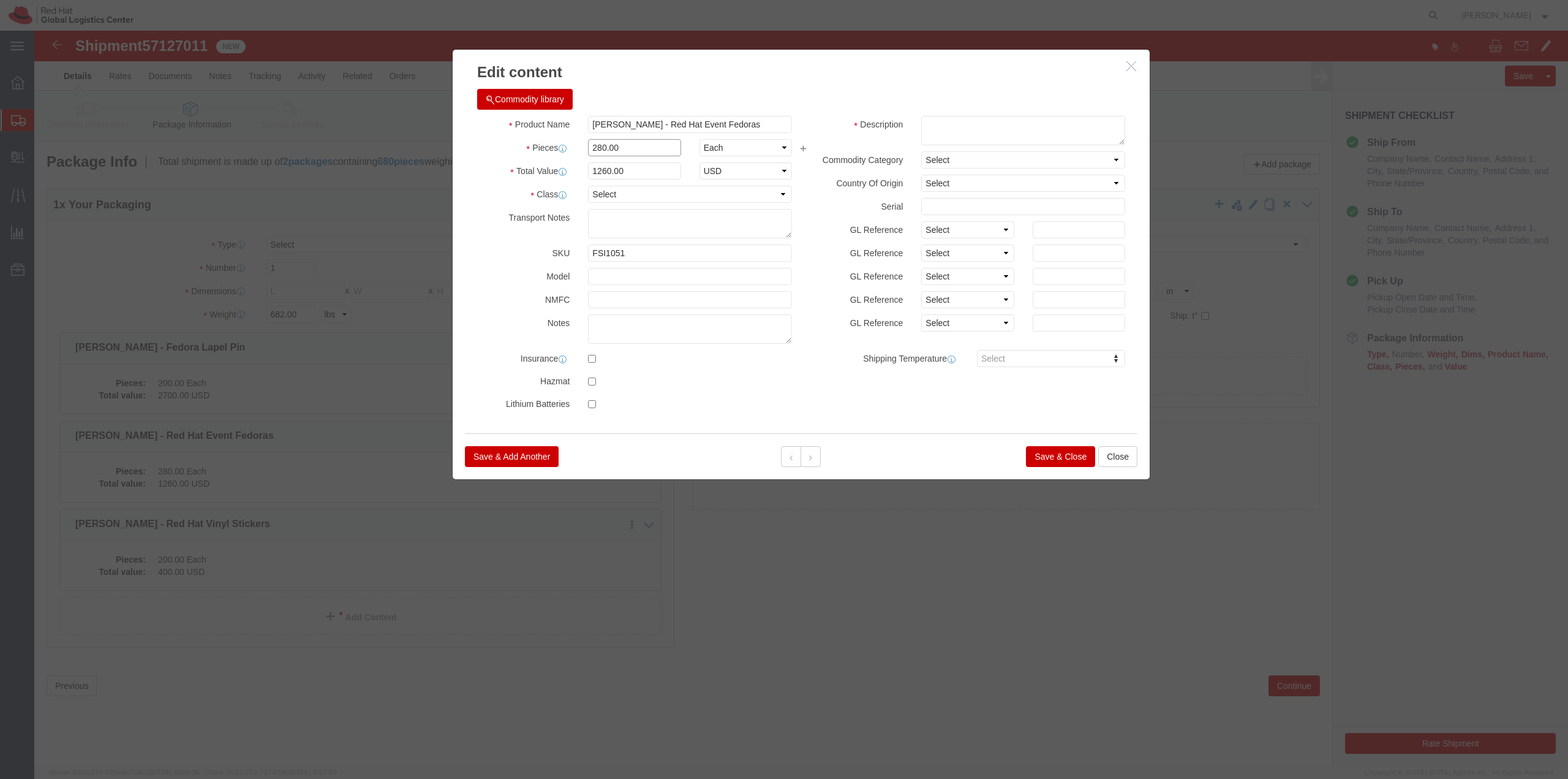
drag, startPoint x: 591, startPoint y: 120, endPoint x: 513, endPoint y: 112, distance: 78.4
click div "Pieces 280.00 Select Bag Barrels 100Board Feet Bottle Box Blister Pack Carats C…"
type input "70"
type input "315"
click button "Save & Close"
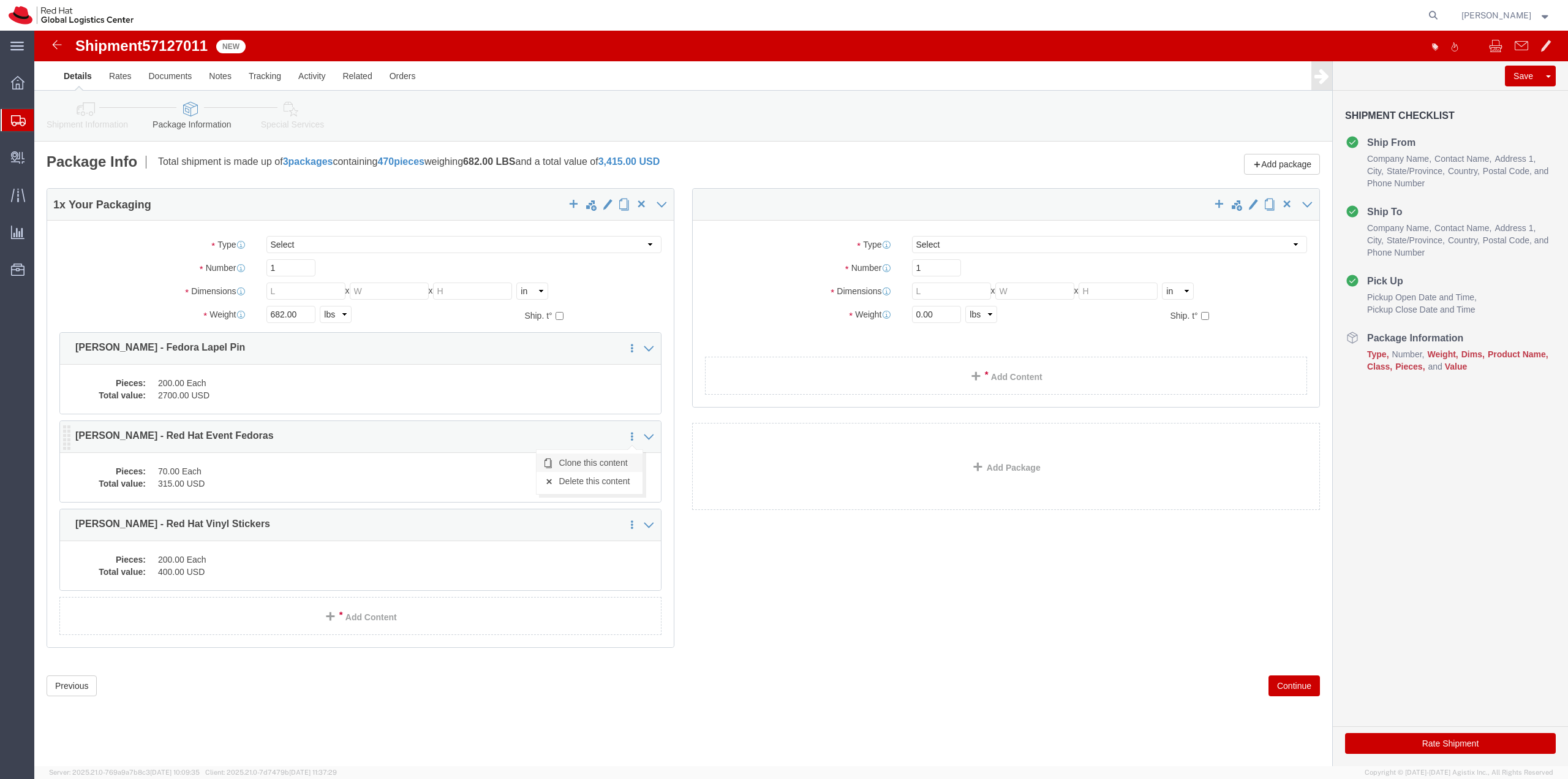
click link "Clone this content"
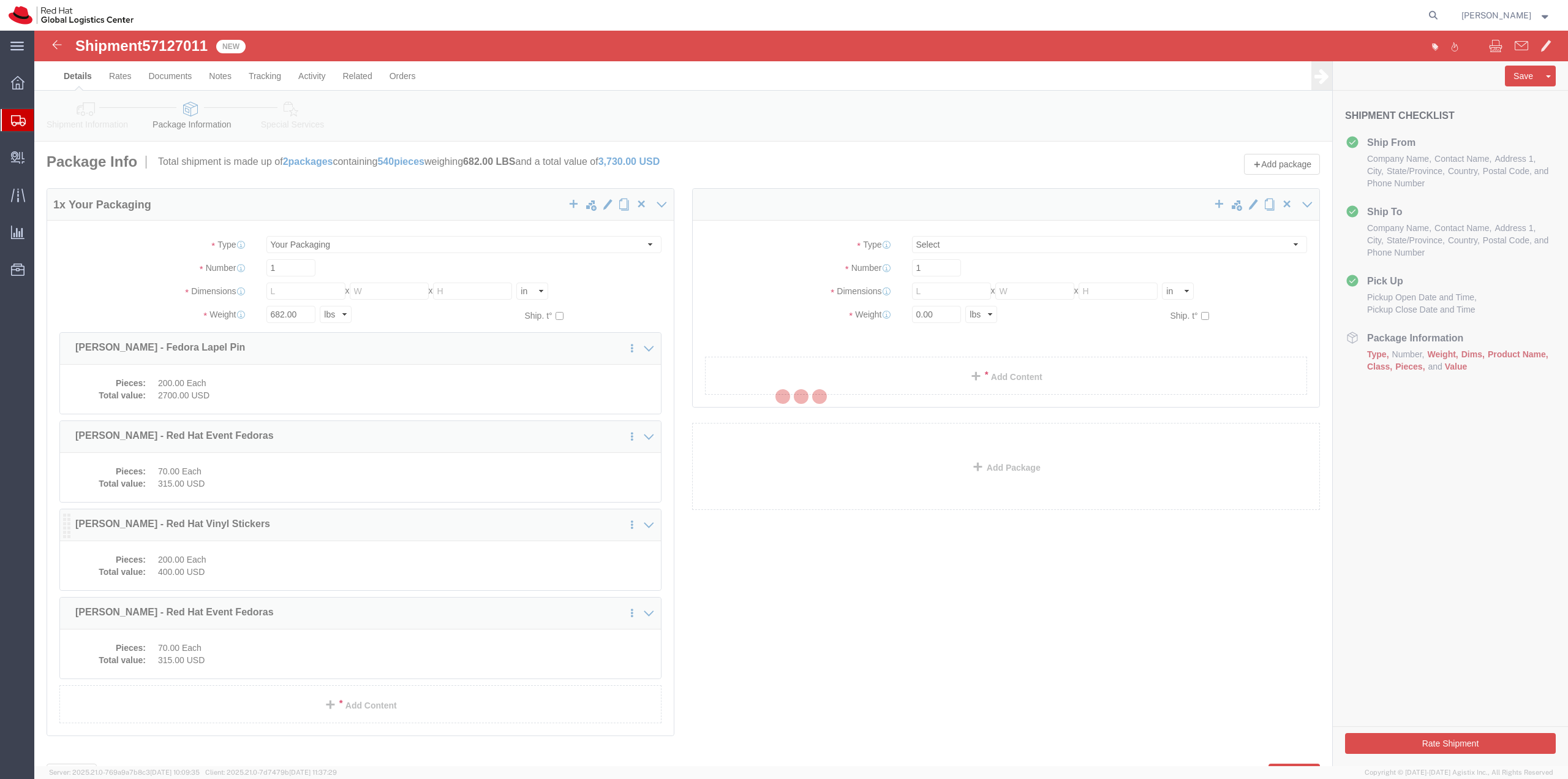
select select
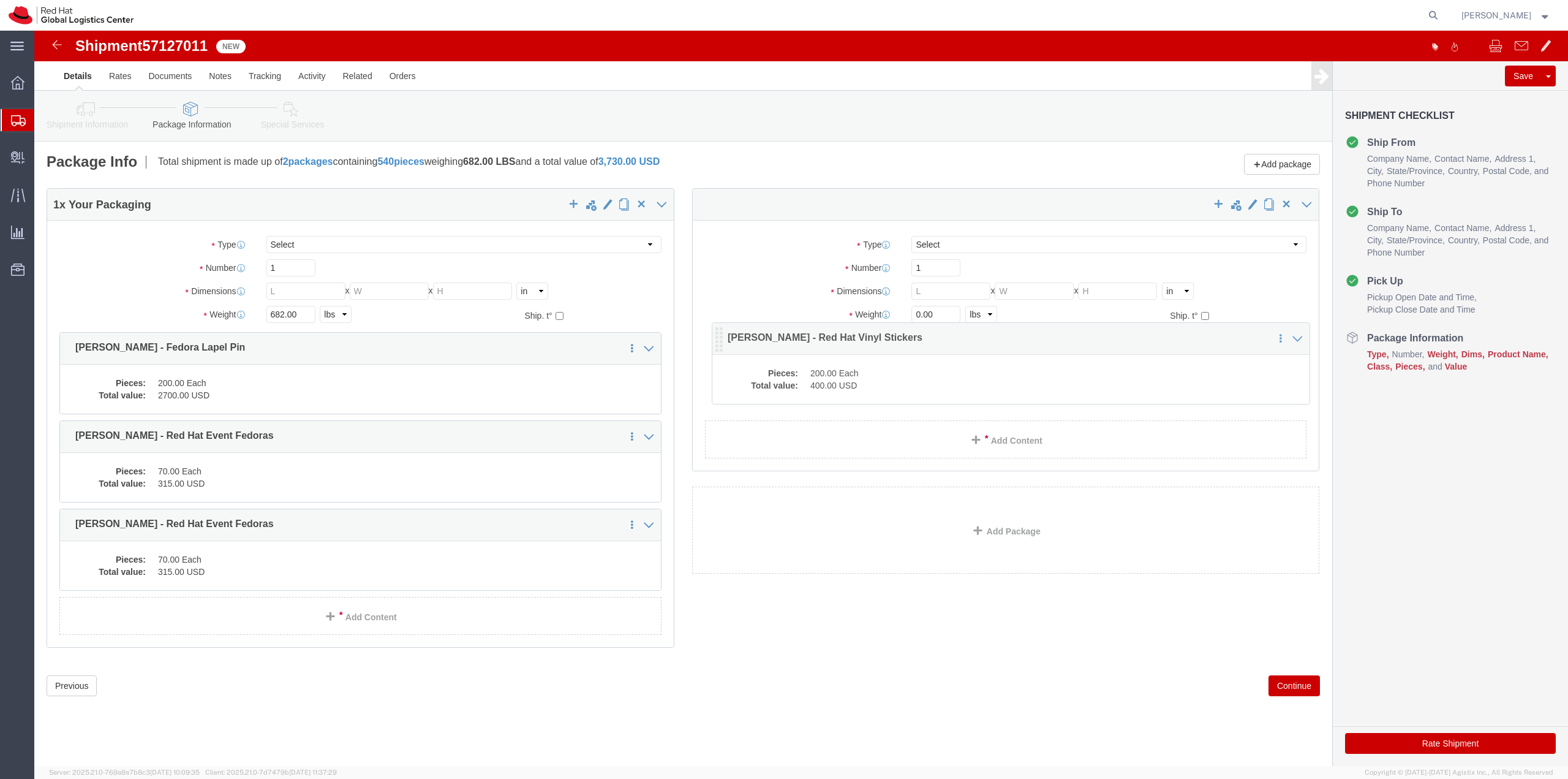
drag, startPoint x: 75, startPoint y: 495, endPoint x: 686, endPoint y: 313, distance: 637.5
click icon
click input "text"
type input "24"
type input "23"
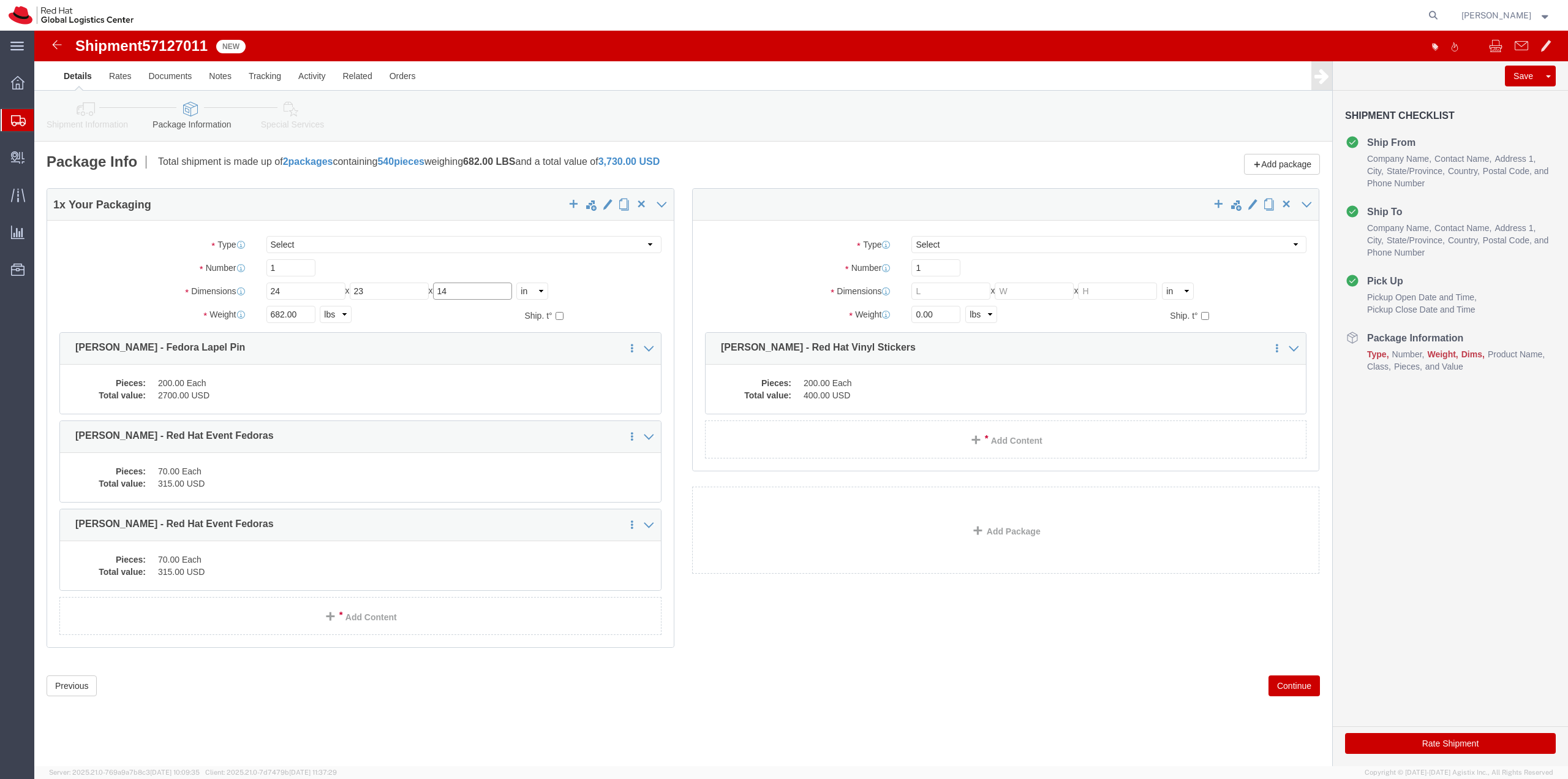
type input "14"
type input "23"
click span "button"
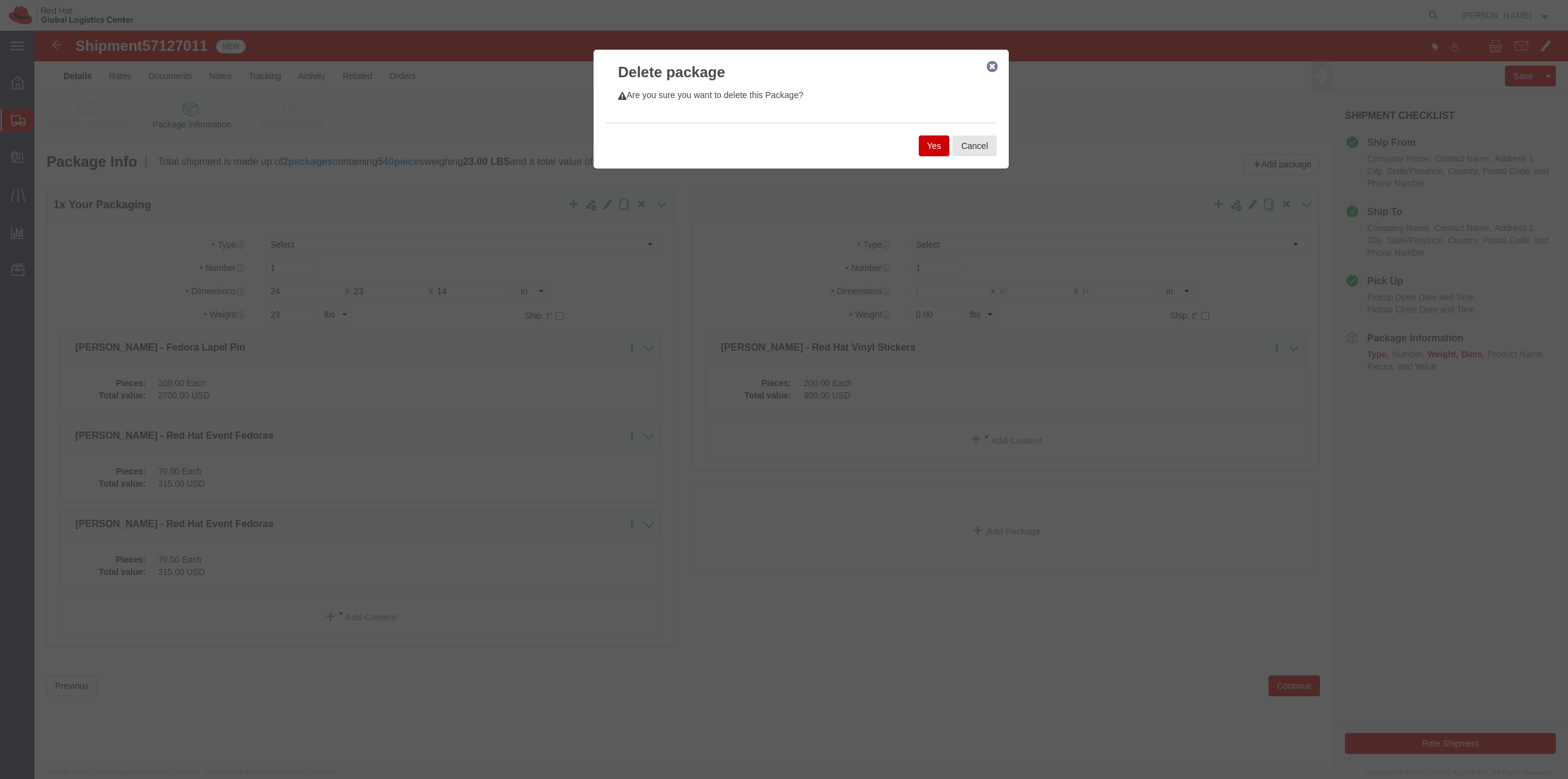
click button "Yes"
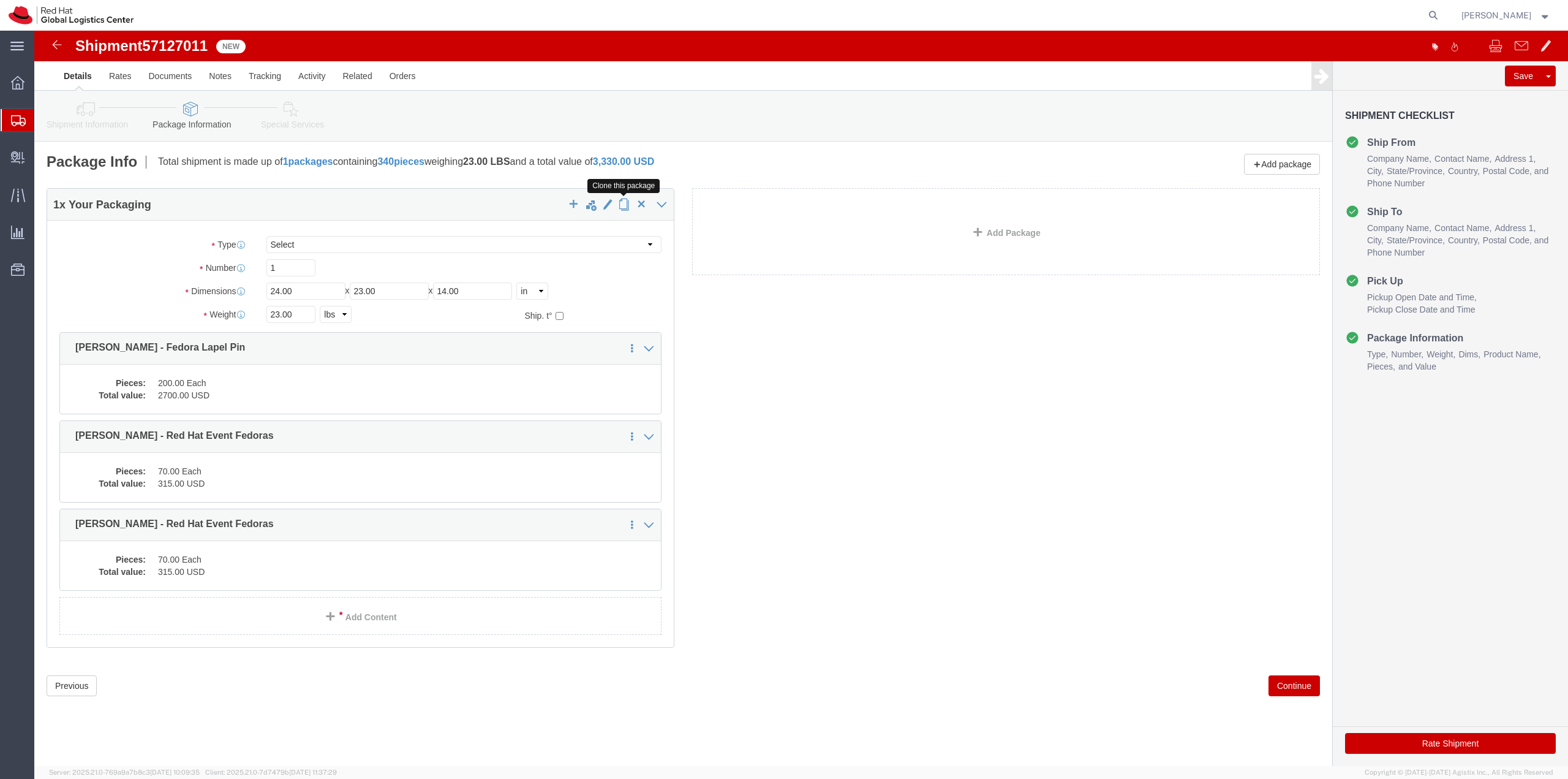
click span "button"
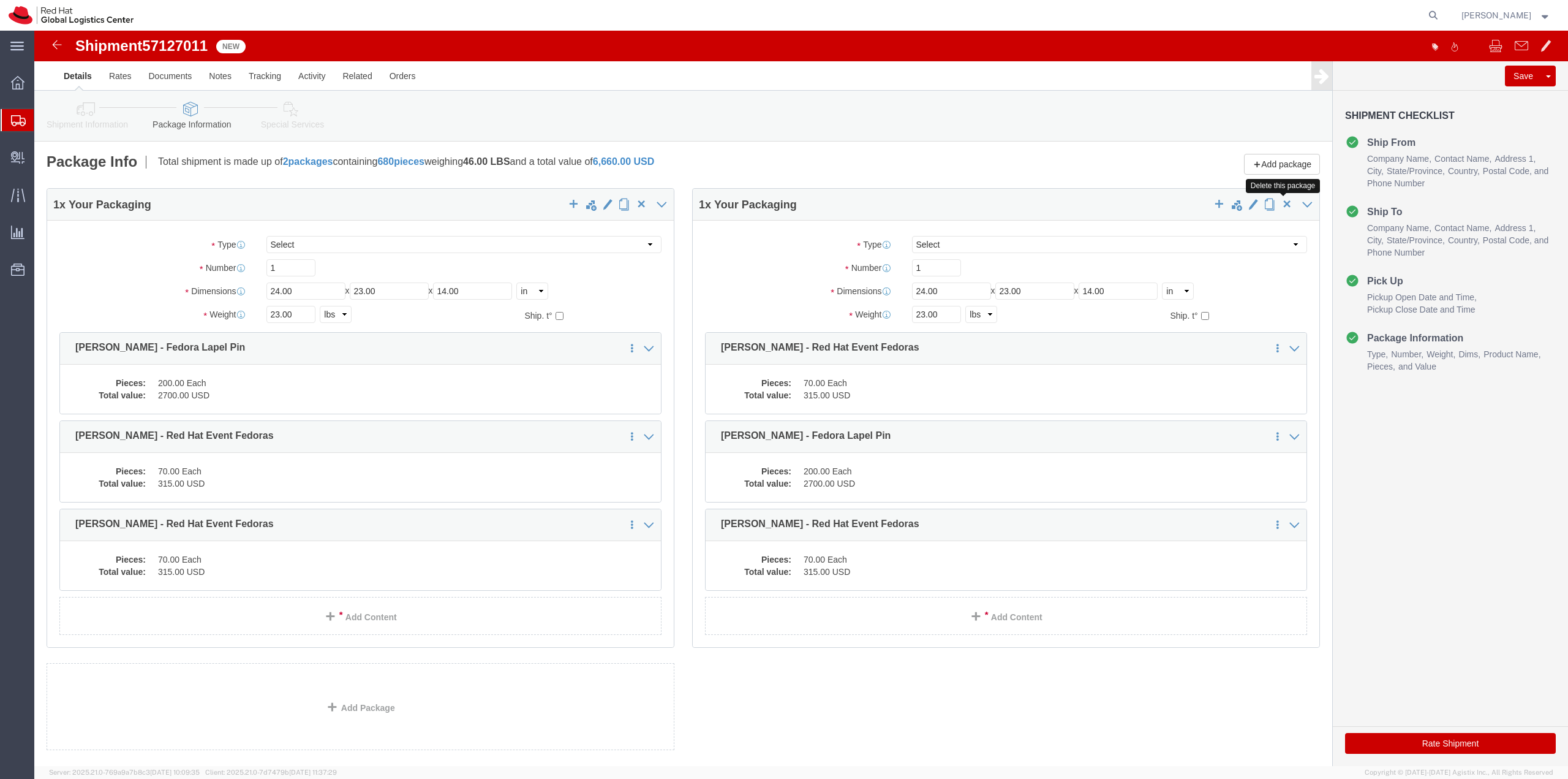
click span "button"
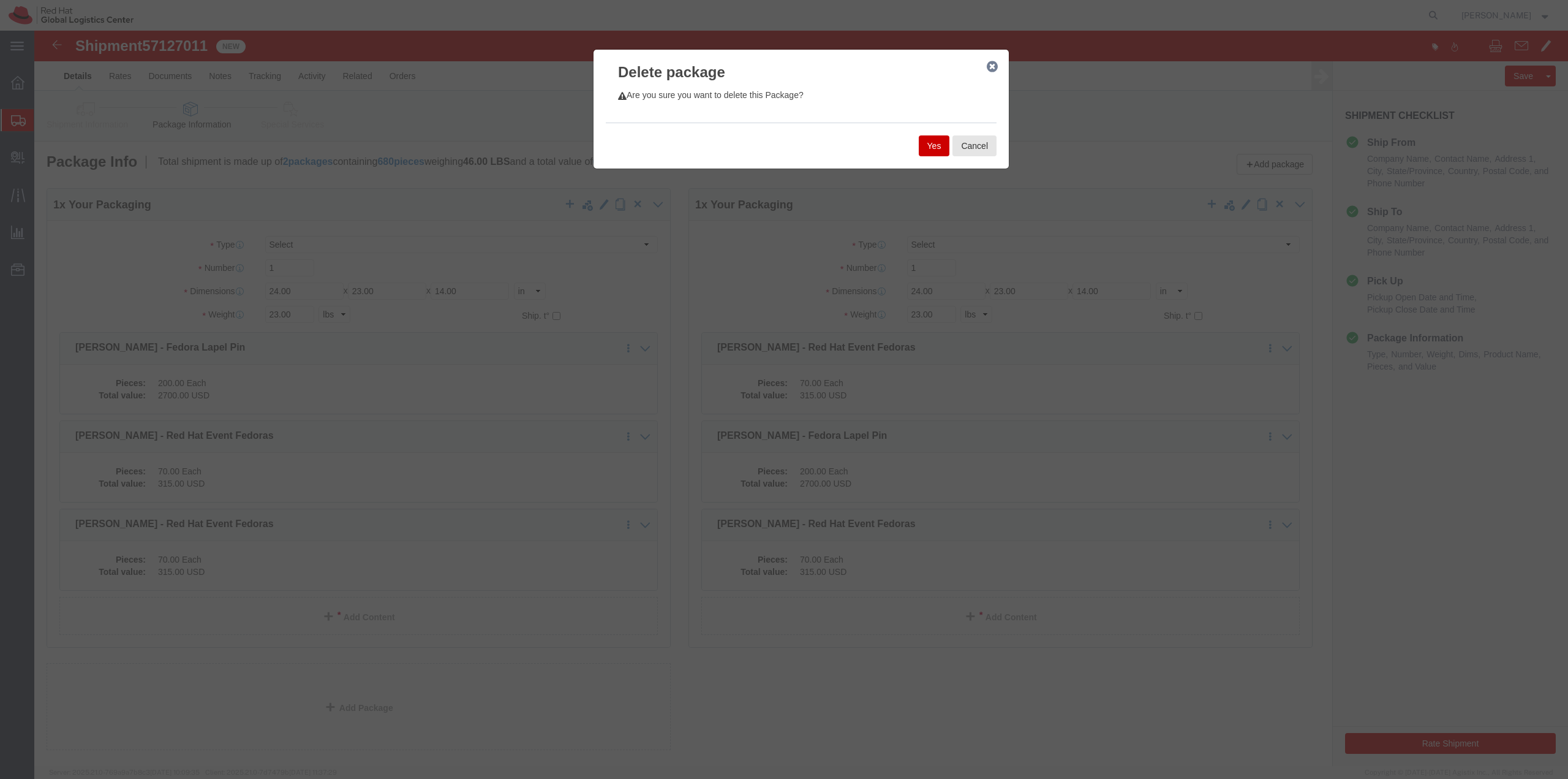
drag, startPoint x: 899, startPoint y: 108, endPoint x: 431, endPoint y: 329, distance: 517.6
click button "Yes"
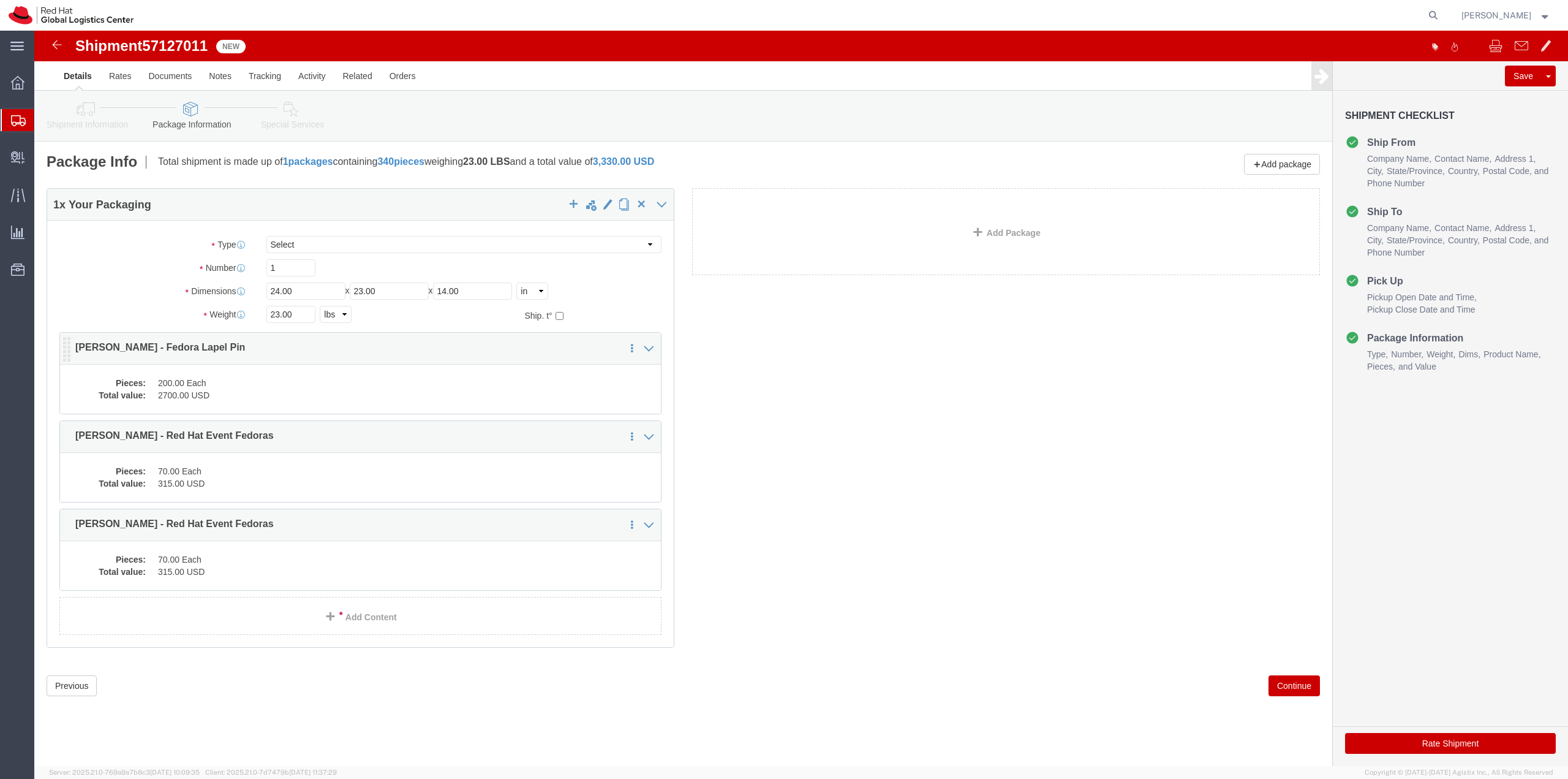
click dd "200.00 Each"
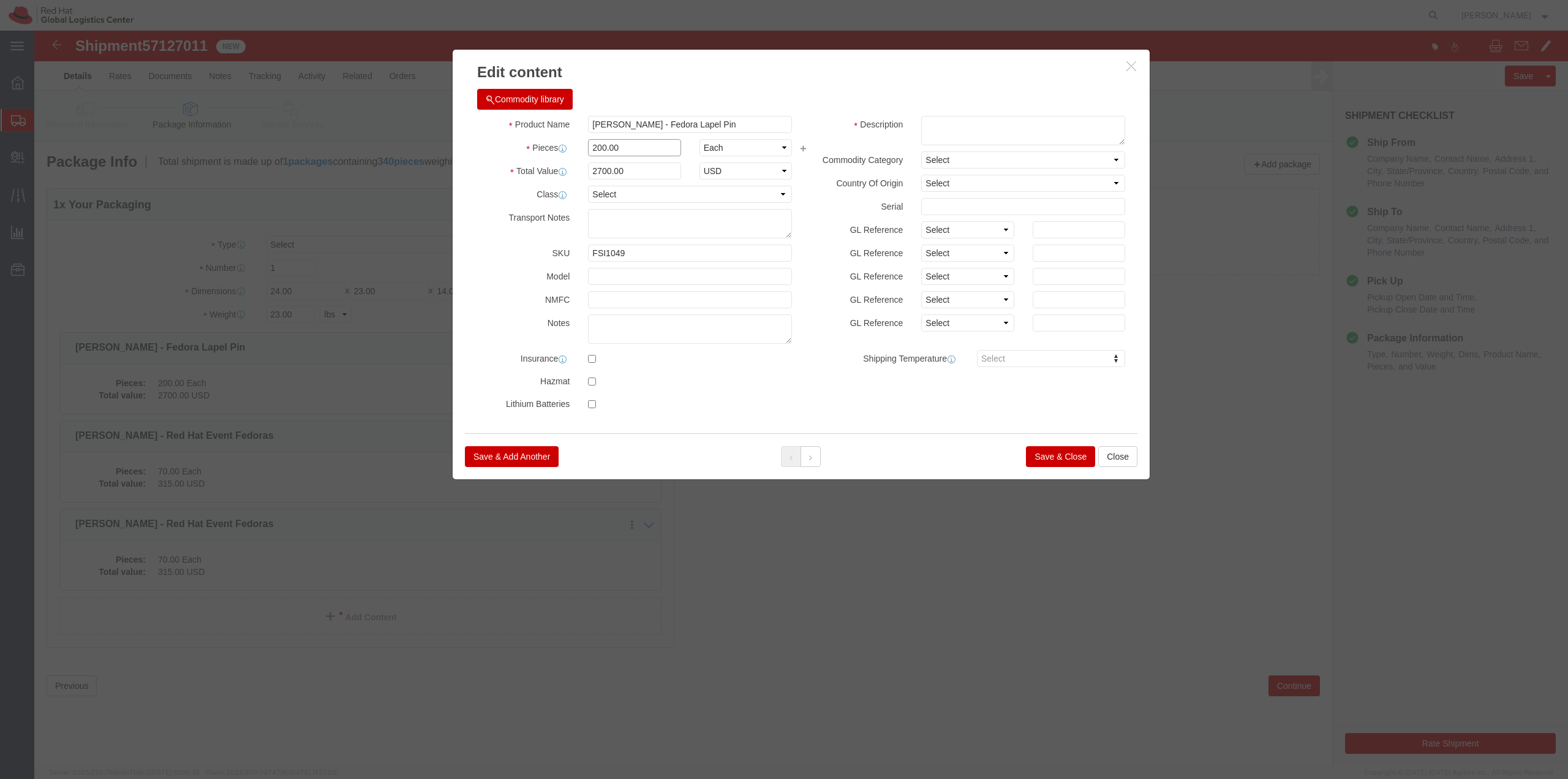
drag, startPoint x: 602, startPoint y: 122, endPoint x: 546, endPoint y: 115, distance: 56.4
click div "200.00"
type input "100"
type input "1350"
click button "Save & Close"
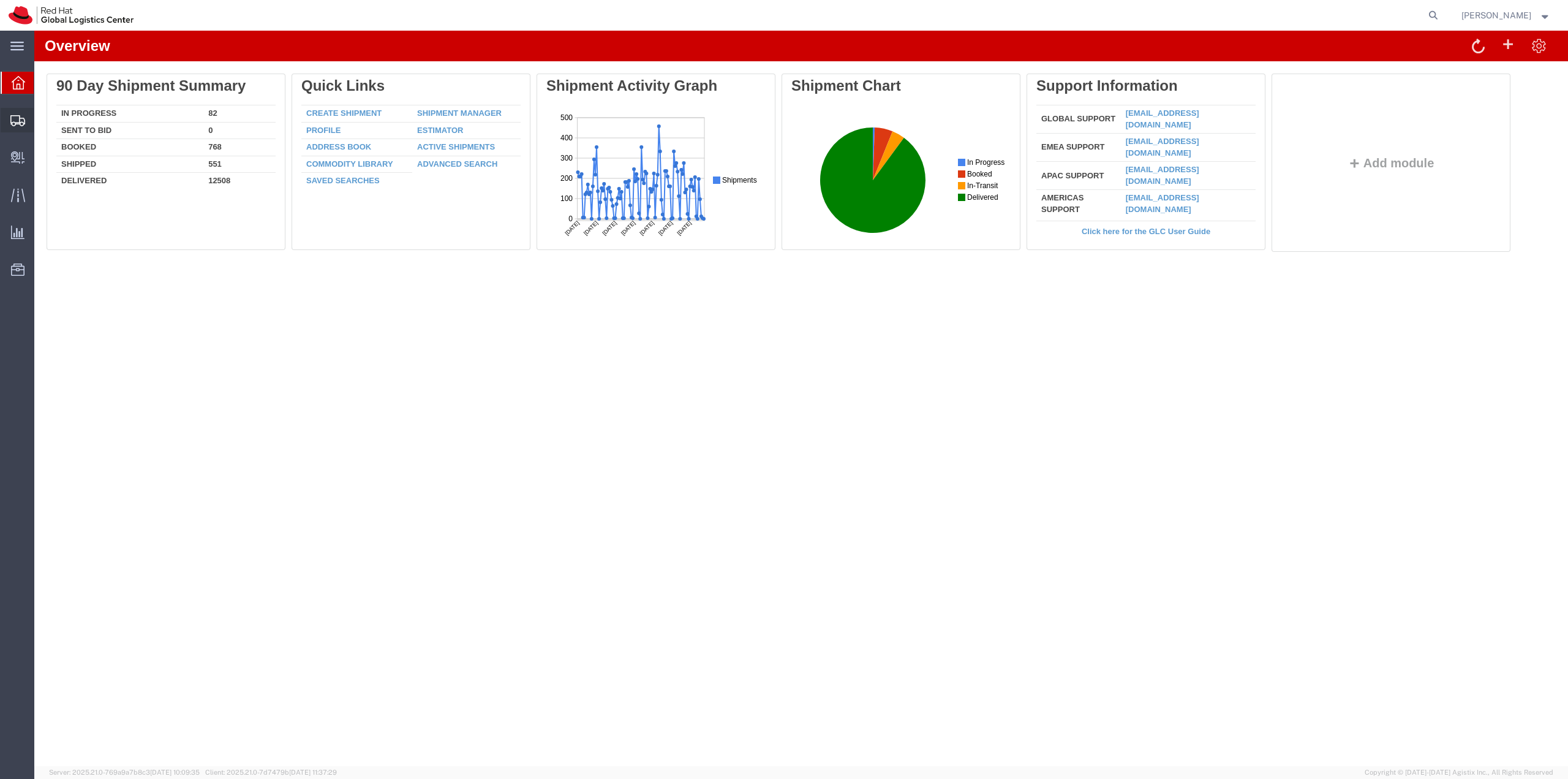
click at [0, 0] on span "Shipment Manager" at bounding box center [0, 0] width 0 height 0
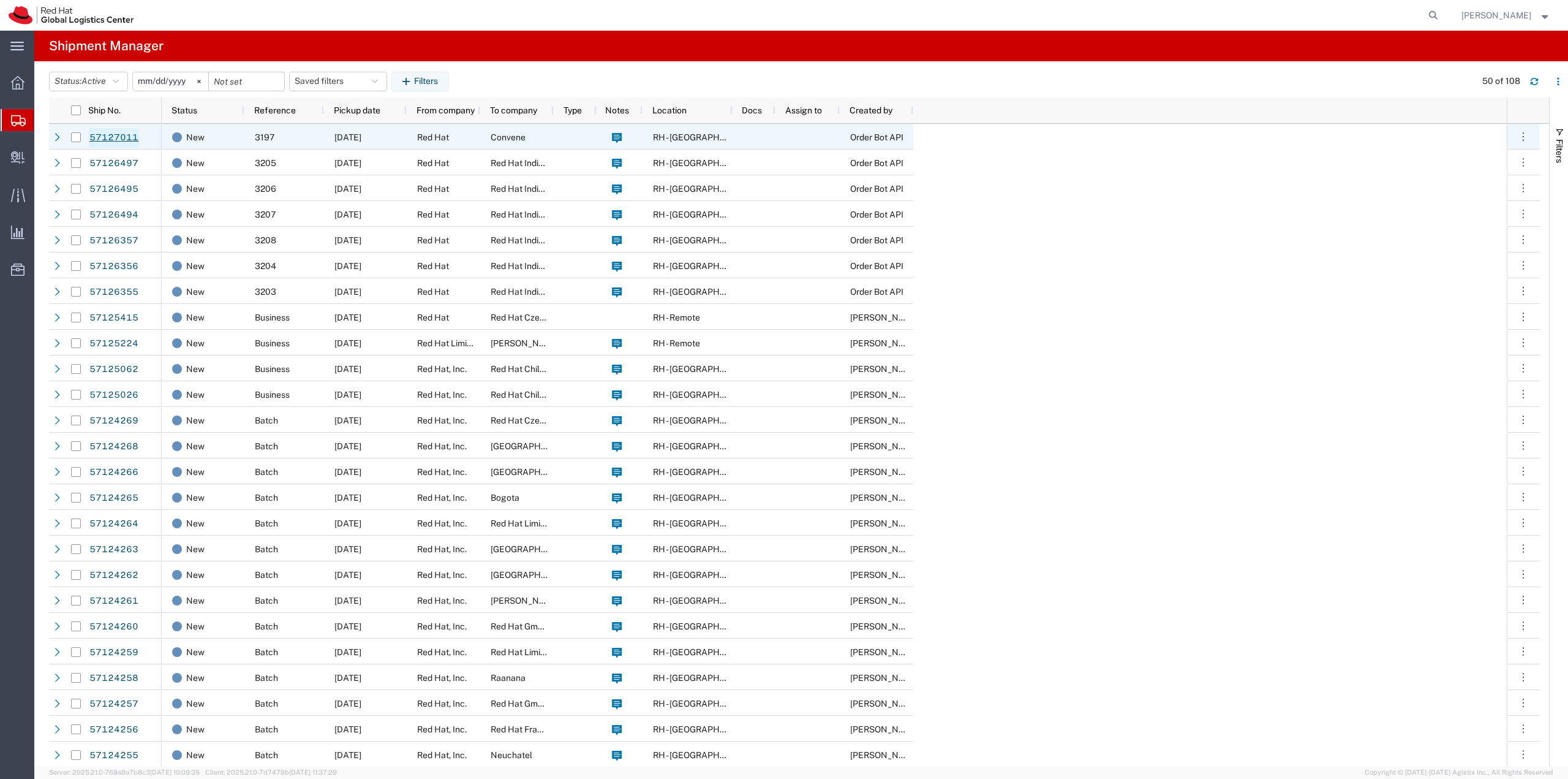
click at [91, 138] on link "57127011" at bounding box center [113, 138] width 50 height 20
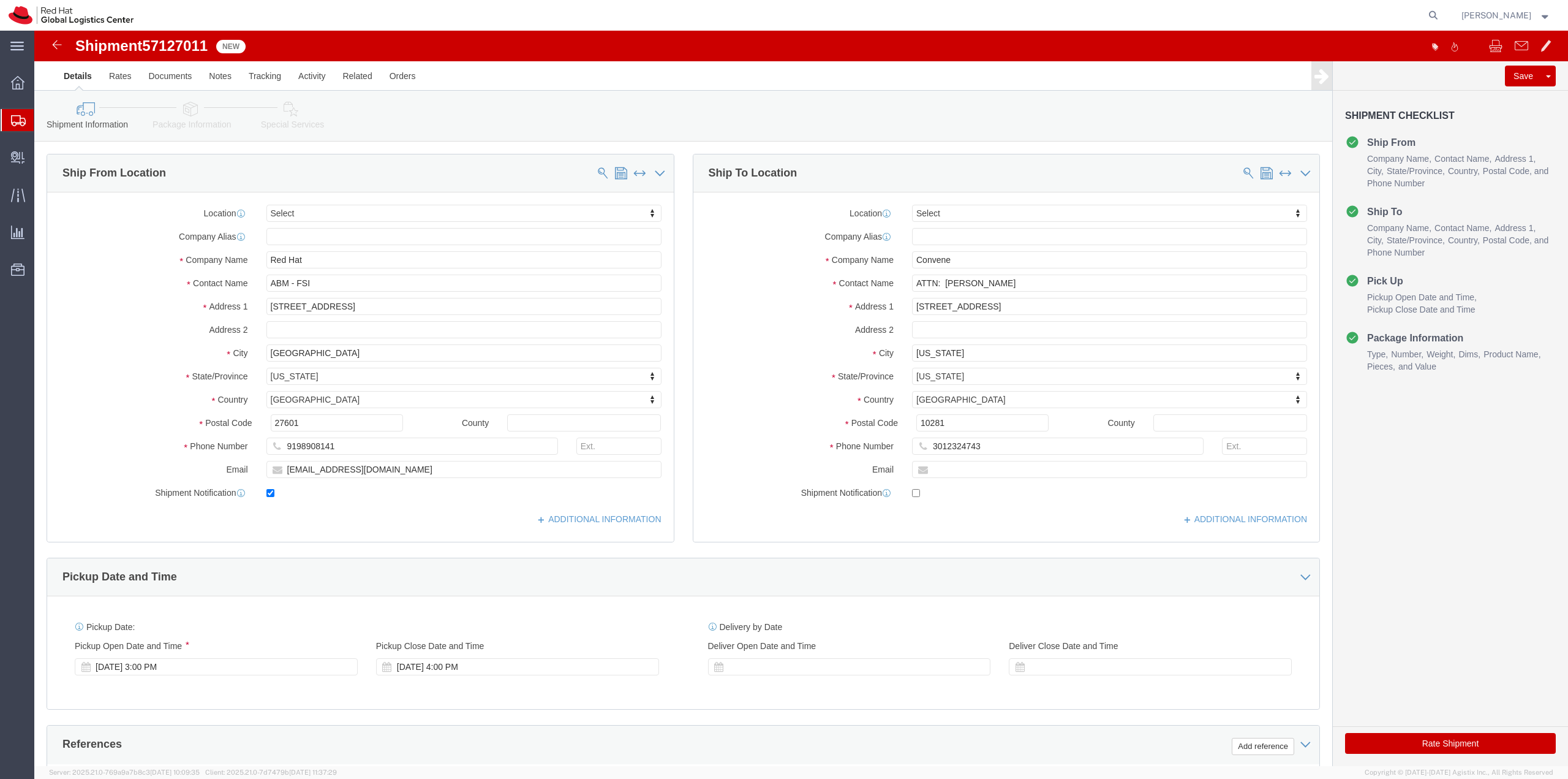
select select
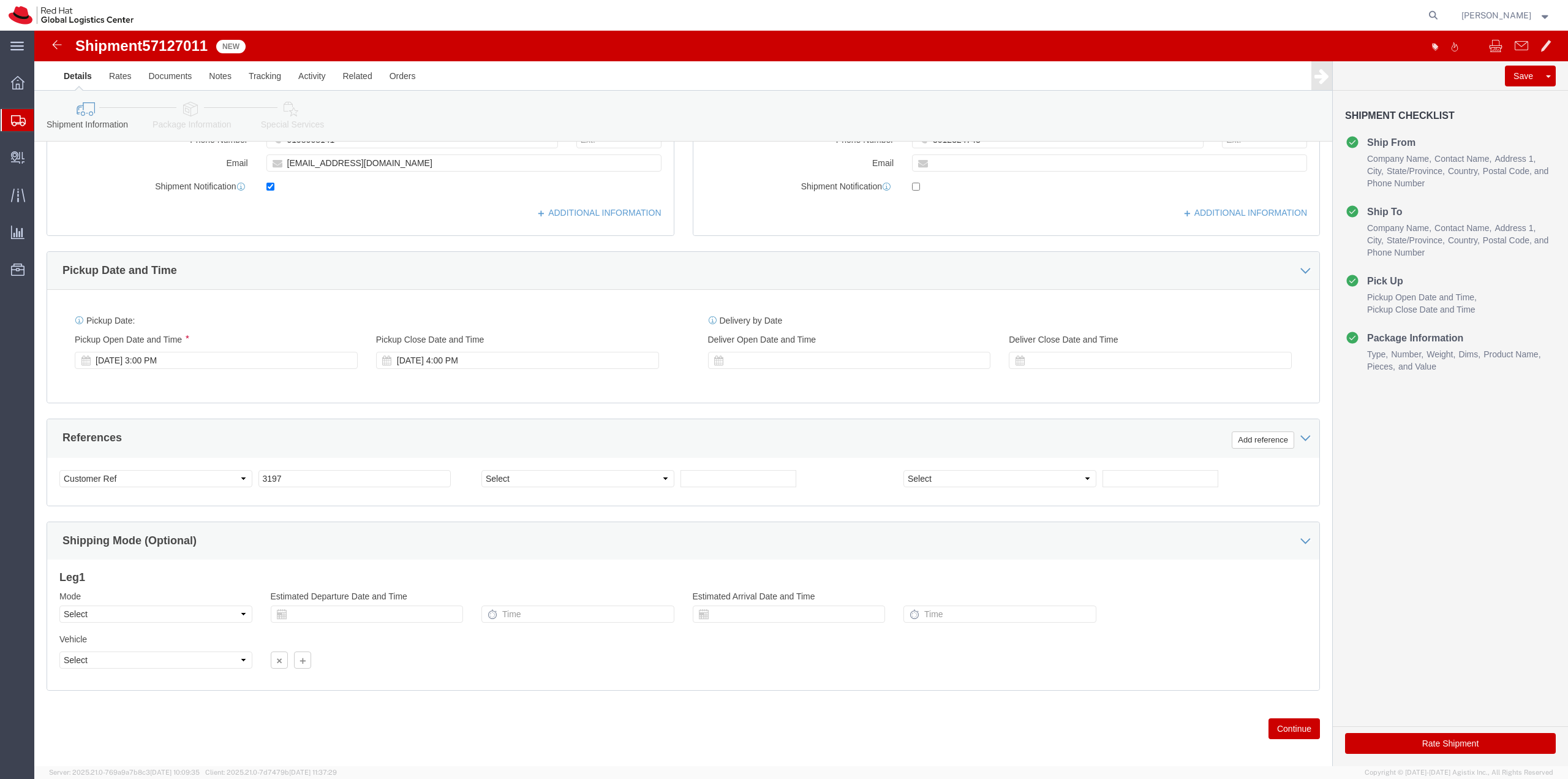
click button "Continue"
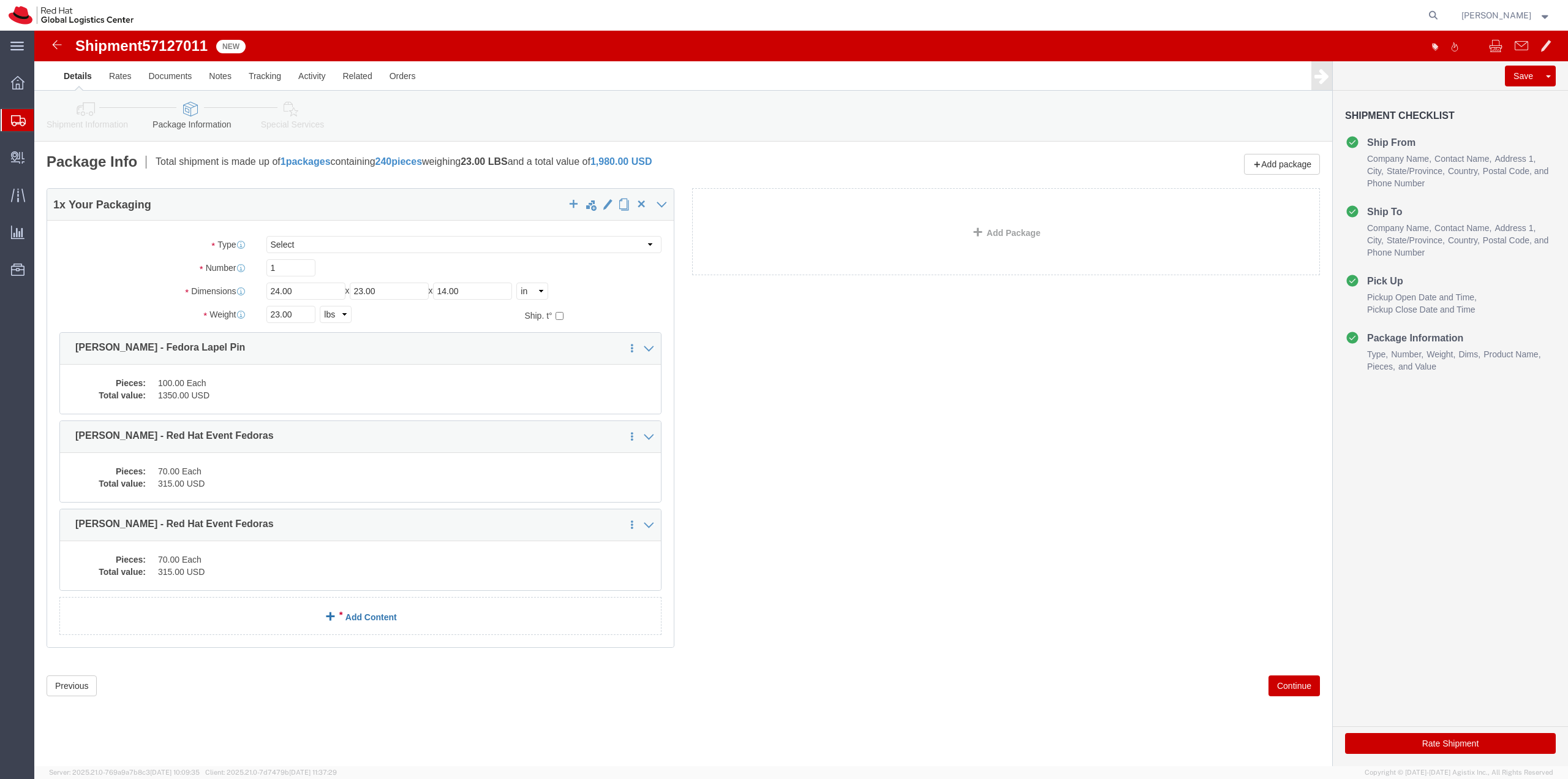
click span
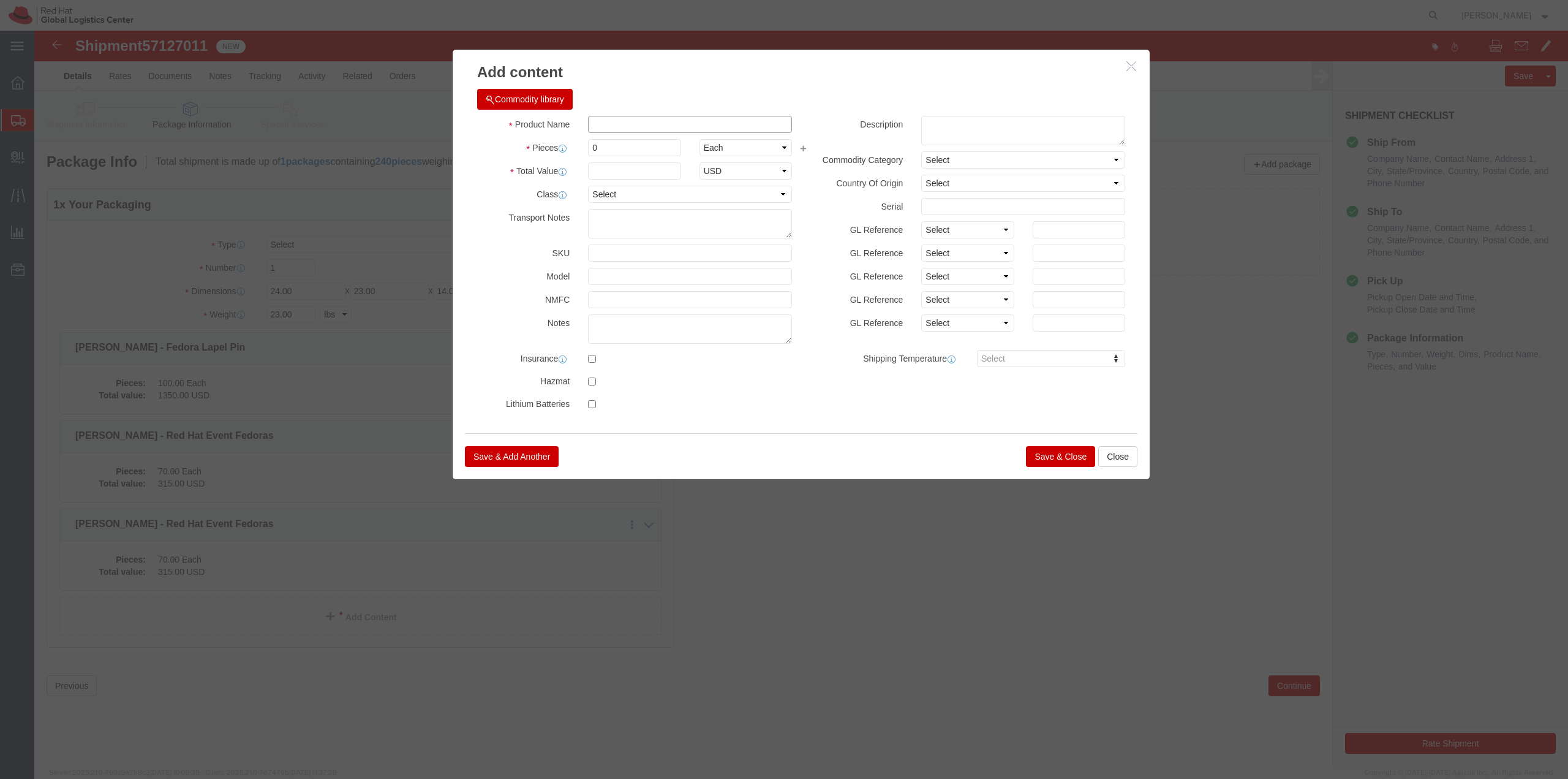
click input "text"
type input "Red Hat -"
drag, startPoint x: 597, startPoint y: 120, endPoint x: 544, endPoint y: 109, distance: 54.1
click div "Pieces 0 Select Bag Barrels 100Board Feet Bottle Box Blister Pack Carats Can Ca…"
click input "Red Hat -"
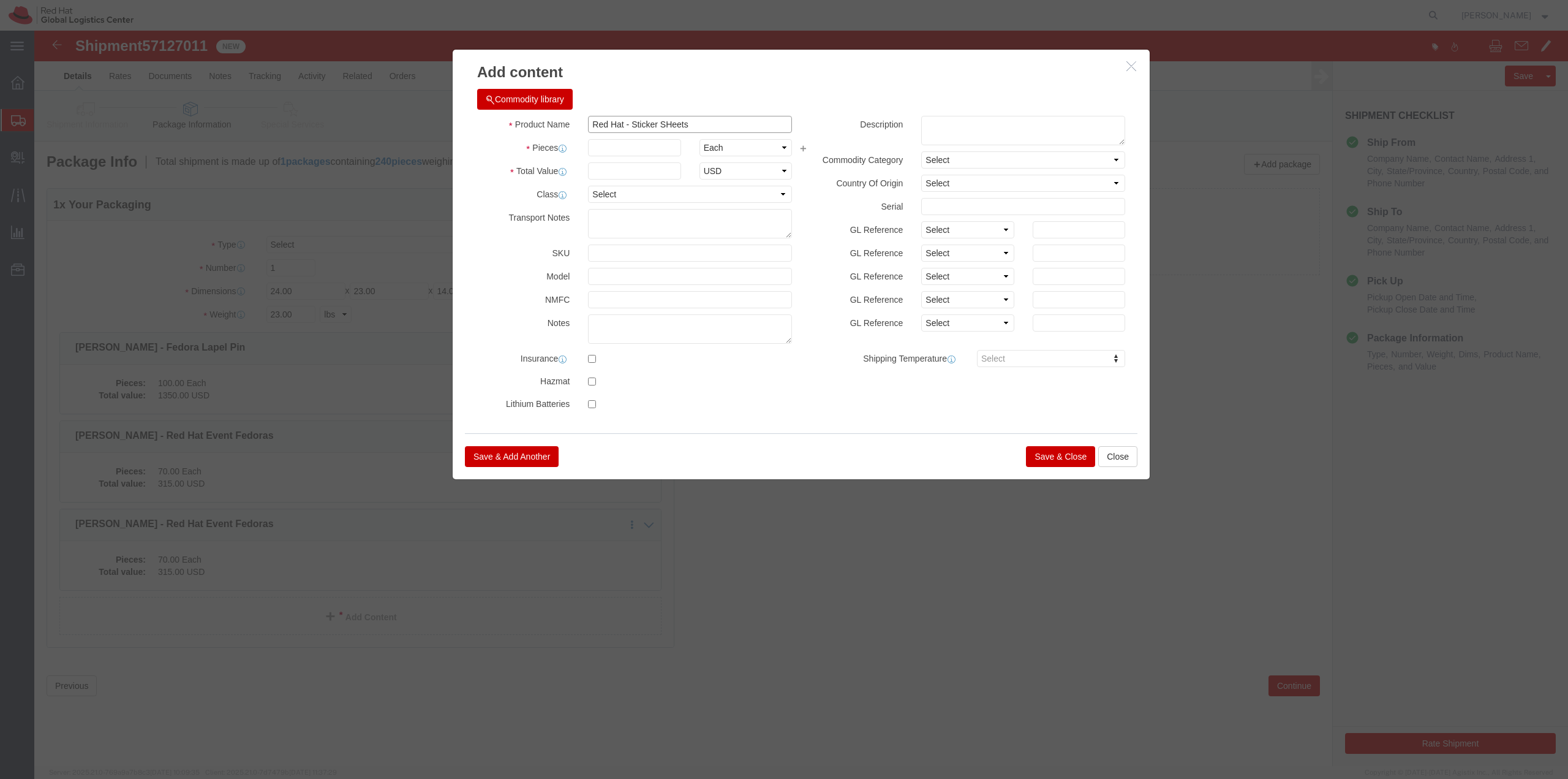
type input "Red Hat - Sticker SHeets"
click input "text"
type input "100"
click input "text"
type input "100"
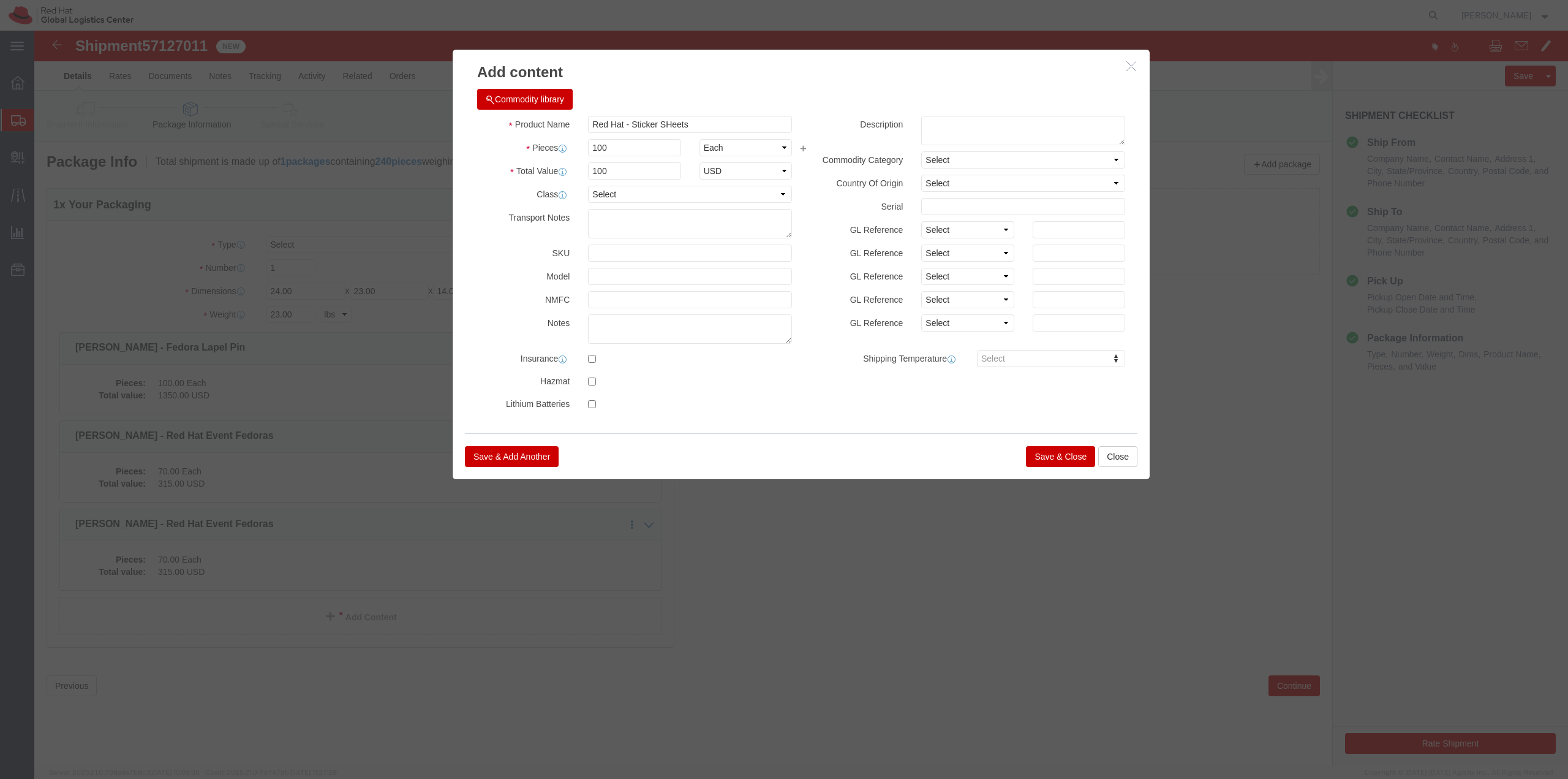
click button "Save & Close"
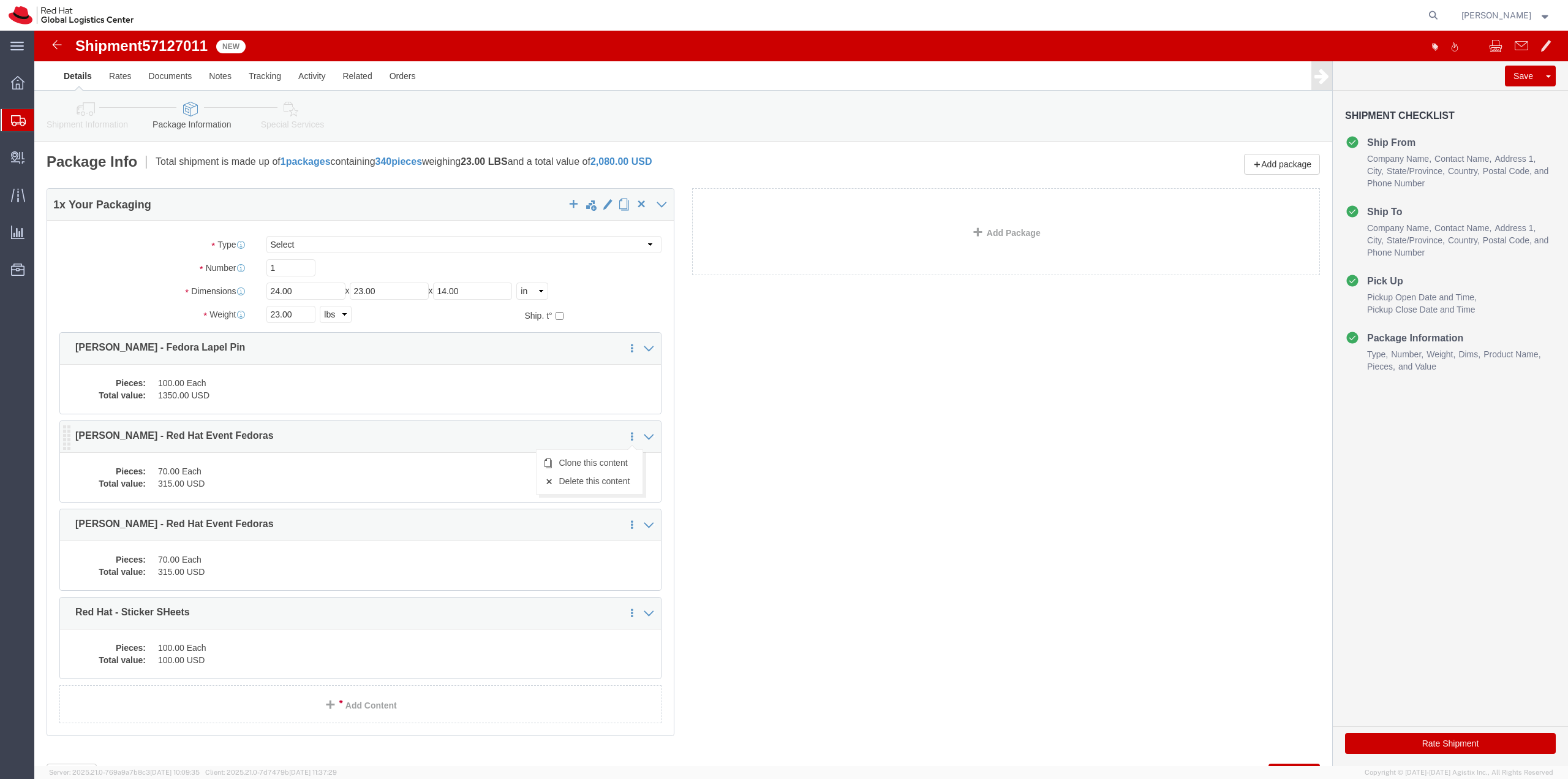
click div "1 x Your Packaging Package Type Select Case(s) Crate(s) Envelope Large Box Medi…"
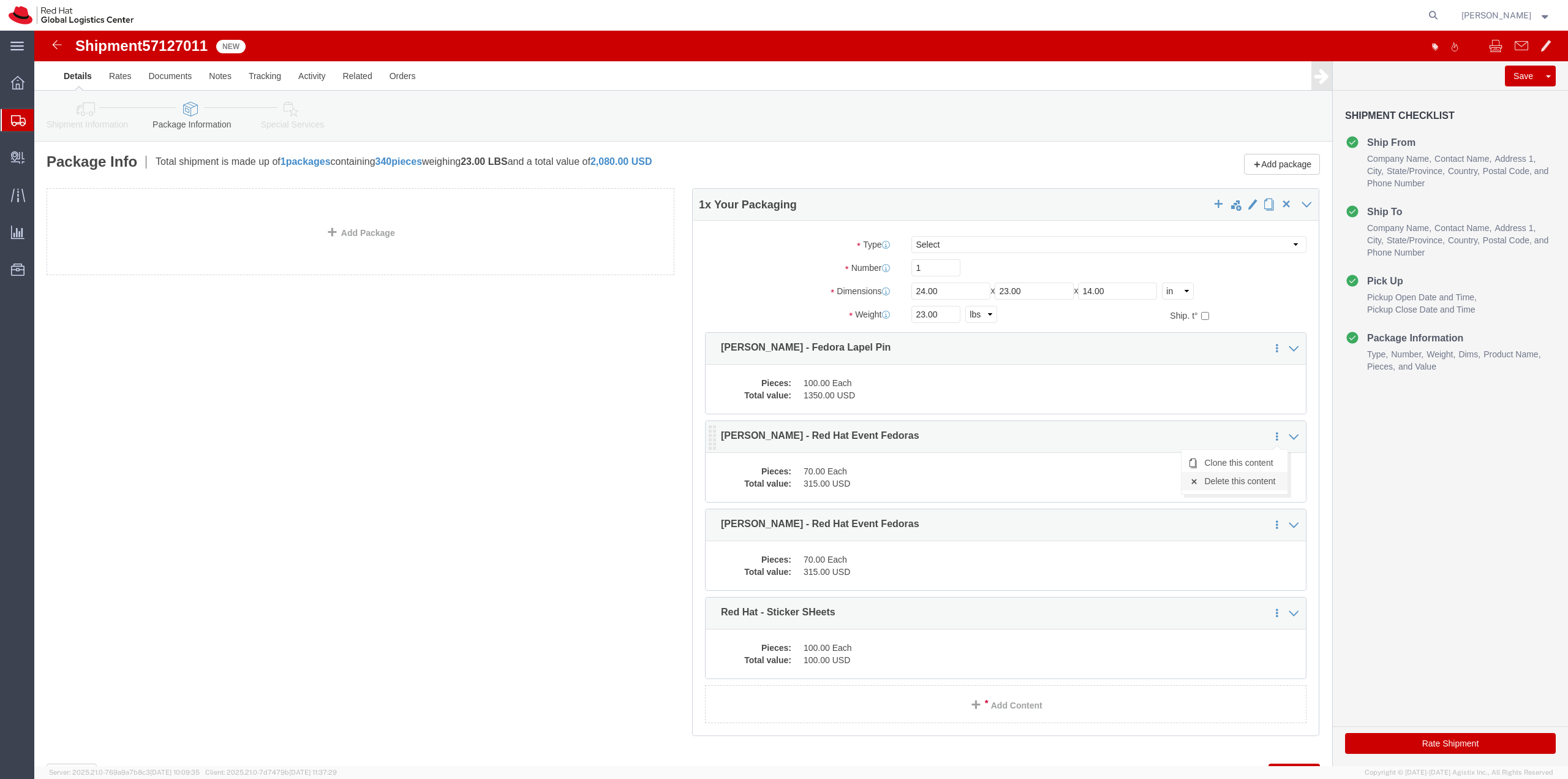
click link "Delete this content"
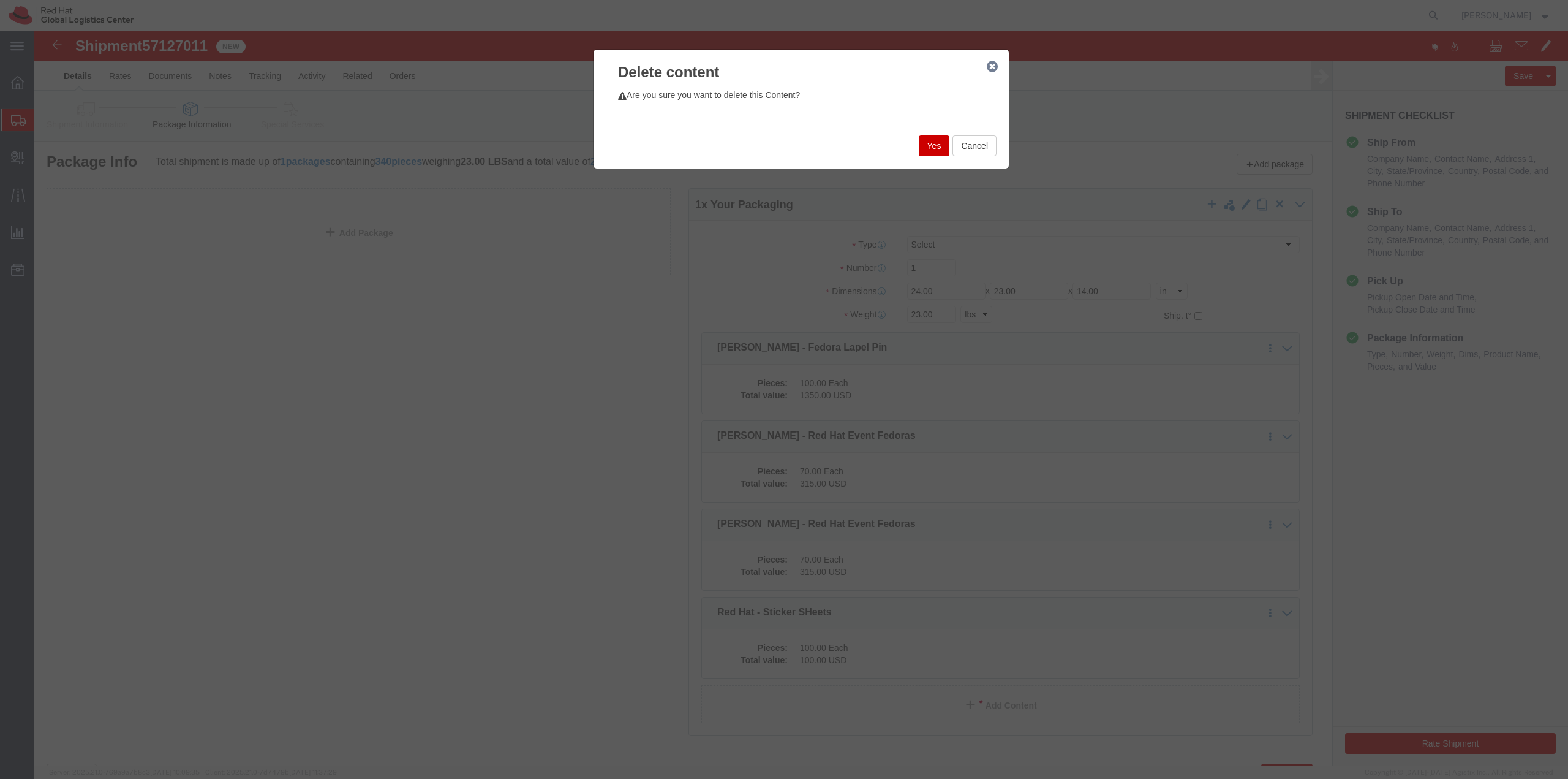
click button "Yes"
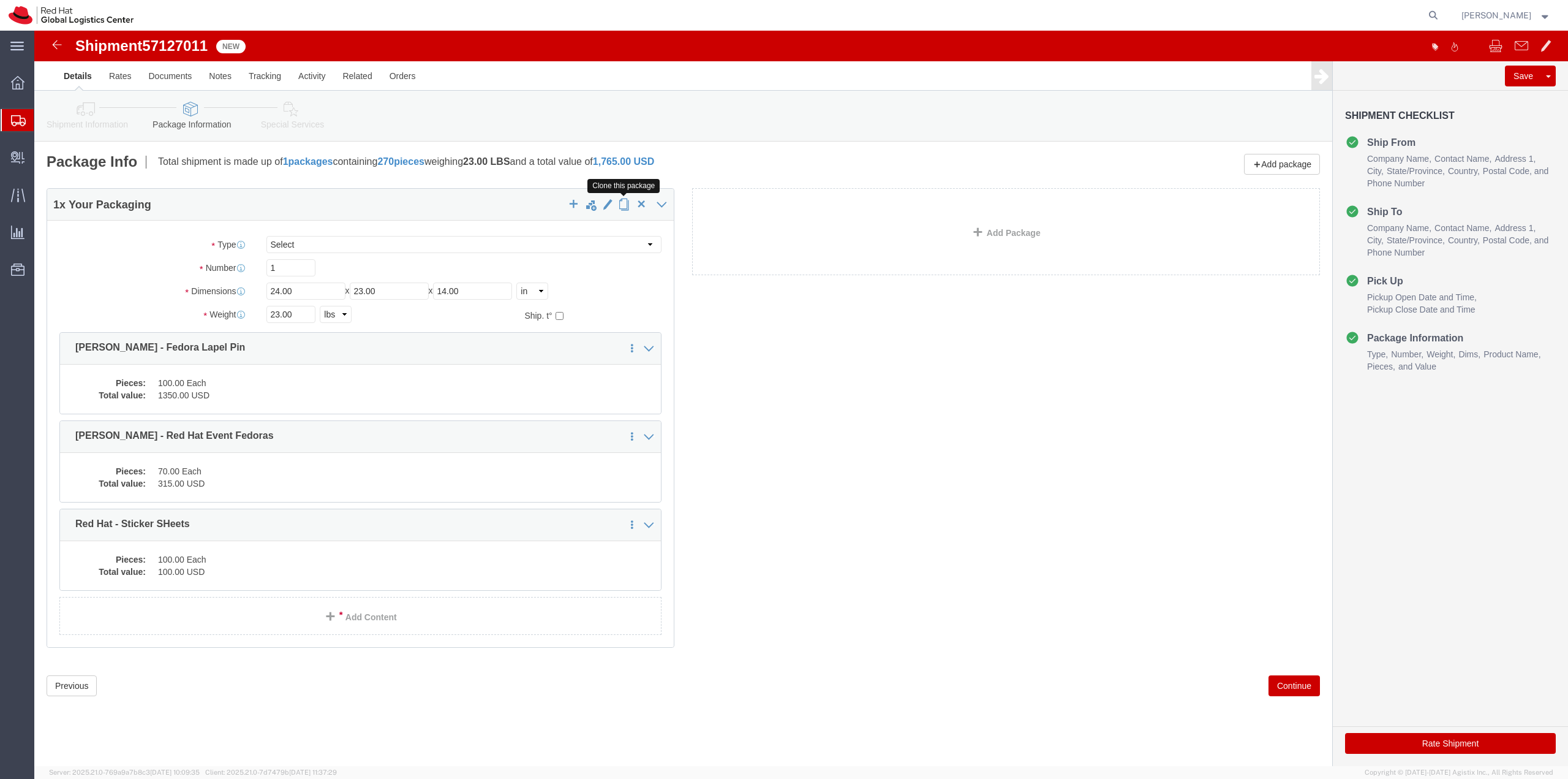
click span "button"
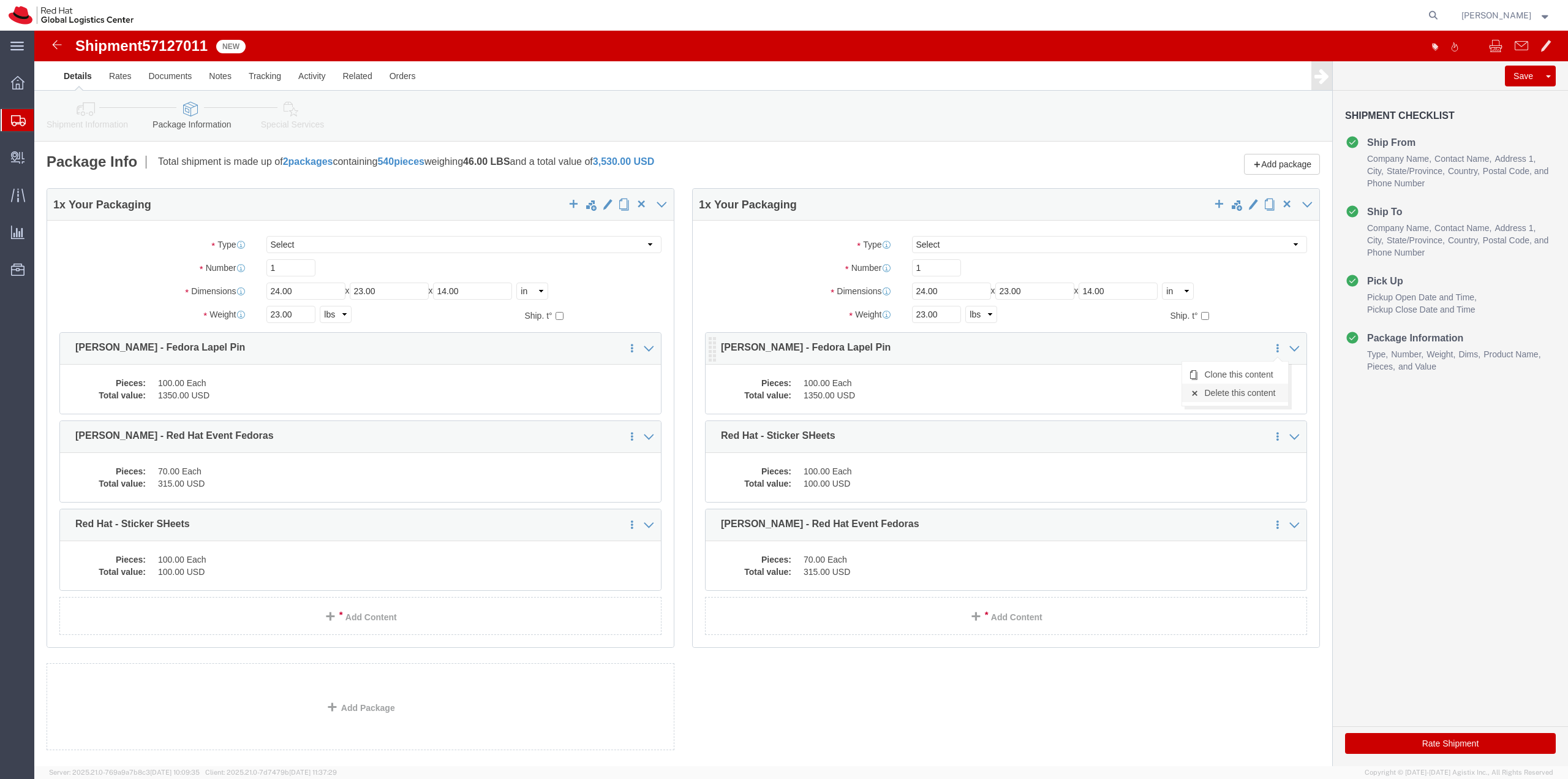
click link "Delete this content"
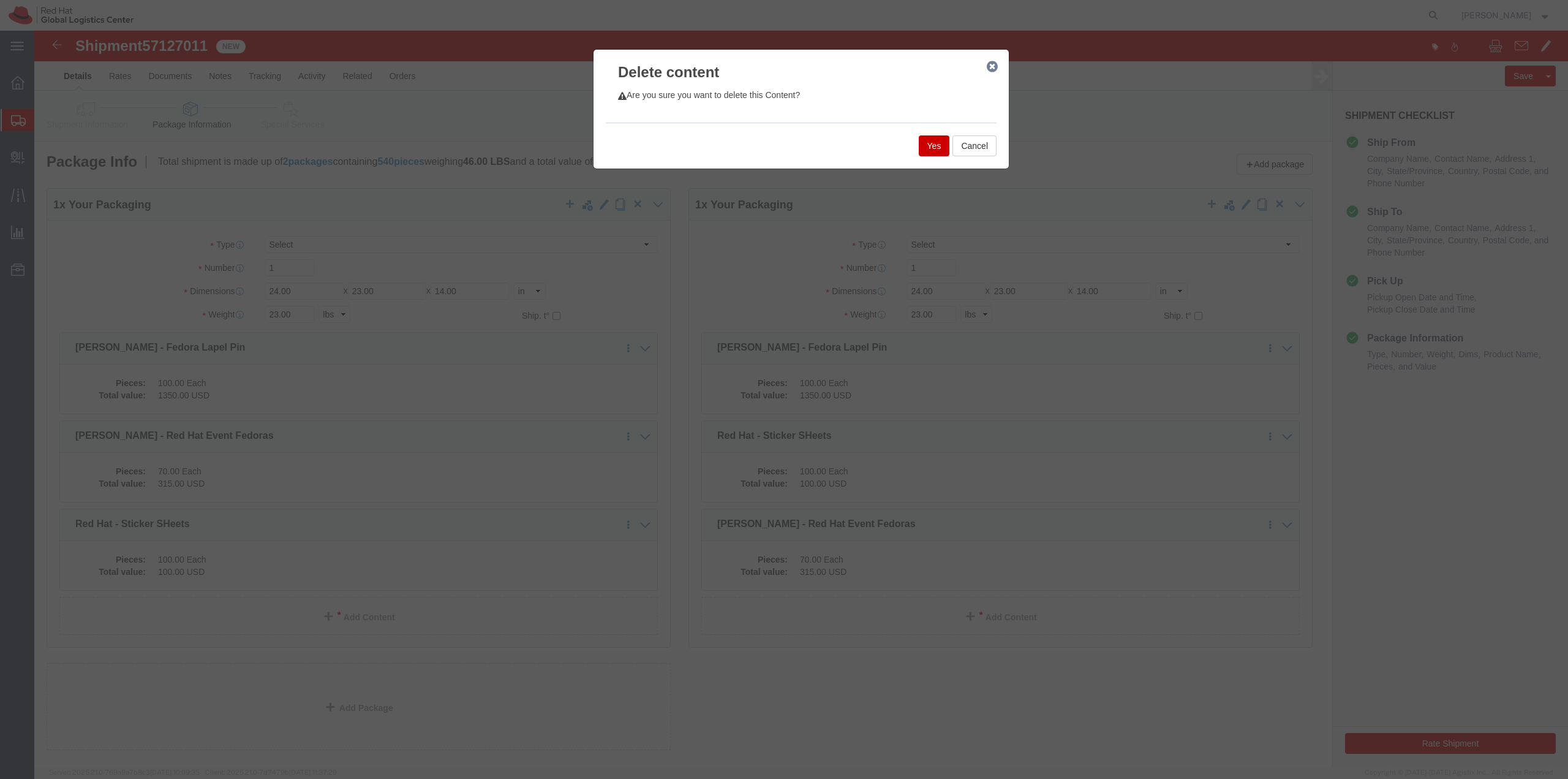
click button "Yes"
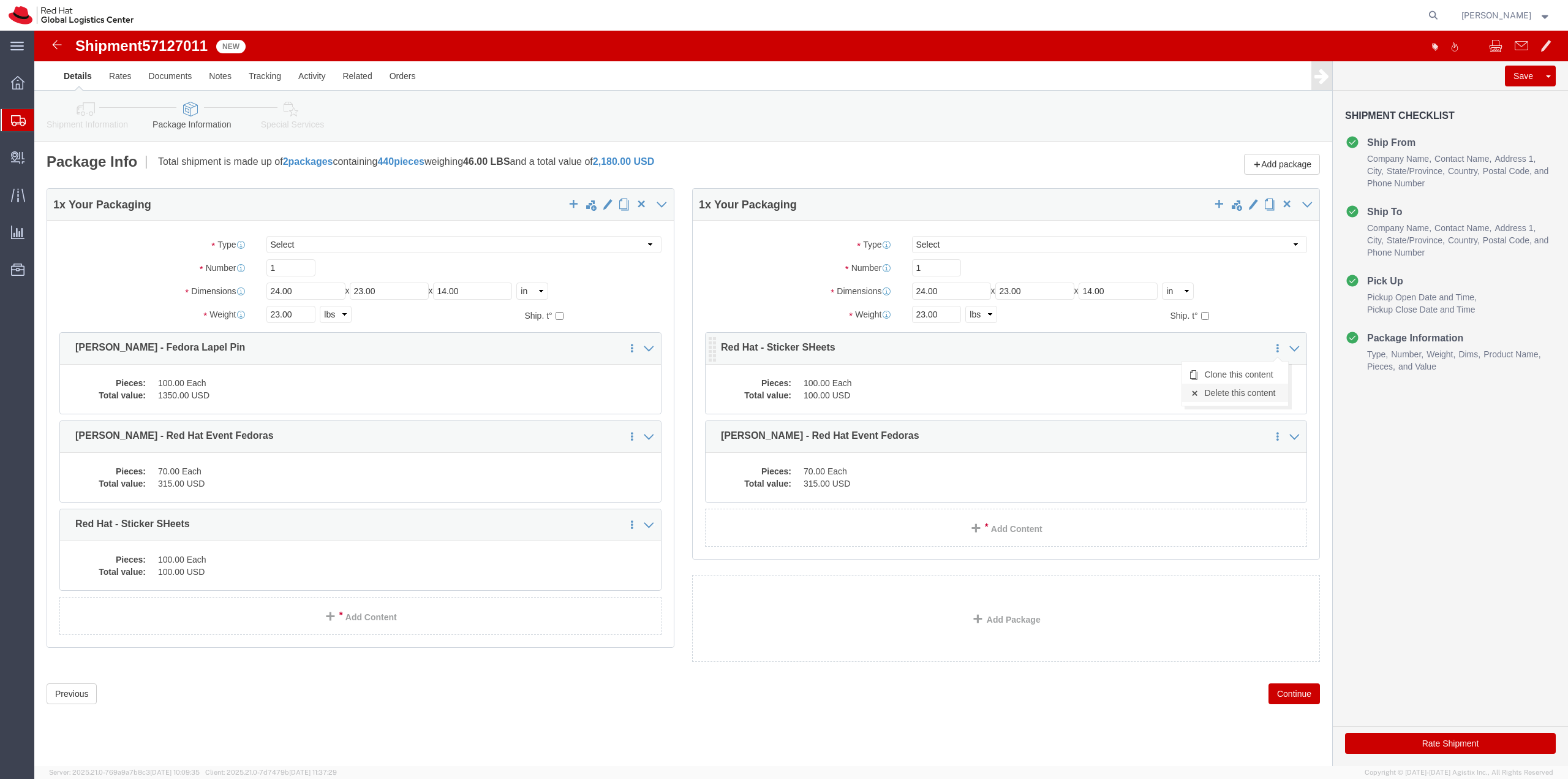
click link "Delete this content"
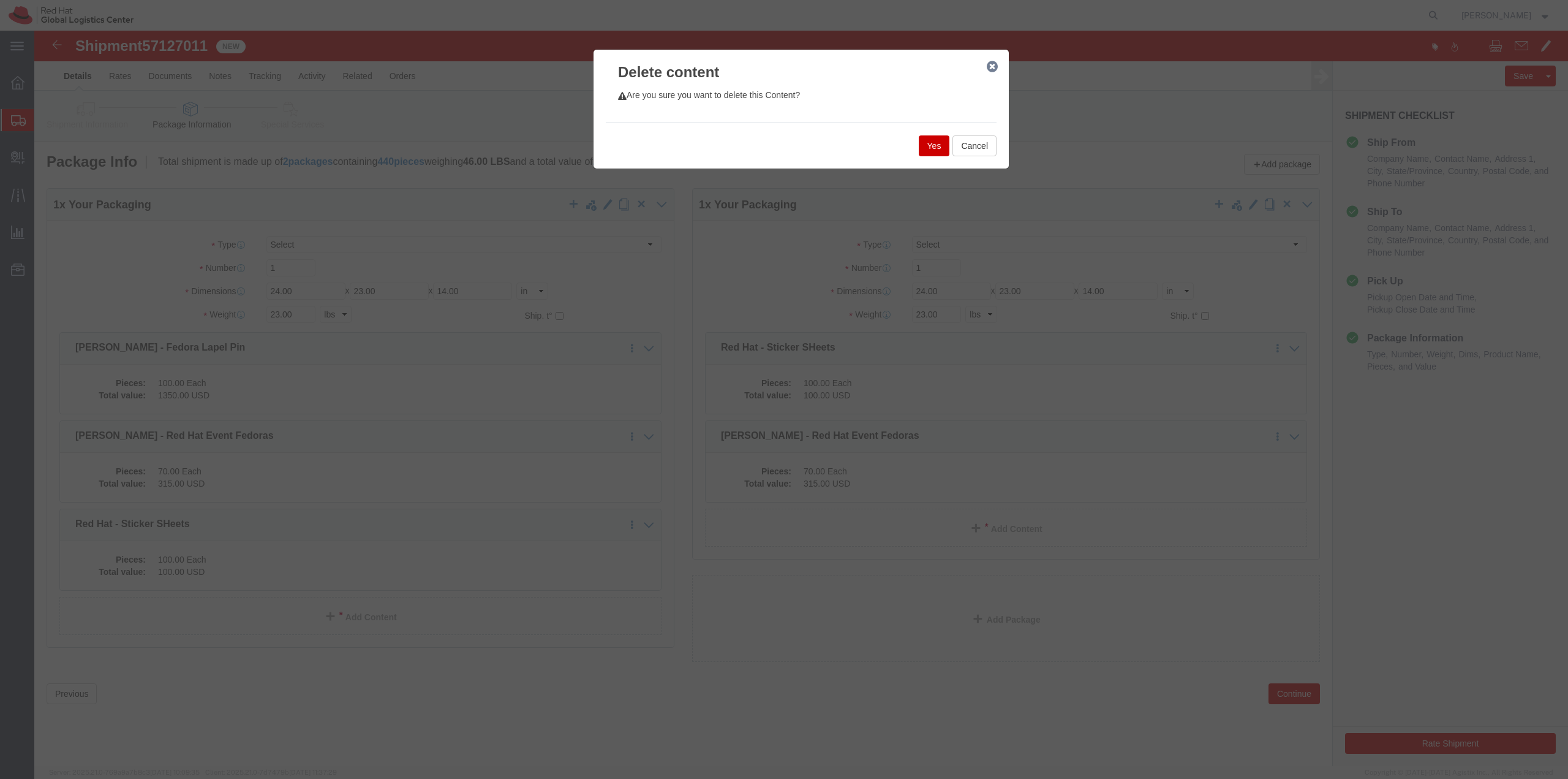
click button "Yes"
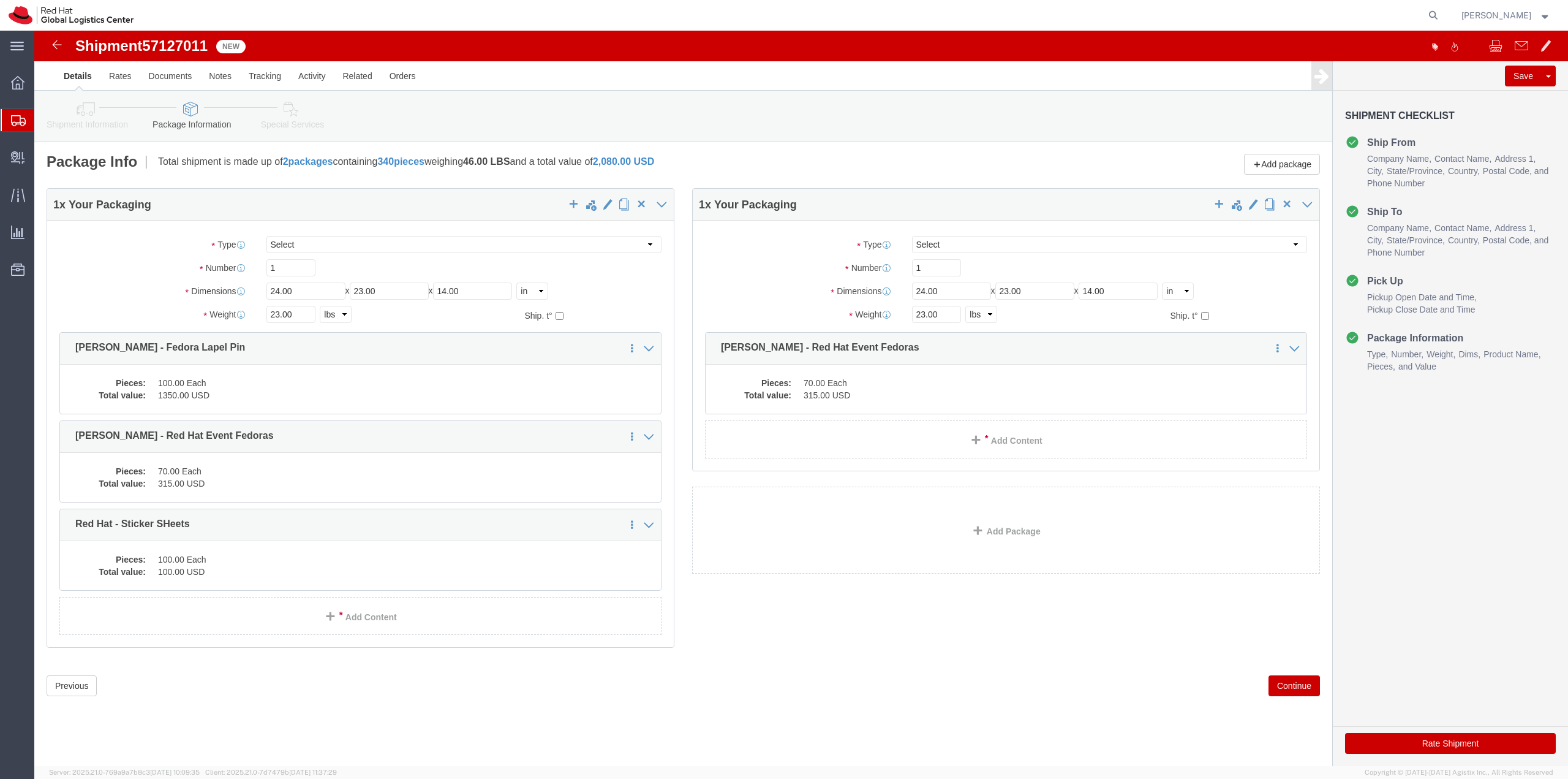
click button "Continue"
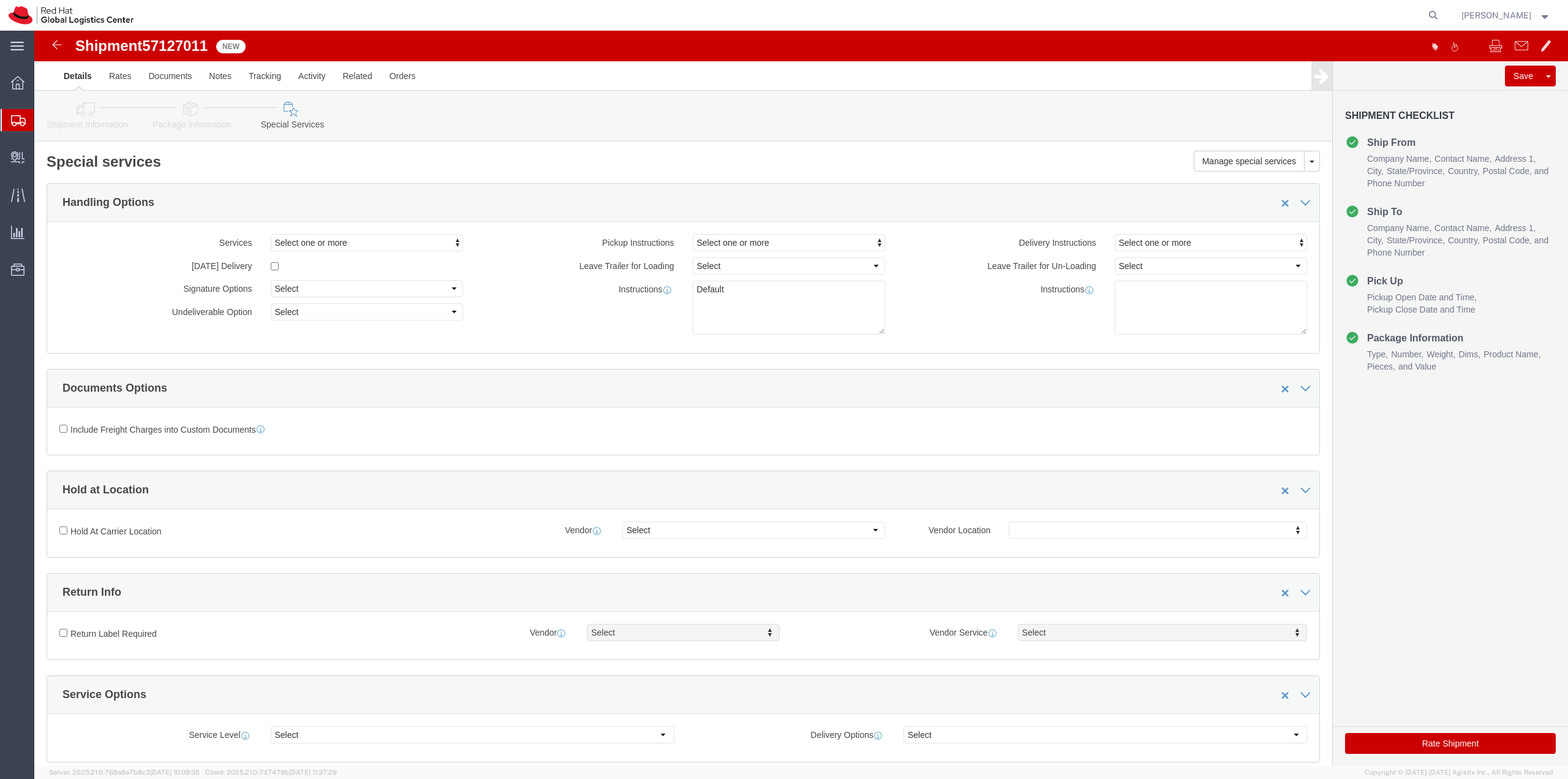
click button "Rate Shipment"
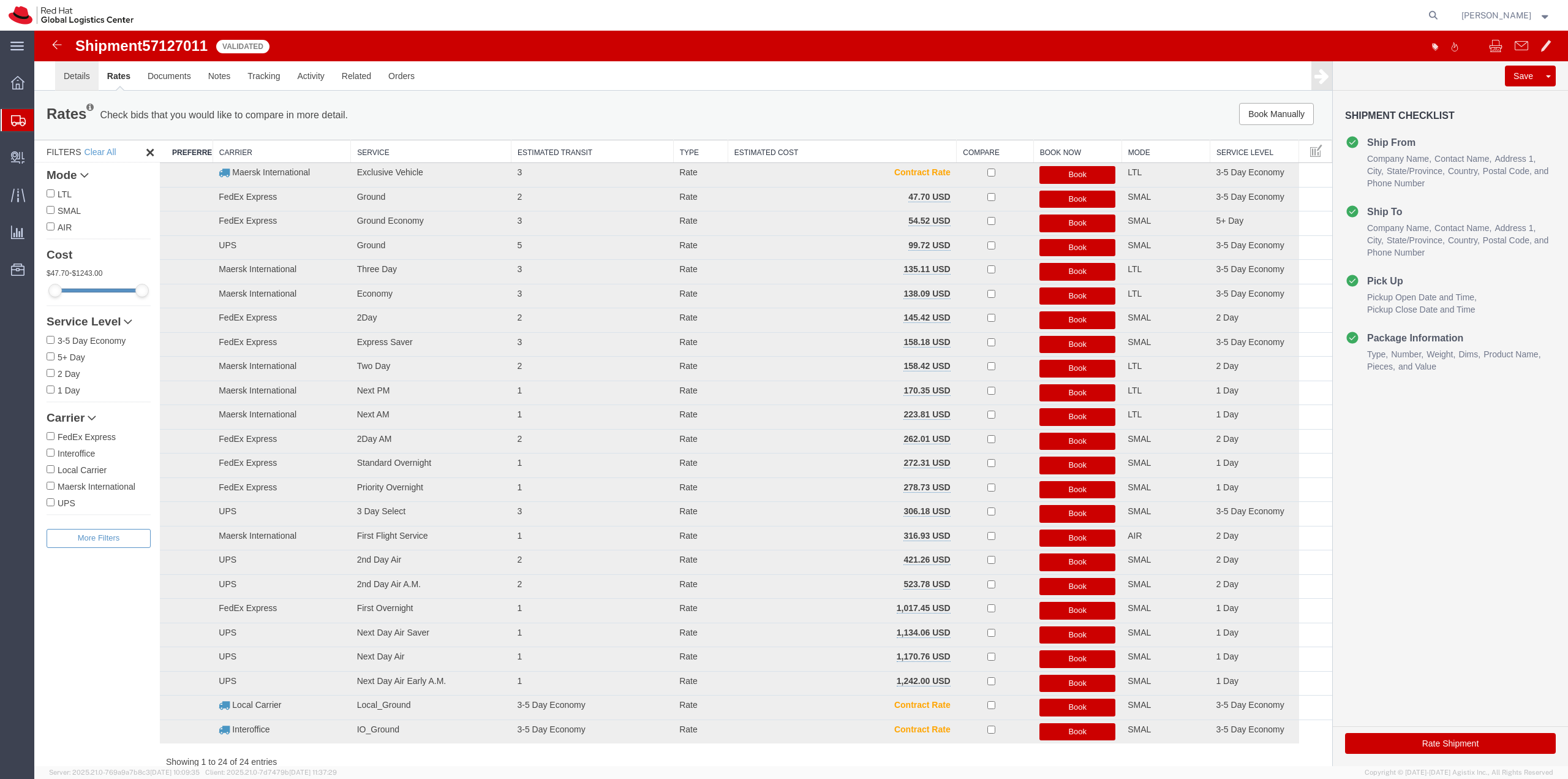
click at [77, 74] on link "Details" at bounding box center [77, 76] width 43 height 29
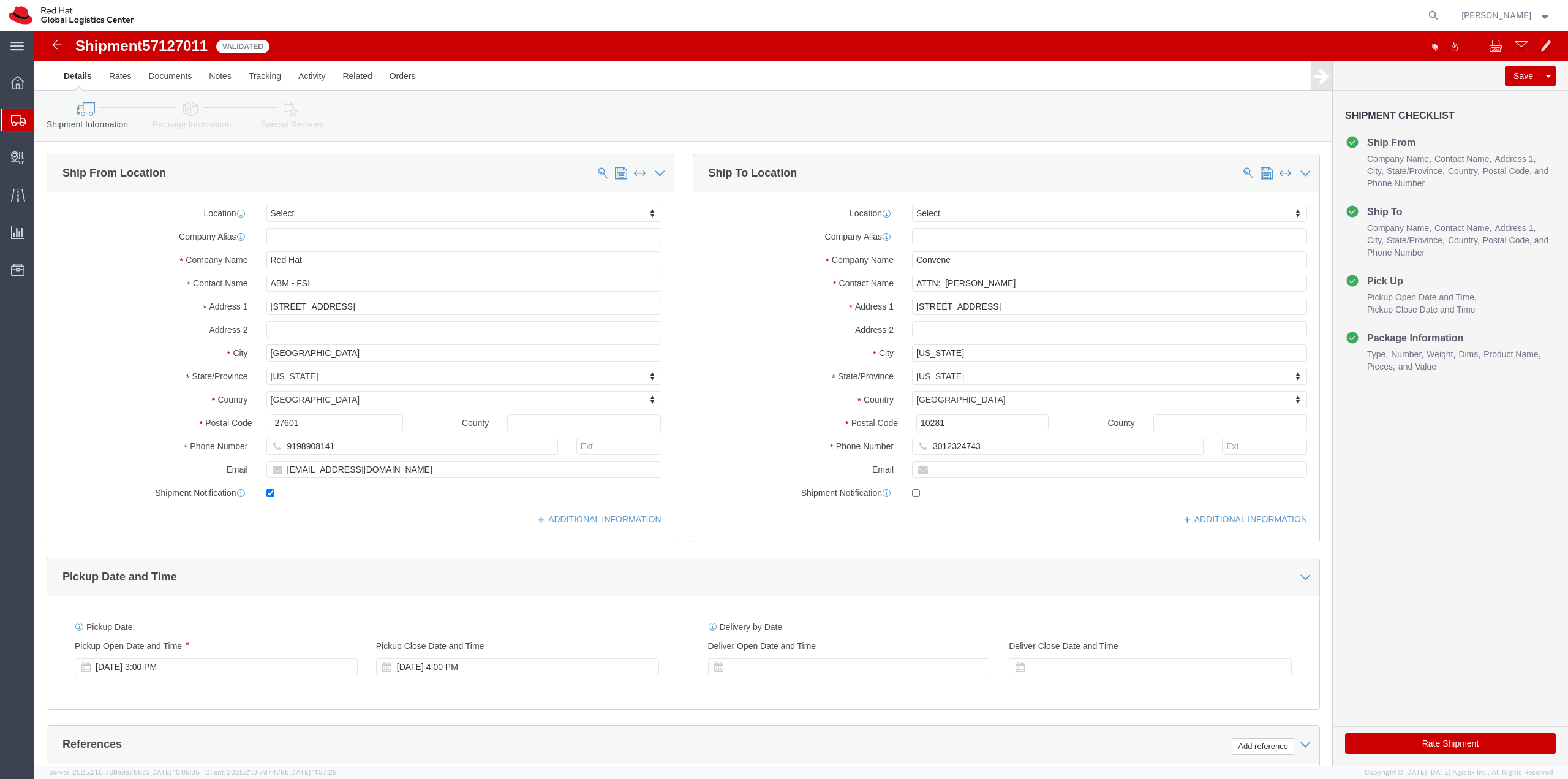
click icon
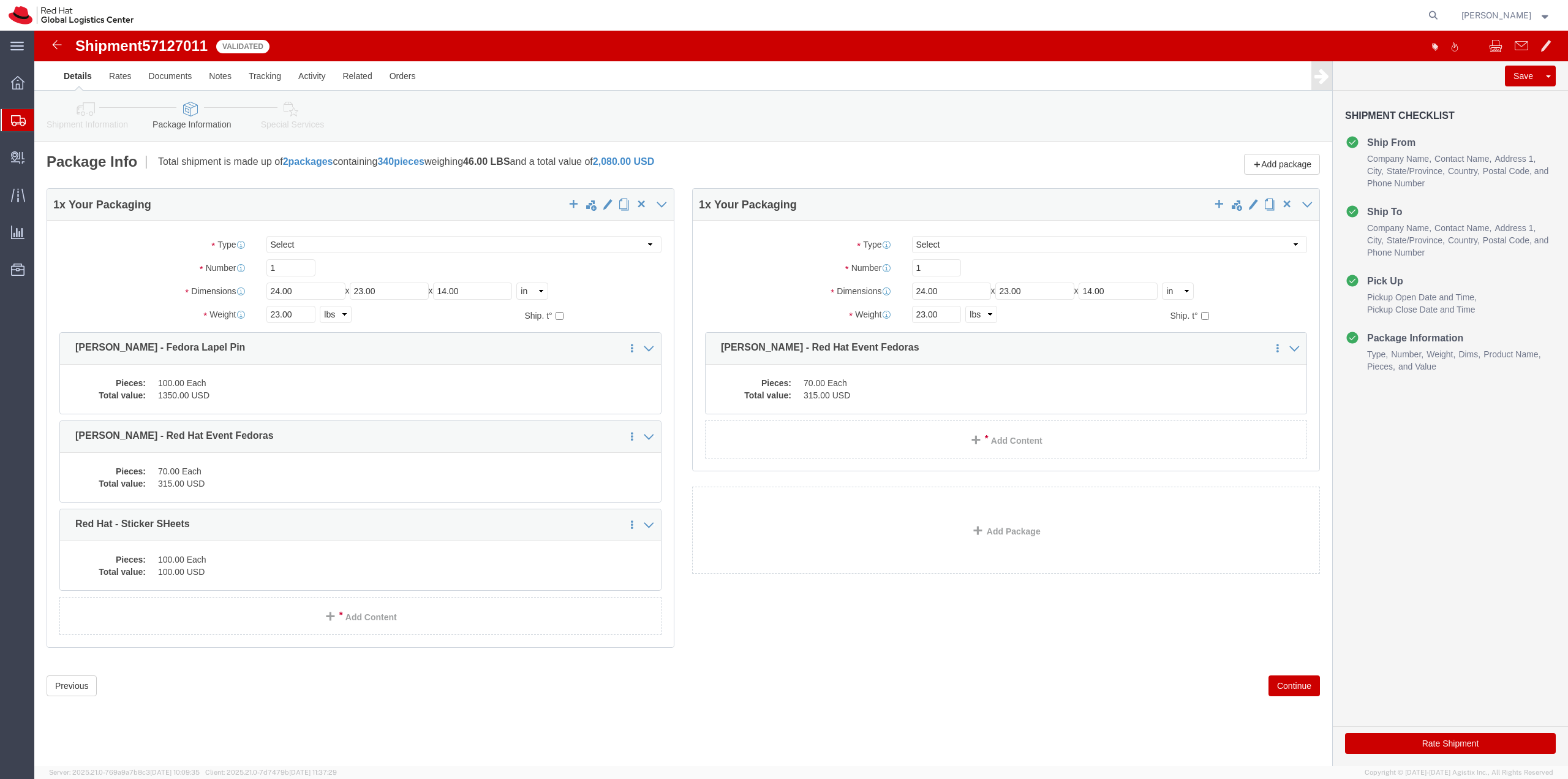
click button "Rate Shipment"
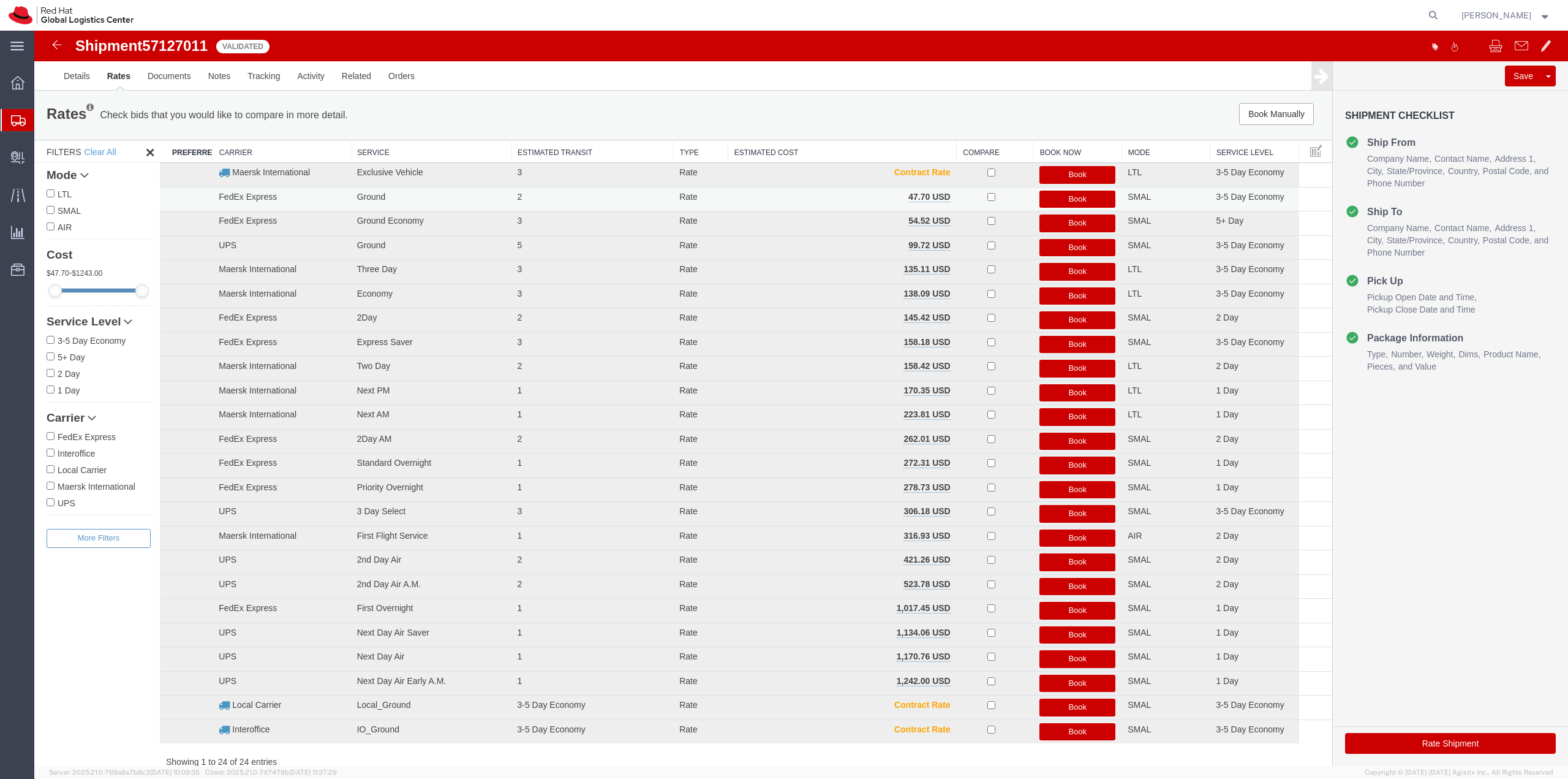
click at [1085, 197] on button "Book" at bounding box center [1078, 199] width 76 height 18
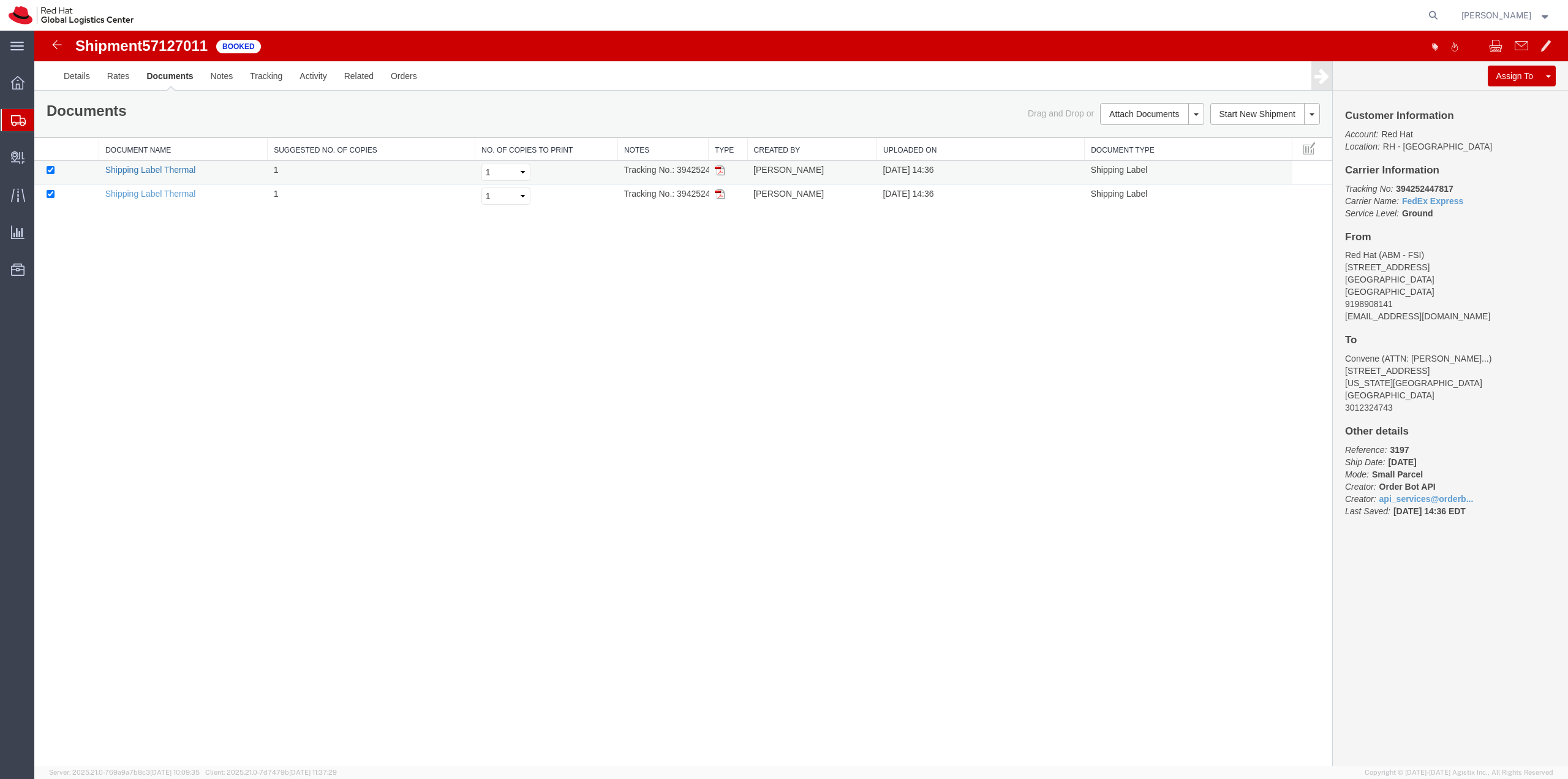
click at [152, 168] on link "Shipping Label Thermal" at bounding box center [150, 169] width 91 height 10
click at [154, 196] on link "Shipping Label Thermal" at bounding box center [150, 193] width 91 height 10
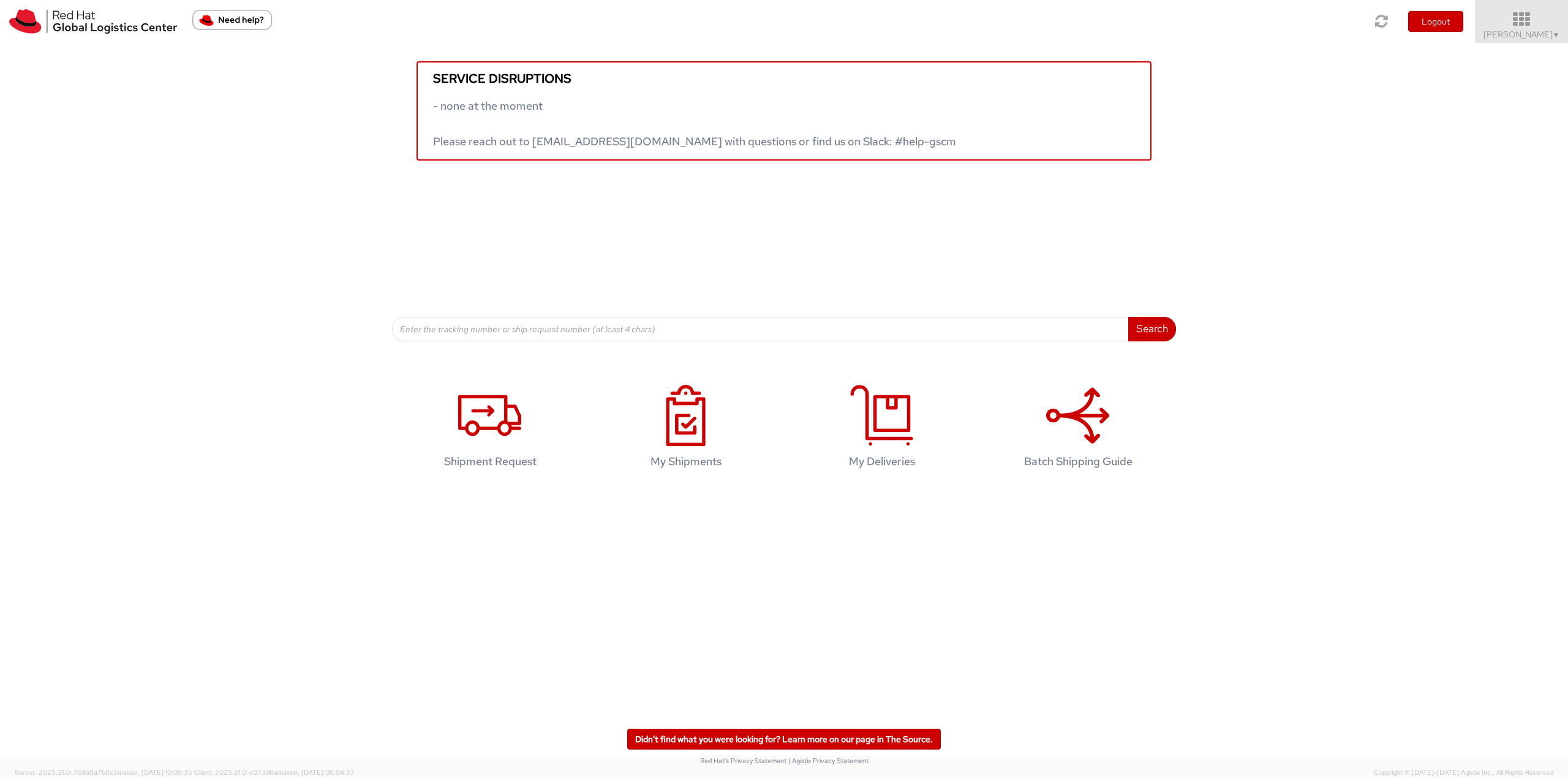
click at [1533, 22] on icon at bounding box center [1522, 19] width 107 height 17
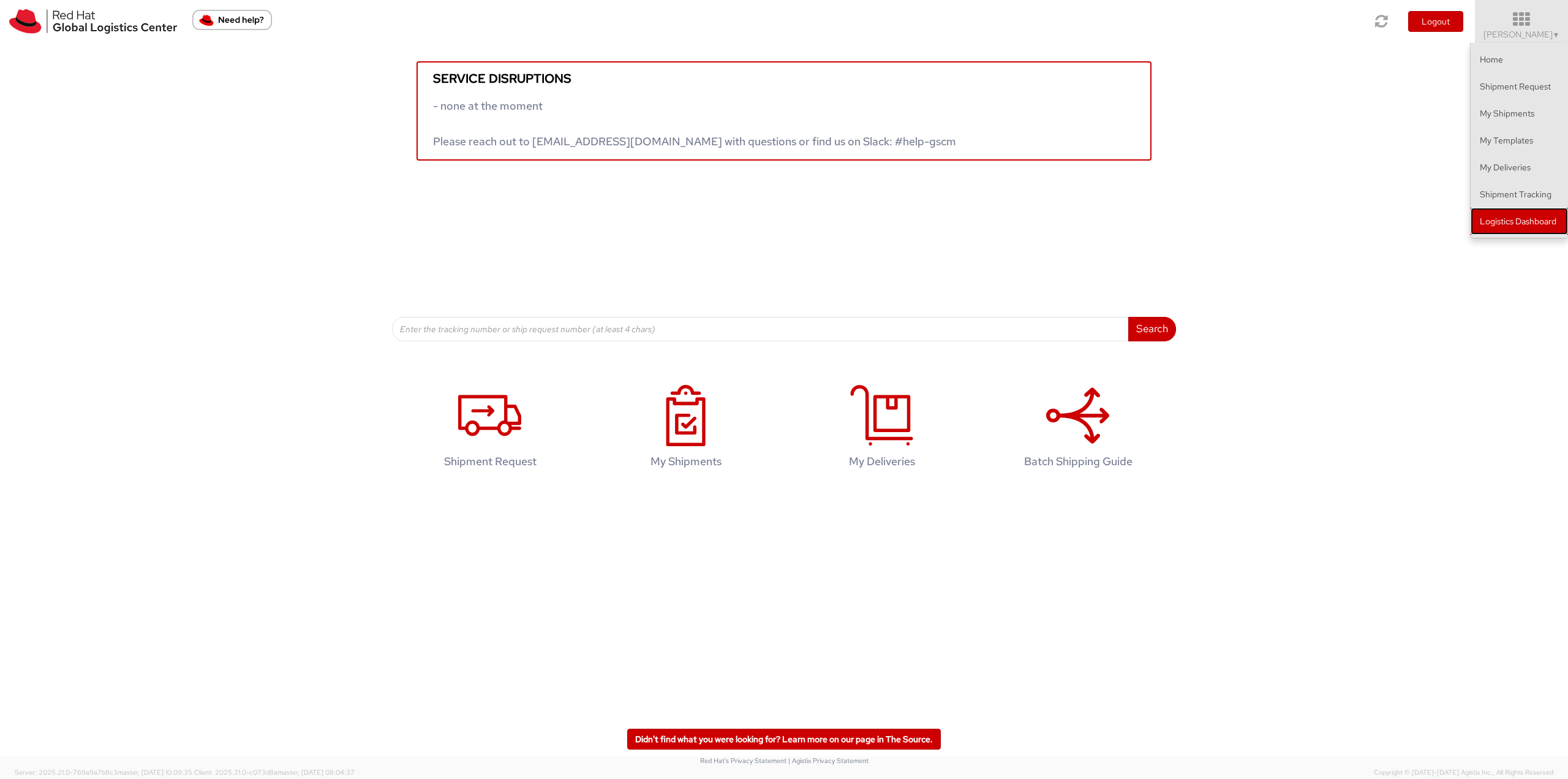
click at [1542, 225] on link "Logistics Dashboard" at bounding box center [1520, 221] width 98 height 27
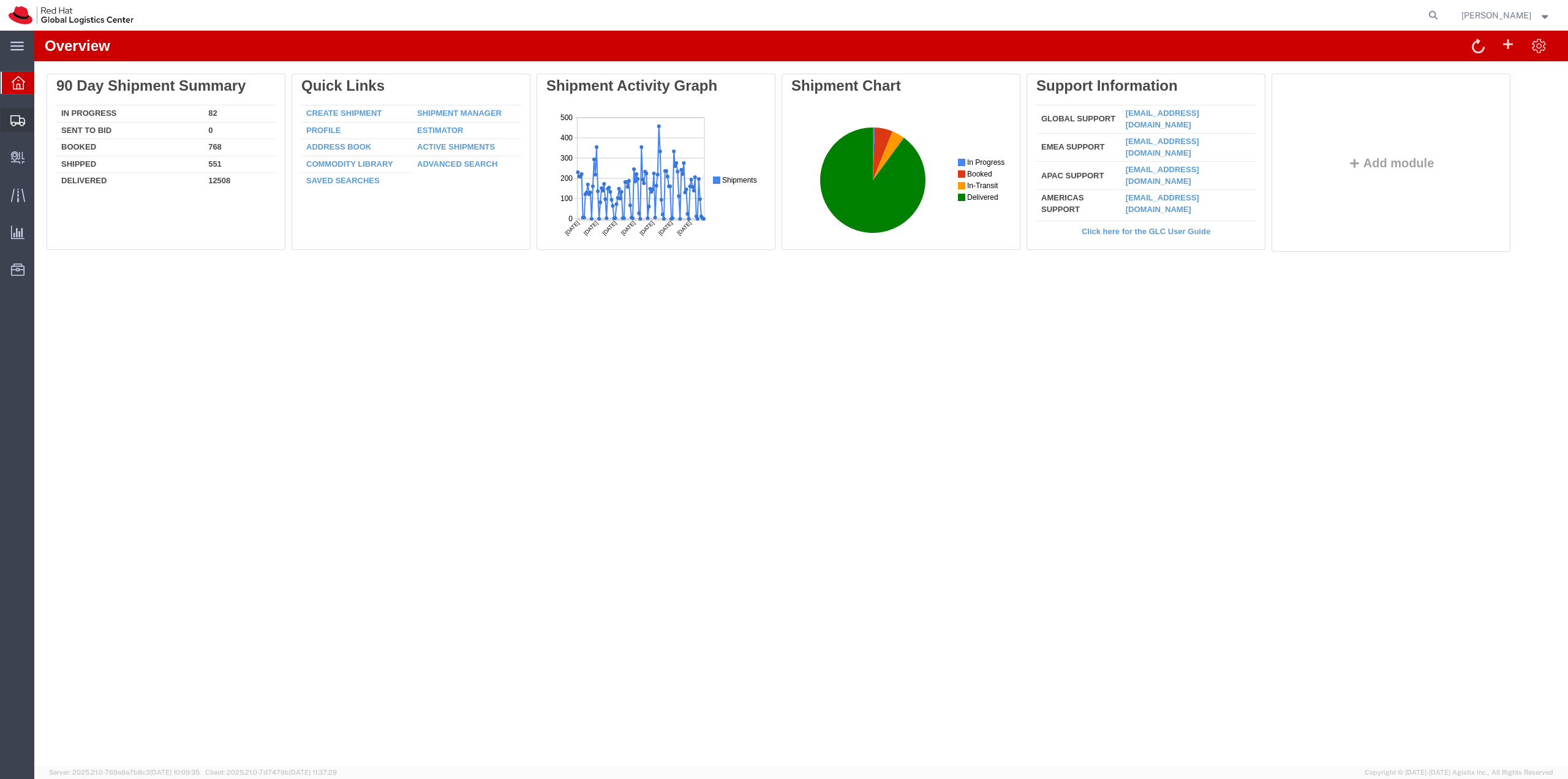
click at [0, 0] on span "Shipment Manager" at bounding box center [0, 0] width 0 height 0
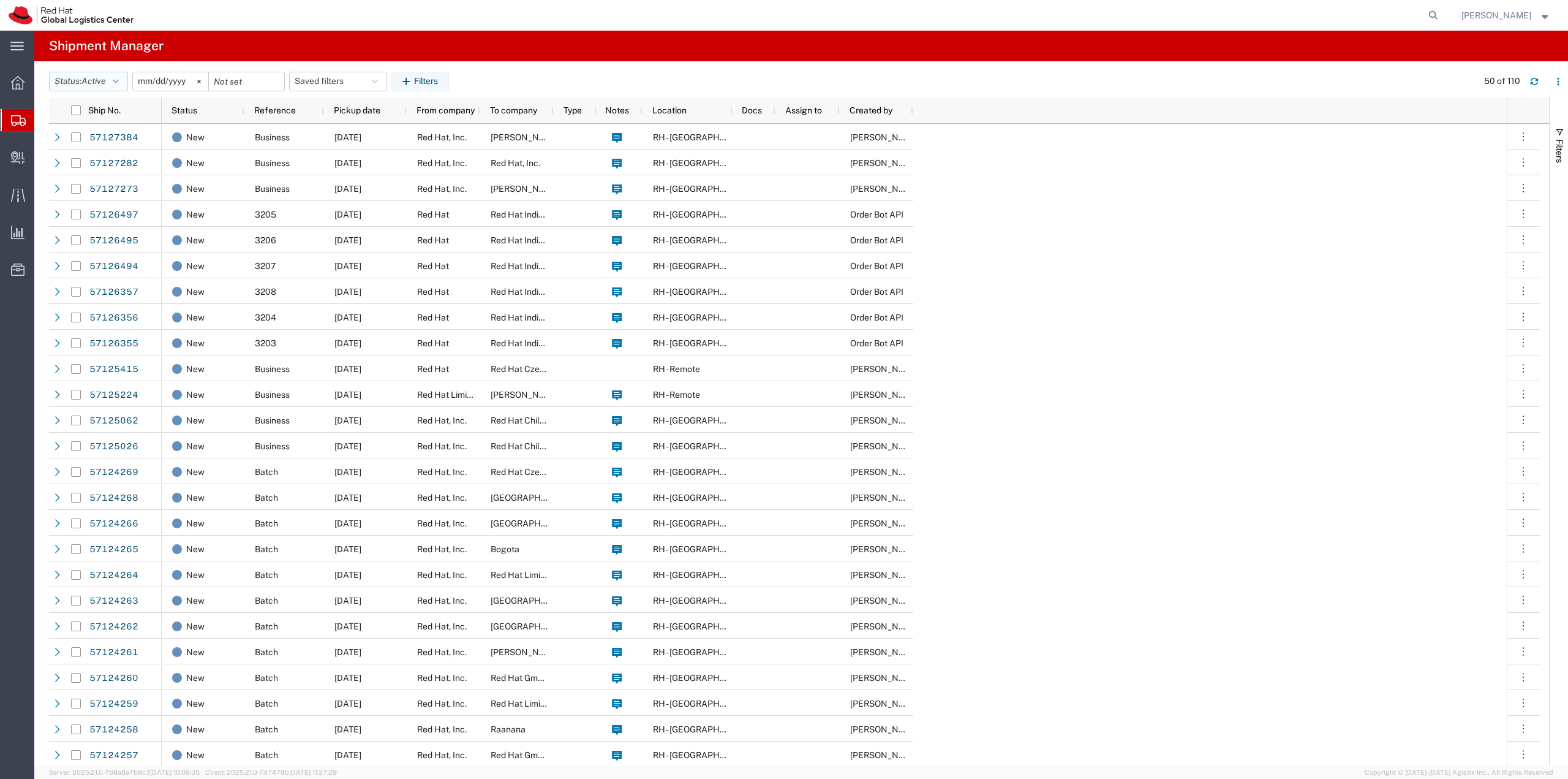
click at [118, 83] on icon "button" at bounding box center [115, 81] width 6 height 8
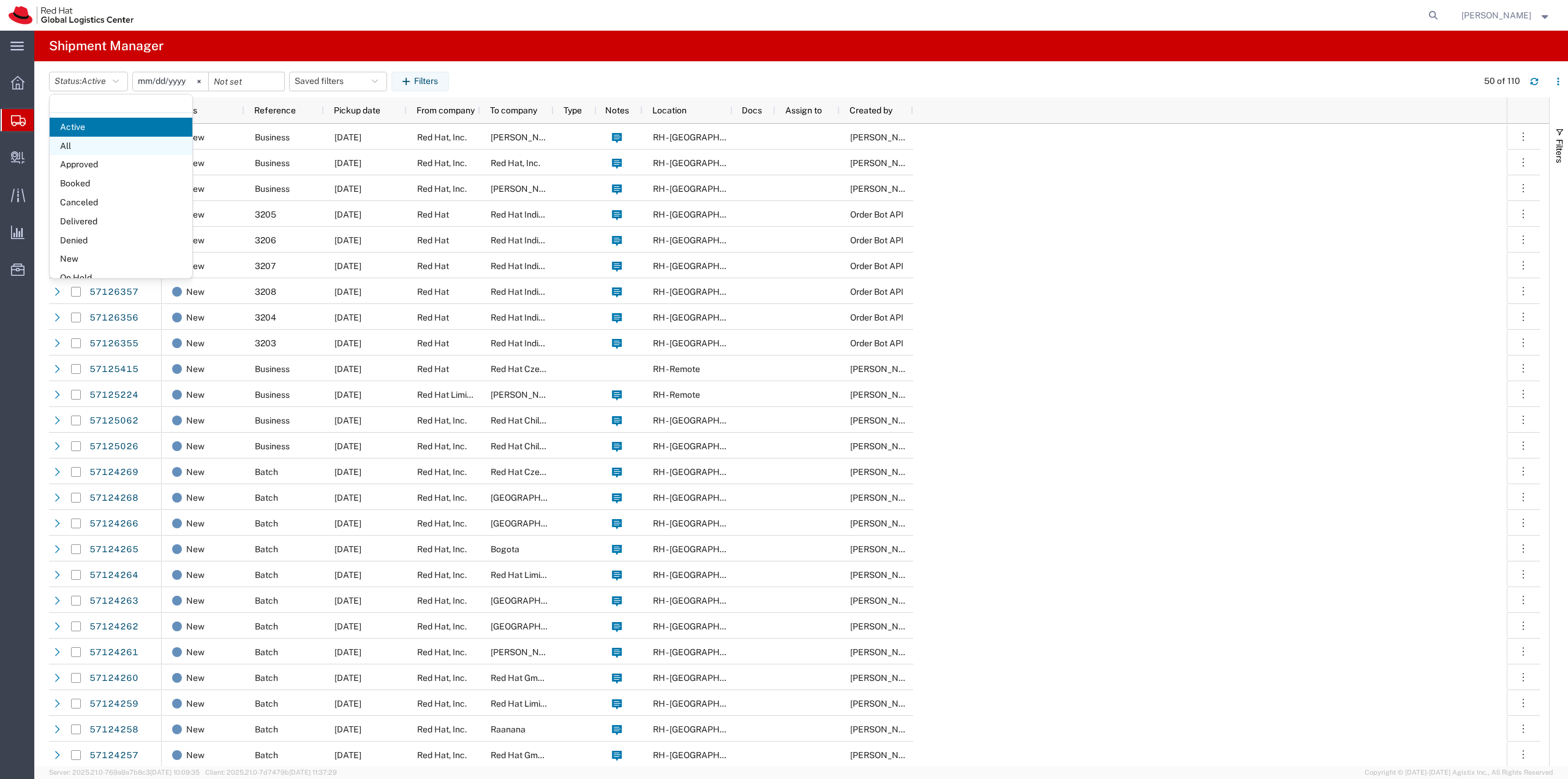
click at [84, 146] on span "All" at bounding box center [121, 146] width 143 height 19
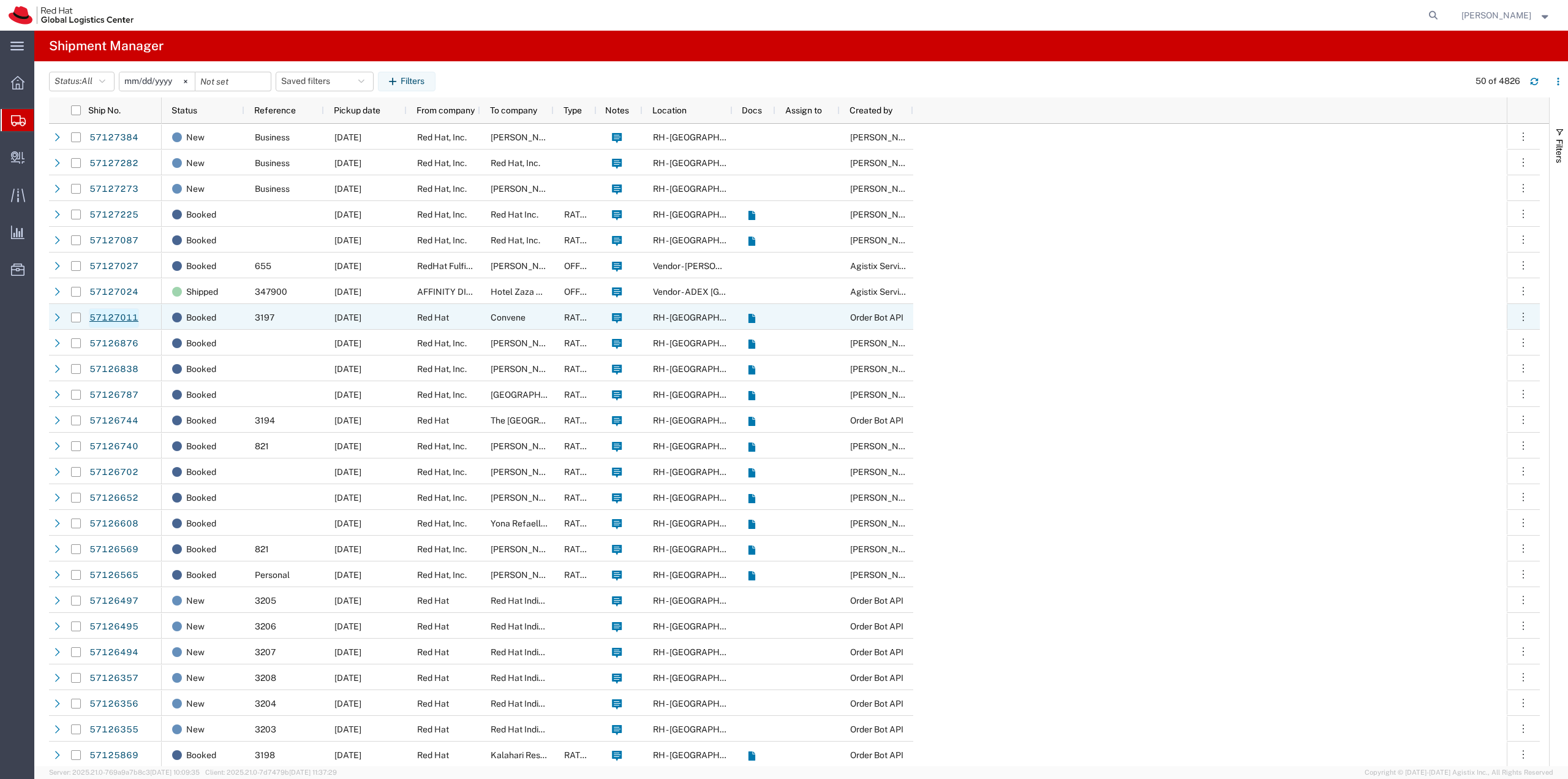
click at [130, 318] on link "57127011" at bounding box center [113, 318] width 50 height 20
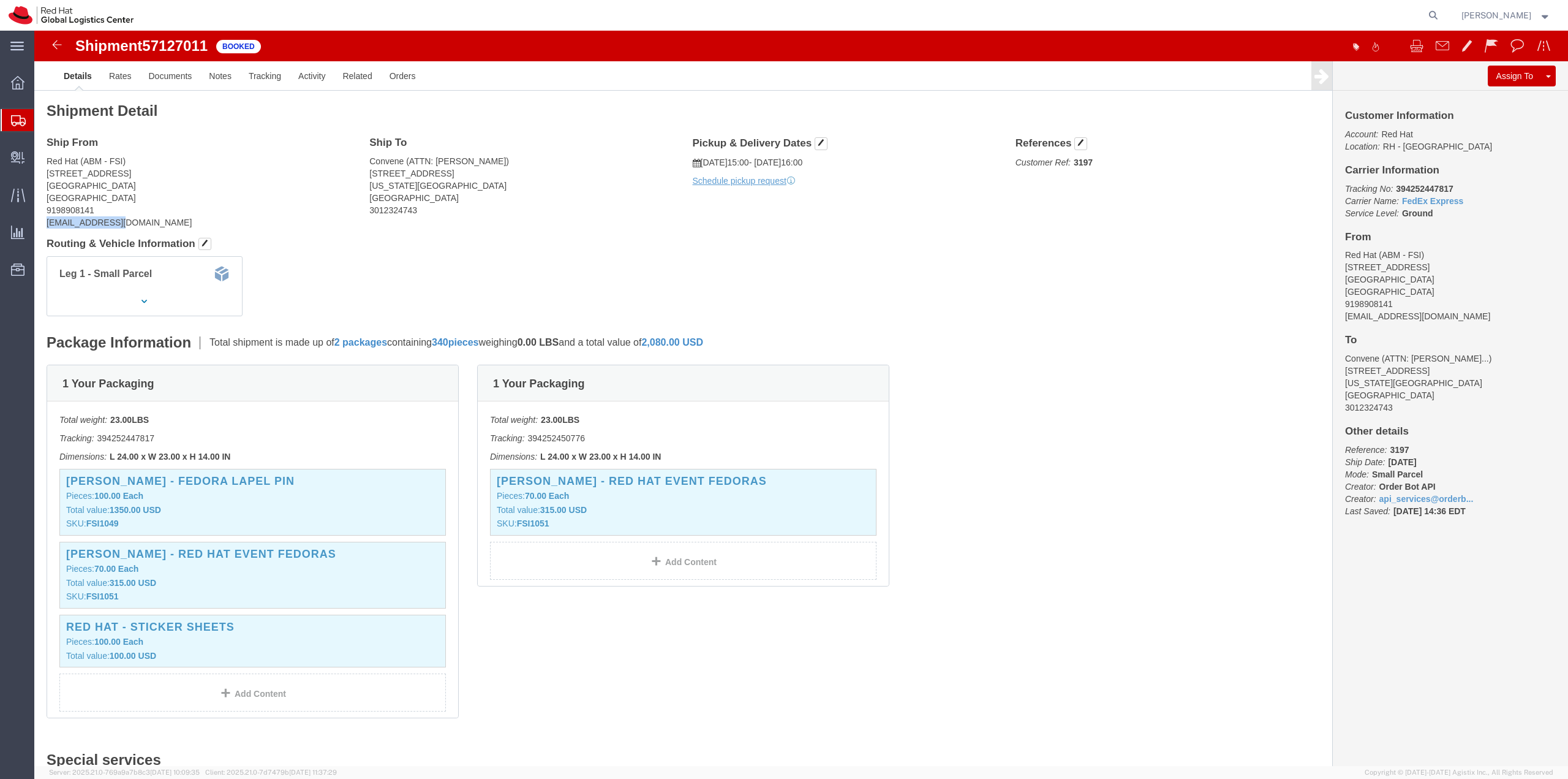
drag, startPoint x: 13, startPoint y: 191, endPoint x: 91, endPoint y: 197, distance: 78.2
click address "Red Hat (ABM - FSI) [STREET_ADDRESS] 9198908141 [EMAIL_ADDRESS][DOMAIN_NAME]"
